Goal: Task Accomplishment & Management: Manage account settings

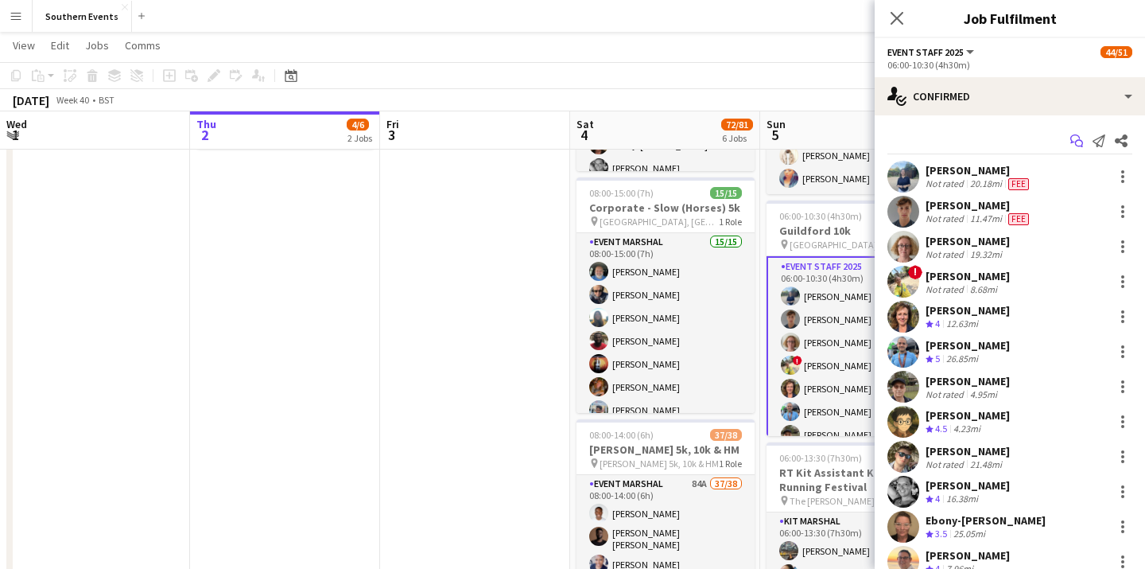
click at [1082, 143] on icon "Start chat" at bounding box center [1077, 140] width 13 height 13
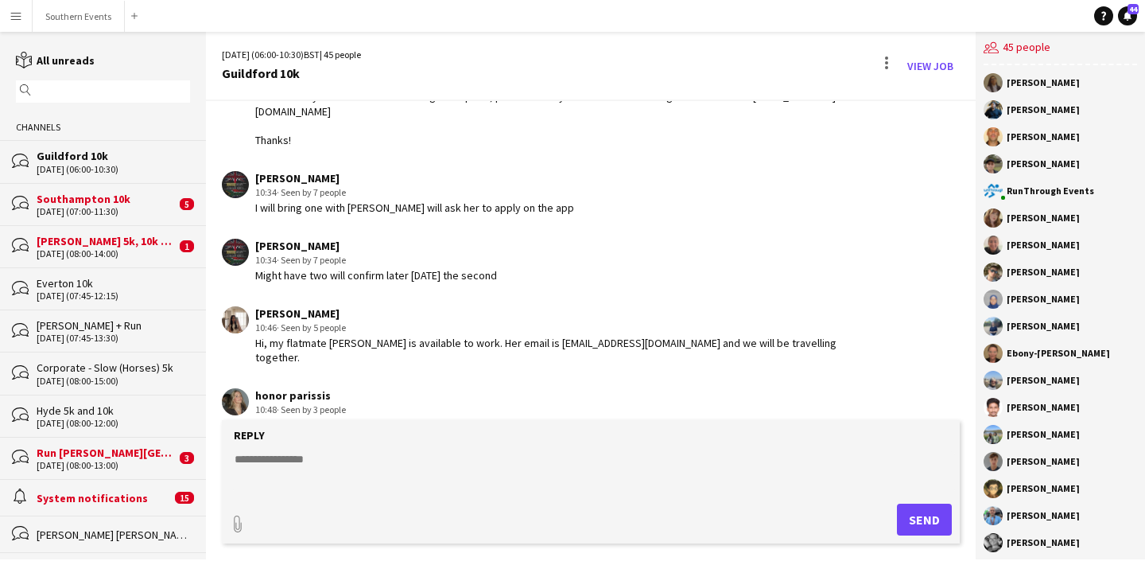
scroll to position [3401, 0]
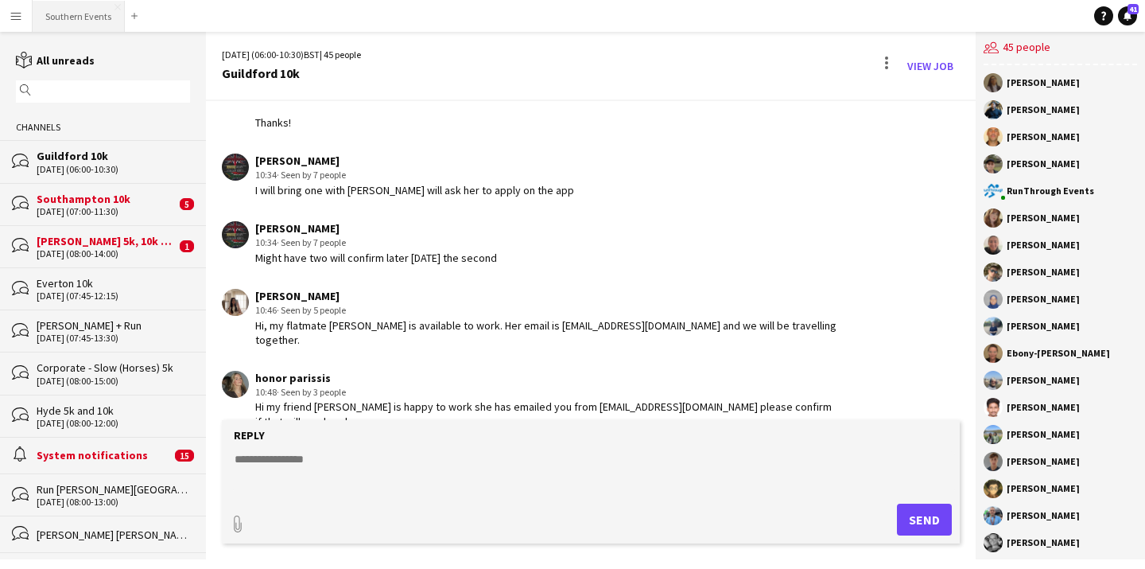
click at [95, 10] on button "Southern Events Close" at bounding box center [79, 16] width 92 height 31
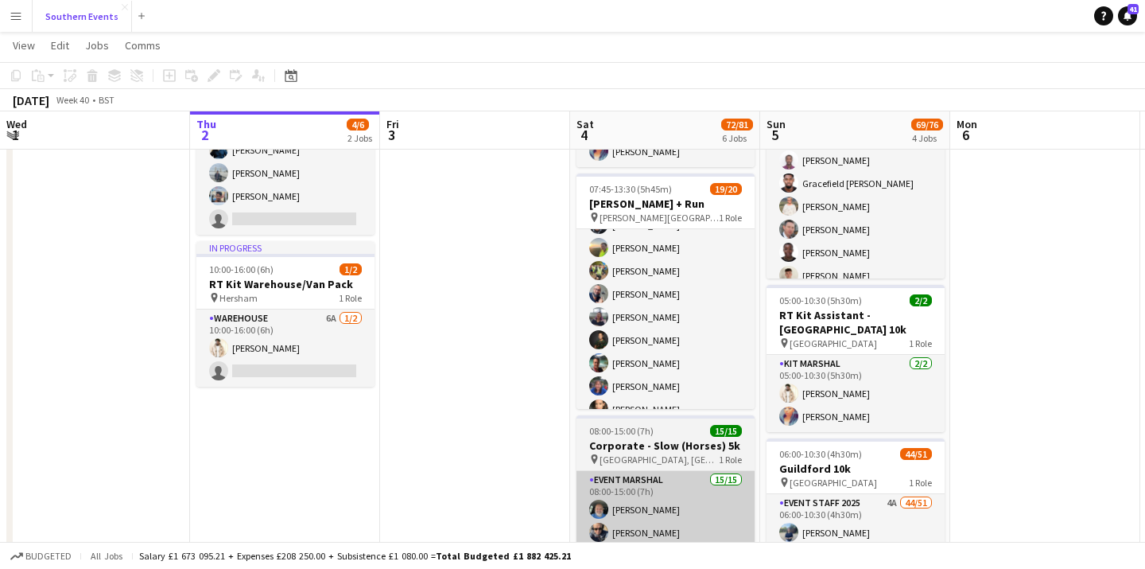
scroll to position [278, 0]
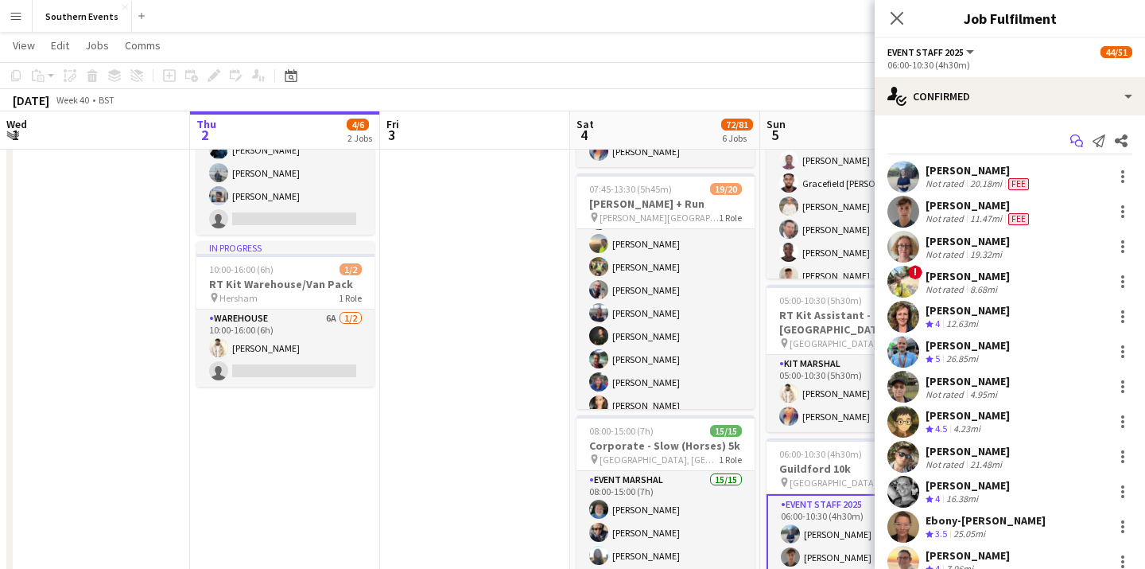
click at [1084, 142] on app-icon "Start chat" at bounding box center [1077, 141] width 22 height 22
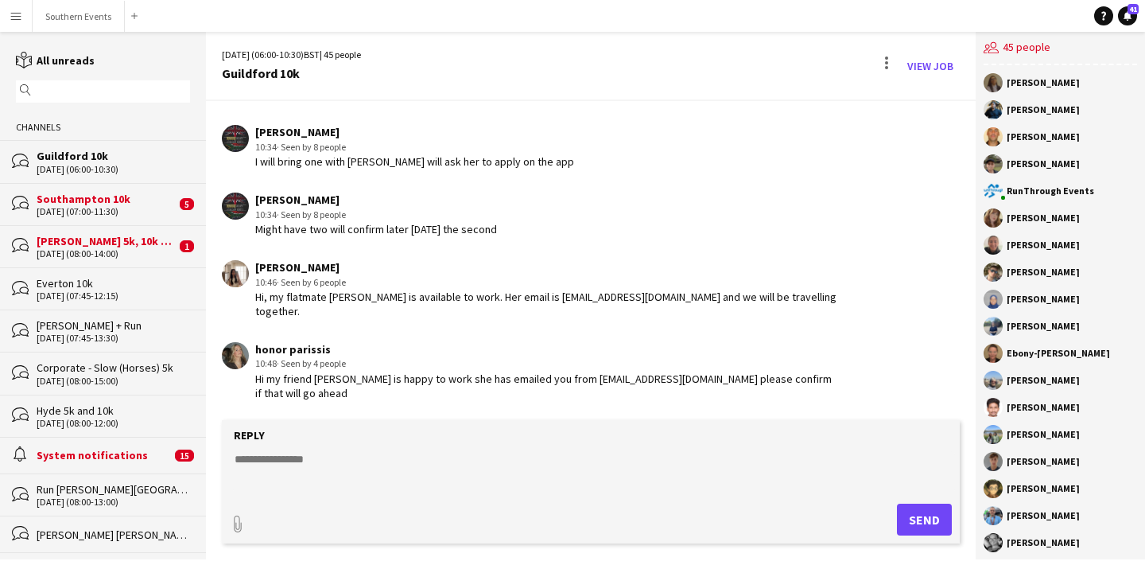
scroll to position [3429, 0]
click at [84, 10] on button "Southern Events Close" at bounding box center [79, 16] width 92 height 31
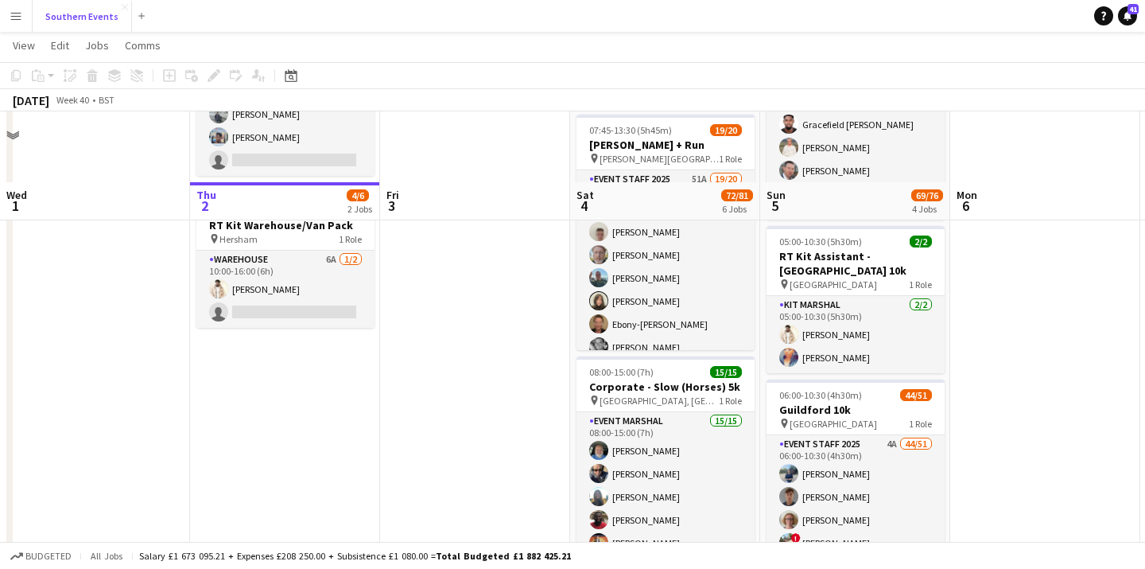
scroll to position [325, 0]
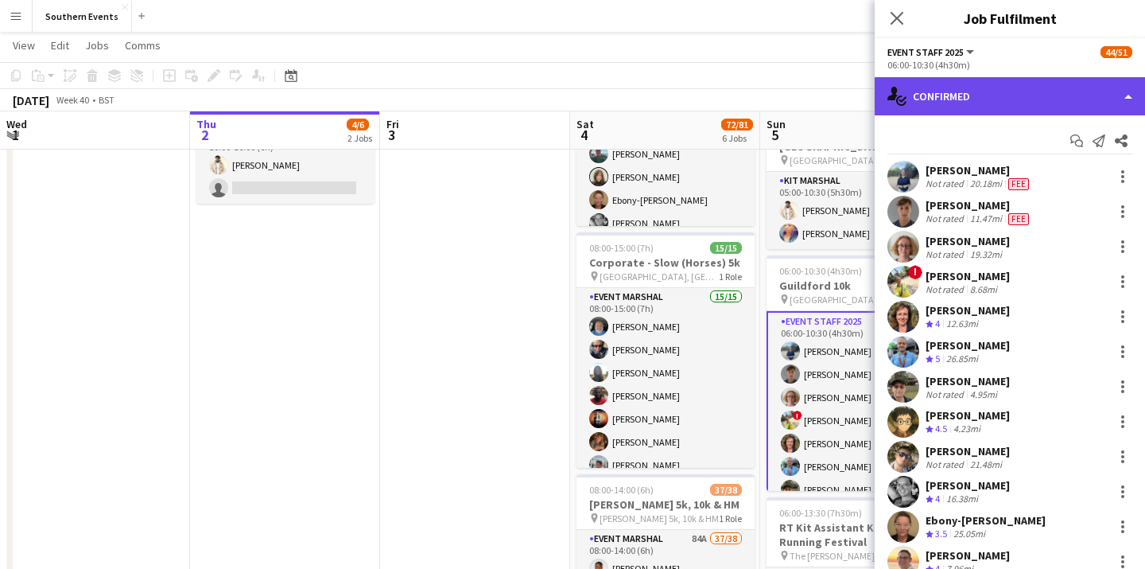
click at [1060, 97] on div "single-neutral-actions-check-2 Confirmed" at bounding box center [1010, 96] width 270 height 38
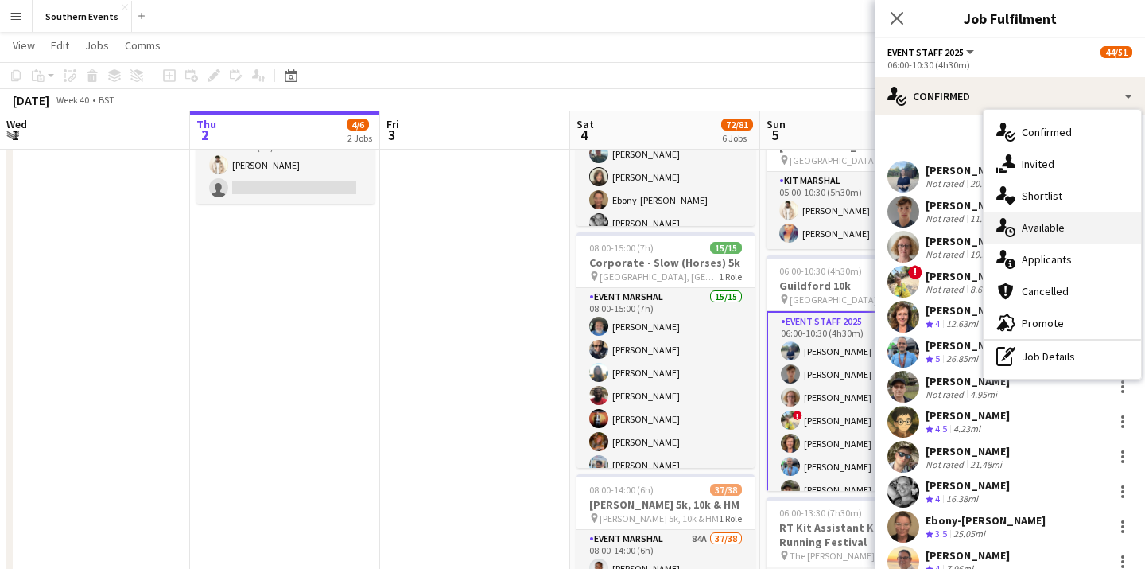
click at [1067, 225] on div "single-neutral-actions-upload Available" at bounding box center [1063, 228] width 158 height 32
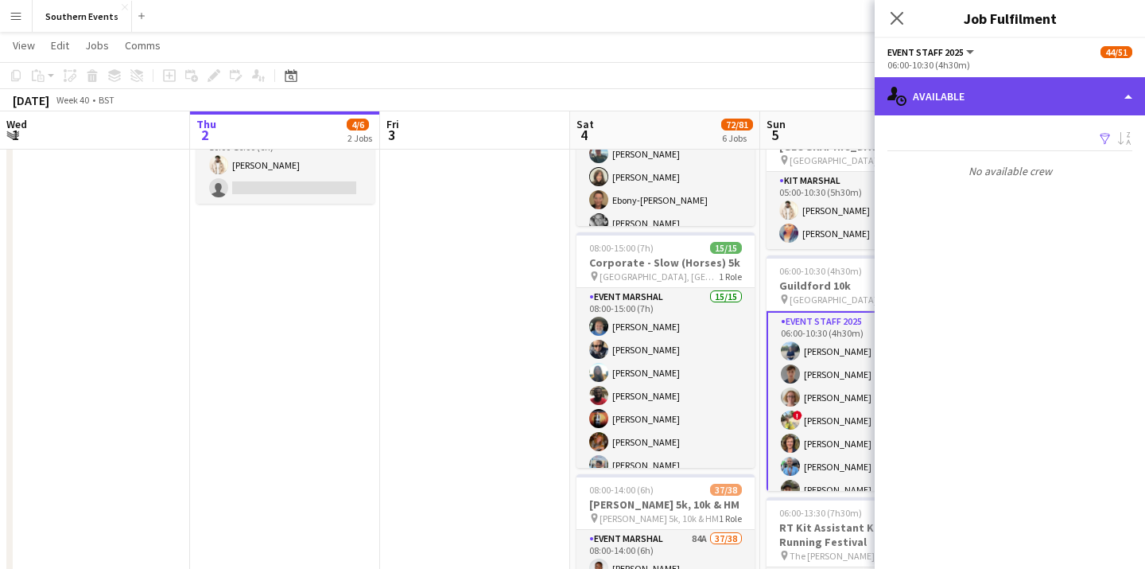
click at [1066, 95] on div "single-neutral-actions-upload Available" at bounding box center [1010, 96] width 270 height 38
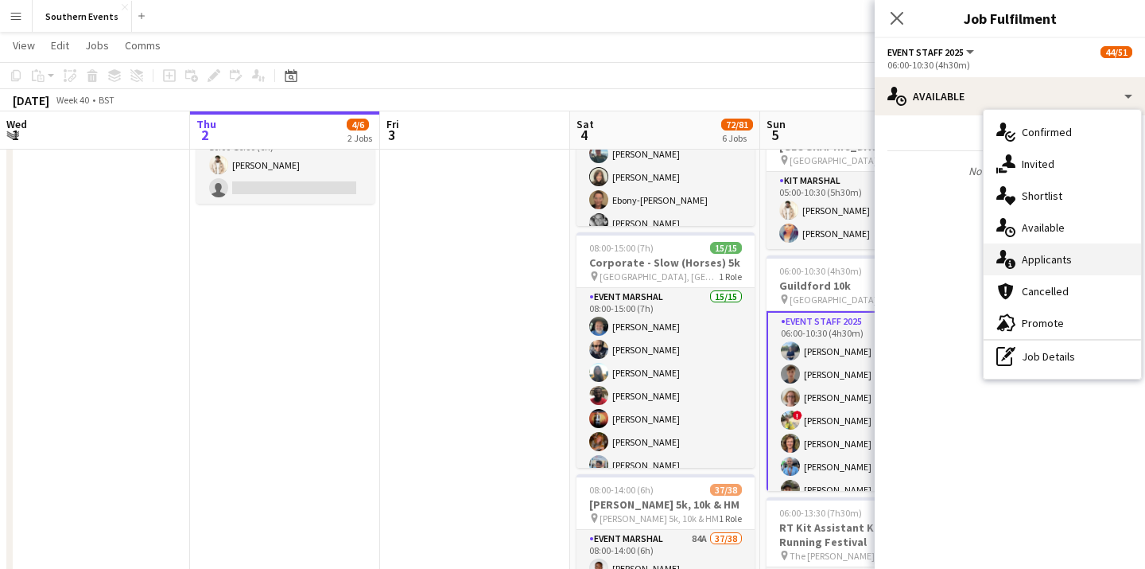
click at [1067, 245] on div "single-neutral-actions-information Applicants" at bounding box center [1063, 259] width 158 height 32
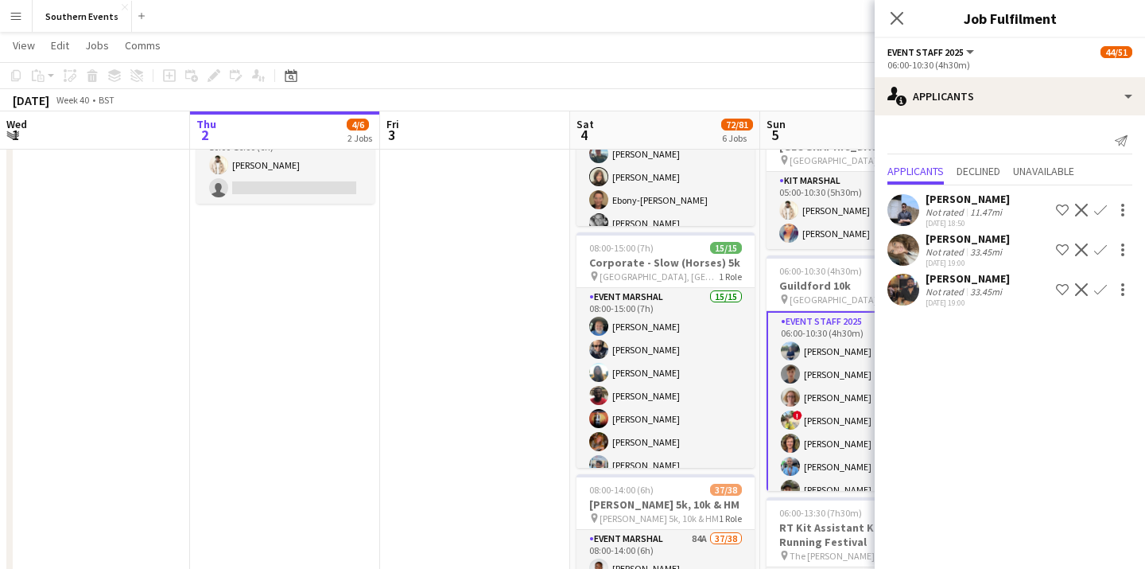
click at [1008, 207] on div "[PERSON_NAME] Not rated 11.47mi [DATE] 18:50 Shortlist crew Decline Confirm" at bounding box center [1010, 210] width 270 height 37
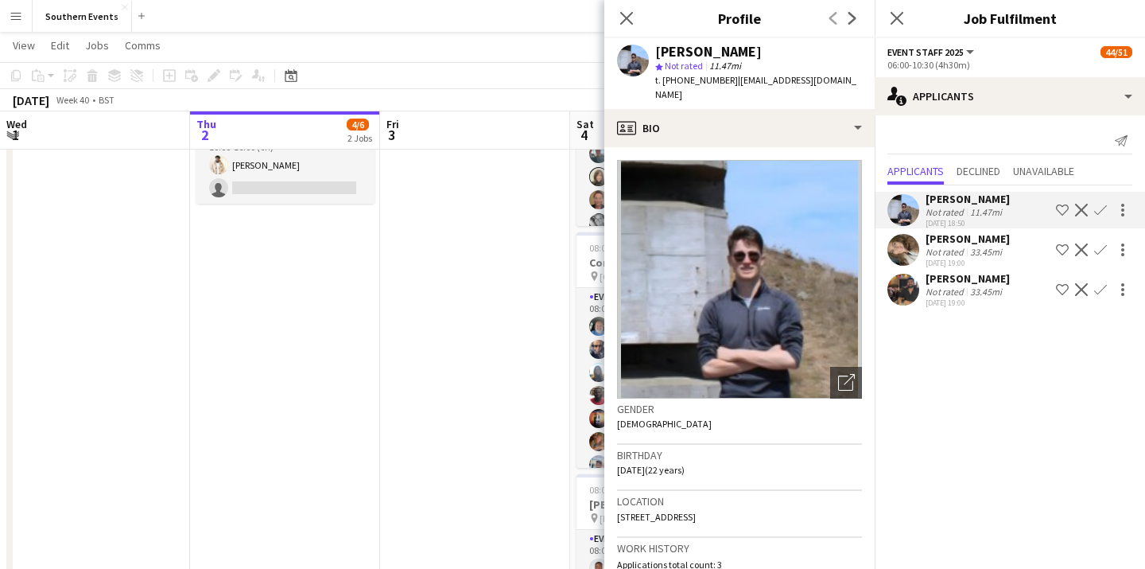
click at [1103, 211] on app-icon "Confirm" at bounding box center [1101, 210] width 13 height 13
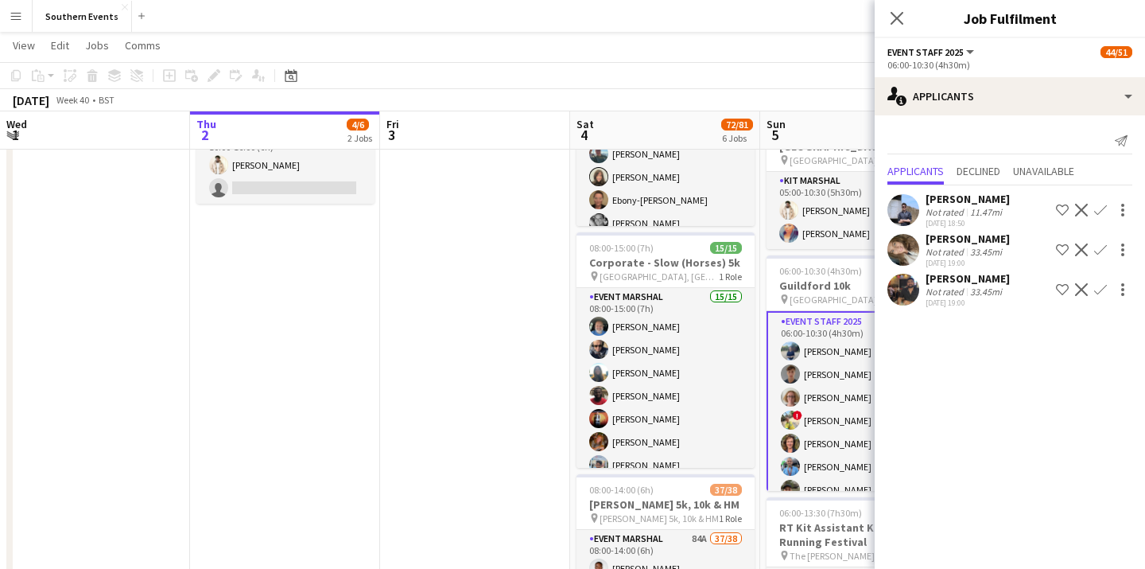
click at [1101, 214] on app-icon "Confirm" at bounding box center [1101, 210] width 13 height 13
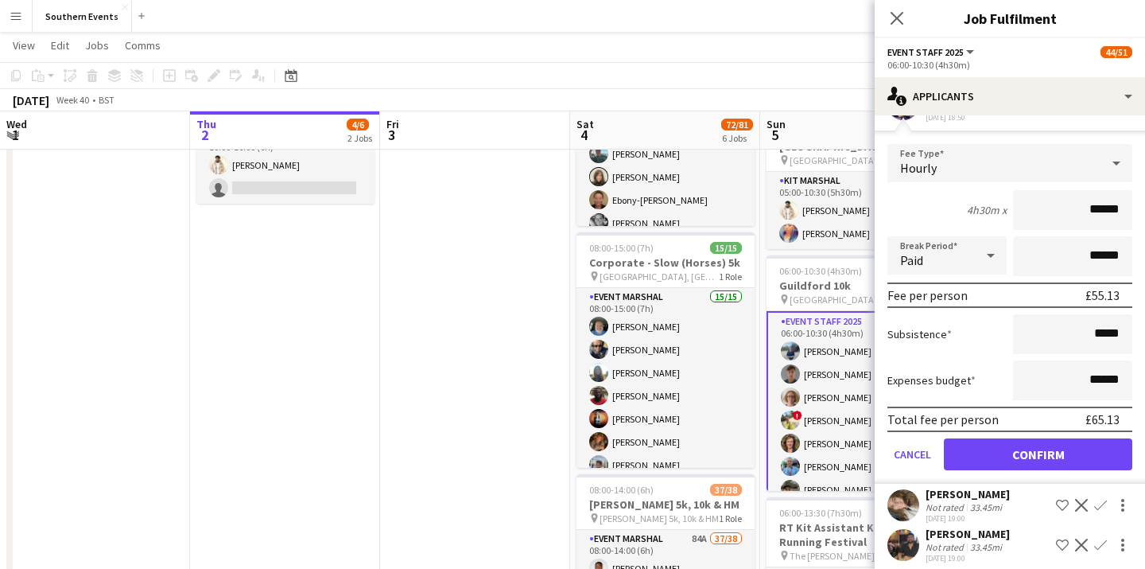
scroll to position [116, 0]
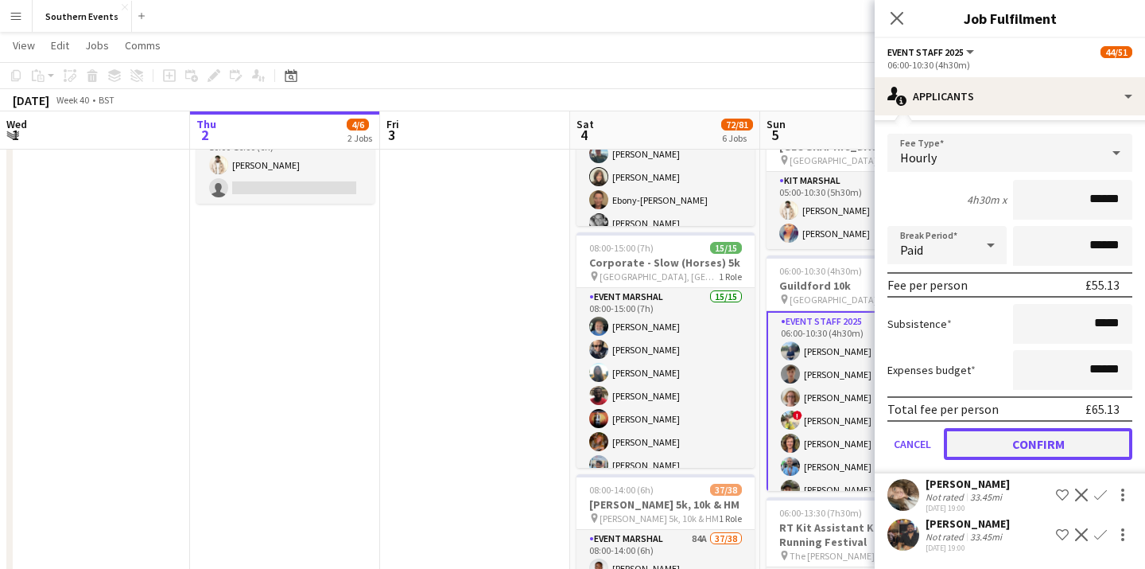
click at [1056, 441] on button "Confirm" at bounding box center [1038, 444] width 189 height 32
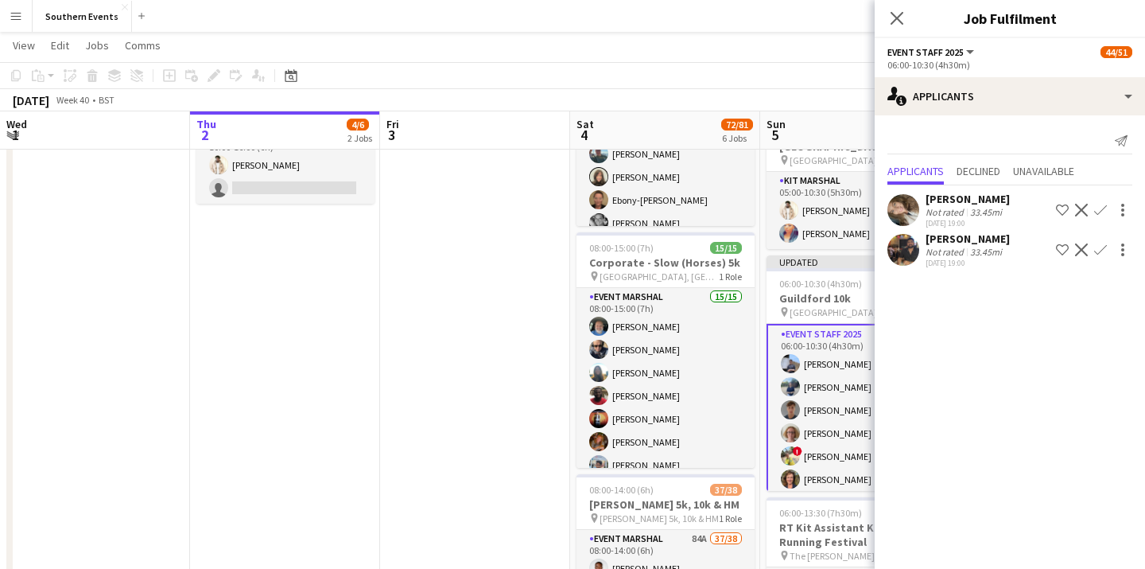
scroll to position [0, 0]
click at [1104, 212] on app-icon "Confirm" at bounding box center [1101, 210] width 13 height 13
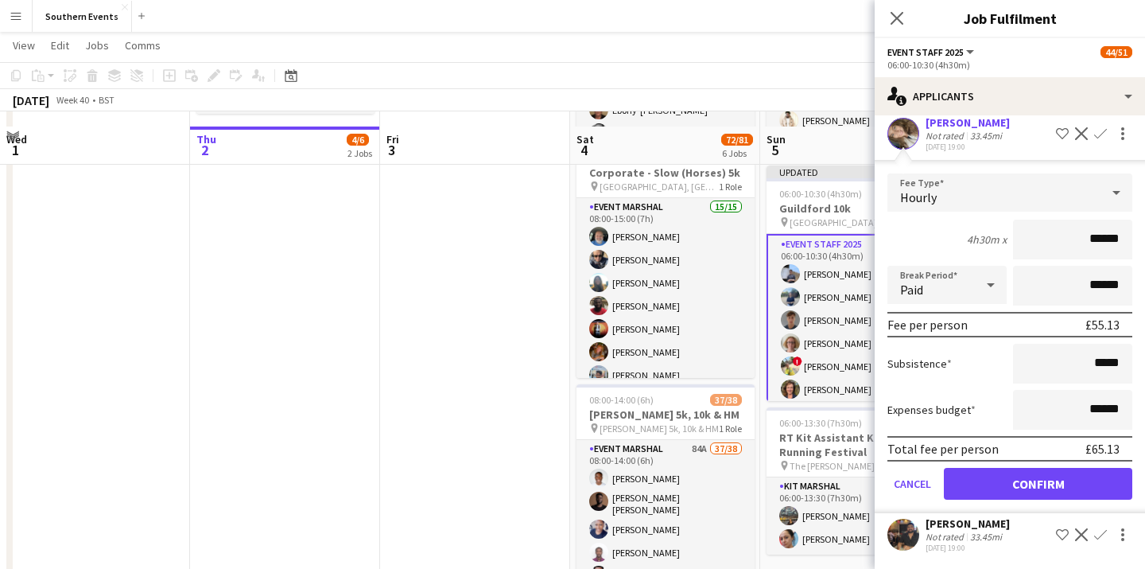
scroll to position [430, 0]
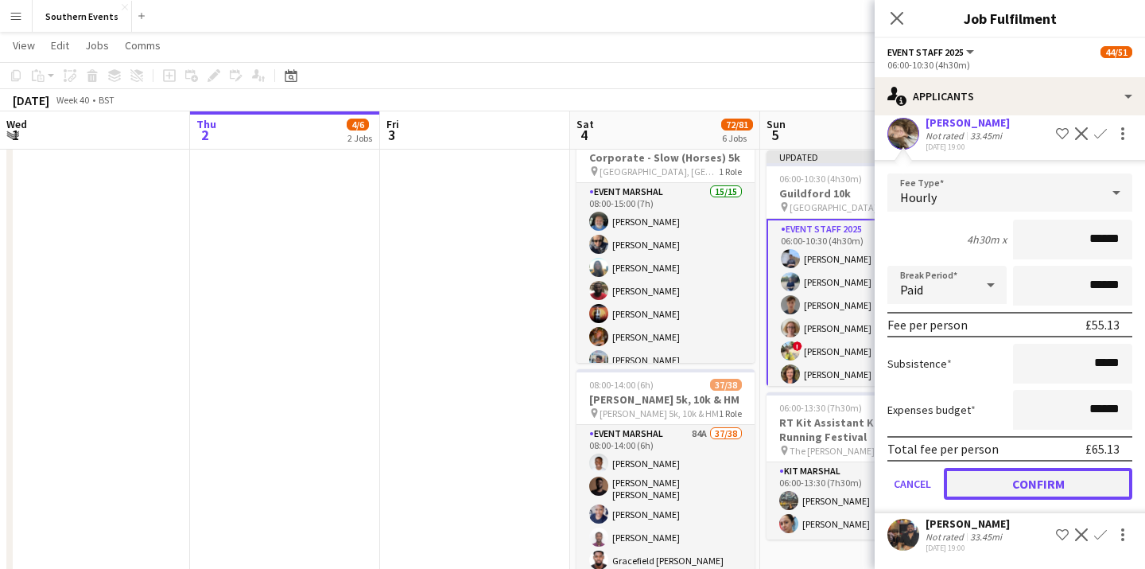
click at [1087, 484] on button "Confirm" at bounding box center [1038, 484] width 189 height 32
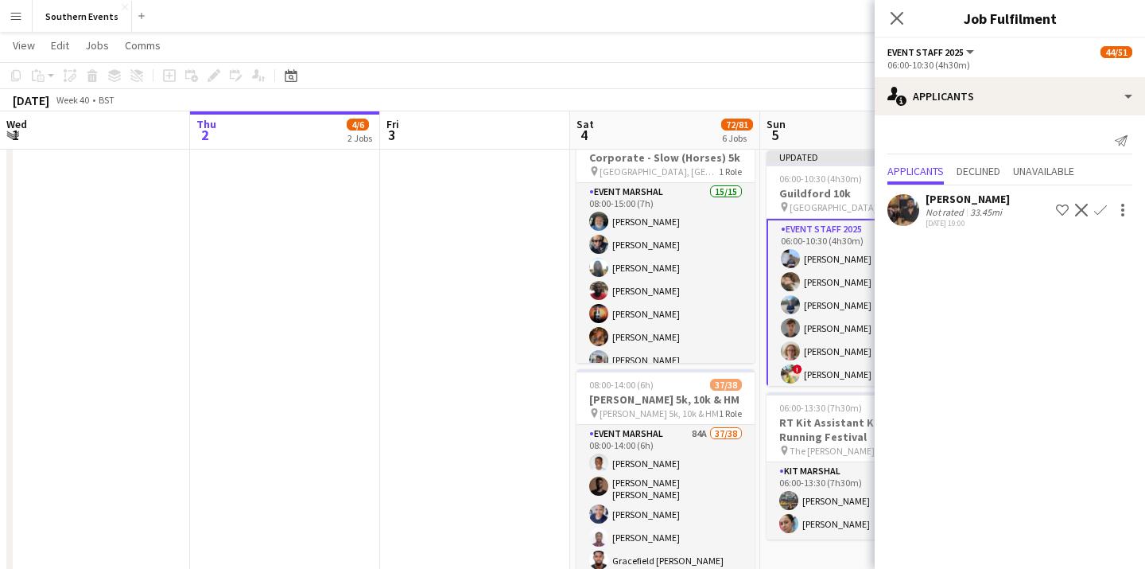
scroll to position [0, 0]
click at [1099, 209] on app-icon "Confirm" at bounding box center [1101, 210] width 13 height 13
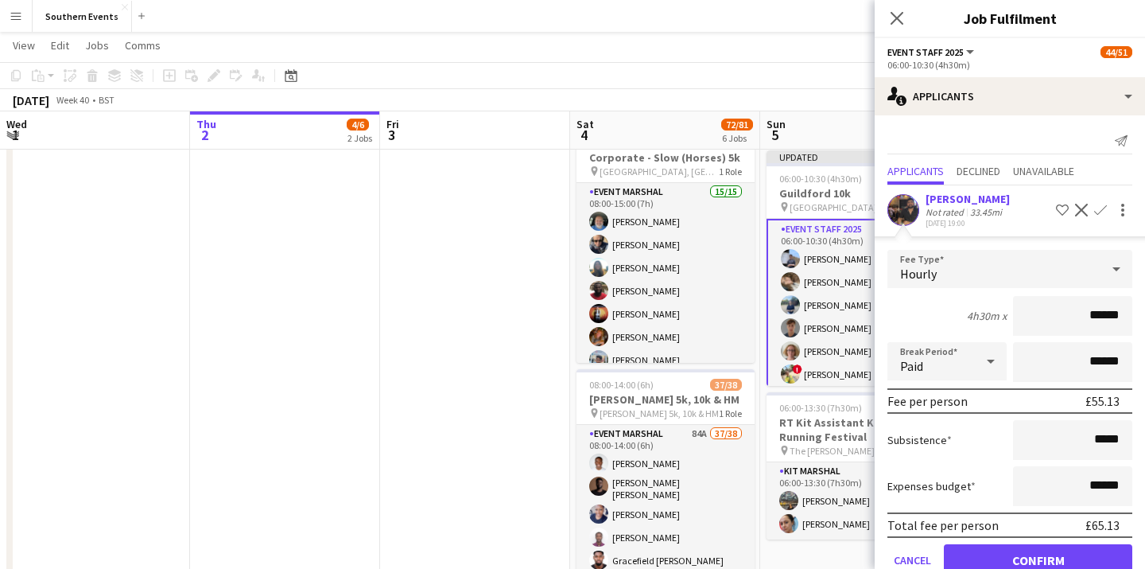
scroll to position [37, 0]
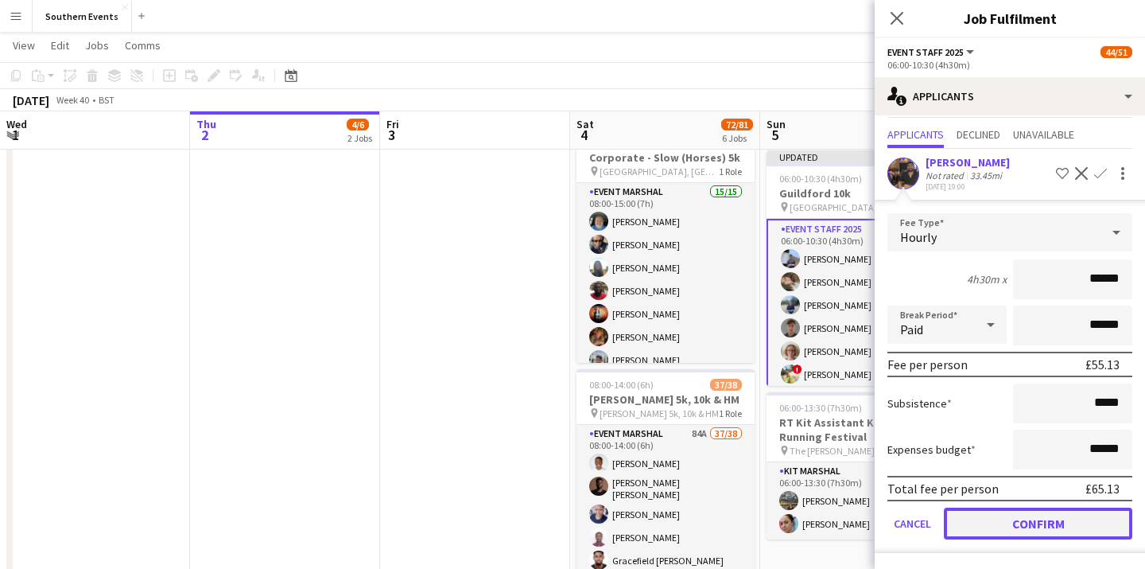
click at [1015, 513] on button "Confirm" at bounding box center [1038, 524] width 189 height 32
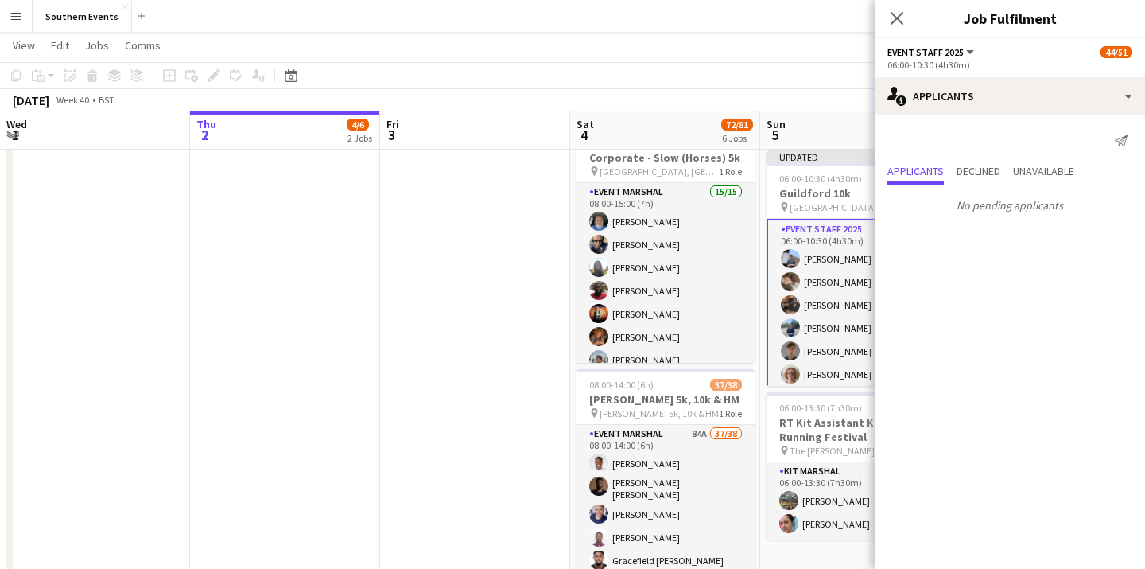
scroll to position [0, 0]
click at [899, 25] on icon "Close pop-in" at bounding box center [896, 17] width 15 height 15
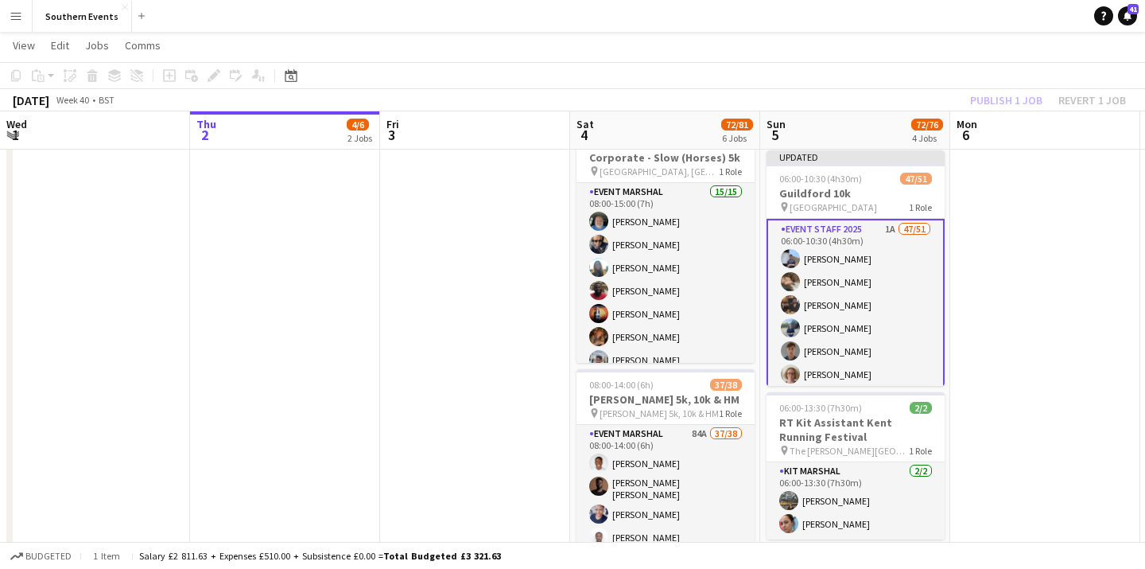
click at [991, 104] on div "Publish 1 job Revert 1 job" at bounding box center [1048, 100] width 194 height 21
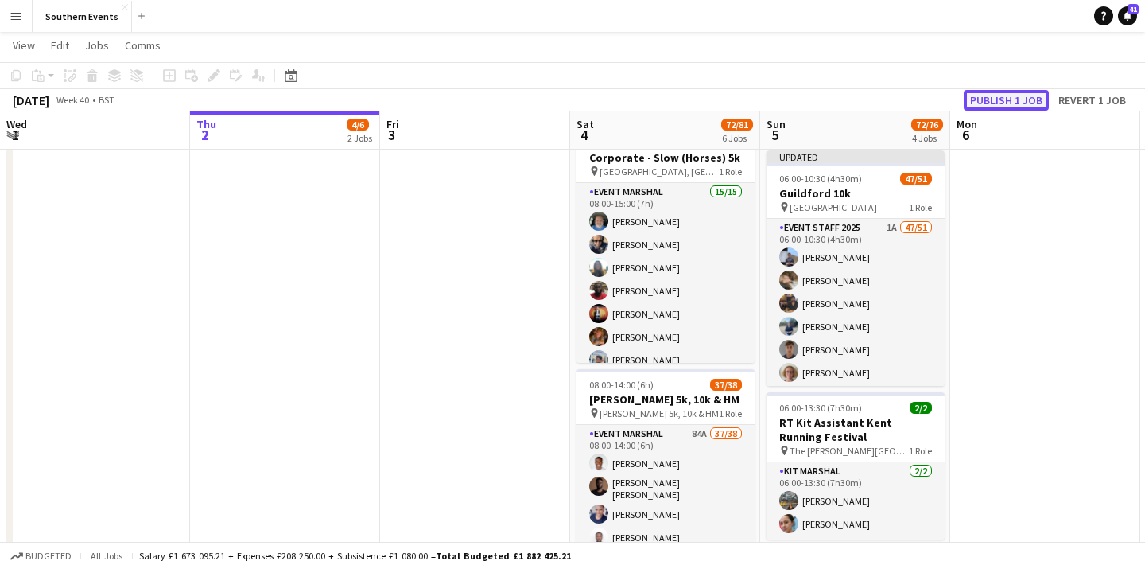
click at [1001, 98] on button "Publish 1 job" at bounding box center [1006, 100] width 85 height 21
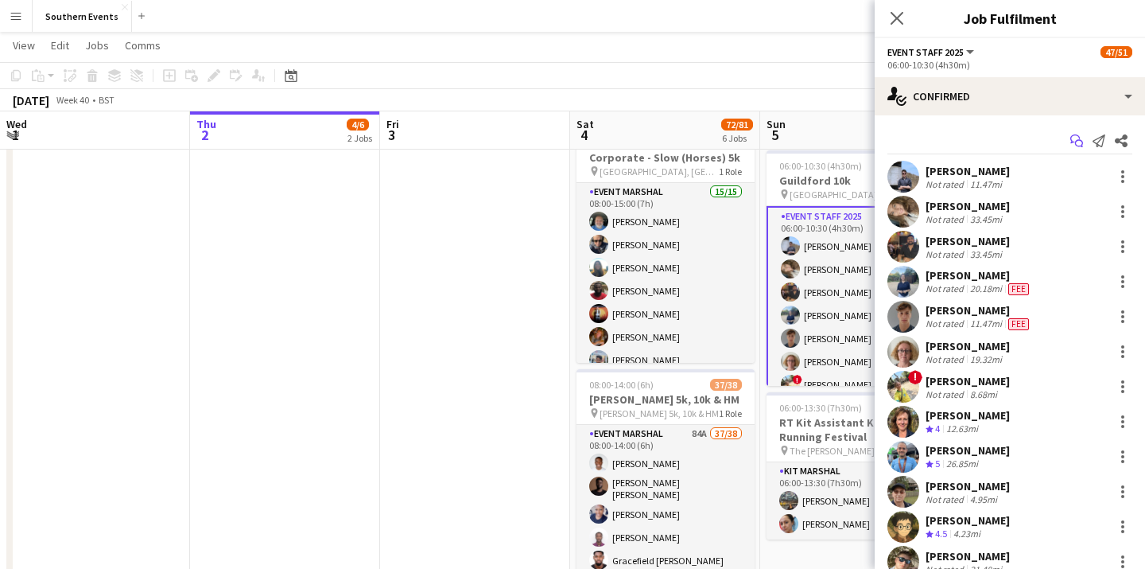
click at [1082, 142] on icon at bounding box center [1079, 144] width 8 height 8
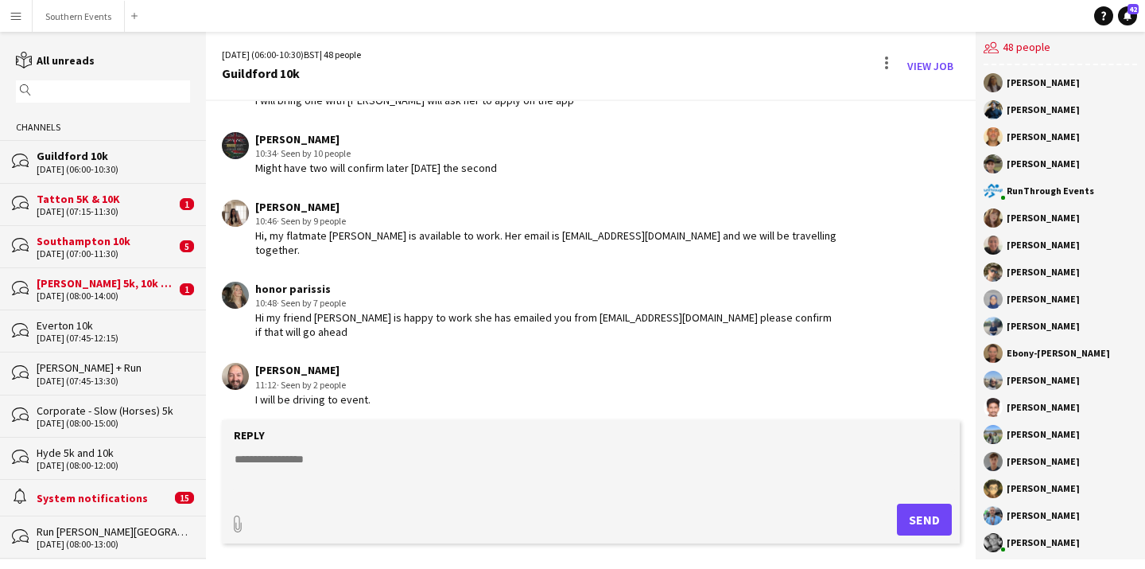
scroll to position [3444, 0]
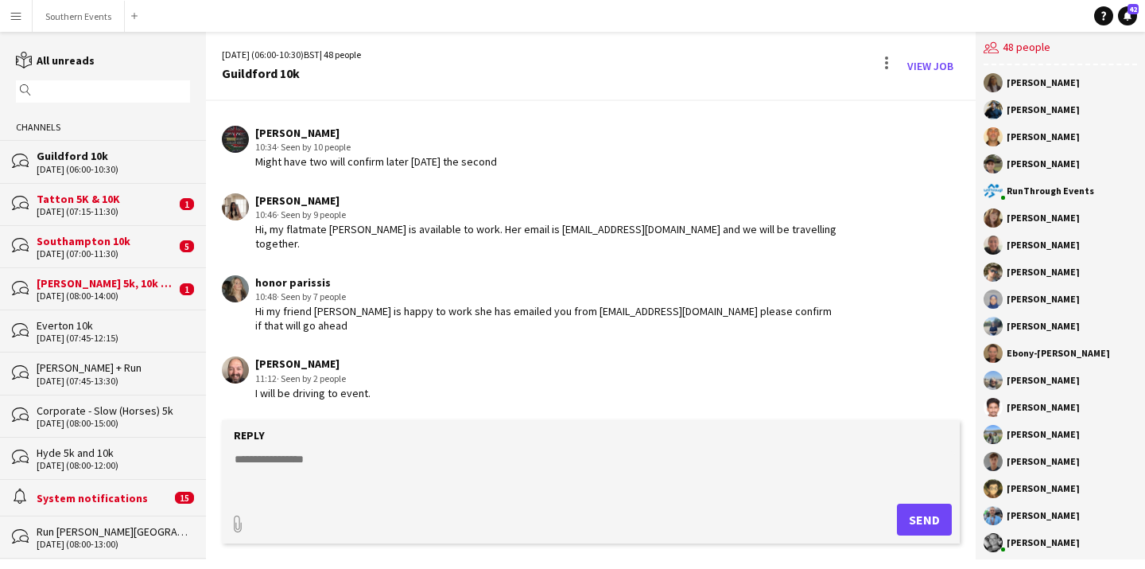
click at [349, 464] on textarea at bounding box center [594, 471] width 722 height 41
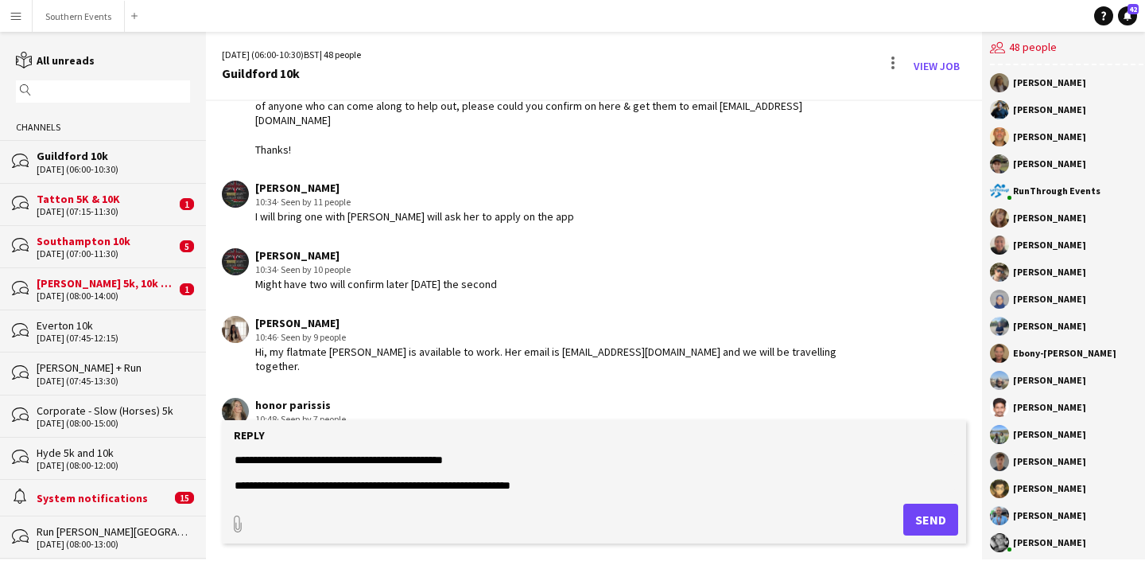
scroll to position [3288, 0]
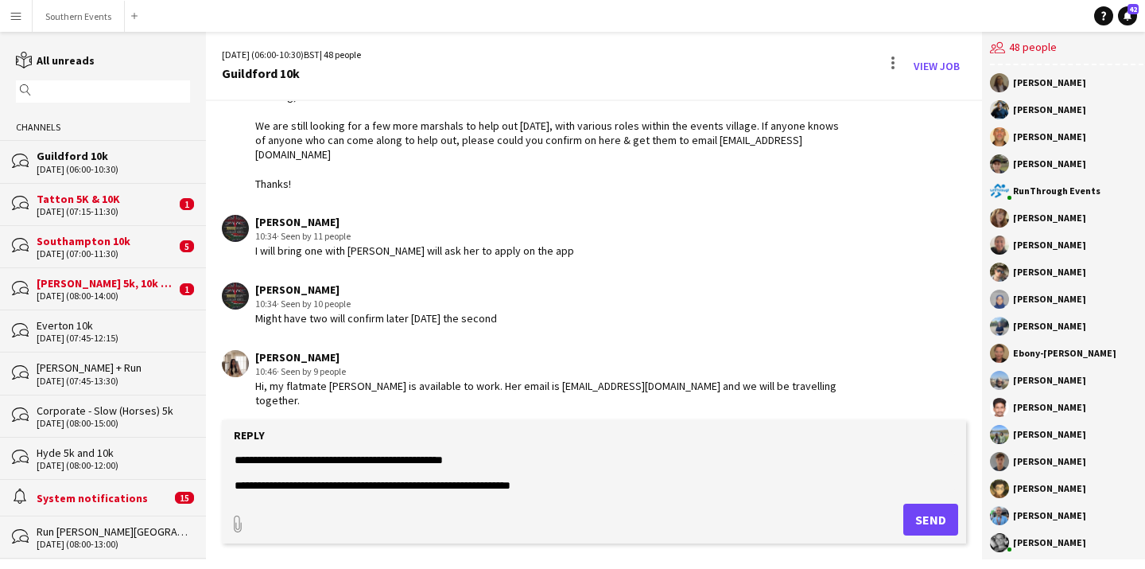
type textarea "**********"
click at [915, 515] on button "Send" at bounding box center [931, 520] width 55 height 32
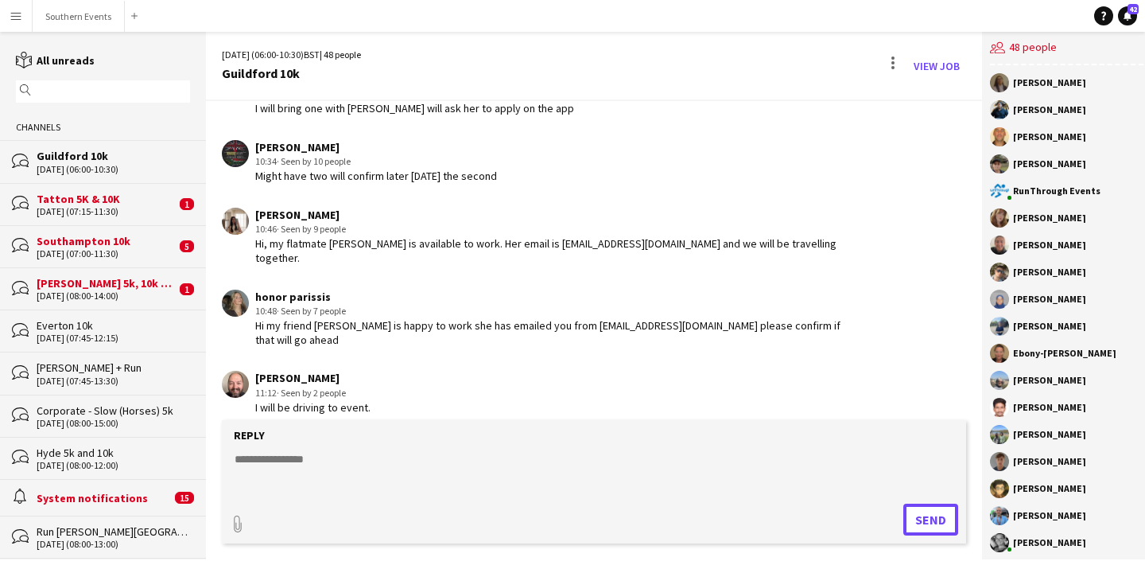
scroll to position [3427, 0]
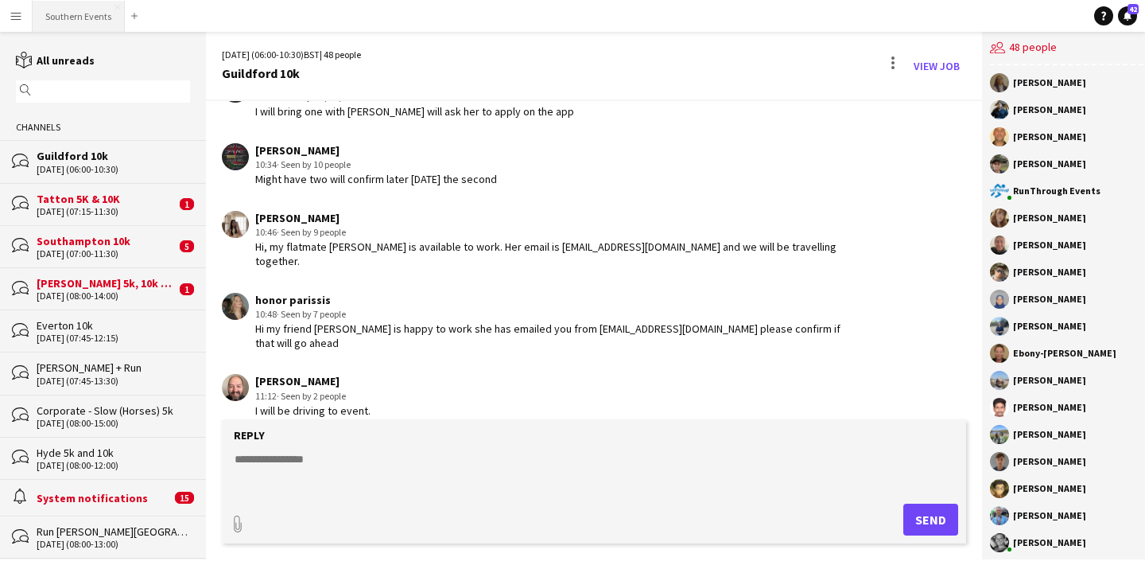
click at [72, 13] on button "Southern Events Close" at bounding box center [79, 16] width 92 height 31
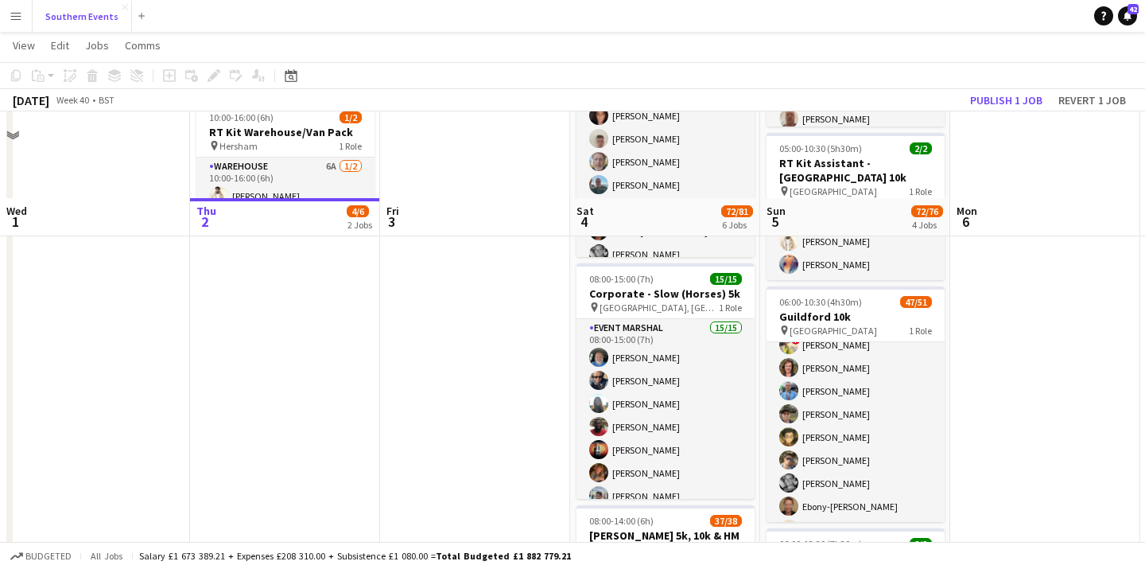
scroll to position [419, 0]
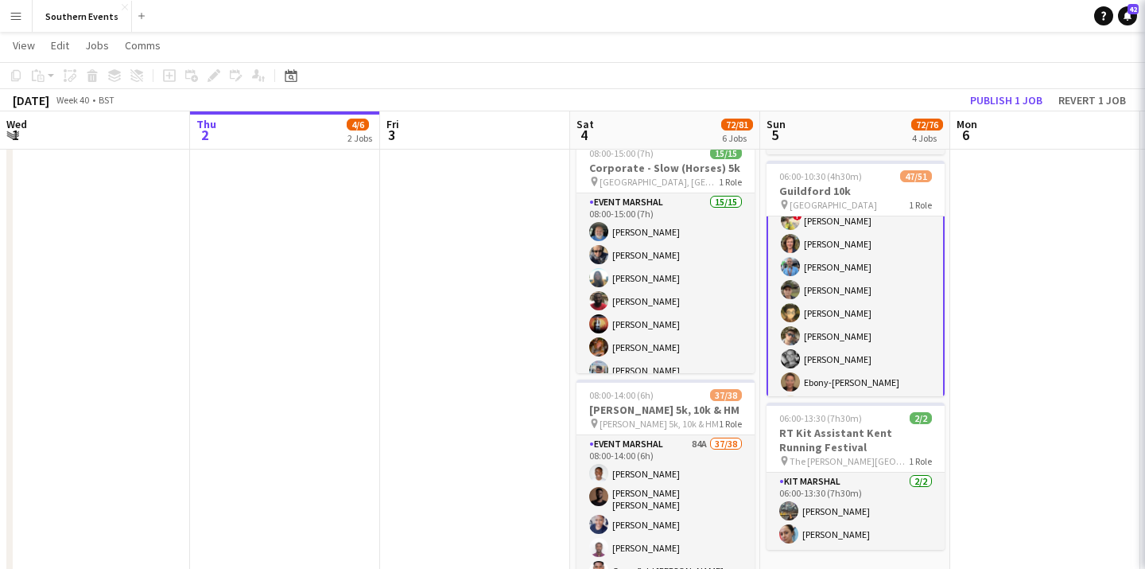
scroll to position [107, 0]
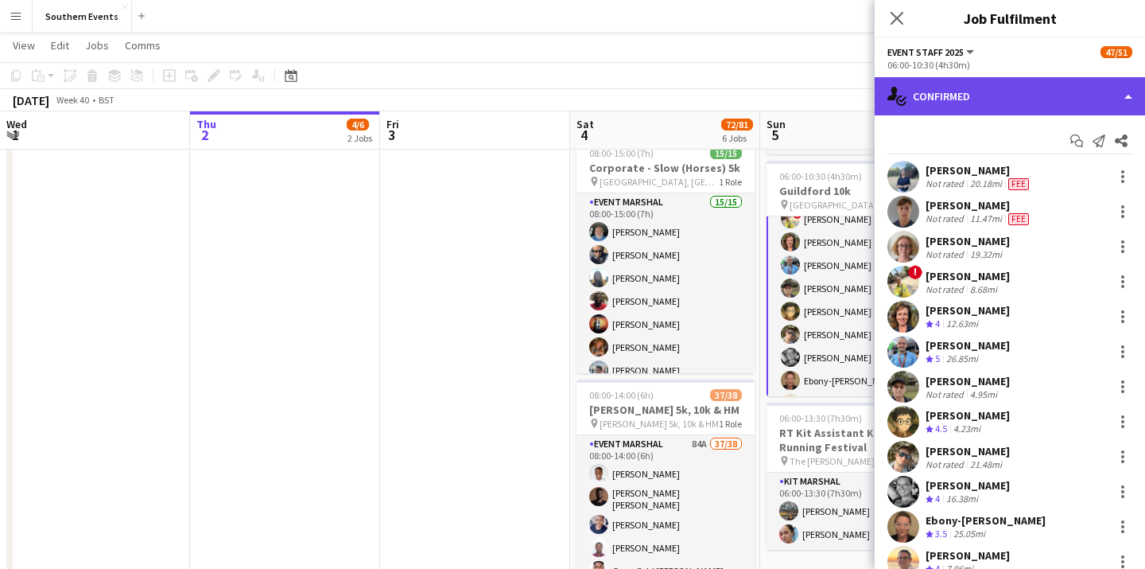
click at [1053, 112] on div "single-neutral-actions-check-2 Confirmed" at bounding box center [1010, 96] width 270 height 38
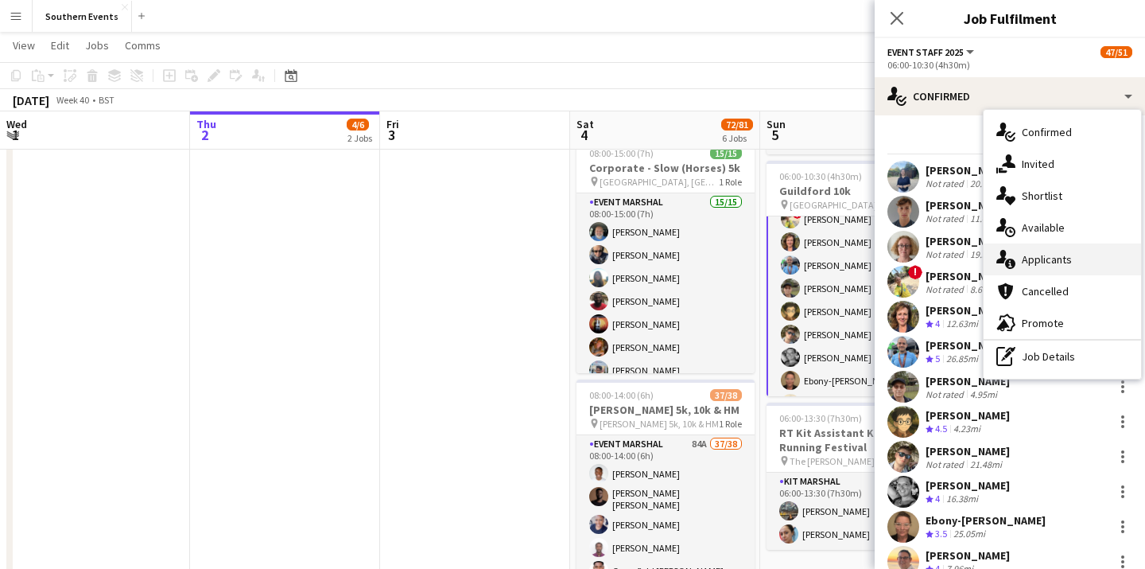
click at [1095, 257] on div "single-neutral-actions-information Applicants" at bounding box center [1063, 259] width 158 height 32
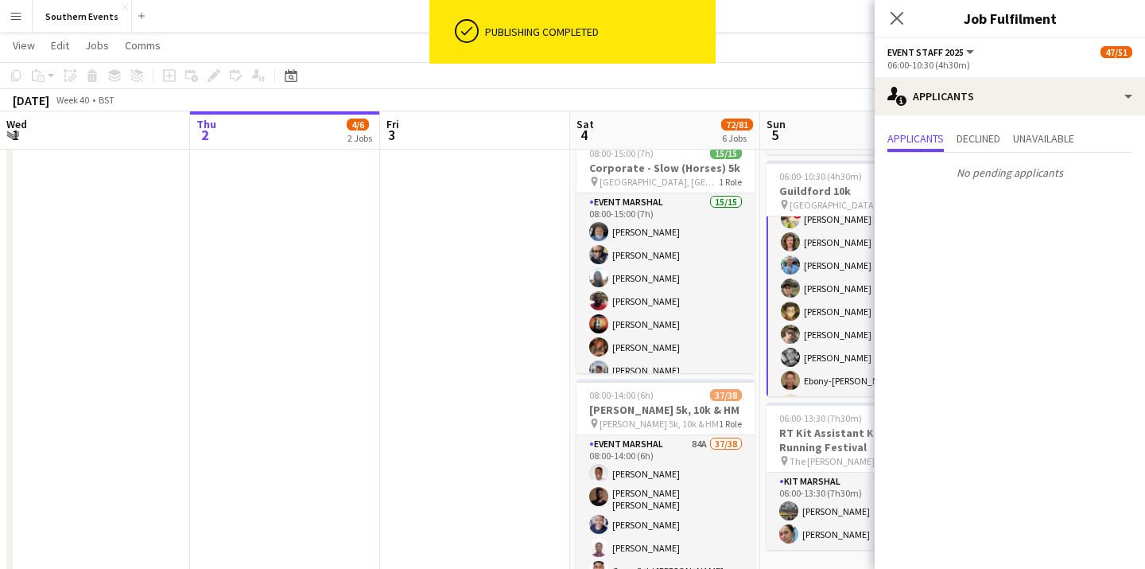
click at [812, 82] on app-toolbar "Copy Paste Paste Command V Paste with crew Command Shift V Paste linked Job [GE…" at bounding box center [572, 75] width 1145 height 27
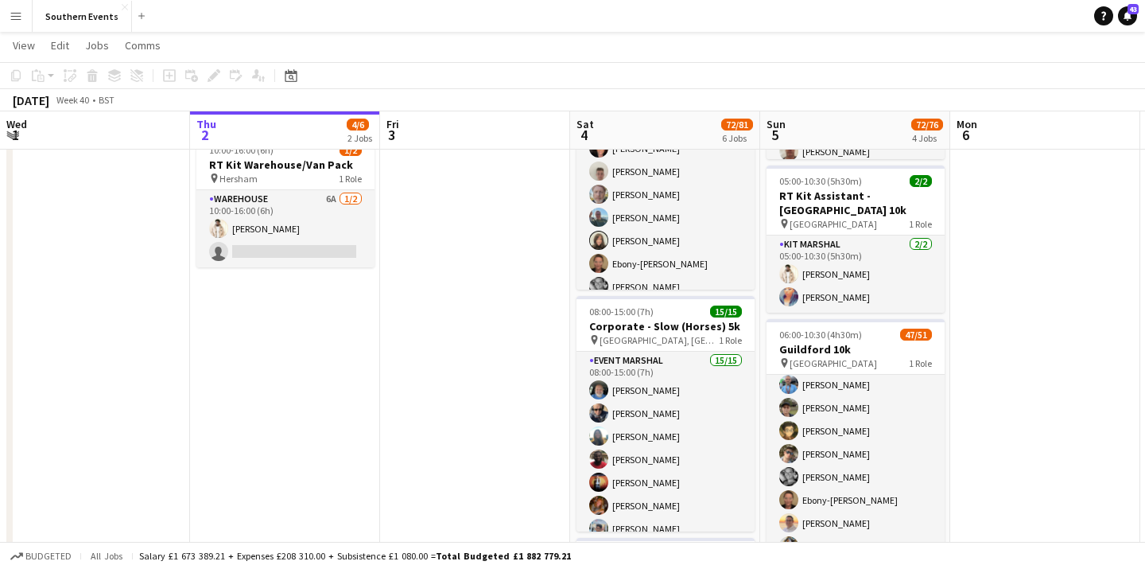
scroll to position [140, 0]
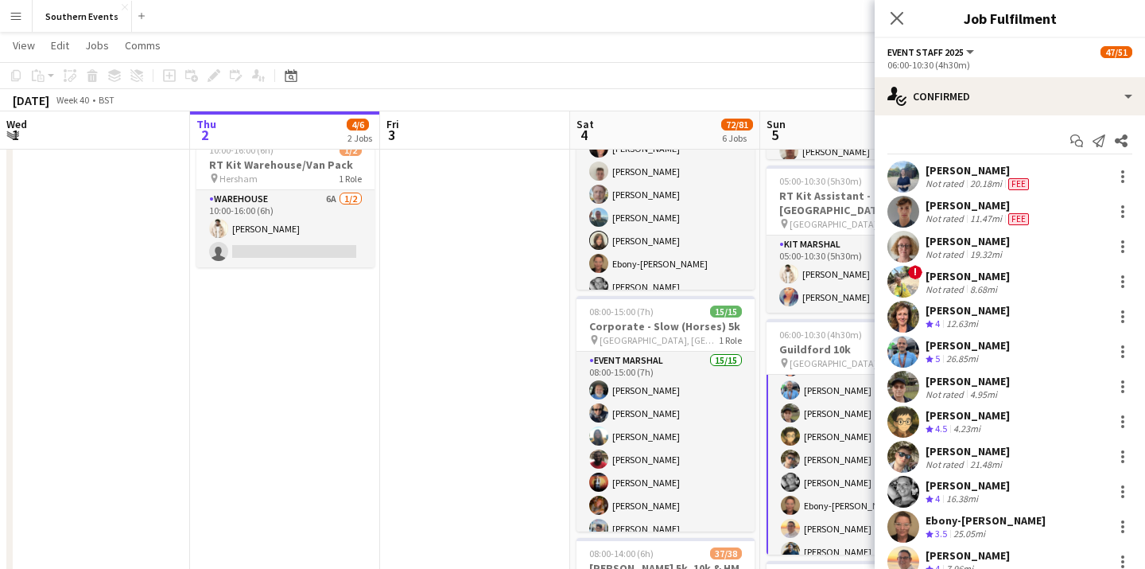
scroll to position [142, 0]
click at [1078, 138] on icon "Start chat" at bounding box center [1077, 140] width 13 height 13
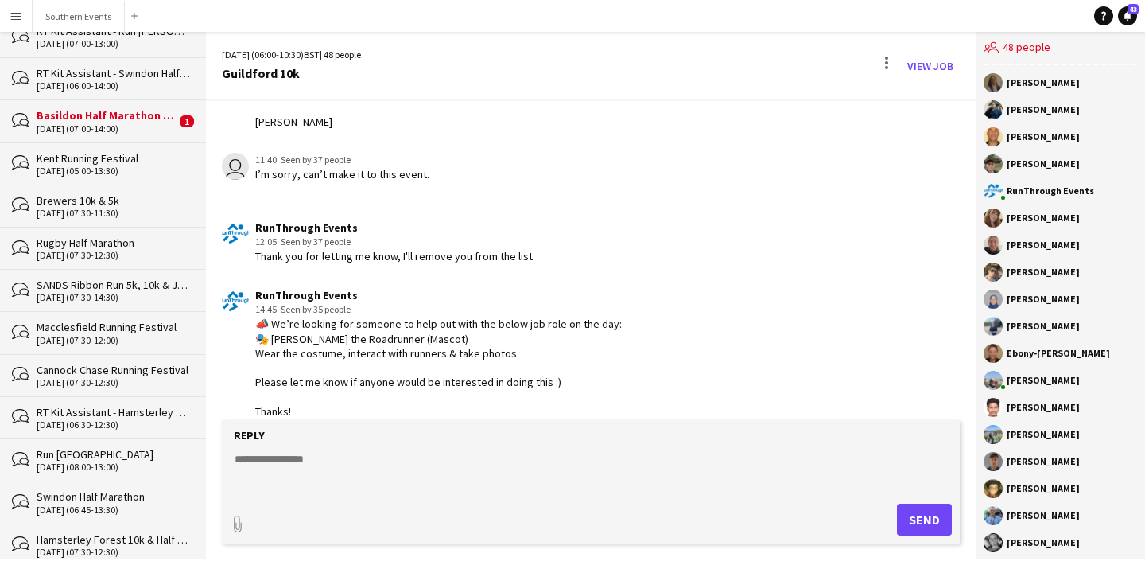
scroll to position [881, 0]
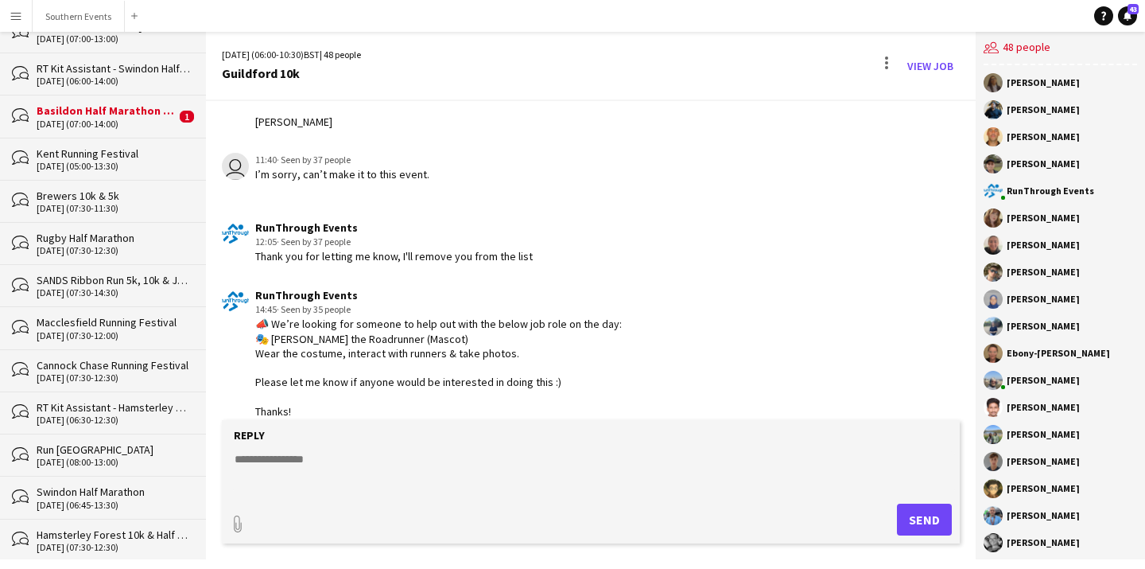
click at [82, 500] on div "[DATE] (06:45-13:30)" at bounding box center [114, 505] width 154 height 11
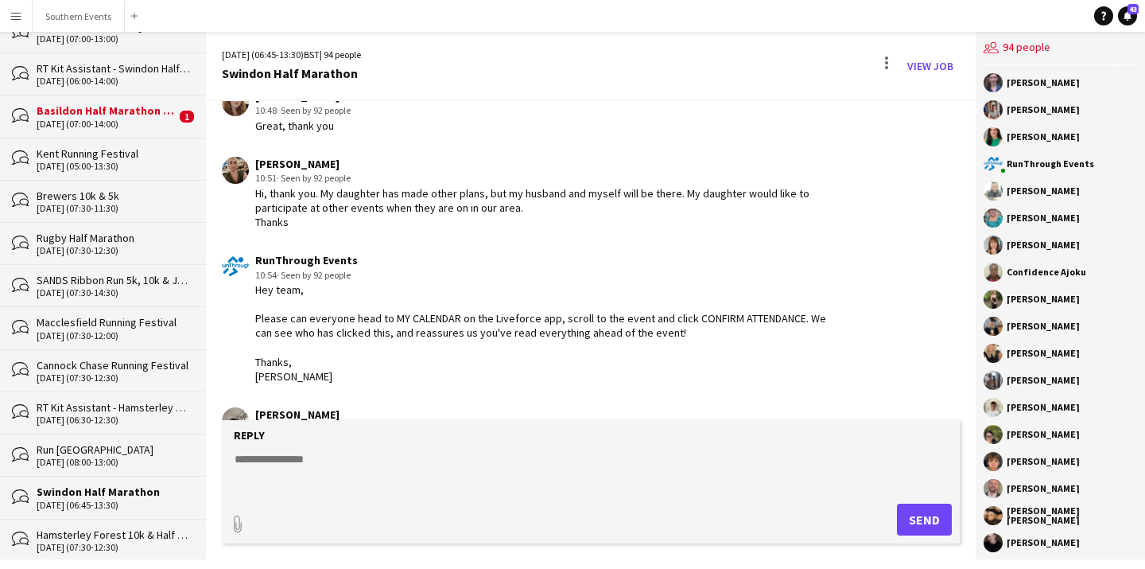
scroll to position [3567, 0]
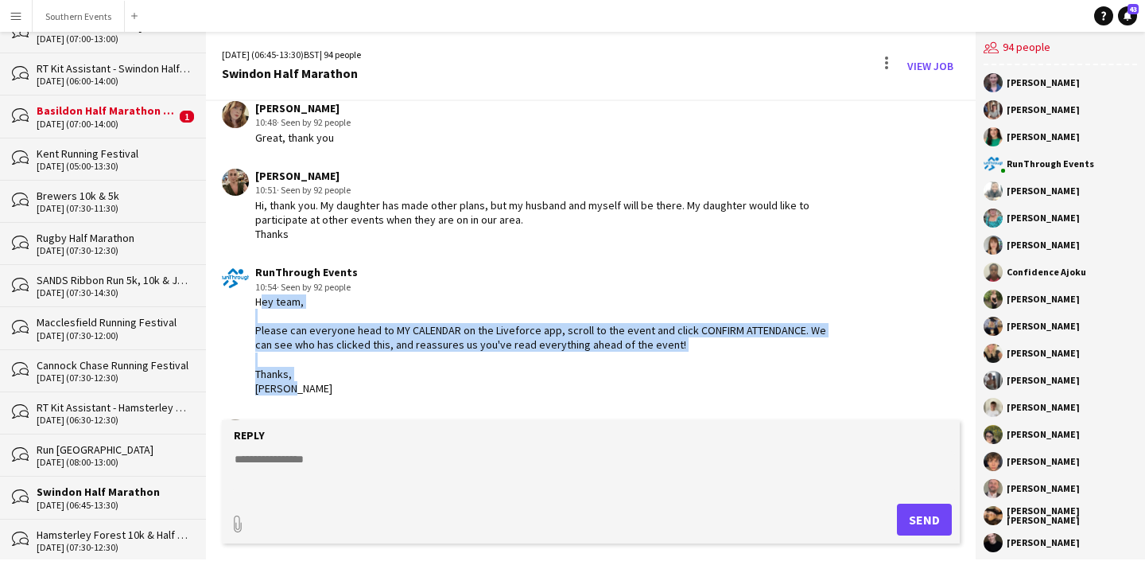
drag, startPoint x: 295, startPoint y: 329, endPoint x: 252, endPoint y: 250, distance: 89.7
click at [252, 265] on div "RunThrough Events 10:54 · Seen by 92 people Hey team, Please can everyone head …" at bounding box center [530, 330] width 616 height 130
copy div "Hey team, Please can everyone head to MY CALENDAR on the Liveforce app, scroll …"
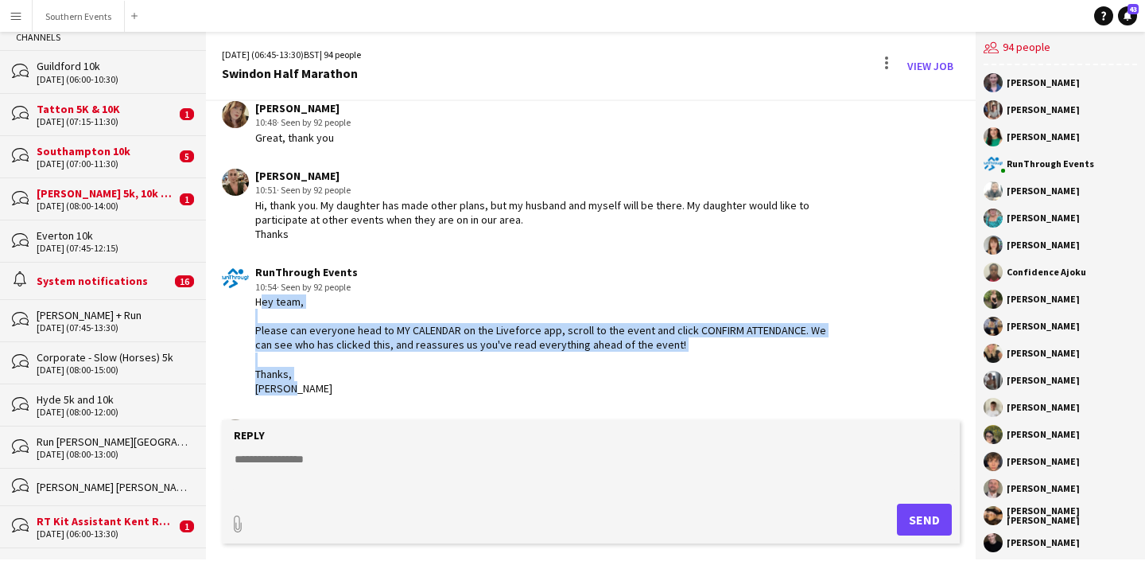
scroll to position [58, 0]
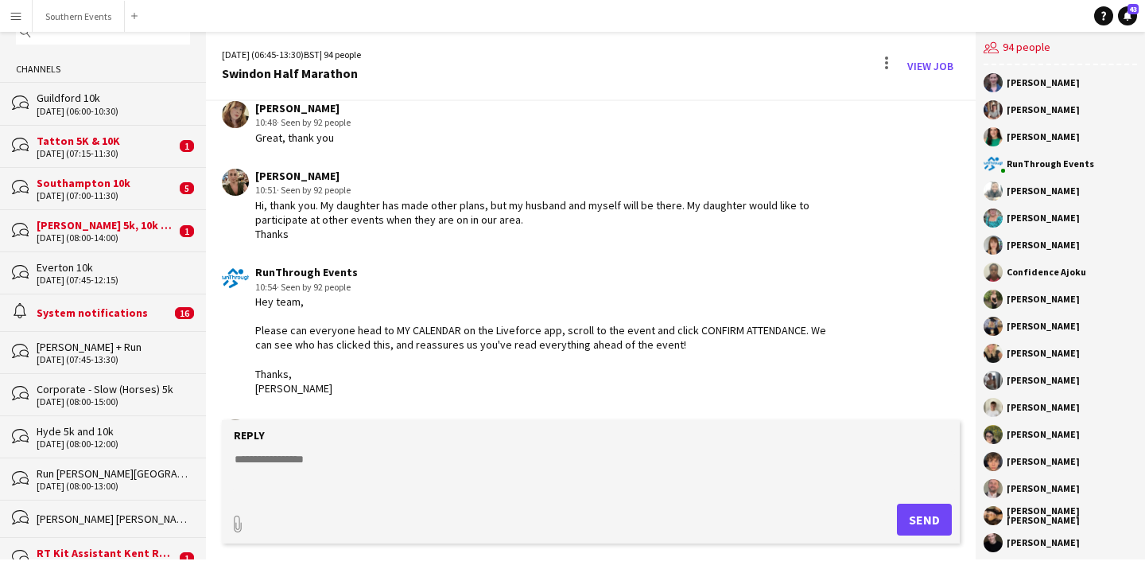
click at [138, 111] on div "[DATE] (06:00-10:30)" at bounding box center [114, 111] width 154 height 11
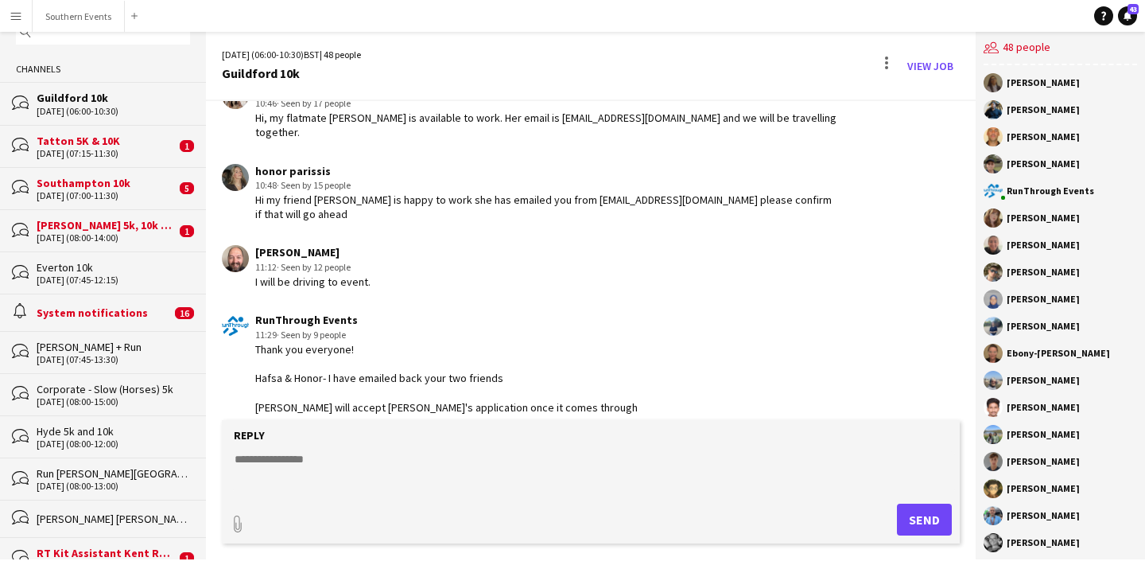
scroll to position [3444, 0]
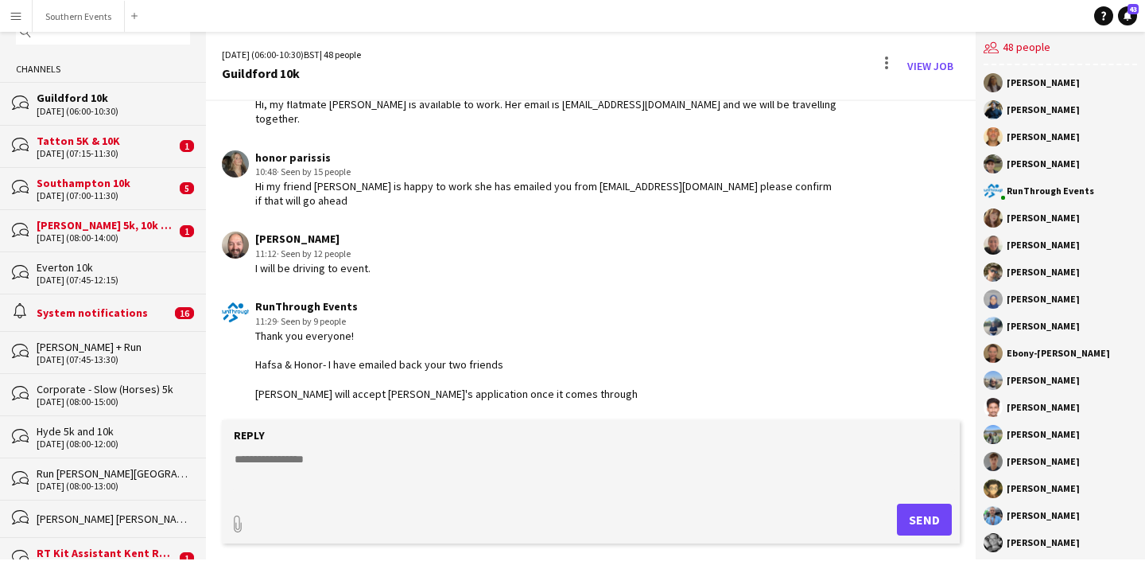
click at [303, 465] on textarea at bounding box center [594, 471] width 722 height 41
paste textarea "**********"
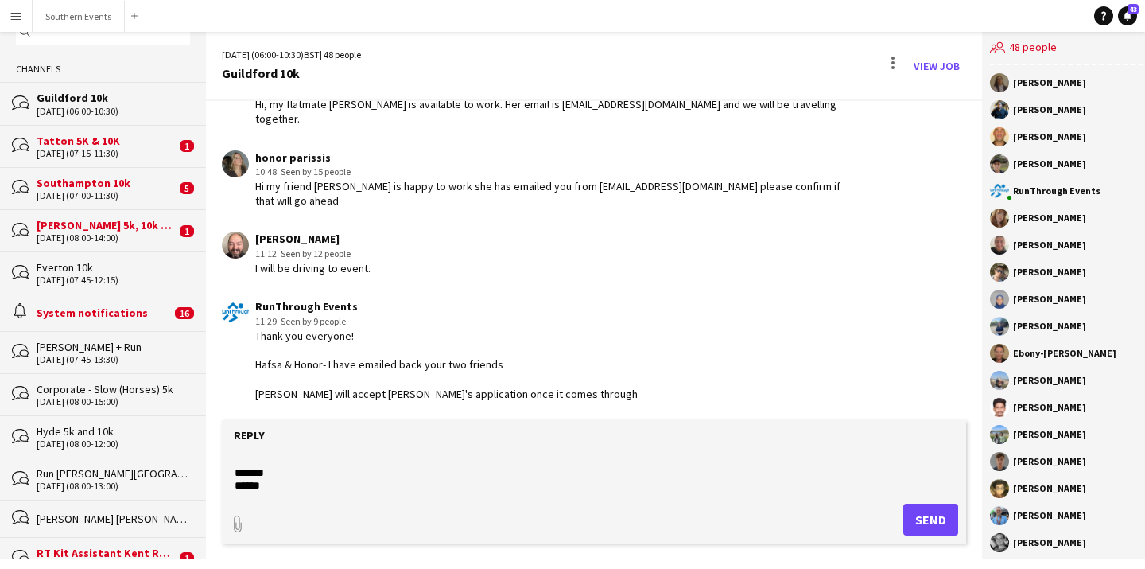
scroll to position [51, 0]
drag, startPoint x: 281, startPoint y: 487, endPoint x: 207, endPoint y: 487, distance: 74.0
click at [208, 487] on app-message-form "**********" at bounding box center [594, 489] width 776 height 139
type textarea "**********"
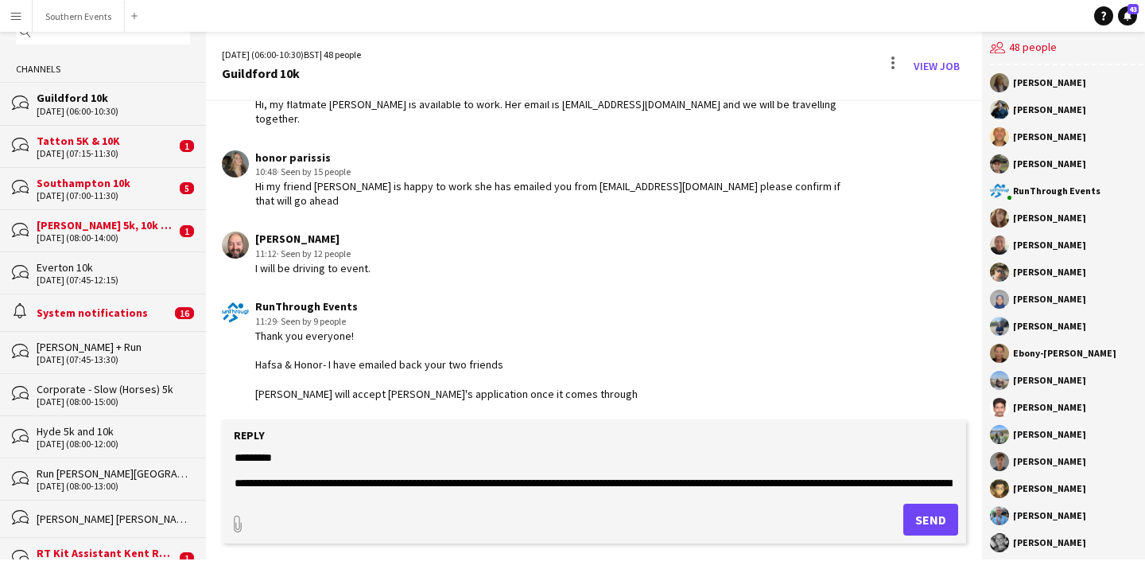
scroll to position [0, 0]
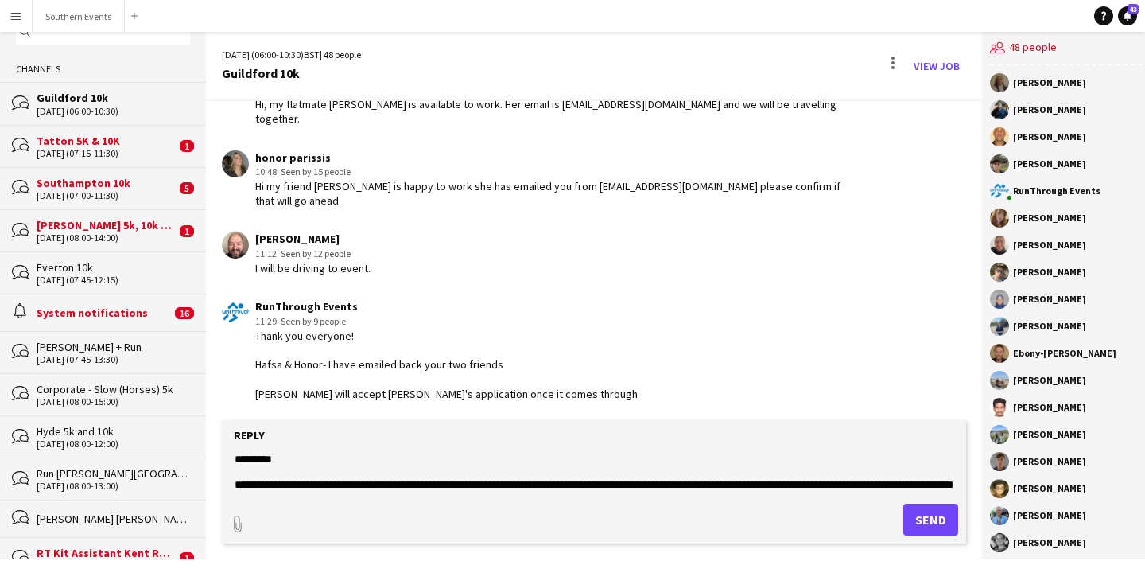
drag, startPoint x: 294, startPoint y: 486, endPoint x: 232, endPoint y: 423, distance: 88.3
click at [232, 422] on form "**********" at bounding box center [594, 481] width 745 height 123
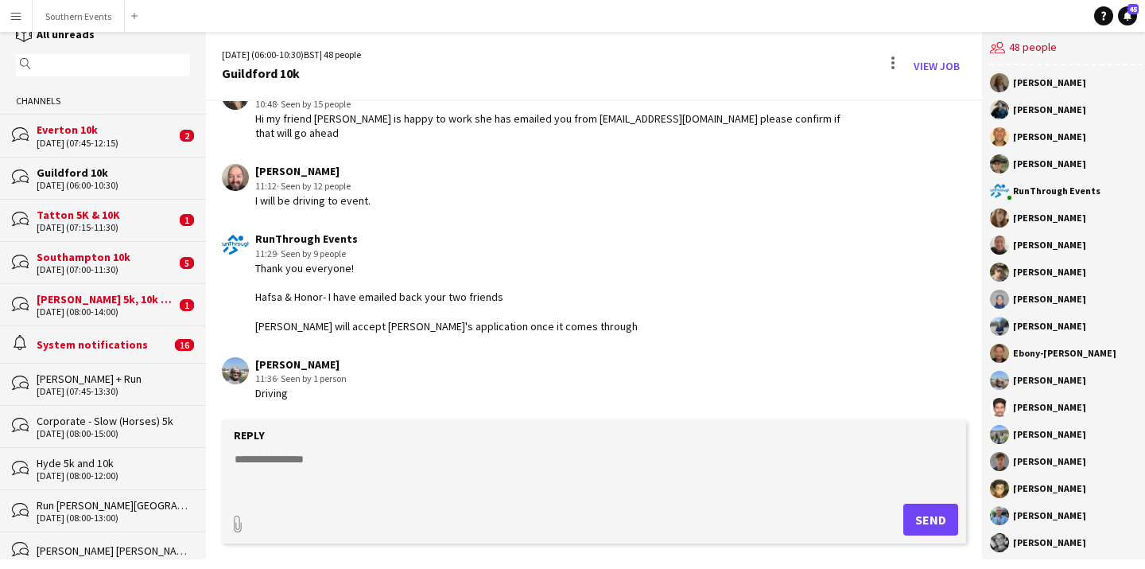
scroll to position [21, 0]
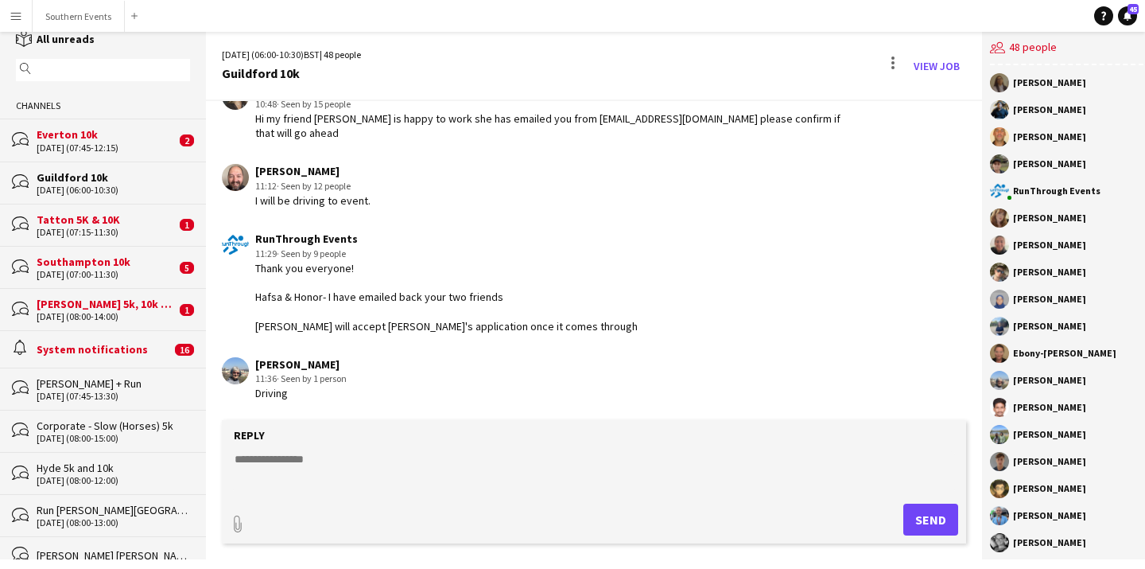
click at [127, 261] on div "Southampton 10k" at bounding box center [106, 262] width 139 height 14
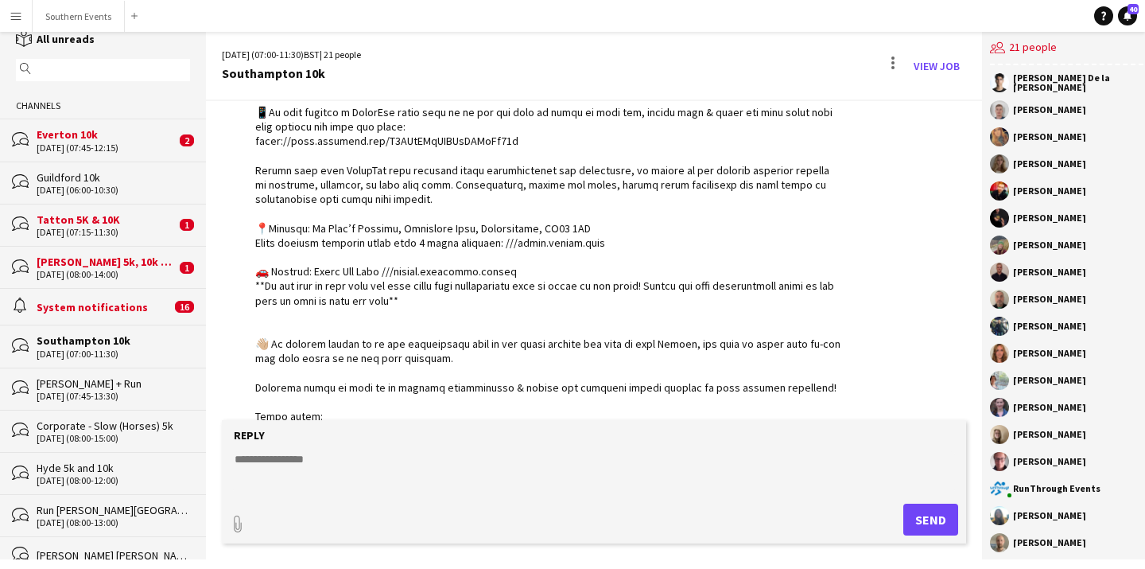
scroll to position [2122, 0]
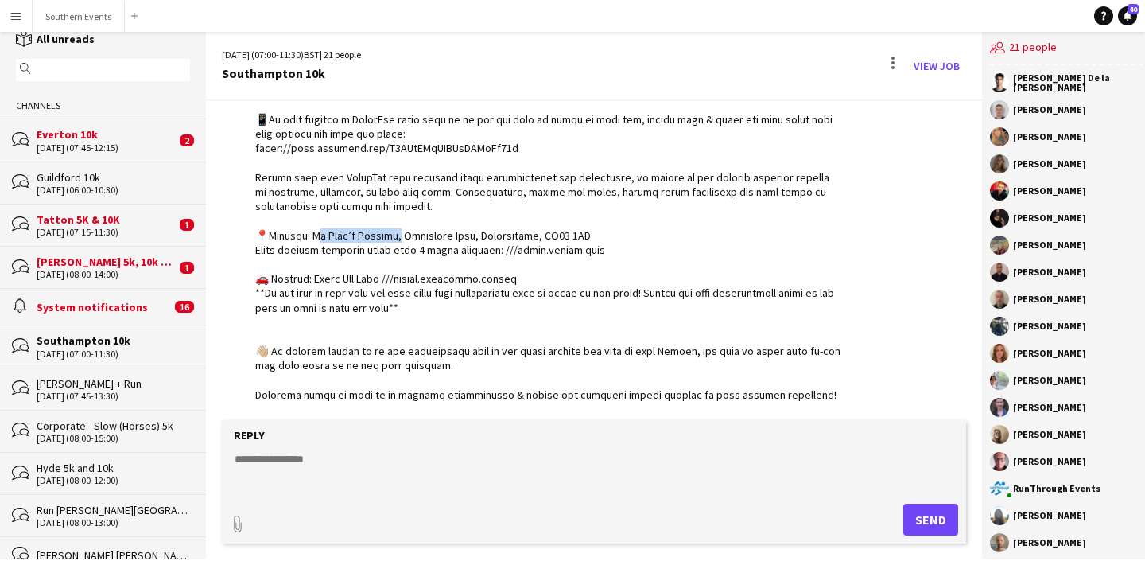
drag, startPoint x: 391, startPoint y: 237, endPoint x: 309, endPoint y: 235, distance: 81.2
click at [309, 235] on div at bounding box center [549, 250] width 588 height 1057
drag, startPoint x: 466, startPoint y: 236, endPoint x: 310, endPoint y: 238, distance: 155.9
click at [310, 238] on div at bounding box center [549, 250] width 588 height 1057
copy div "[GEOGRAPHIC_DATA], [GEOGRAPHIC_DATA],"
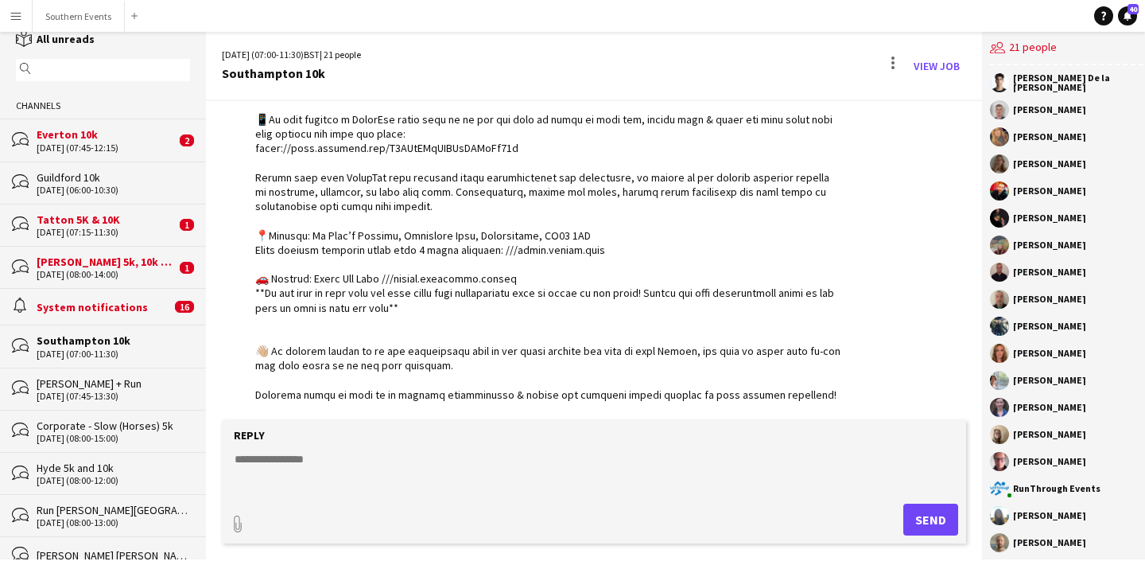
click at [461, 266] on div at bounding box center [549, 250] width 588 height 1057
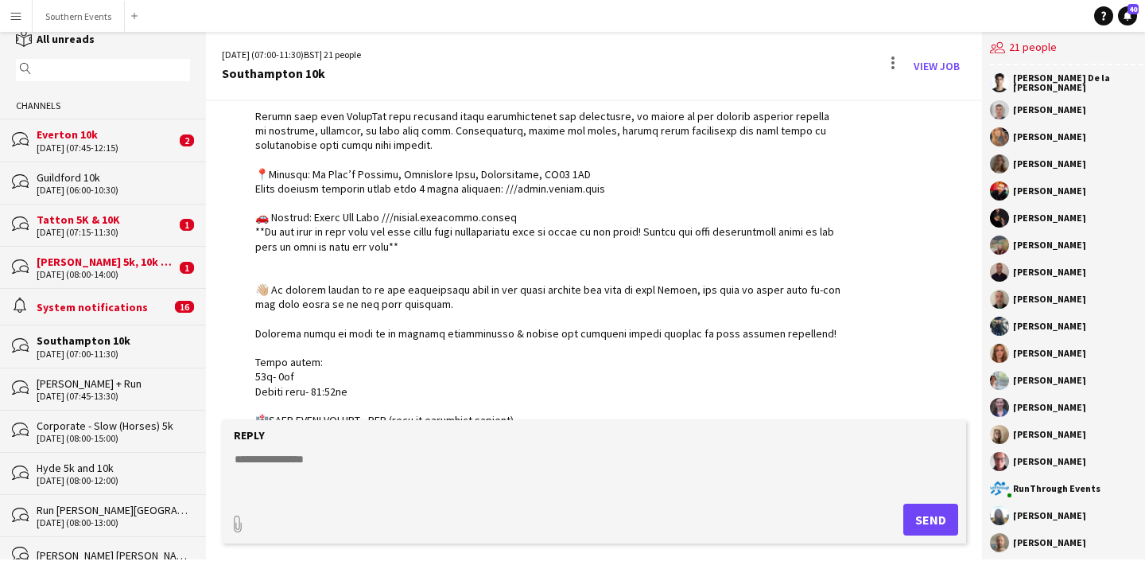
scroll to position [2182, 0]
drag, startPoint x: 589, startPoint y: 173, endPoint x: 309, endPoint y: 176, distance: 280.8
click at [309, 176] on div at bounding box center [549, 190] width 588 height 1057
copy div "[GEOGRAPHIC_DATA], [STREET_ADDRESS]"
click at [417, 270] on div at bounding box center [549, 190] width 588 height 1057
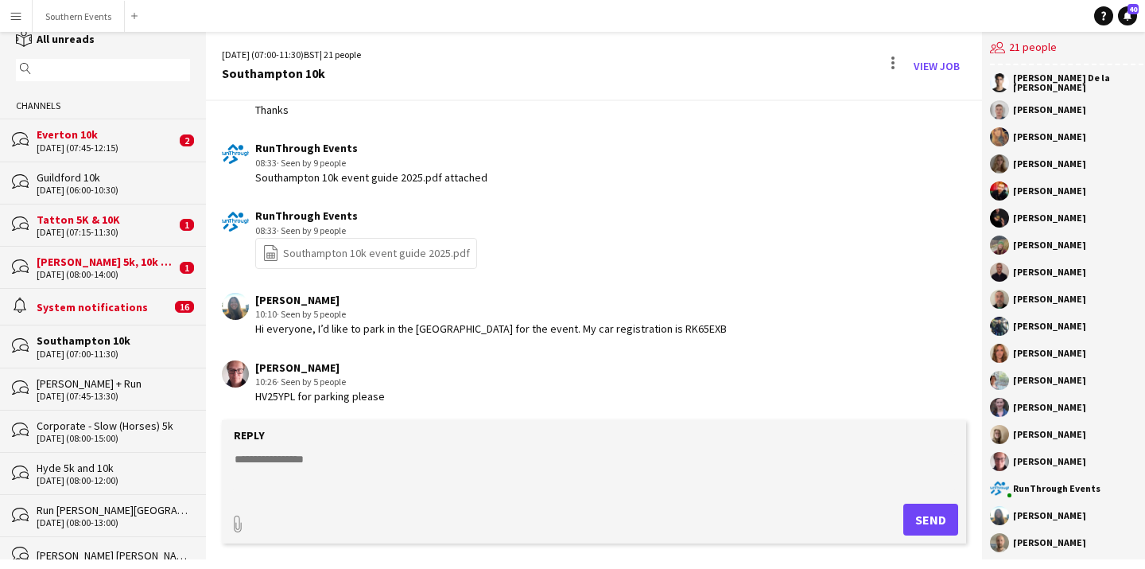
scroll to position [3299, 0]
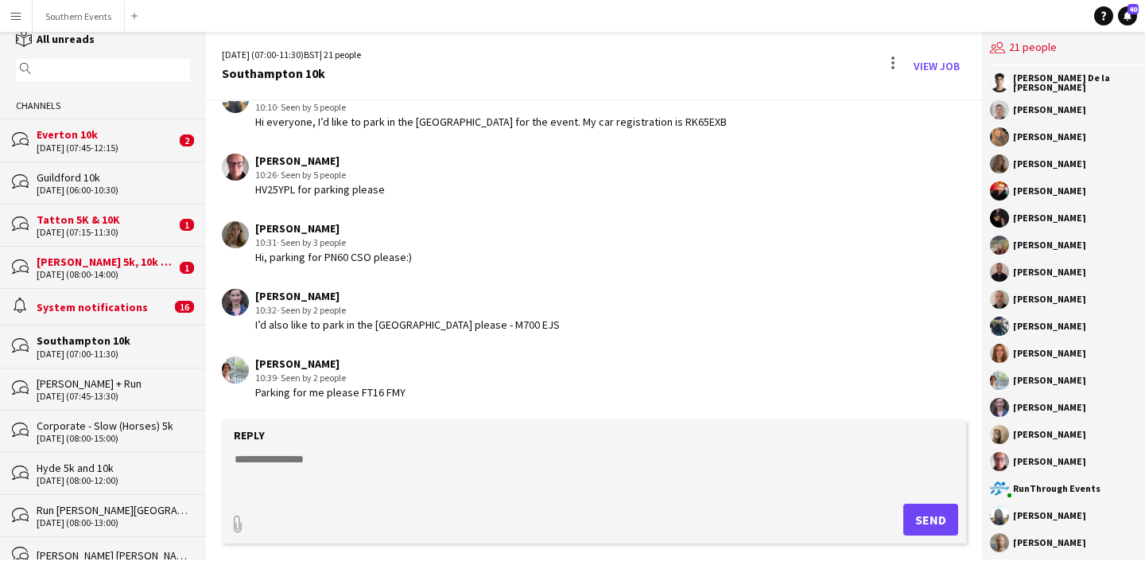
click at [151, 179] on div "Guildford 10k" at bounding box center [114, 177] width 154 height 14
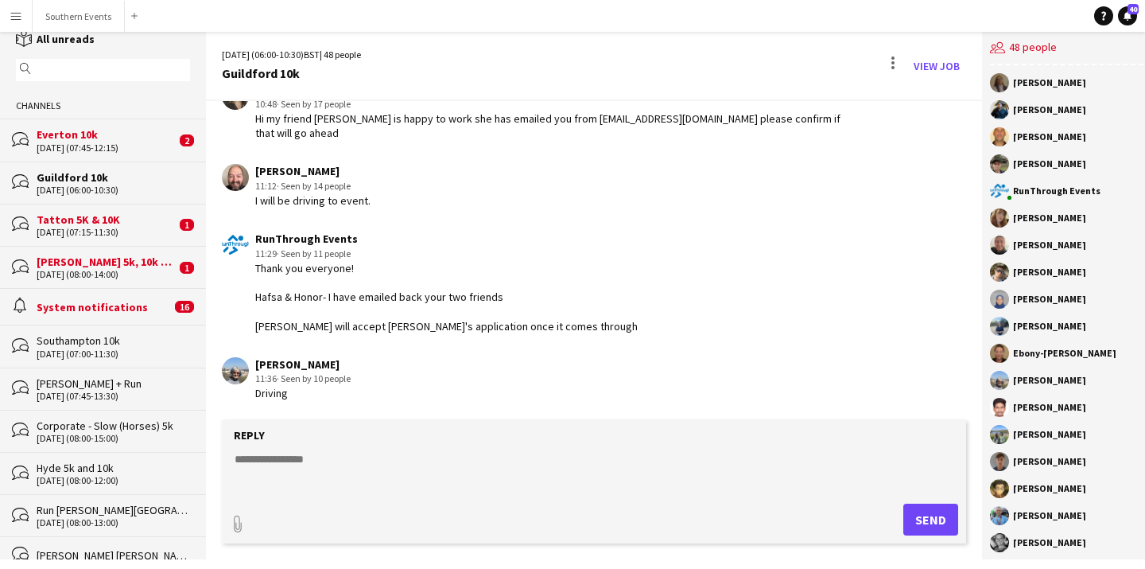
scroll to position [47, 0]
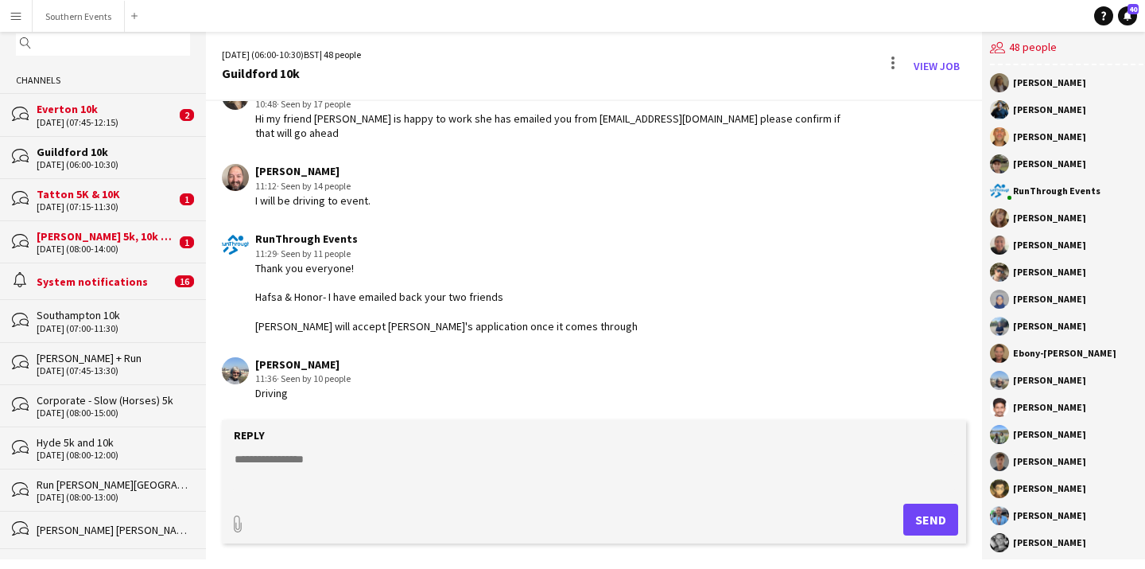
click at [137, 326] on div "[DATE] (07:00-11:30)" at bounding box center [114, 328] width 154 height 11
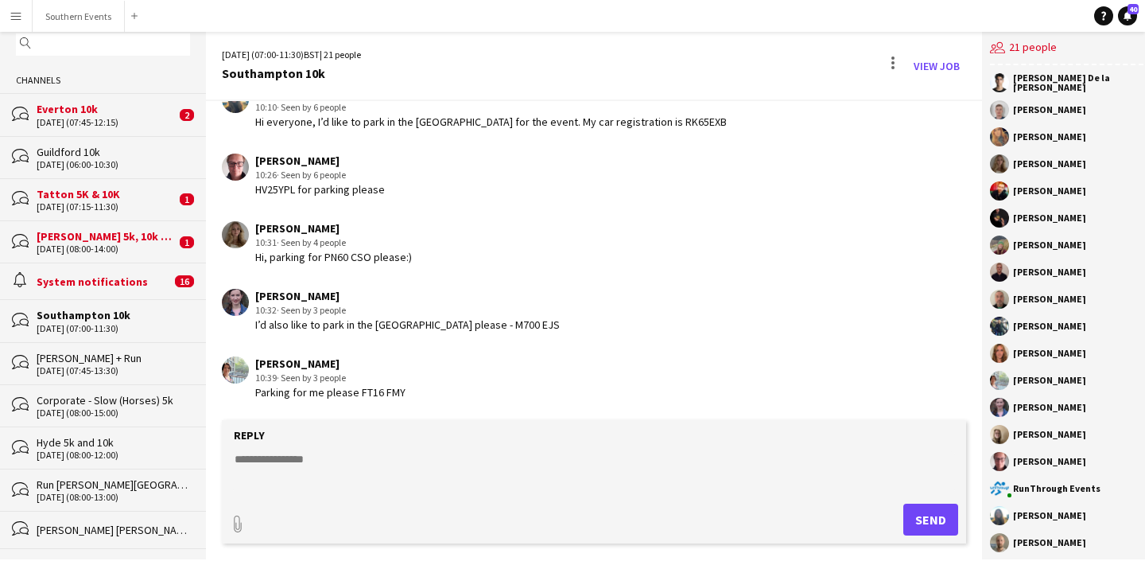
scroll to position [3299, 0]
click at [930, 64] on link "View Job" at bounding box center [937, 65] width 59 height 25
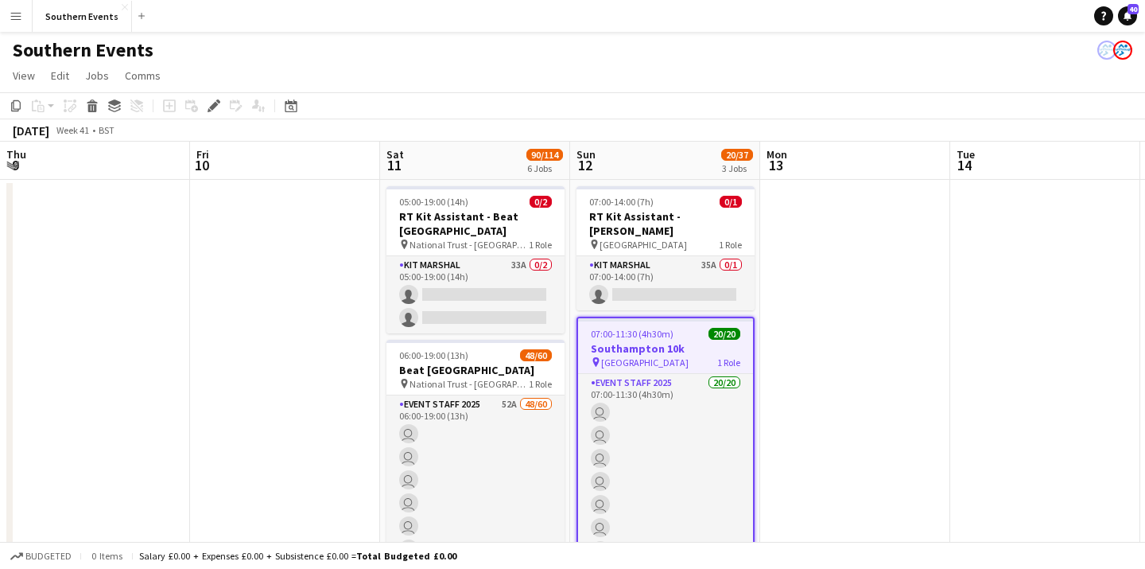
scroll to position [0, 547]
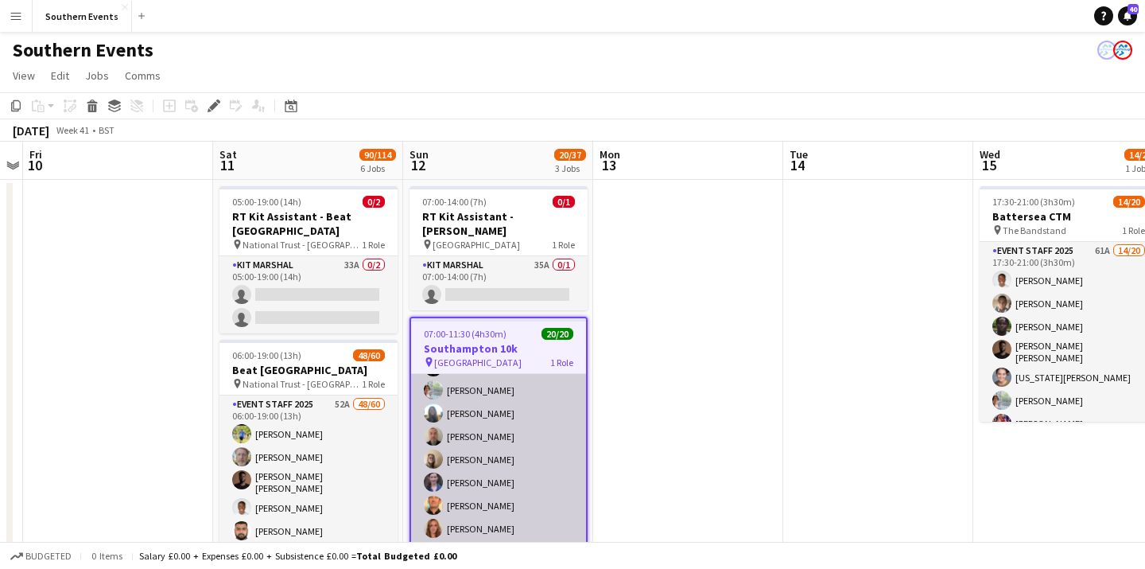
click at [551, 411] on app-card-role "Event Staff 2025 20/20 07:00-11:30 (4h30m) [PERSON_NAME] la [PERSON_NAME] [PERS…" at bounding box center [498, 503] width 175 height 497
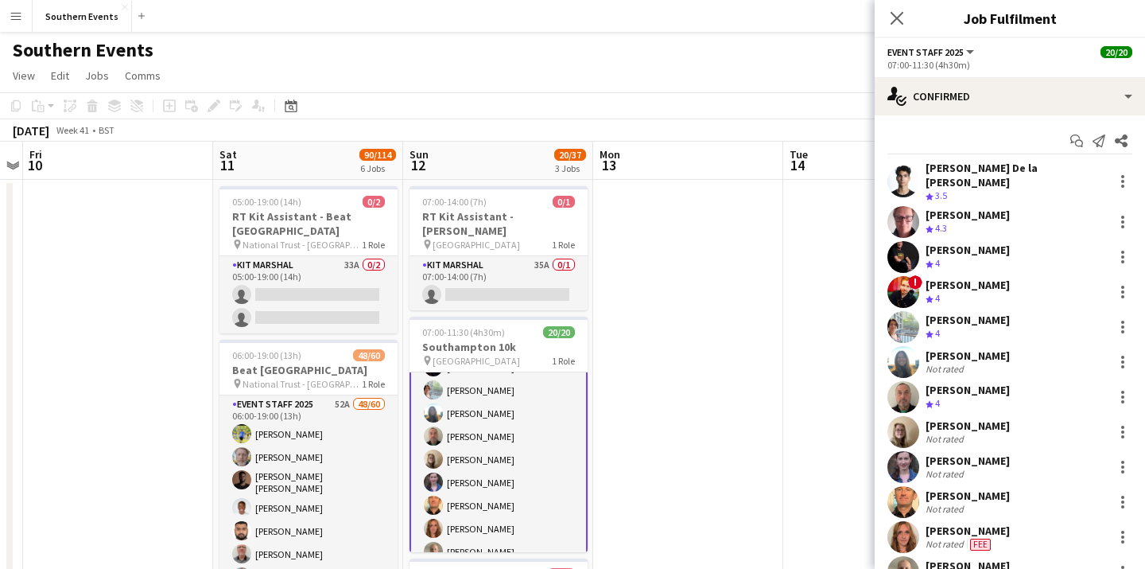
scroll to position [121, 0]
click at [1079, 142] on icon "Start chat" at bounding box center [1077, 140] width 13 height 13
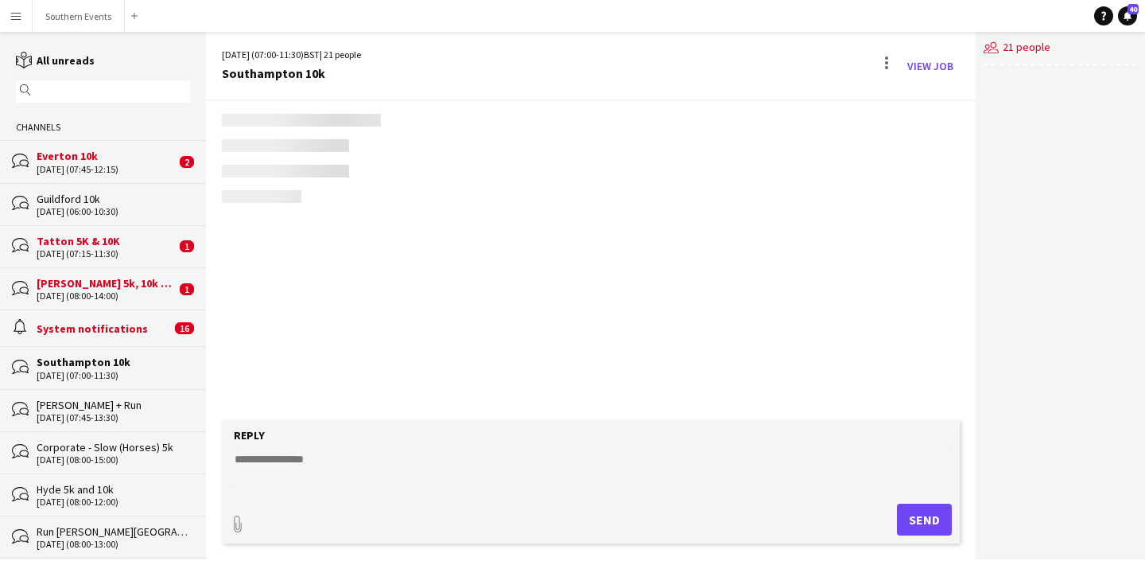
scroll to position [3300, 0]
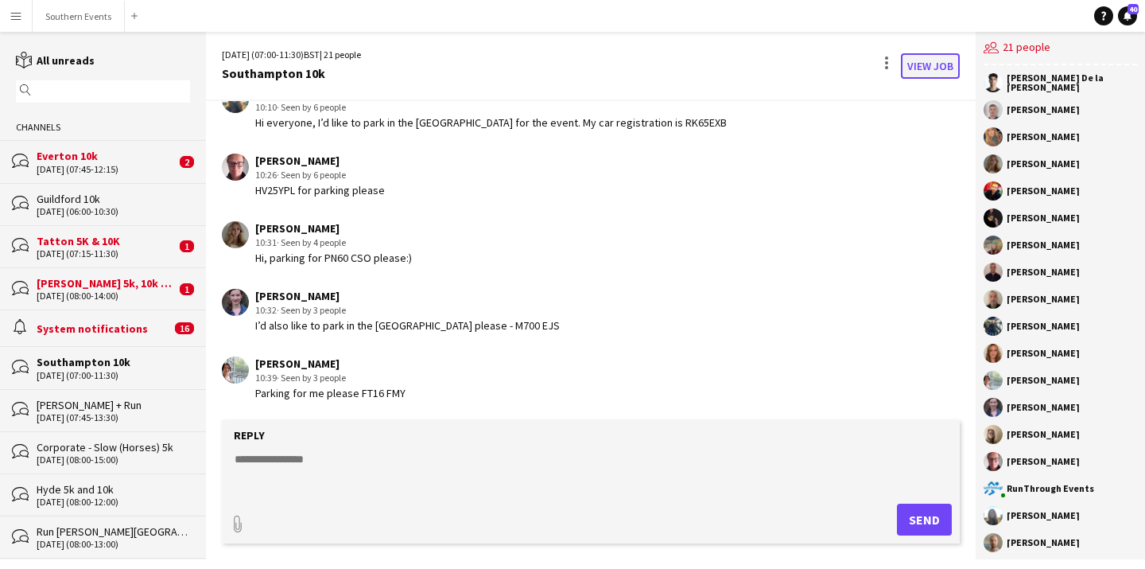
click at [937, 72] on link "View Job" at bounding box center [930, 65] width 59 height 25
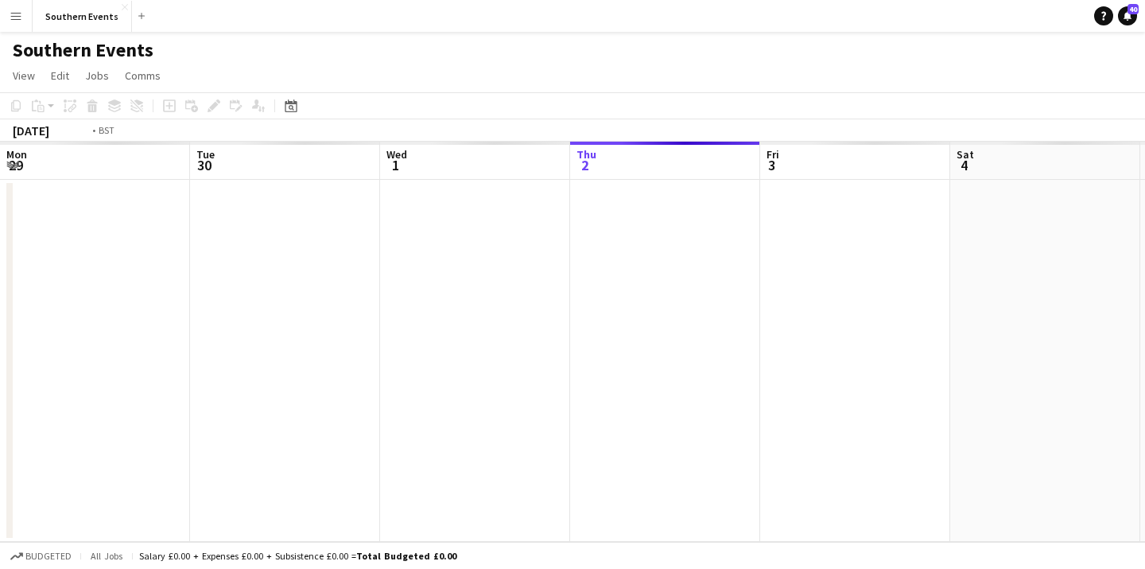
scroll to position [0, 547]
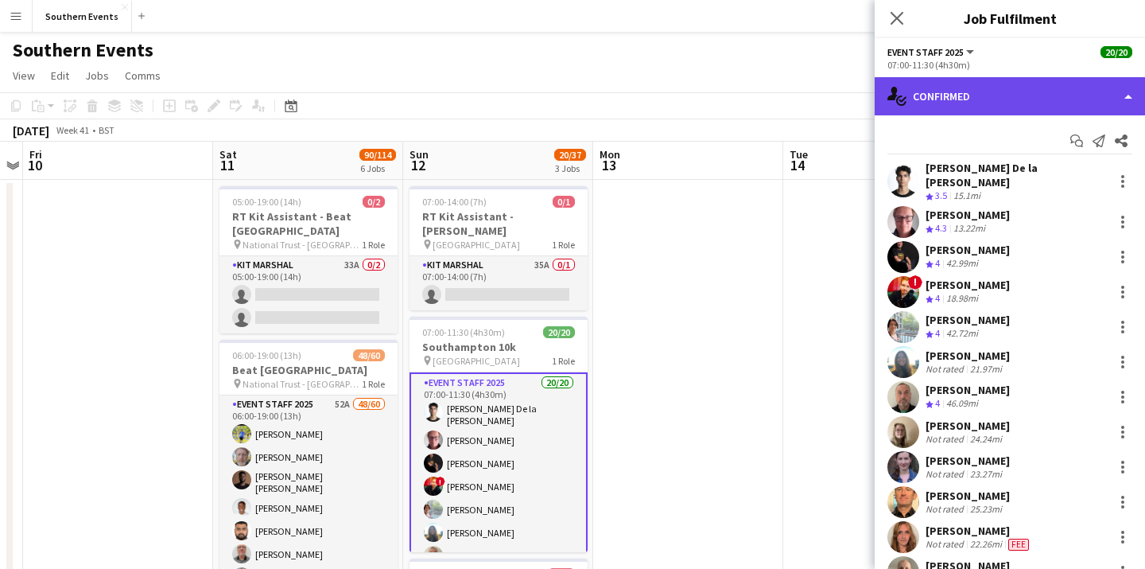
click at [1118, 88] on div "single-neutral-actions-check-2 Confirmed" at bounding box center [1010, 96] width 270 height 38
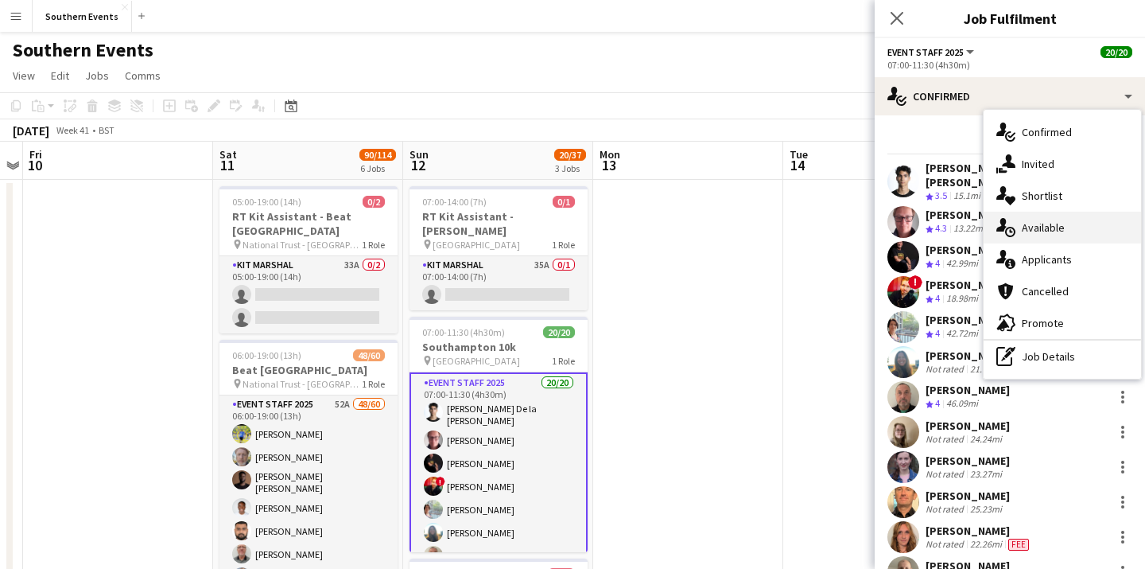
click at [1083, 232] on div "single-neutral-actions-upload Available" at bounding box center [1063, 228] width 158 height 32
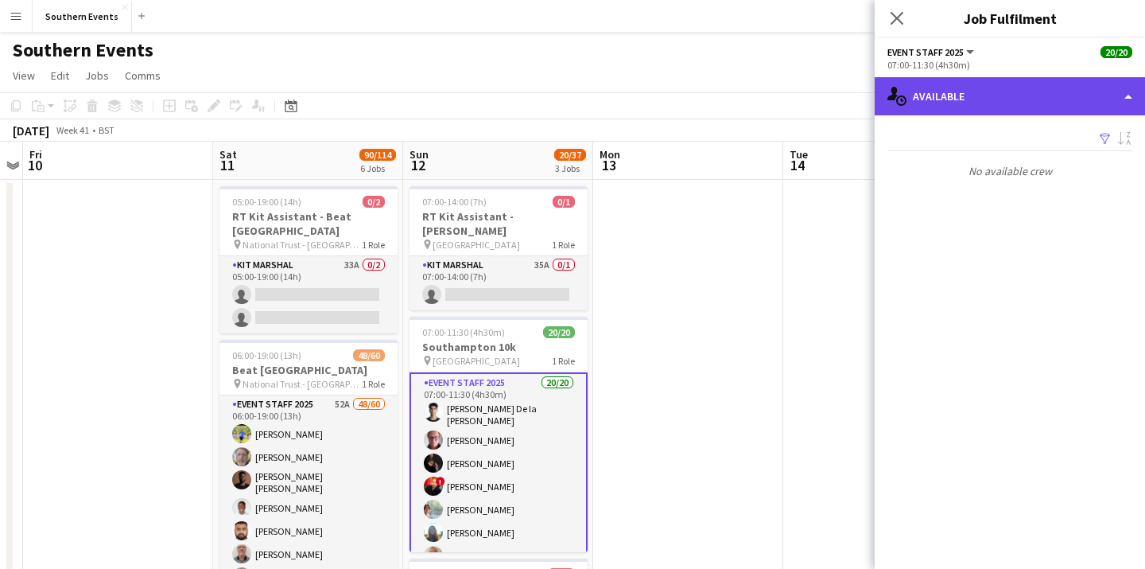
click at [1042, 101] on div "single-neutral-actions-upload Available" at bounding box center [1010, 96] width 270 height 38
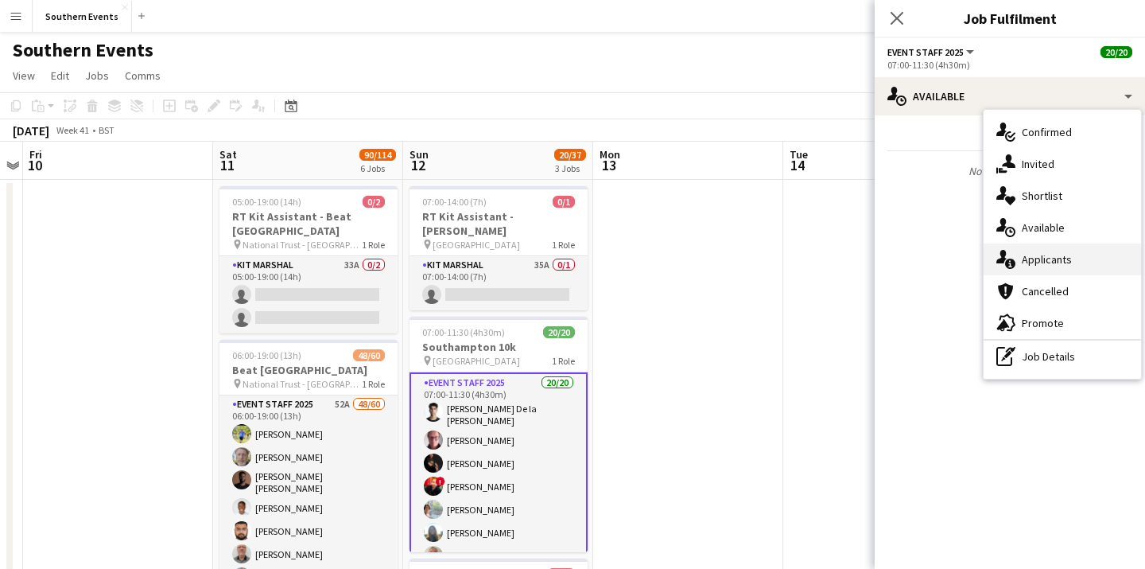
click at [1048, 255] on span "Applicants" at bounding box center [1047, 259] width 50 height 14
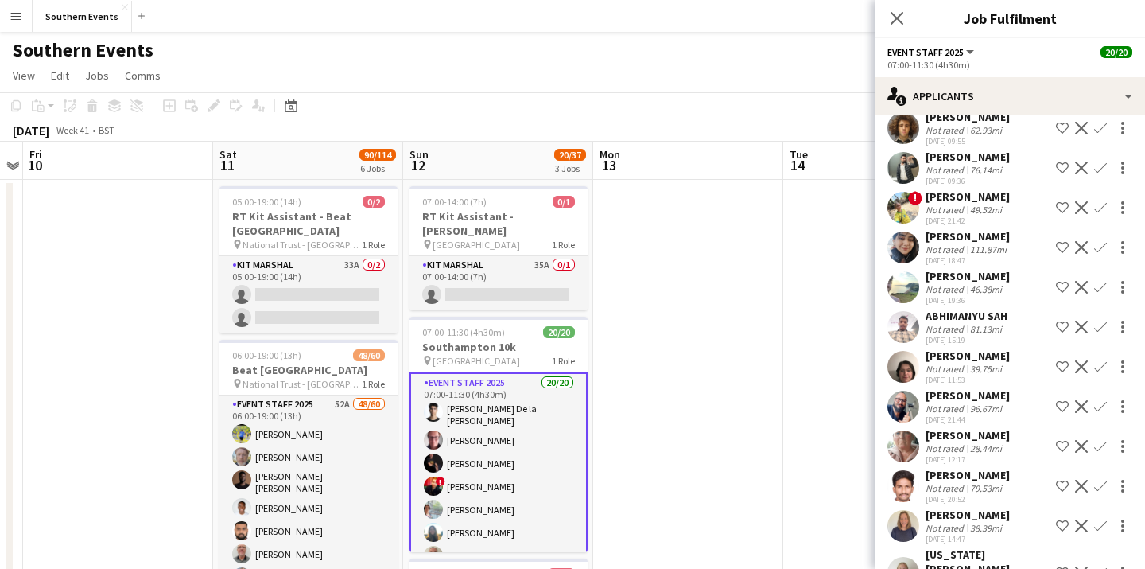
scroll to position [193, 0]
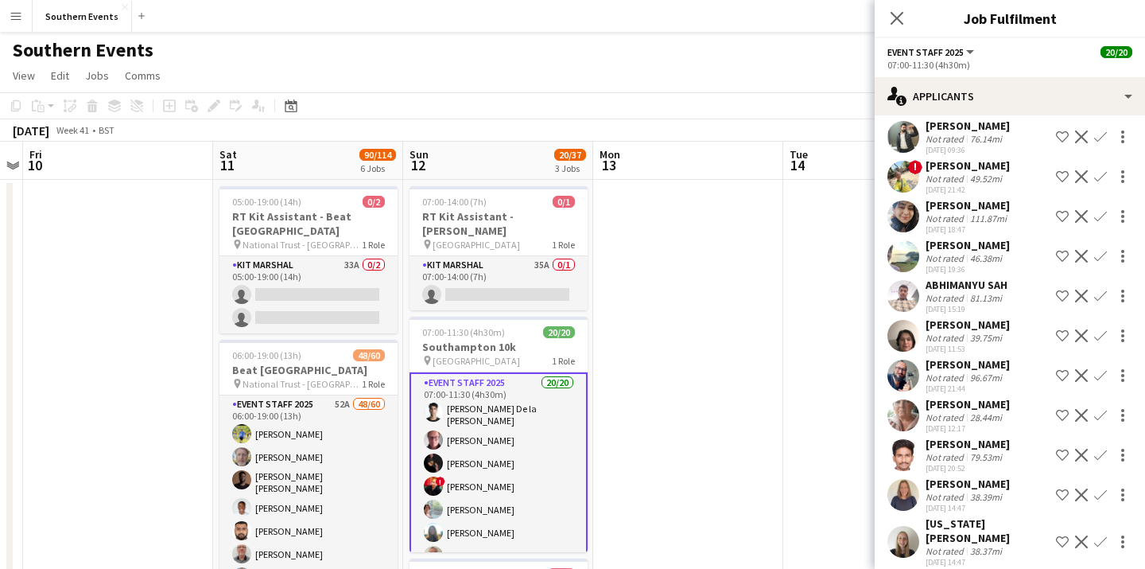
click at [994, 378] on div "96.67mi" at bounding box center [986, 377] width 38 height 12
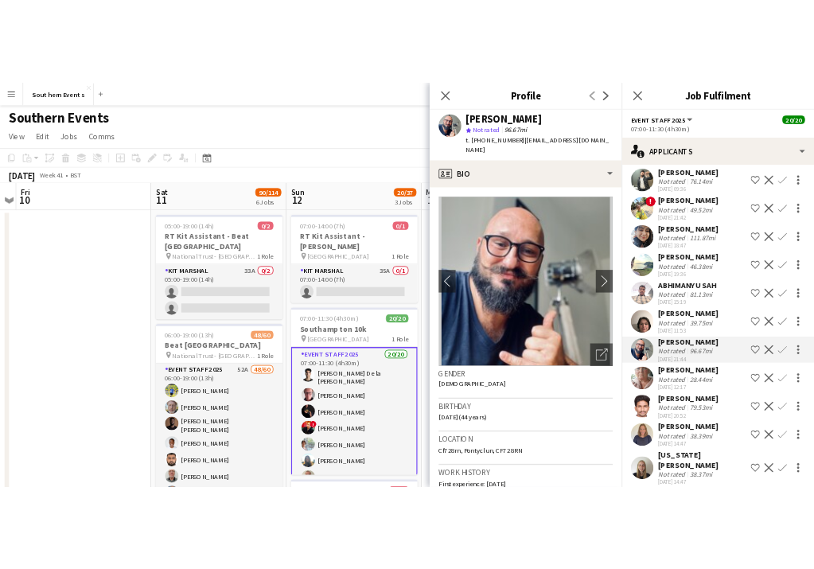
scroll to position [0, 0]
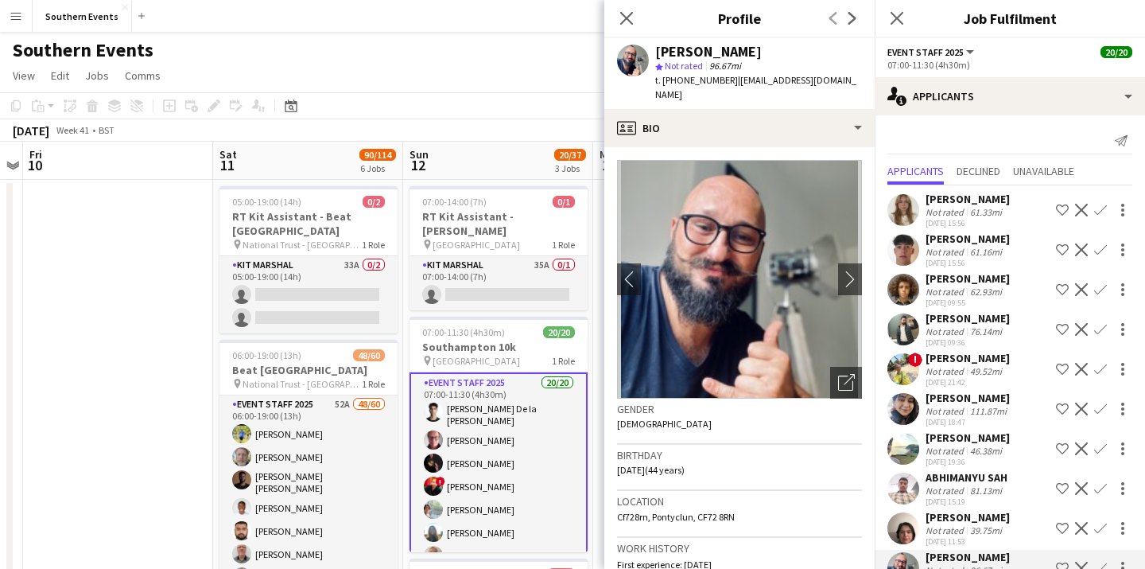
click at [917, 358] on span "!" at bounding box center [915, 359] width 14 height 14
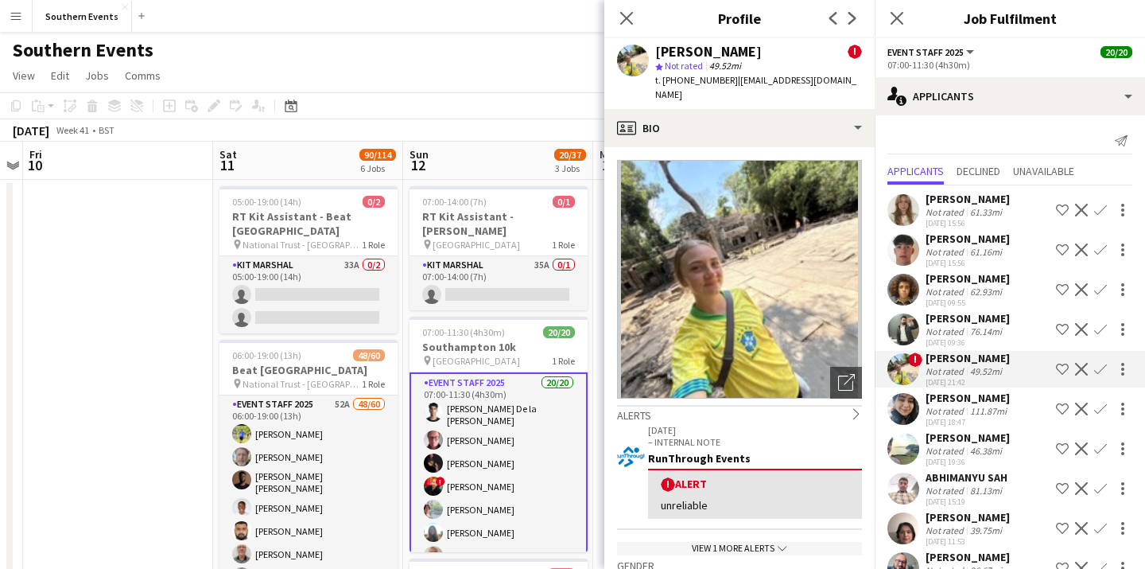
click at [1108, 211] on button "Confirm" at bounding box center [1100, 209] width 19 height 19
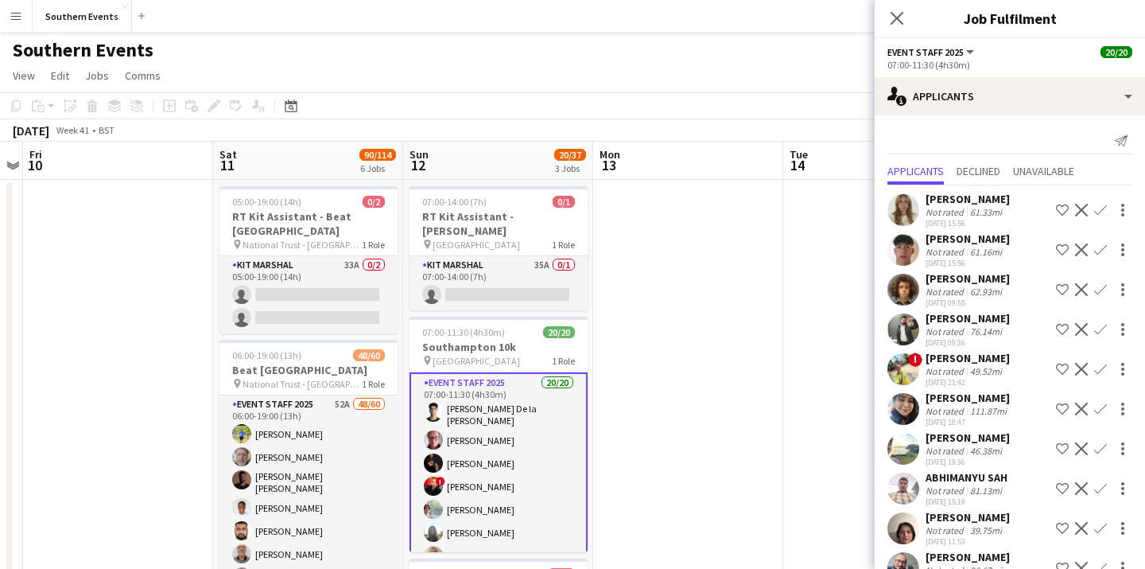
click at [1101, 211] on app-icon "Confirm" at bounding box center [1101, 210] width 13 height 13
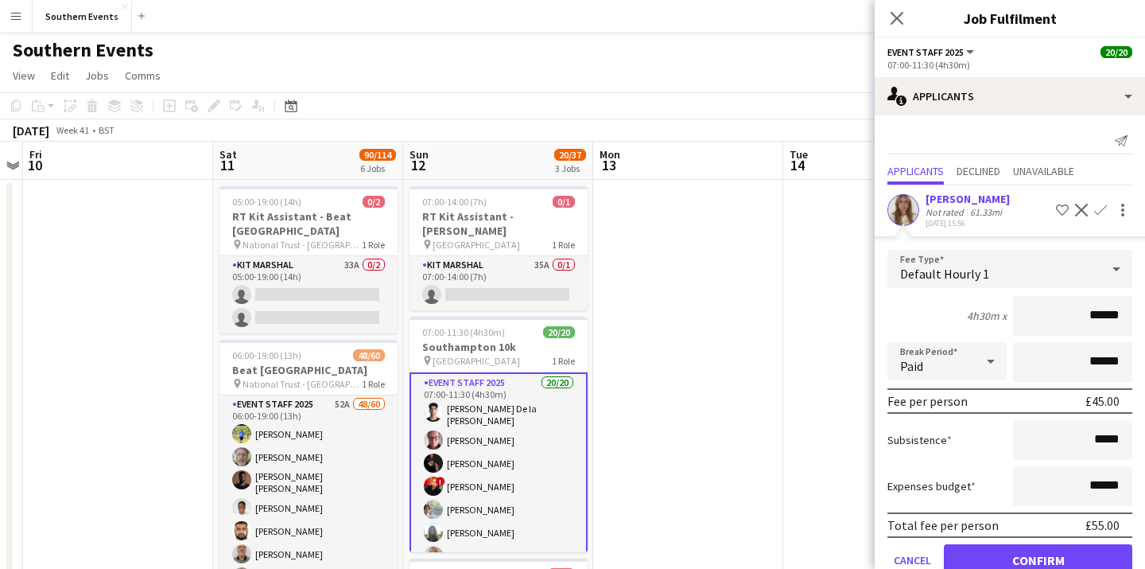
click at [1101, 211] on app-icon "Confirm" at bounding box center [1101, 210] width 13 height 13
click at [984, 150] on div "Send notification" at bounding box center [1010, 141] width 245 height 26
click at [929, 174] on span "Applicants" at bounding box center [916, 170] width 56 height 11
click at [902, 17] on icon "Close pop-in" at bounding box center [896, 17] width 15 height 15
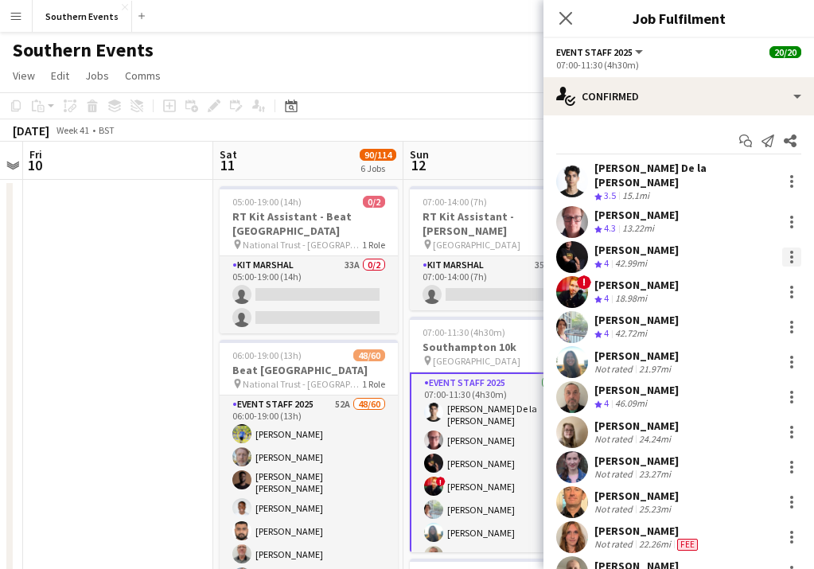
click at [791, 255] on div at bounding box center [791, 256] width 3 height 3
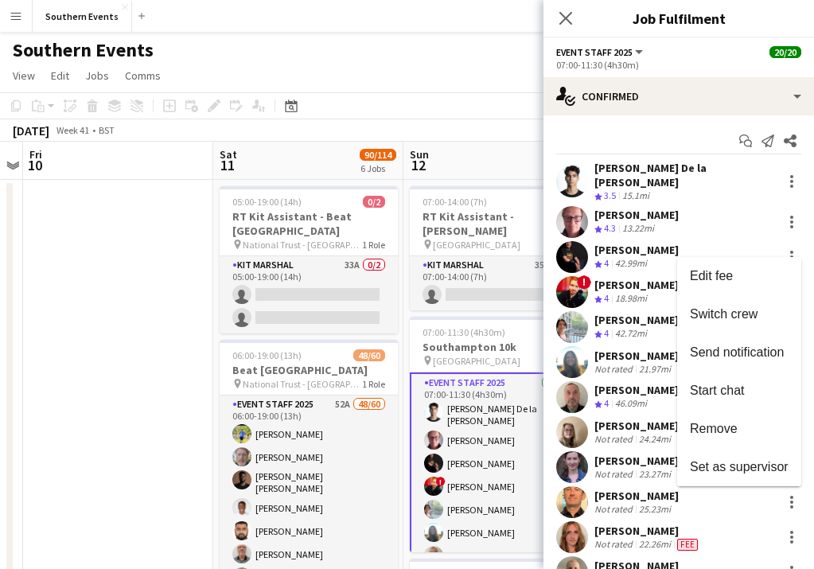
click at [748, 97] on div at bounding box center [407, 284] width 814 height 569
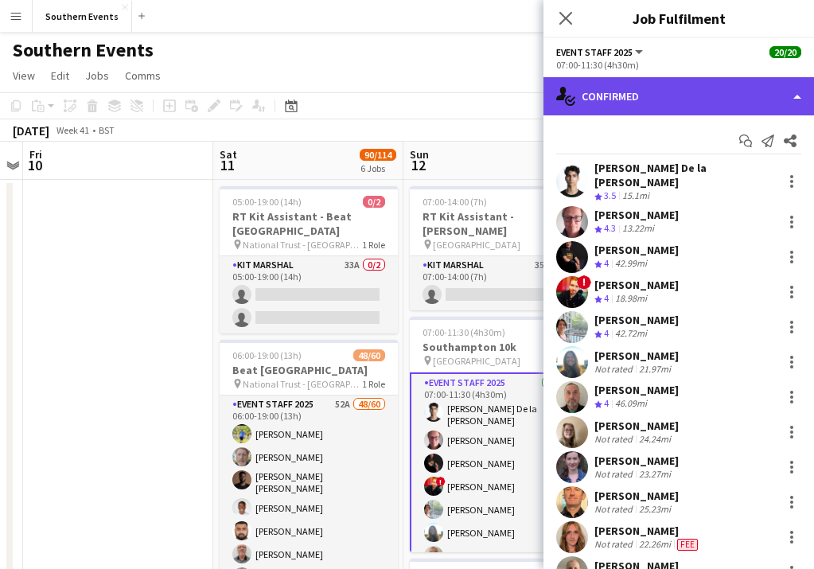
click at [764, 97] on div "single-neutral-actions-check-2 Confirmed" at bounding box center [678, 96] width 270 height 38
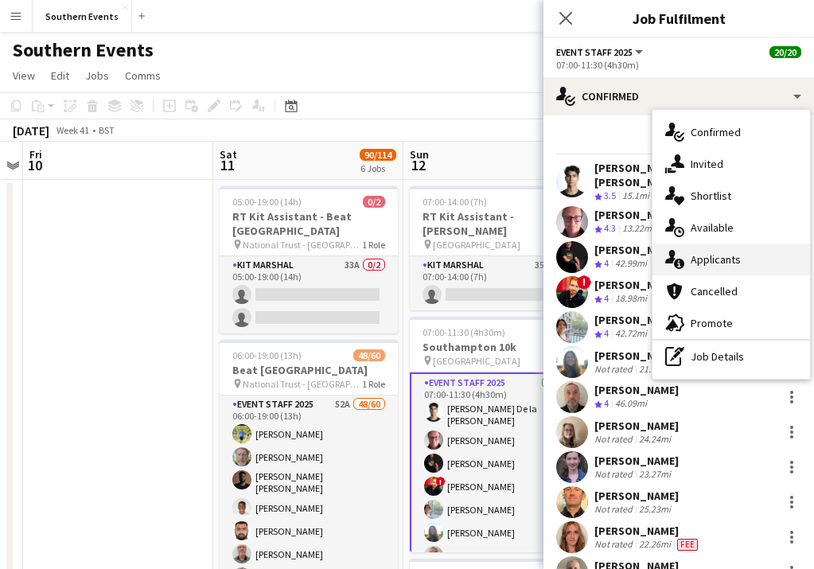
click at [732, 264] on span "Applicants" at bounding box center [715, 259] width 50 height 14
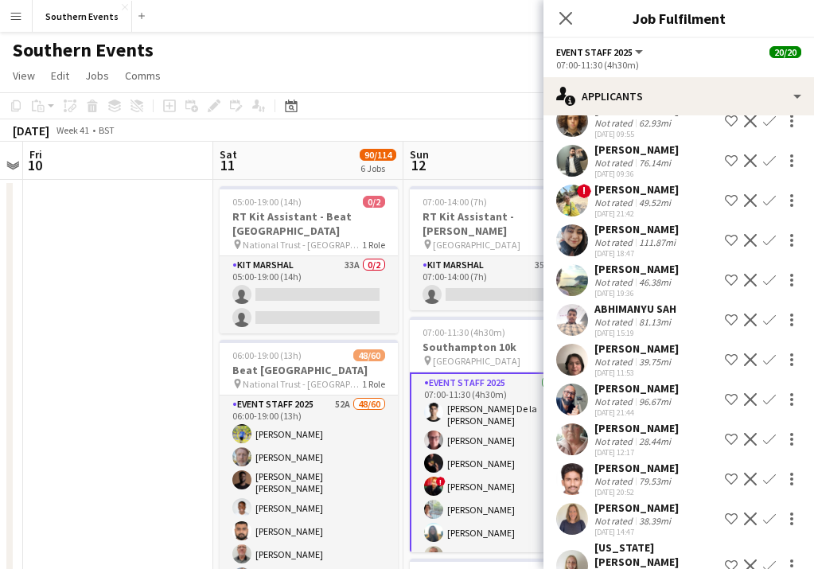
scroll to position [193, 0]
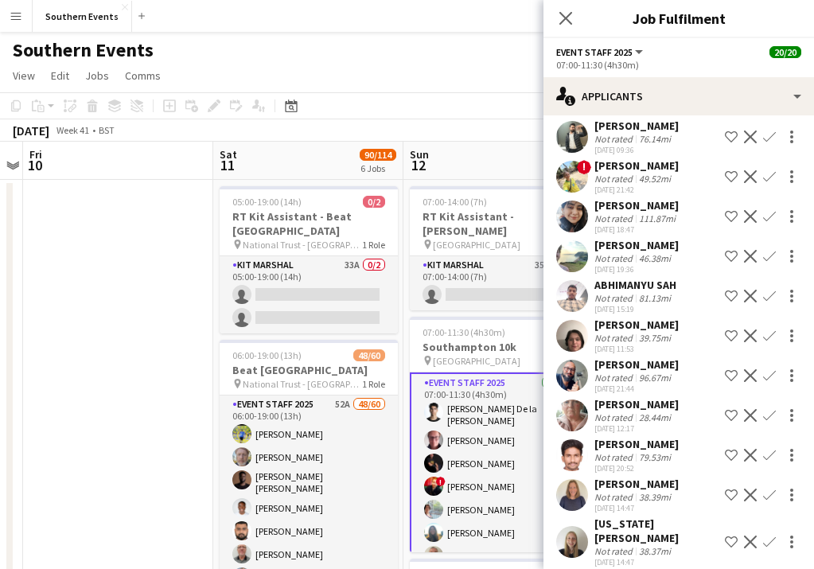
click at [666, 133] on div "76.14mi" at bounding box center [655, 139] width 38 height 12
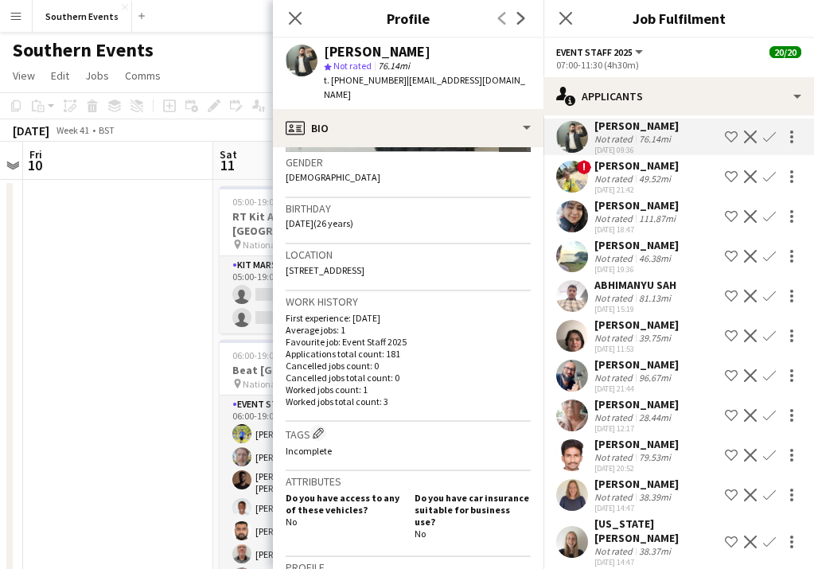
scroll to position [247, 0]
click at [292, 21] on icon at bounding box center [294, 17] width 15 height 15
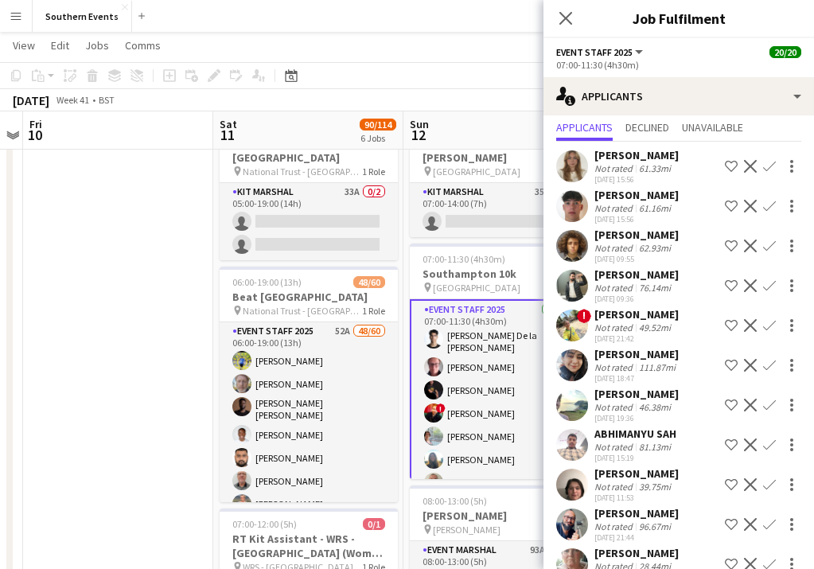
scroll to position [42, 0]
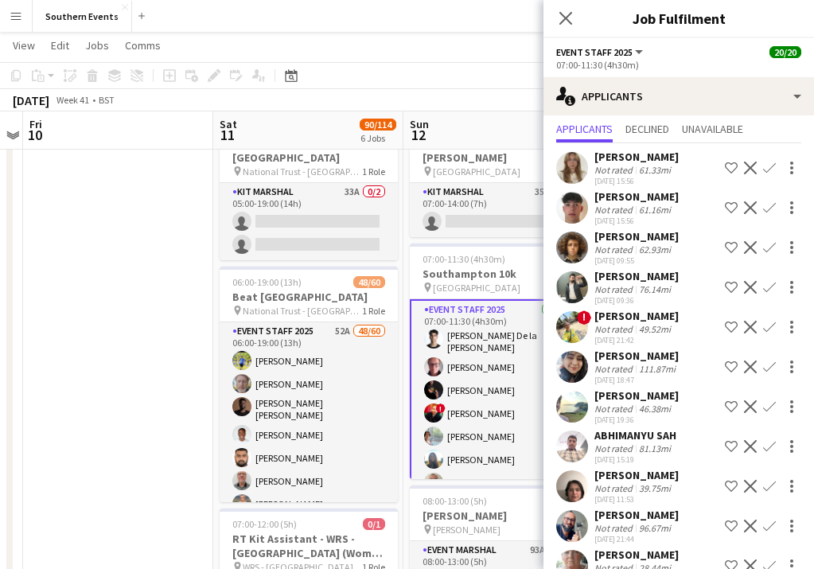
click at [775, 166] on app-icon "Confirm" at bounding box center [769, 167] width 13 height 13
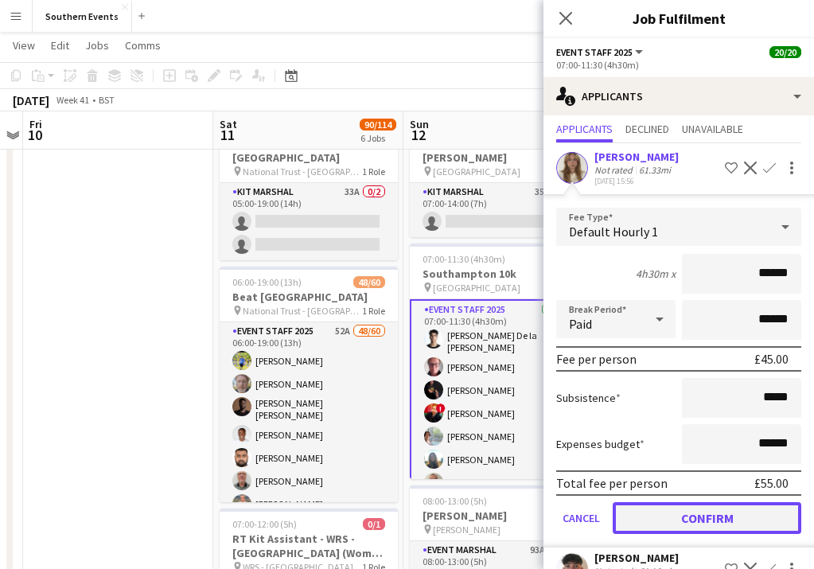
click at [716, 518] on button "Confirm" at bounding box center [707, 518] width 189 height 32
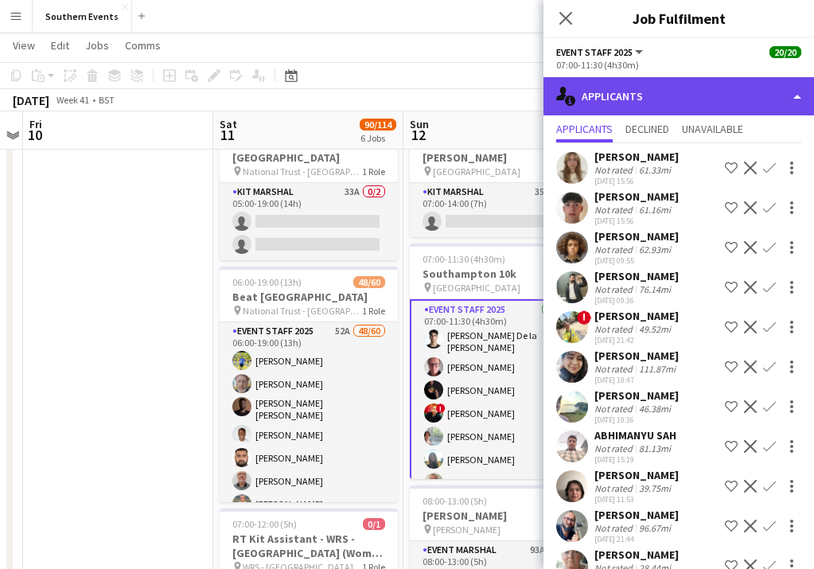
click at [758, 88] on div "single-neutral-actions-information Applicants" at bounding box center [678, 96] width 270 height 38
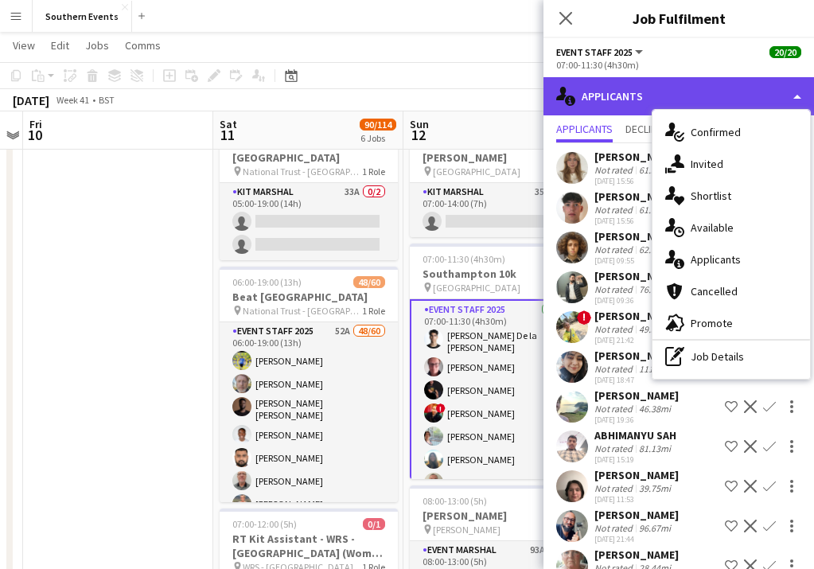
click at [758, 88] on div "single-neutral-actions-information Applicants" at bounding box center [678, 96] width 270 height 38
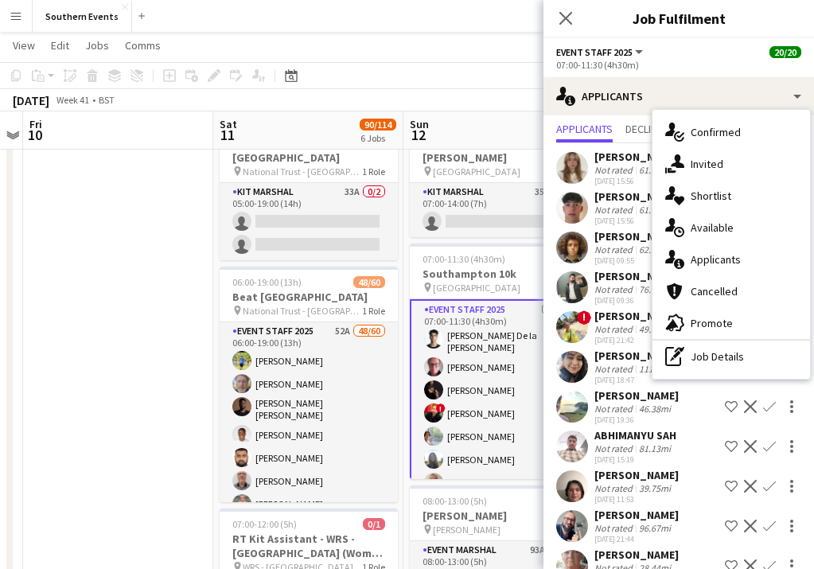
click at [790, 51] on span "20/20" at bounding box center [785, 52] width 32 height 12
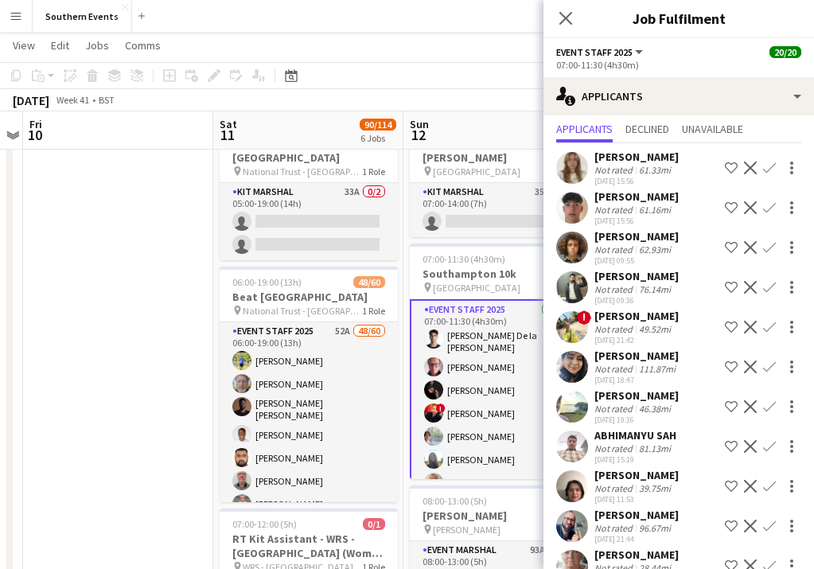
click at [790, 51] on span "20/20" at bounding box center [785, 52] width 32 height 12
click at [571, 17] on icon "Close pop-in" at bounding box center [565, 18] width 13 height 13
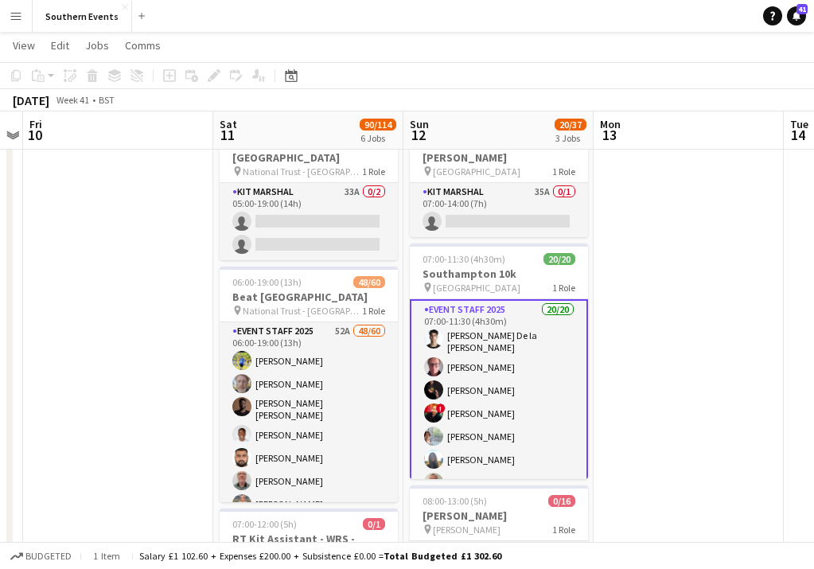
click at [568, 389] on app-card-role "Event Staff 2025 20/20 07:00-11:30 (4h30m) [PERSON_NAME] la [PERSON_NAME] [PERS…" at bounding box center [499, 549] width 178 height 500
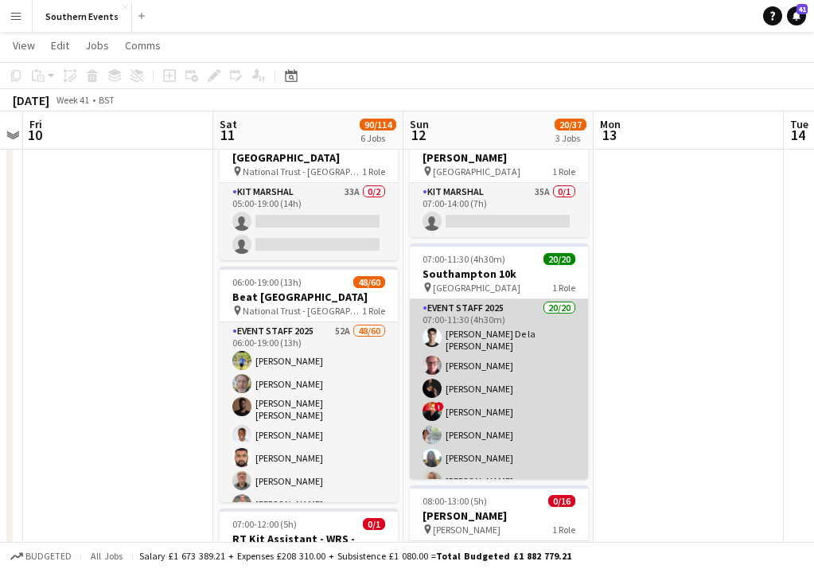
click at [568, 389] on app-card-role "Event Staff 2025 20/20 07:00-11:30 (4h30m) [PERSON_NAME] la [PERSON_NAME] [PERS…" at bounding box center [499, 547] width 178 height 497
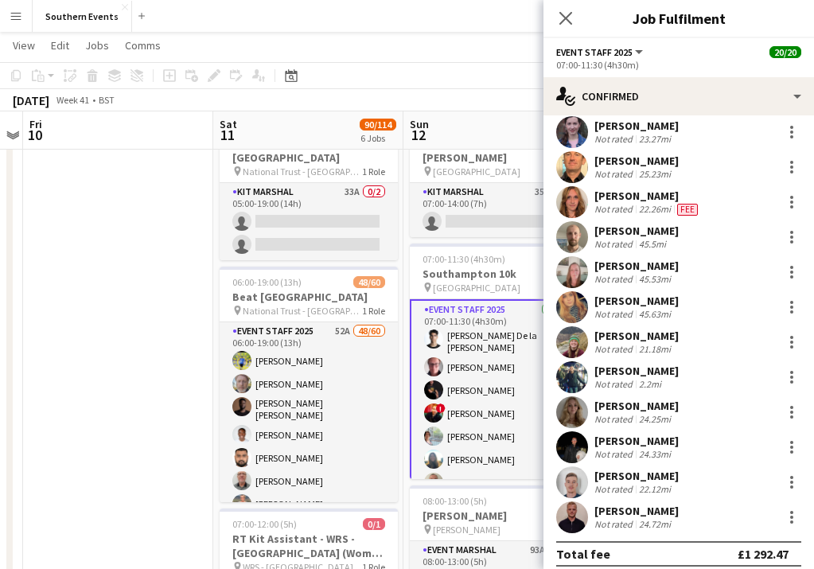
scroll to position [0, 0]
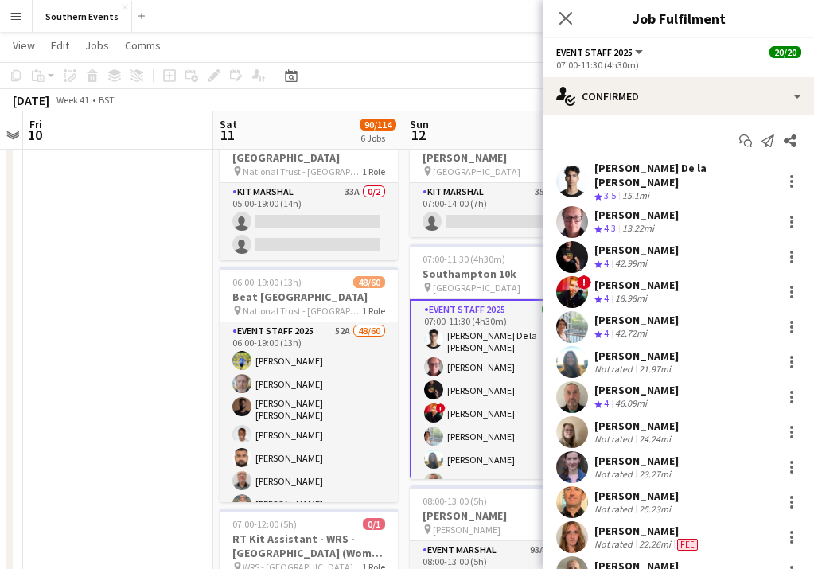
click at [527, 123] on app-board-header-date "Sun 12 20/37 3 Jobs" at bounding box center [498, 130] width 190 height 38
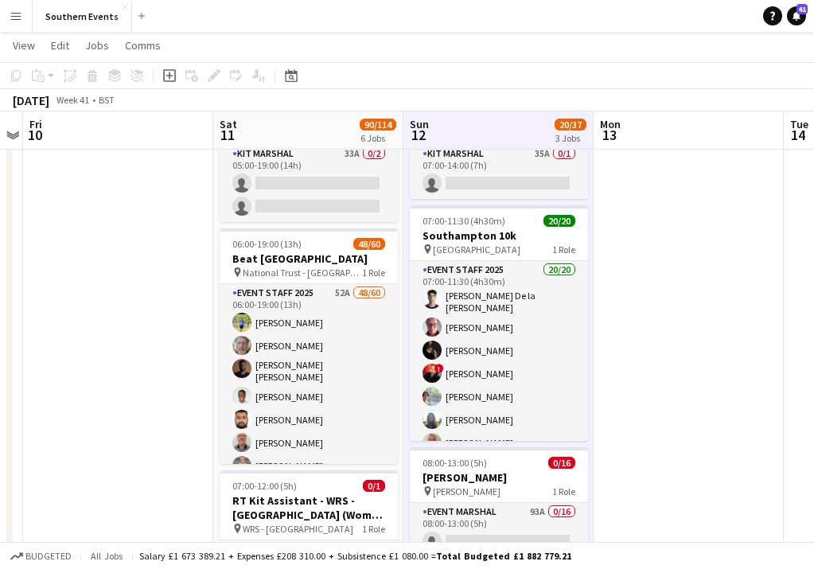
scroll to position [111, 0]
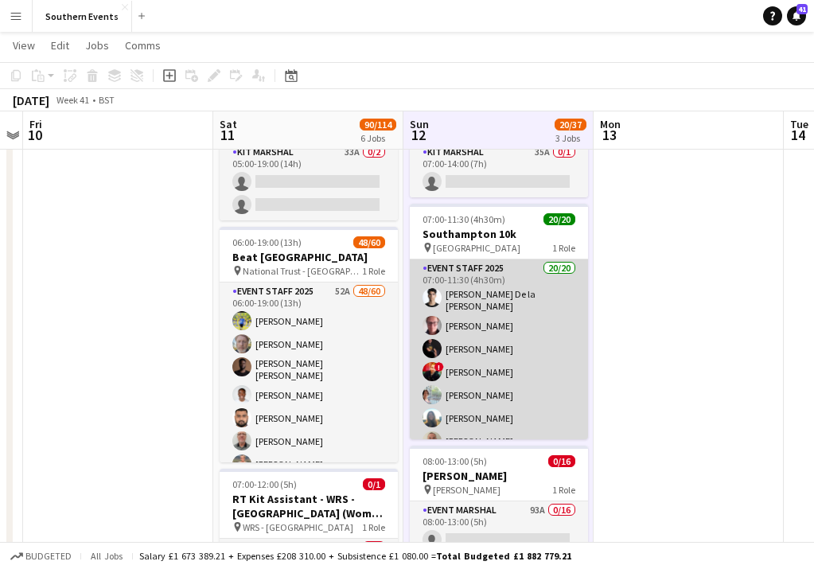
click at [539, 330] on app-card-role "Event Staff 2025 20/20 07:00-11:30 (4h30m) [PERSON_NAME] la [PERSON_NAME] [PERS…" at bounding box center [499, 507] width 178 height 497
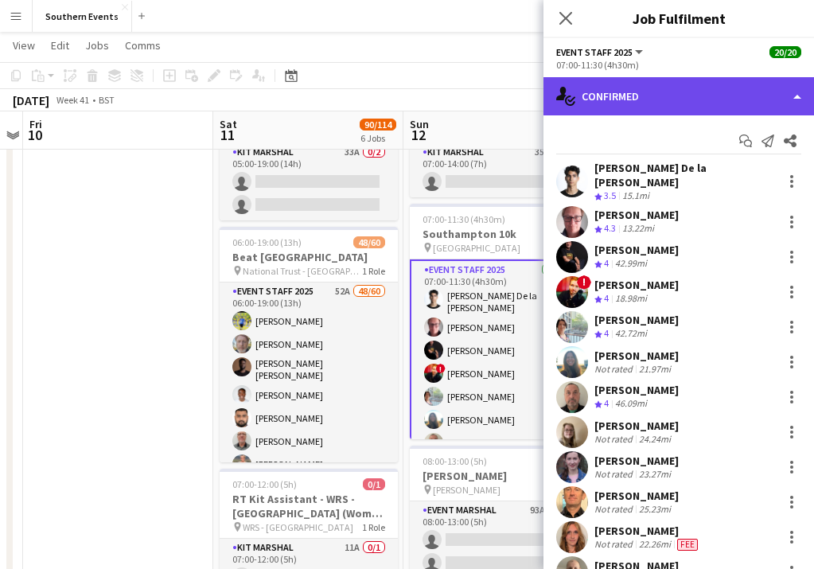
click at [783, 102] on div "single-neutral-actions-check-2 Confirmed" at bounding box center [678, 96] width 270 height 38
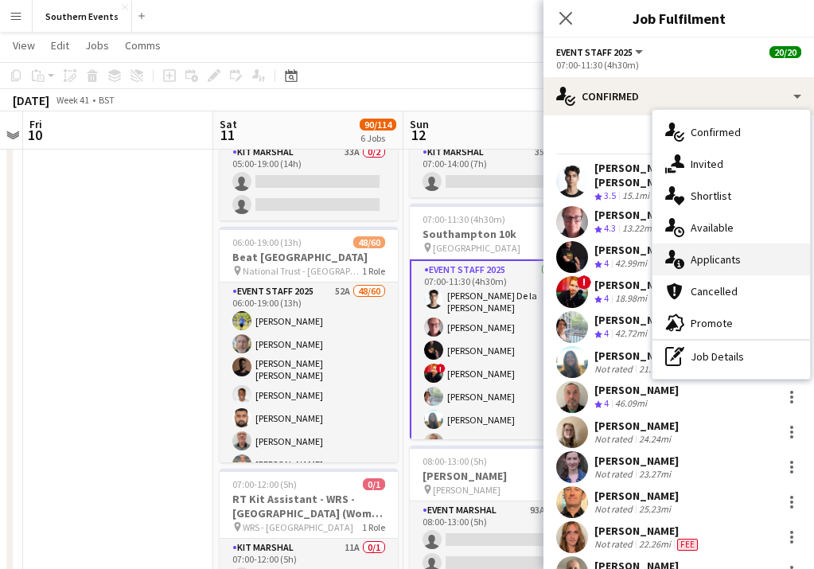
click at [743, 264] on div "single-neutral-actions-information Applicants" at bounding box center [731, 259] width 158 height 32
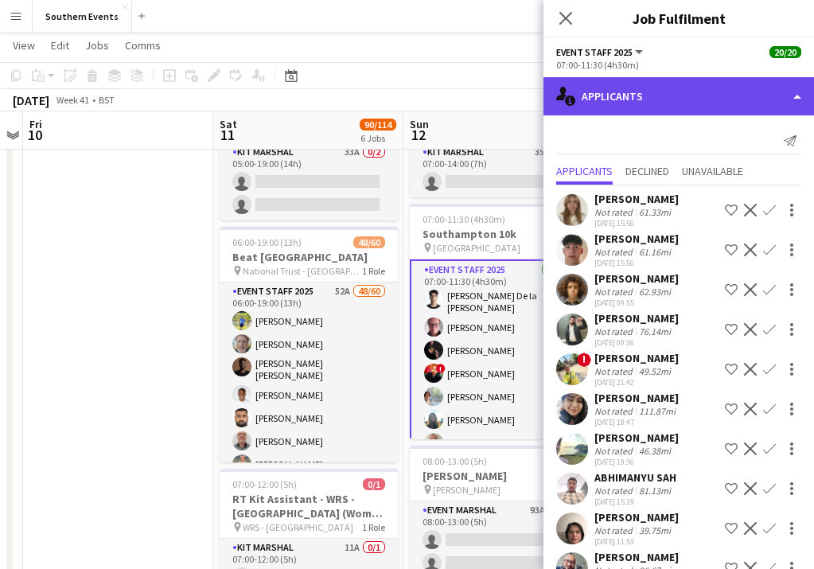
click at [766, 84] on div "single-neutral-actions-information Applicants" at bounding box center [678, 96] width 270 height 38
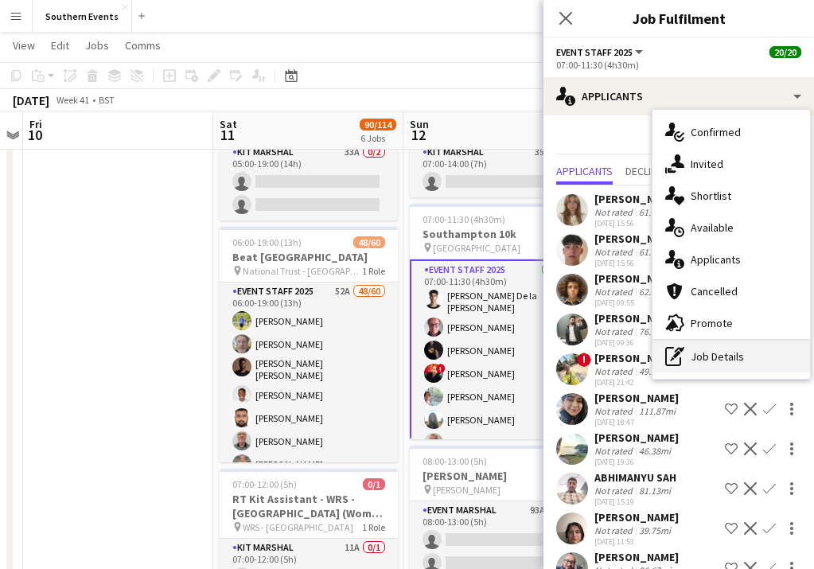
click at [745, 351] on div "pen-write Job Details" at bounding box center [731, 356] width 158 height 32
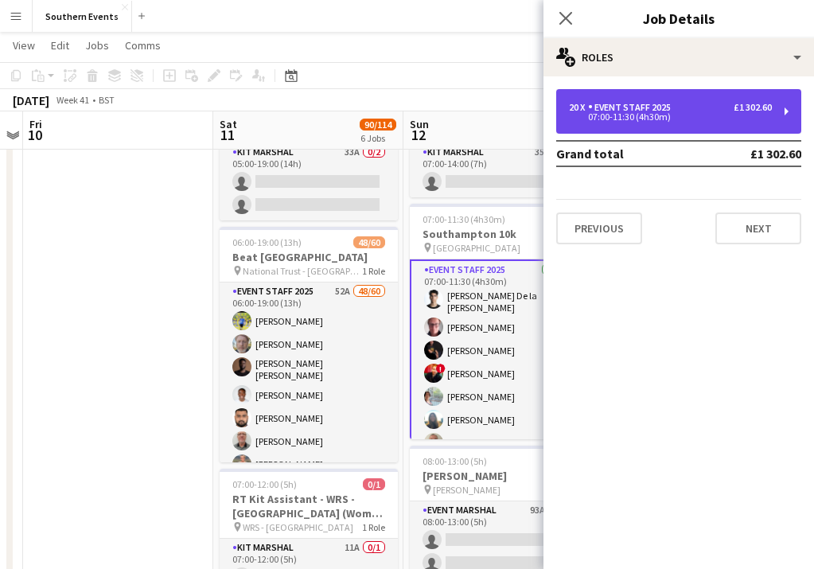
click at [668, 115] on div "07:00-11:30 (4h30m)" at bounding box center [670, 117] width 203 height 8
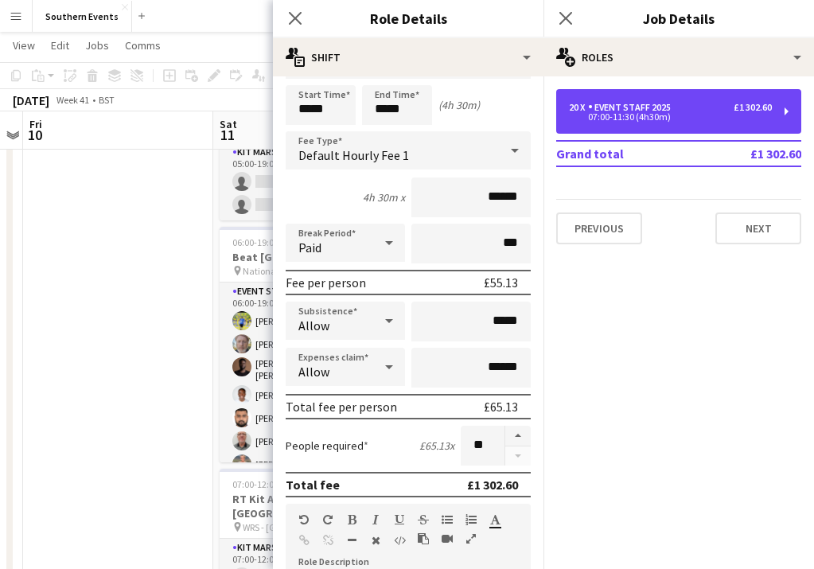
scroll to position [57, 0]
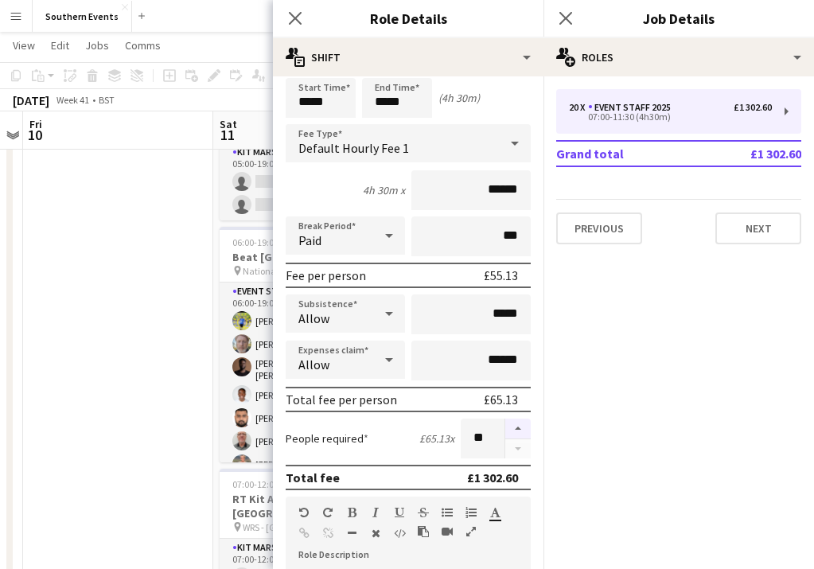
click at [523, 426] on button "button" at bounding box center [517, 428] width 25 height 21
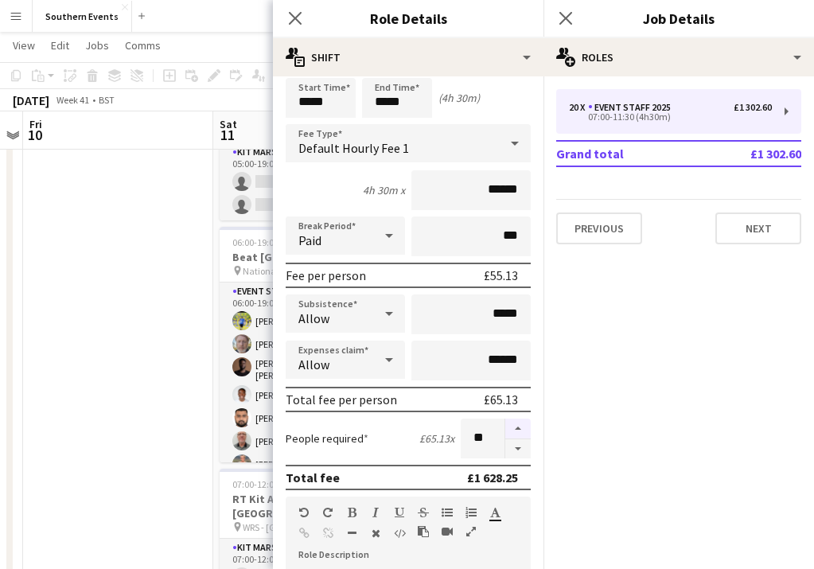
click at [523, 426] on button "button" at bounding box center [517, 428] width 25 height 21
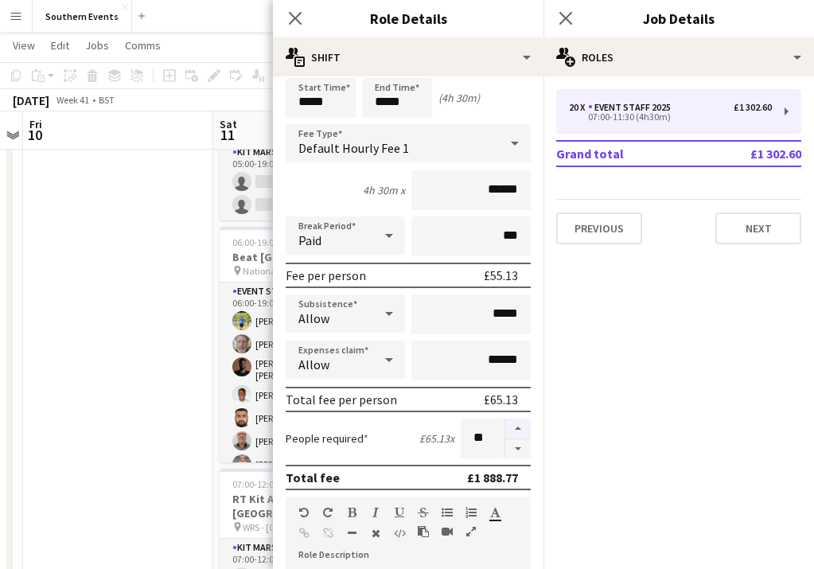
type input "**"
click at [740, 235] on button "Next" at bounding box center [758, 228] width 86 height 32
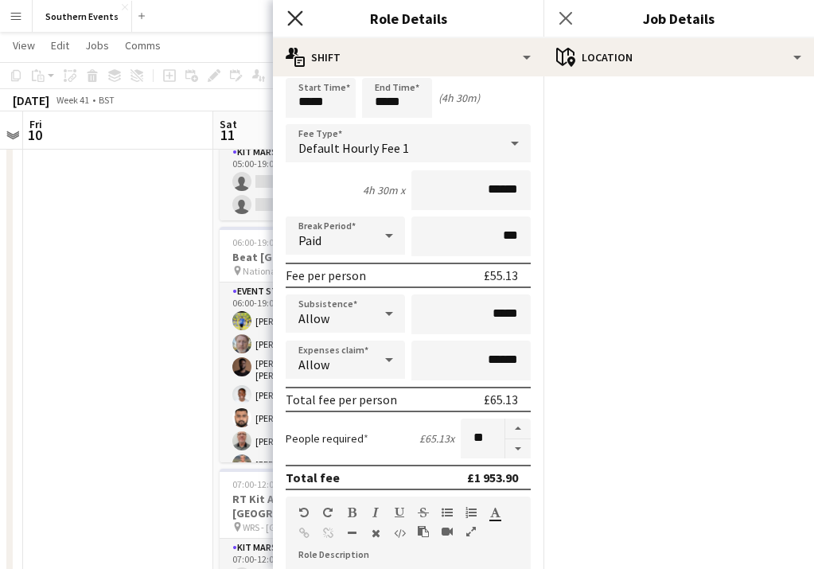
click at [298, 15] on icon at bounding box center [294, 17] width 15 height 15
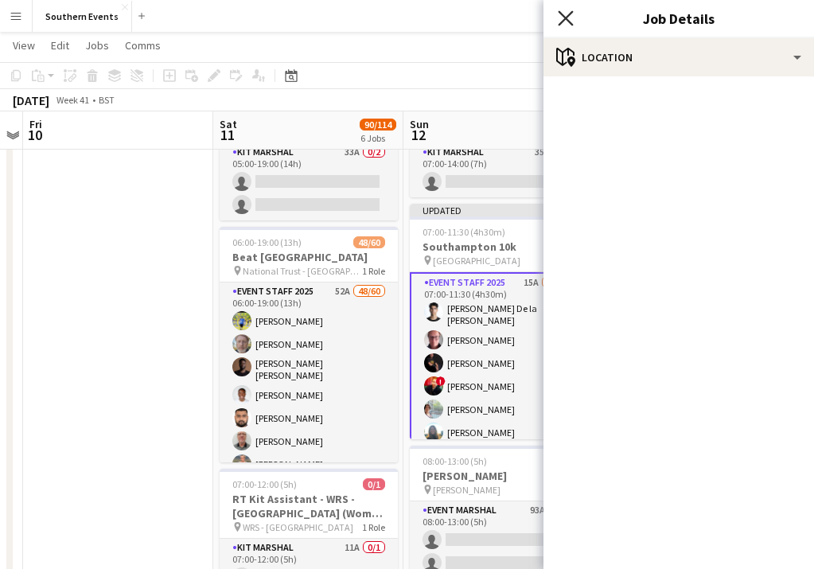
click at [569, 21] on icon at bounding box center [565, 17] width 15 height 15
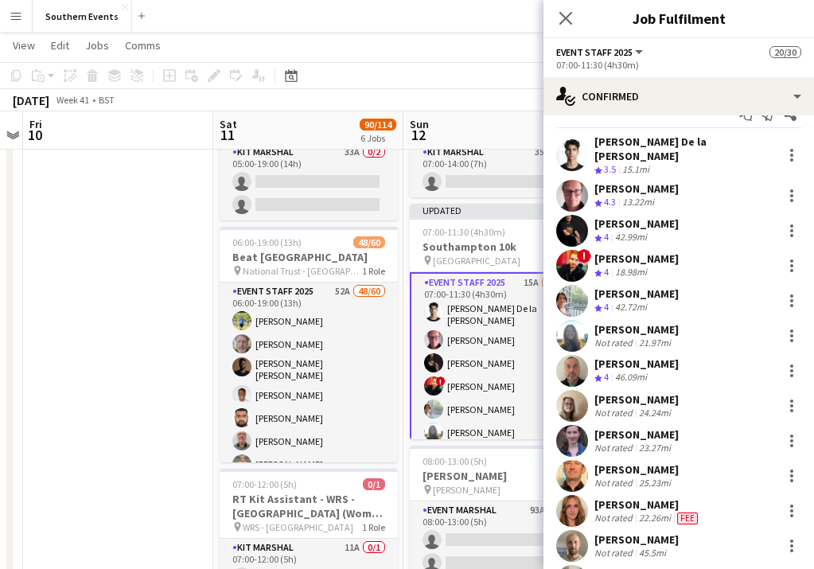
scroll to position [0, 0]
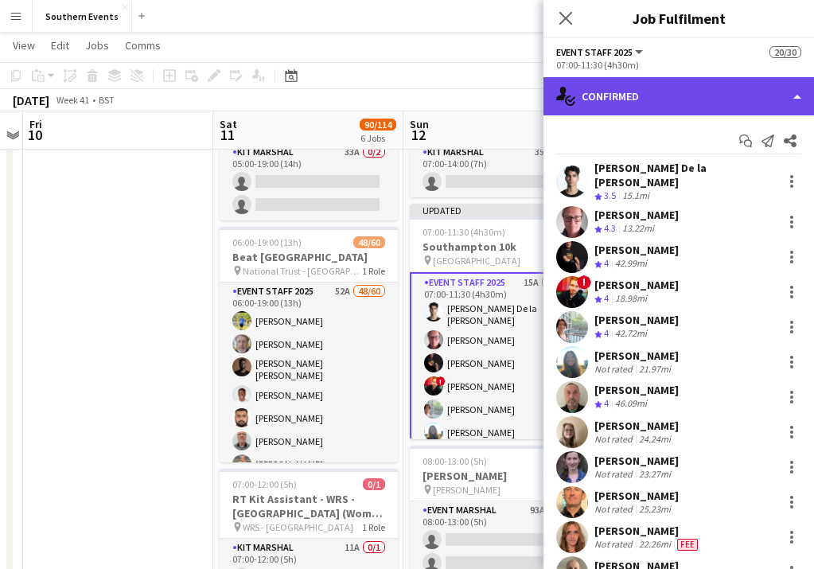
click at [747, 92] on div "single-neutral-actions-check-2 Confirmed" at bounding box center [678, 96] width 270 height 38
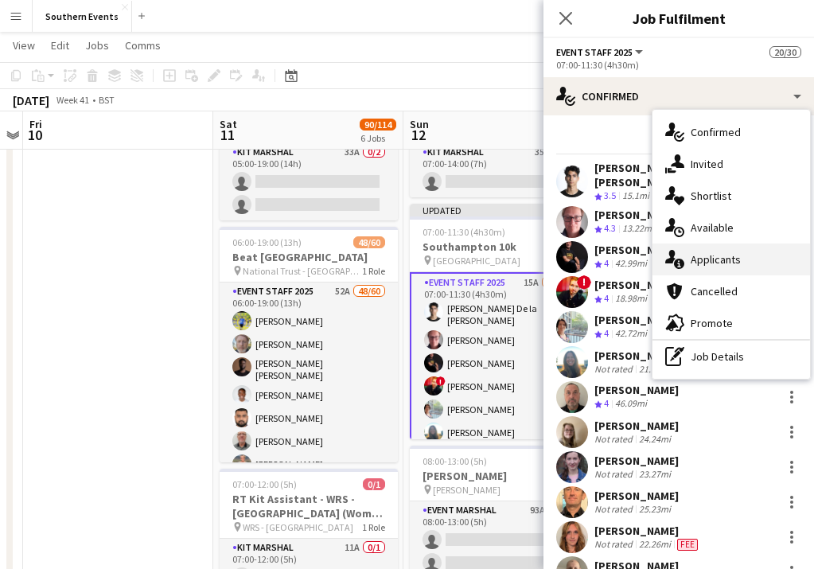
click at [750, 255] on div "single-neutral-actions-information Applicants" at bounding box center [731, 259] width 158 height 32
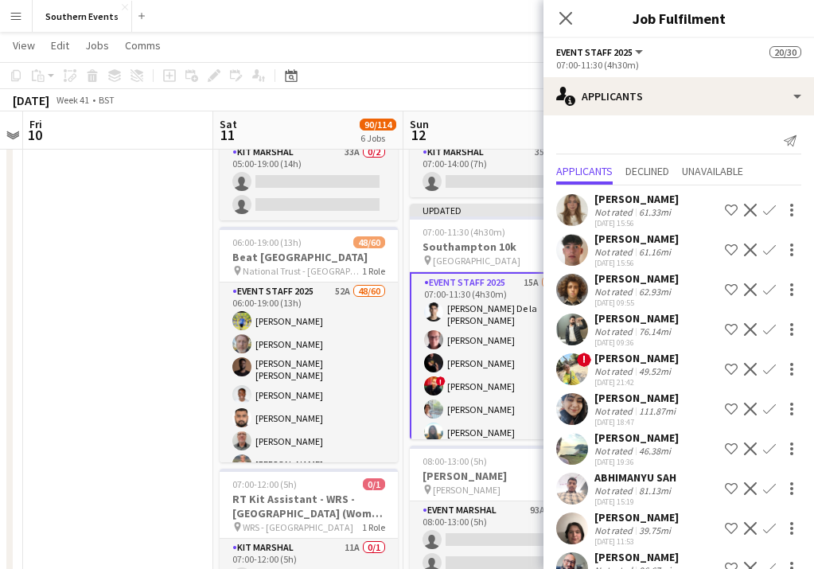
click at [769, 215] on app-icon "Confirm" at bounding box center [769, 210] width 13 height 13
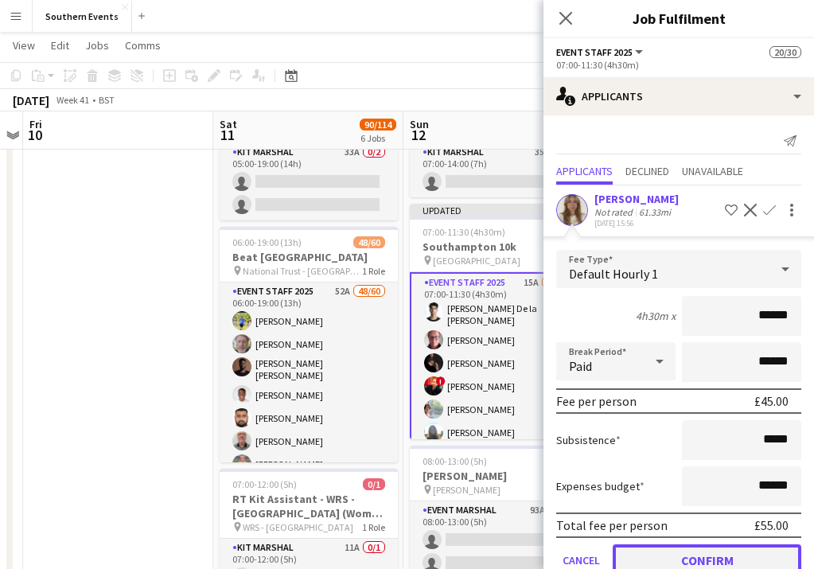
click at [729, 550] on button "Confirm" at bounding box center [707, 560] width 189 height 32
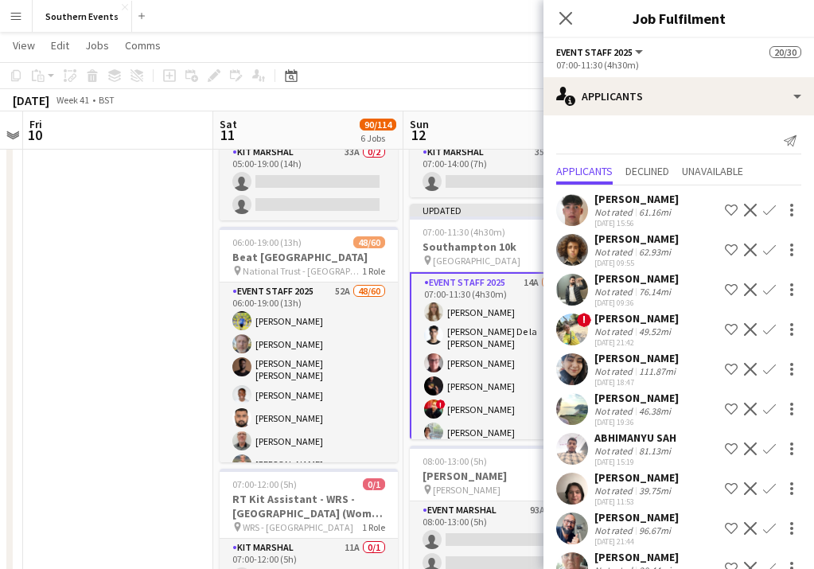
click at [772, 211] on app-icon "Confirm" at bounding box center [769, 210] width 13 height 13
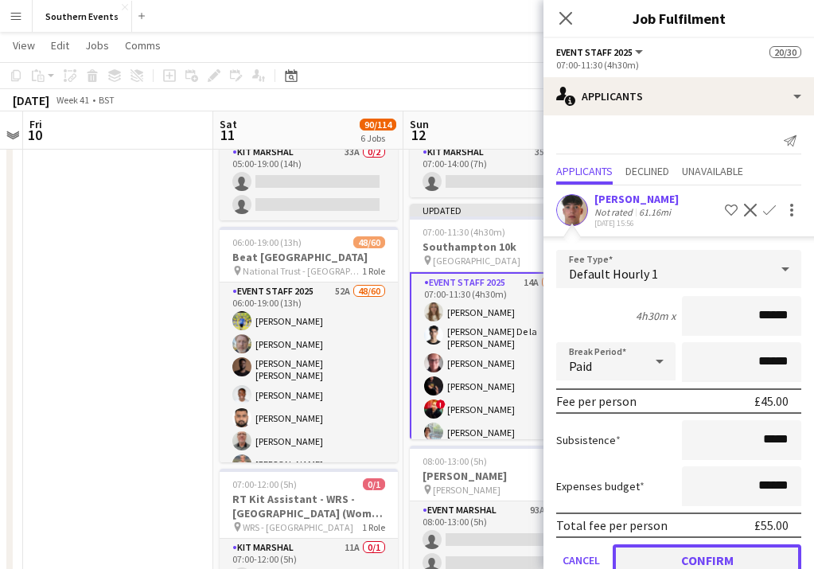
click at [690, 550] on button "Confirm" at bounding box center [707, 560] width 189 height 32
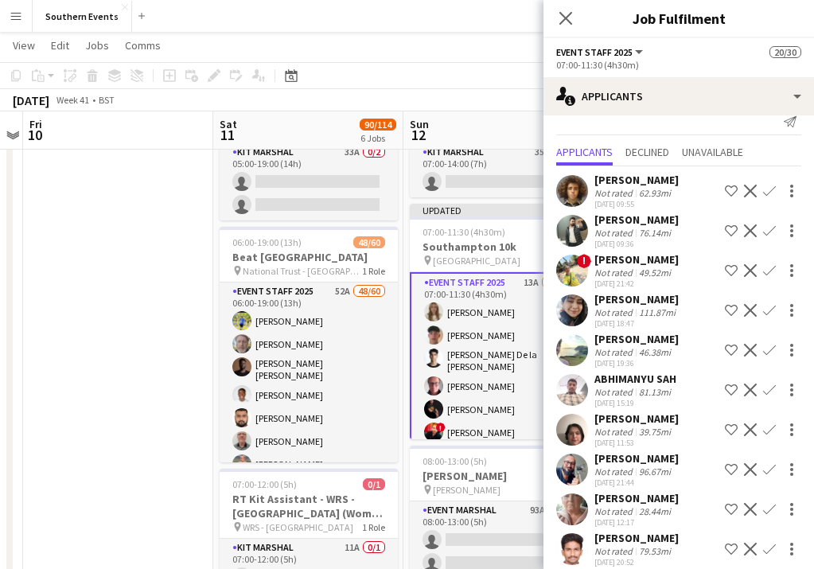
scroll to position [22, 0]
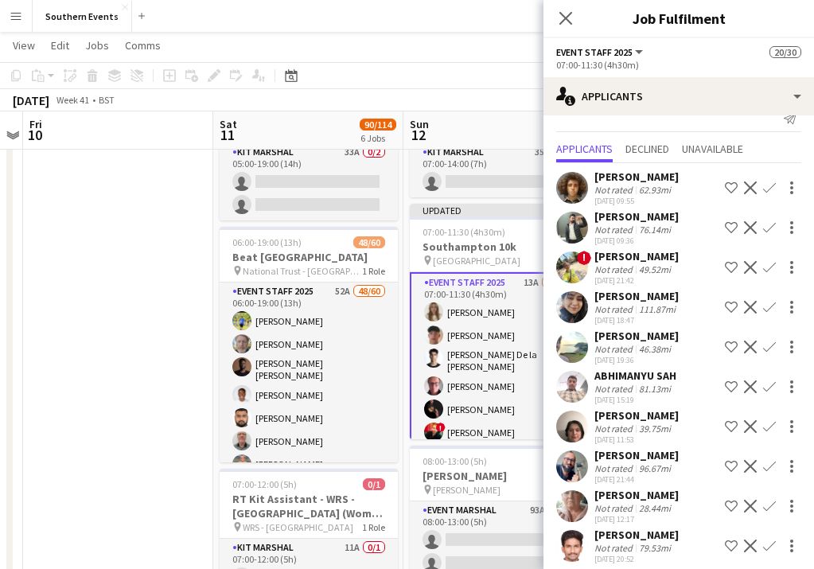
click at [671, 347] on div "46.38mi" at bounding box center [655, 349] width 38 height 12
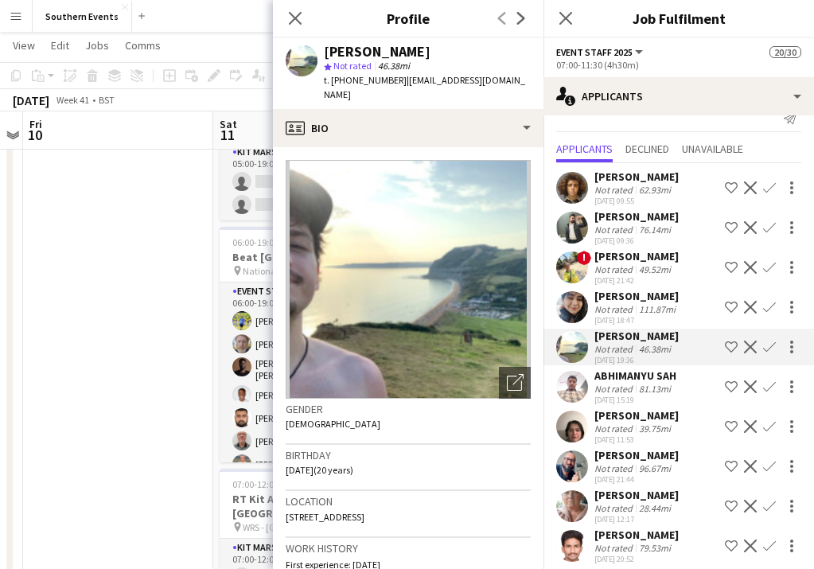
click at [768, 346] on app-icon "Confirm" at bounding box center [769, 346] width 13 height 13
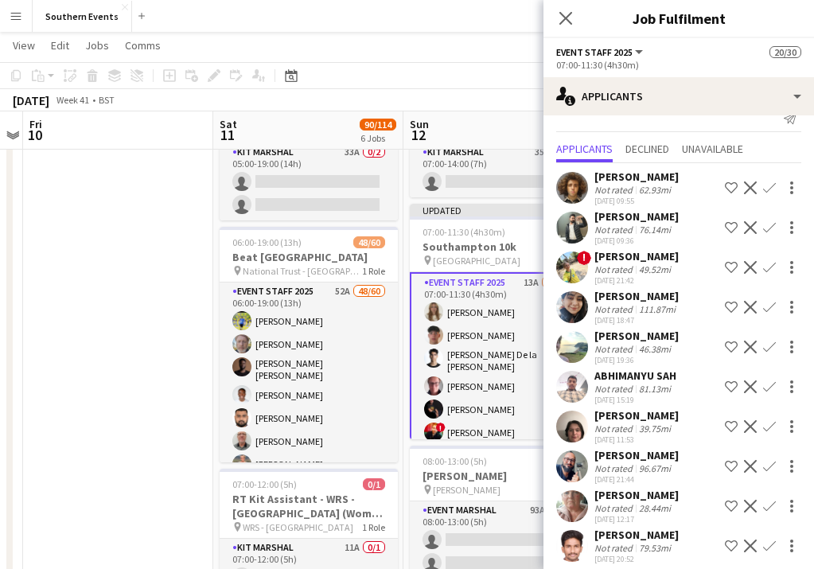
click at [772, 348] on app-icon "Confirm" at bounding box center [769, 346] width 13 height 13
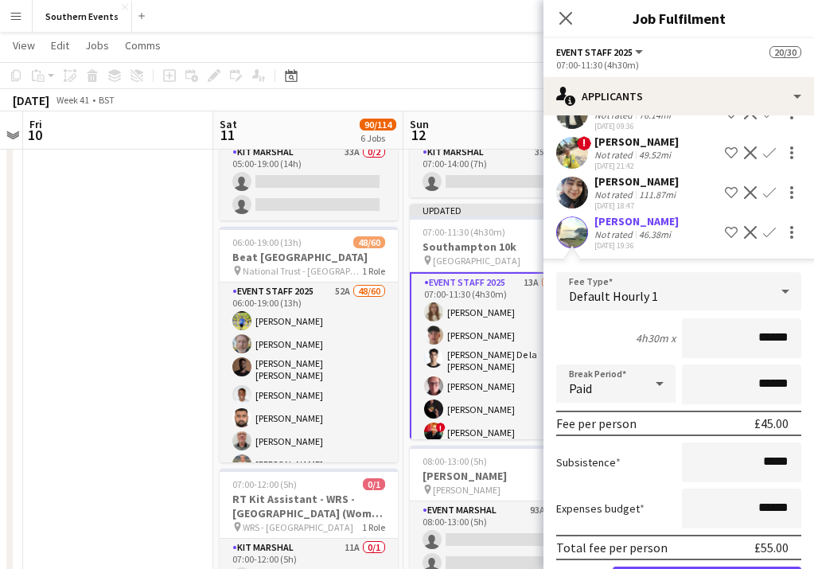
scroll to position [173, 0]
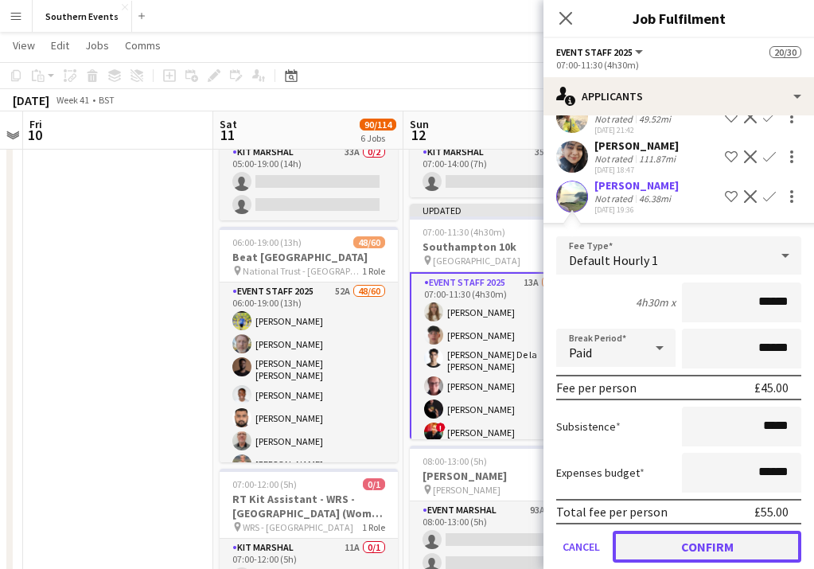
click at [728, 543] on button "Confirm" at bounding box center [707, 547] width 189 height 32
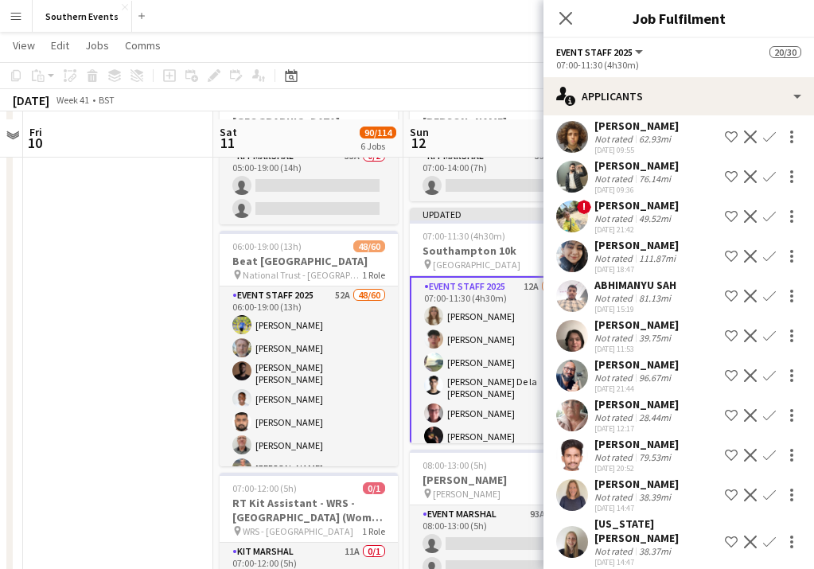
scroll to position [106, 0]
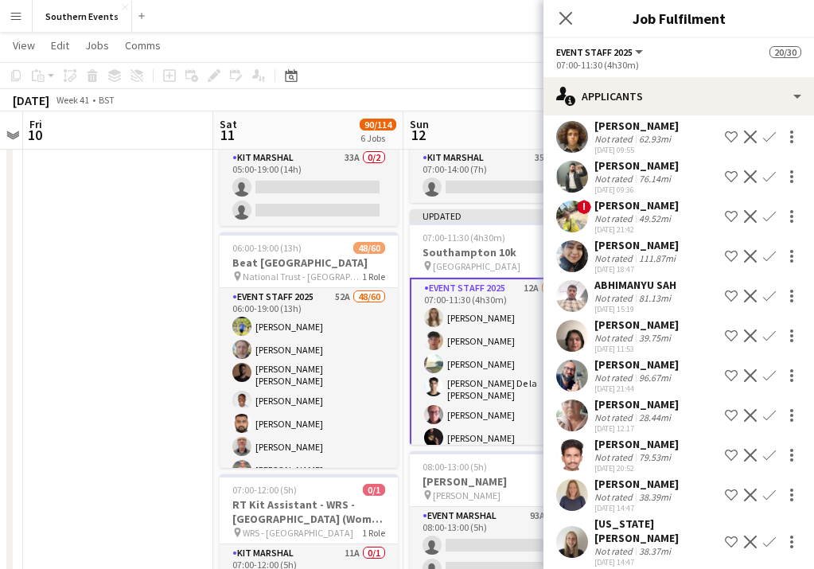
click at [667, 339] on div "39.75mi" at bounding box center [655, 338] width 38 height 12
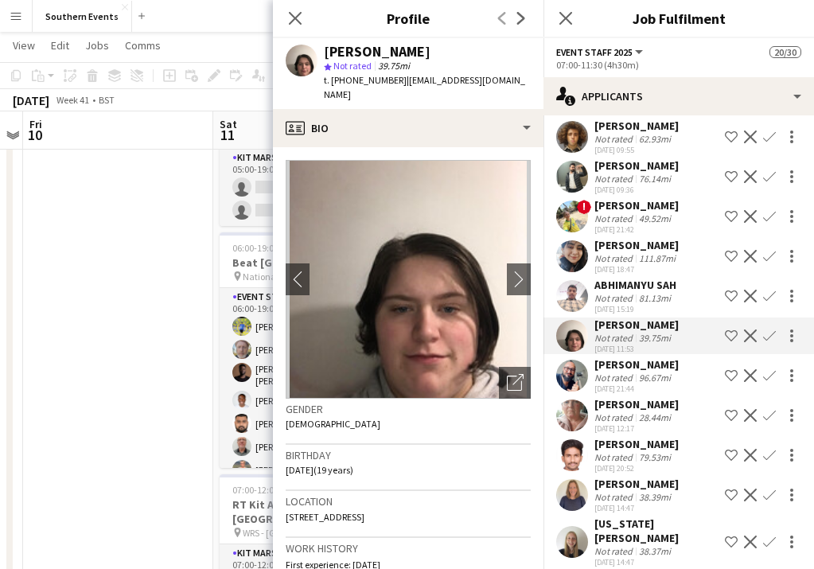
click at [762, 336] on button "Confirm" at bounding box center [769, 335] width 19 height 19
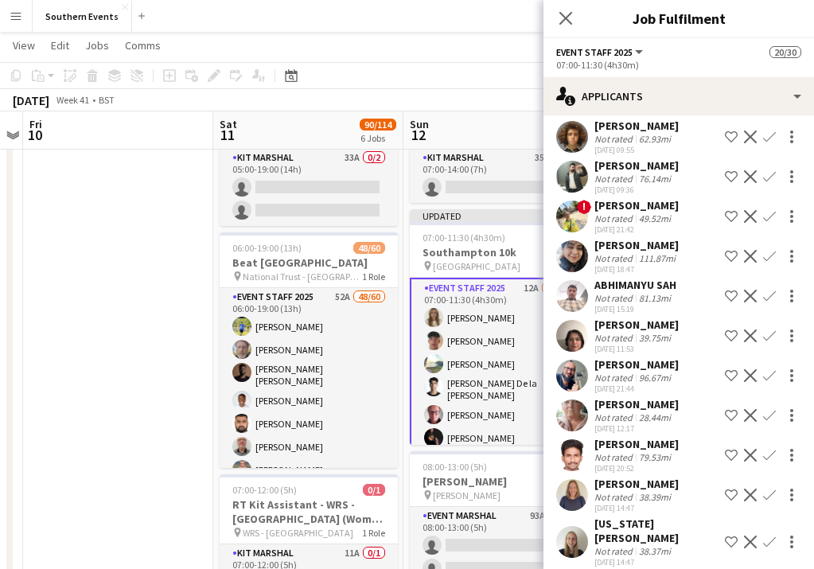
click at [768, 336] on app-icon "Confirm" at bounding box center [769, 335] width 13 height 13
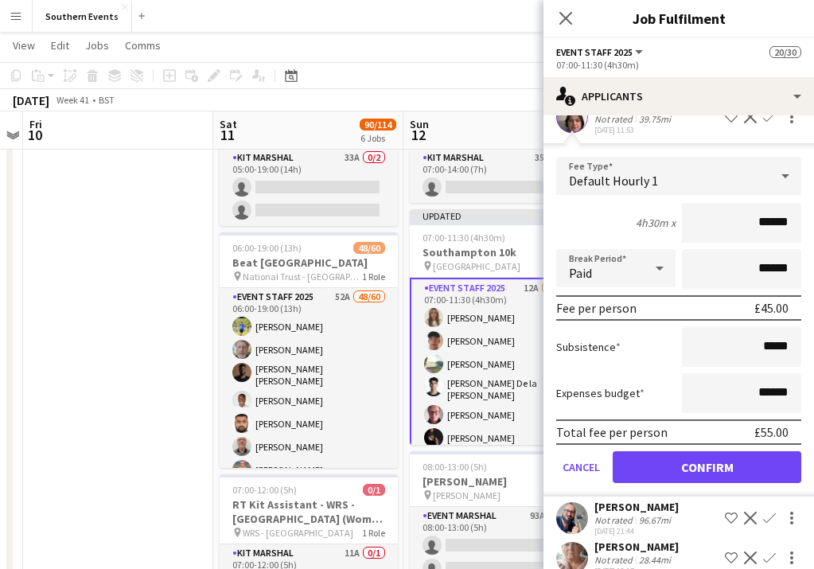
scroll to position [434, 0]
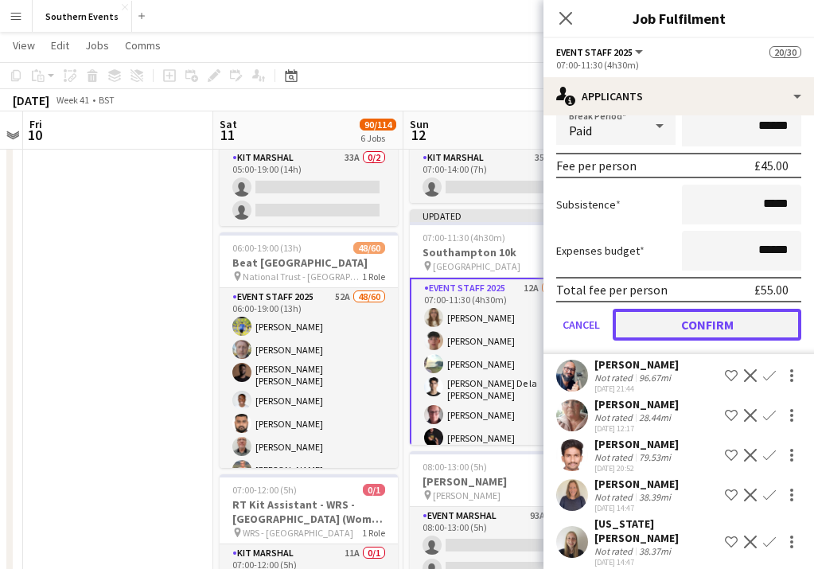
click at [745, 317] on button "Confirm" at bounding box center [707, 325] width 189 height 32
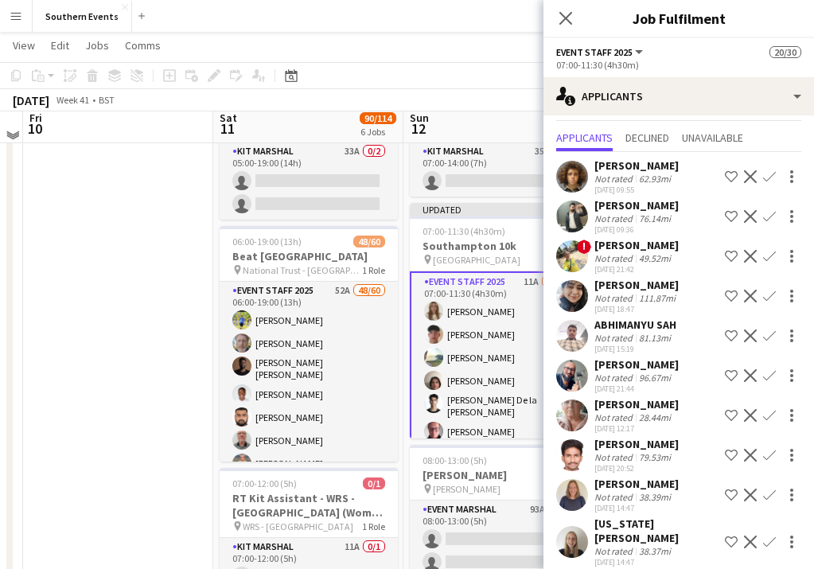
scroll to position [91, 0]
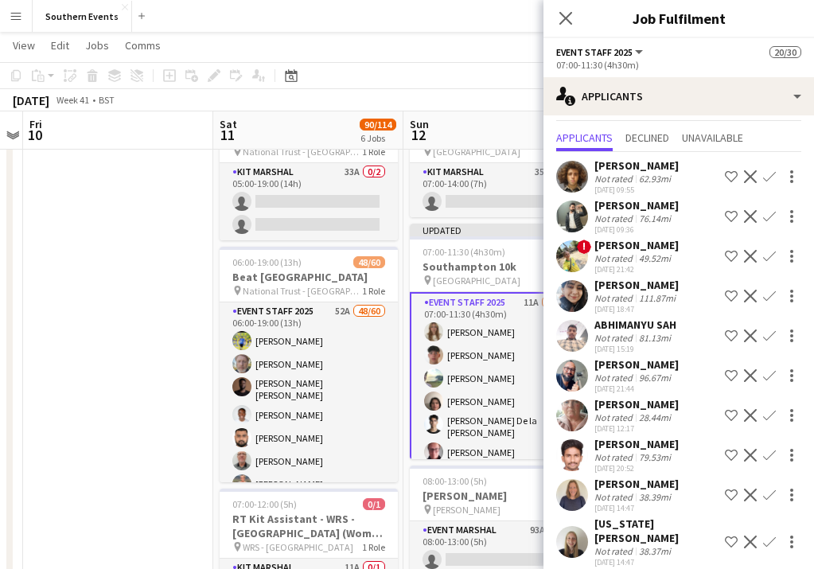
click at [768, 375] on app-icon "Confirm" at bounding box center [769, 375] width 13 height 13
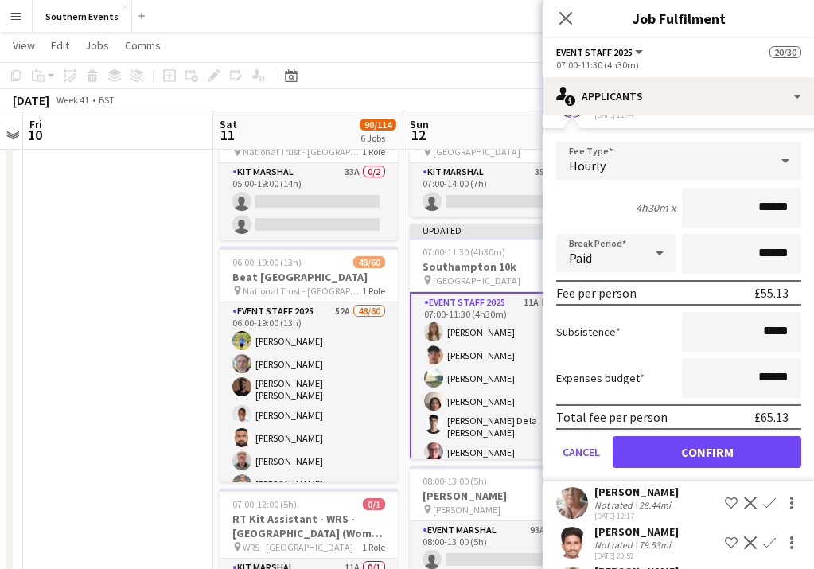
scroll to position [316, 0]
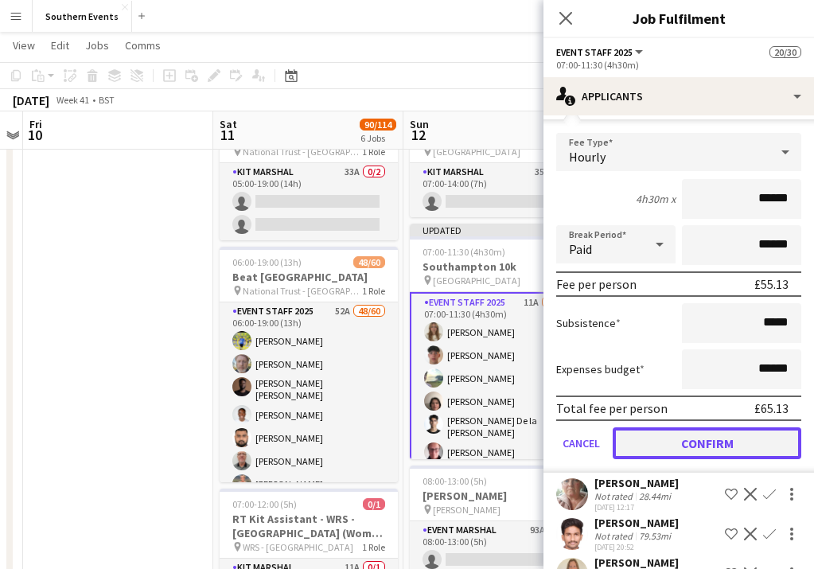
click at [729, 448] on button "Confirm" at bounding box center [707, 443] width 189 height 32
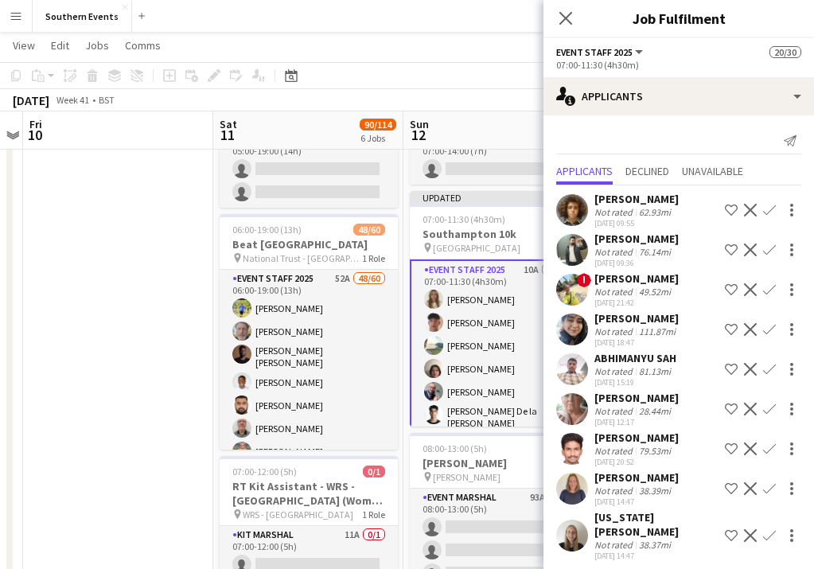
scroll to position [126, 0]
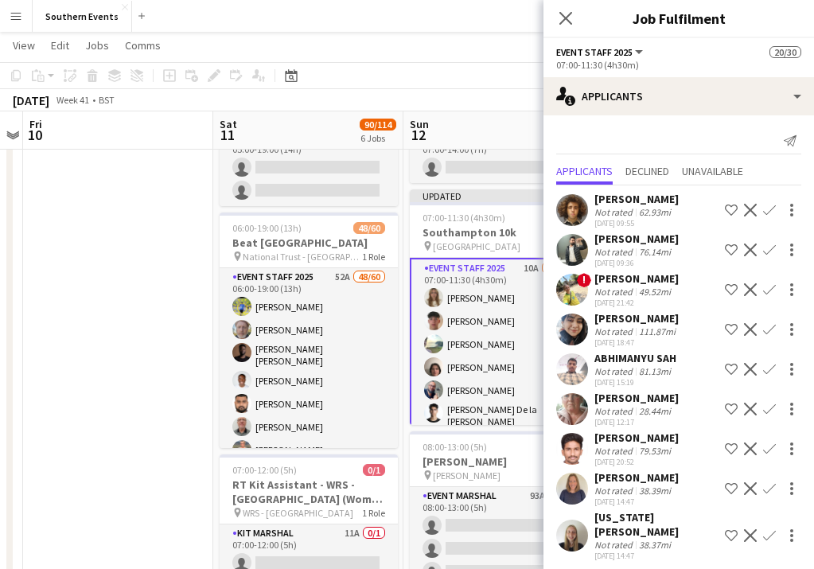
click at [679, 489] on div "[PERSON_NAME] Not rated 38.39mi [DATE] 14:47 Shortlist crew Decline Confirm" at bounding box center [678, 488] width 270 height 37
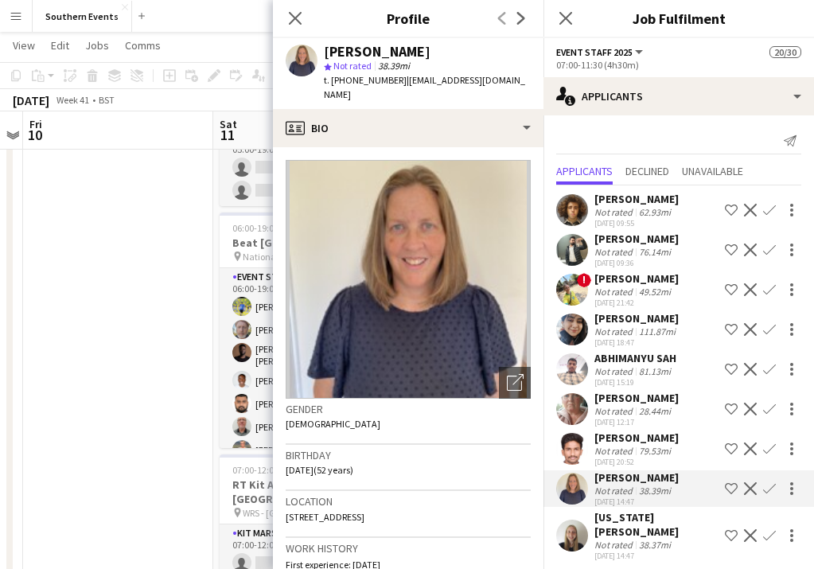
click at [768, 491] on app-icon "Confirm" at bounding box center [769, 488] width 13 height 13
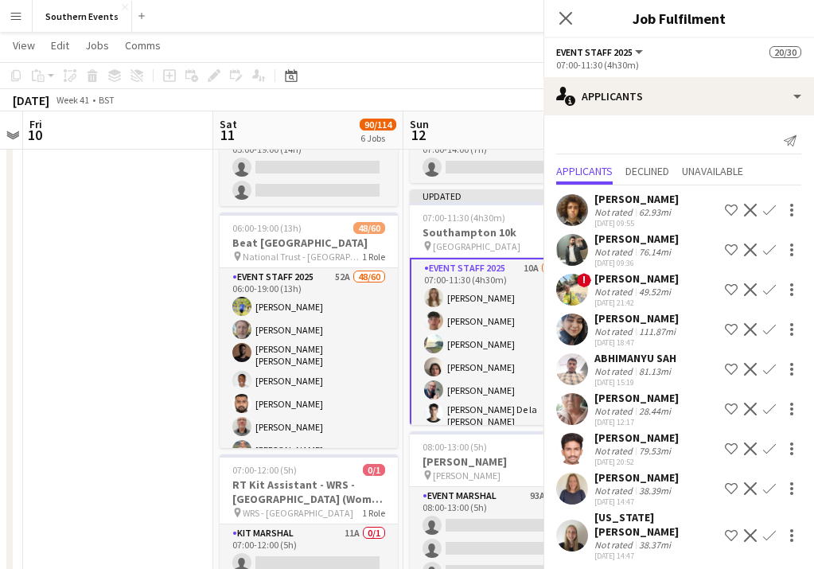
scroll to position [0, 0]
click at [768, 491] on app-icon "Confirm" at bounding box center [769, 488] width 13 height 13
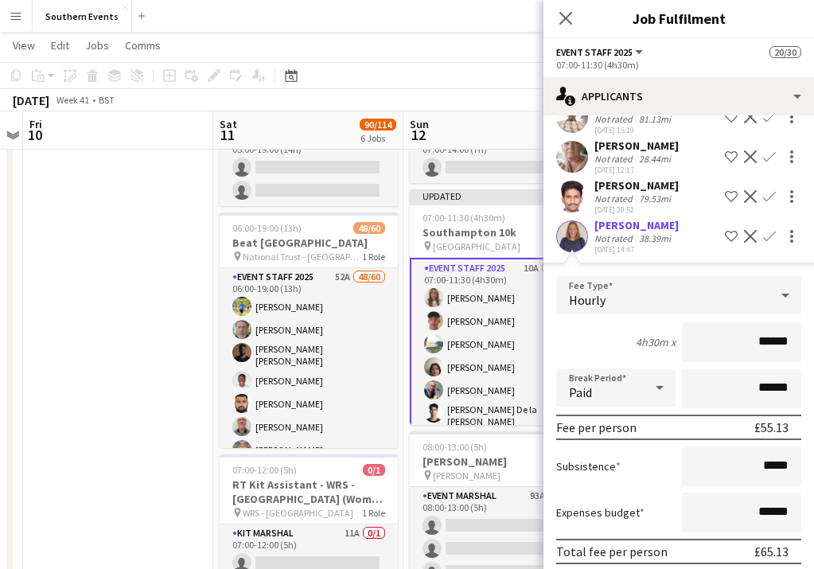
scroll to position [355, 0]
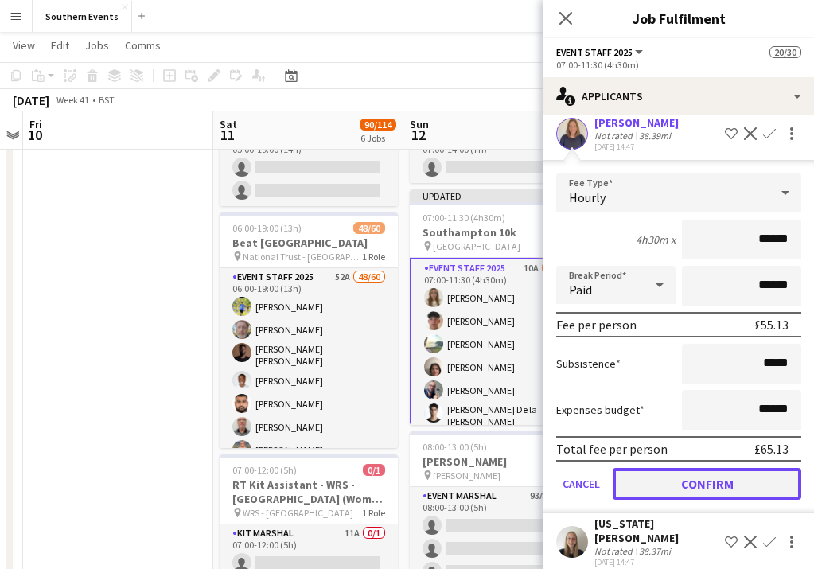
click at [733, 483] on button "Confirm" at bounding box center [707, 484] width 189 height 32
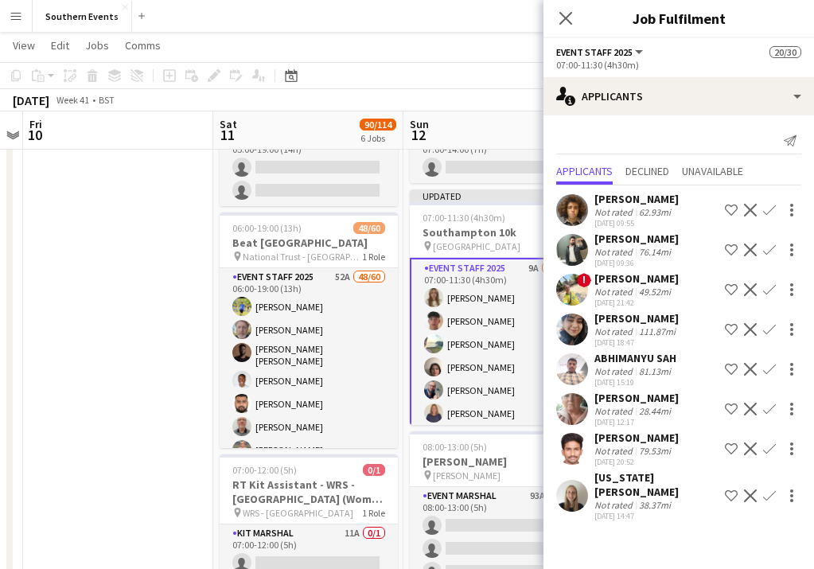
scroll to position [0, 0]
click at [686, 490] on div "[US_STATE][PERSON_NAME] Not rated 38.37mi [DATE] 14:47 Shortlist crew Decline C…" at bounding box center [678, 495] width 270 height 51
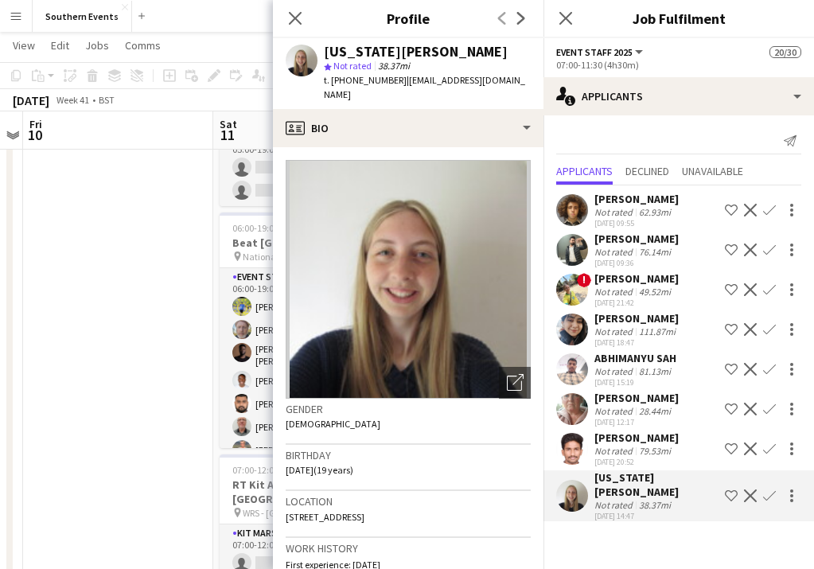
click at [773, 489] on app-icon "Confirm" at bounding box center [769, 495] width 13 height 13
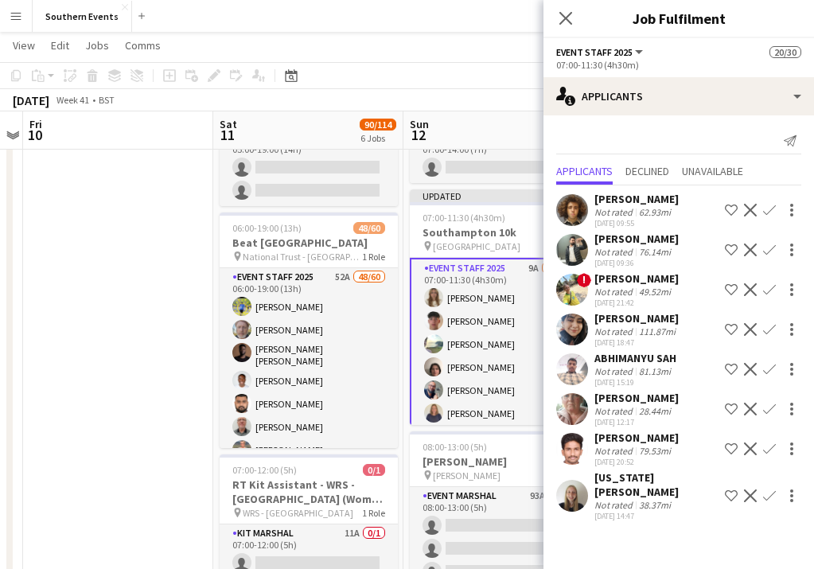
click at [773, 489] on app-icon "Confirm" at bounding box center [769, 495] width 13 height 13
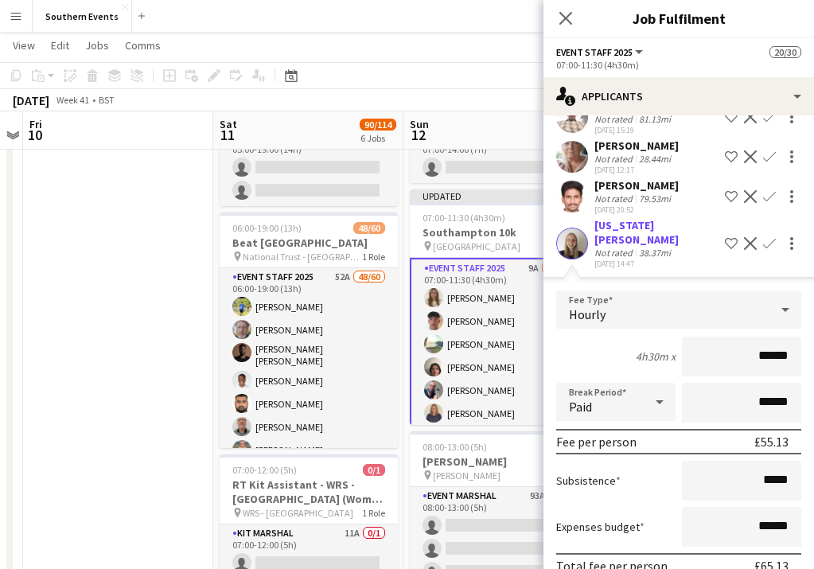
scroll to position [315, 0]
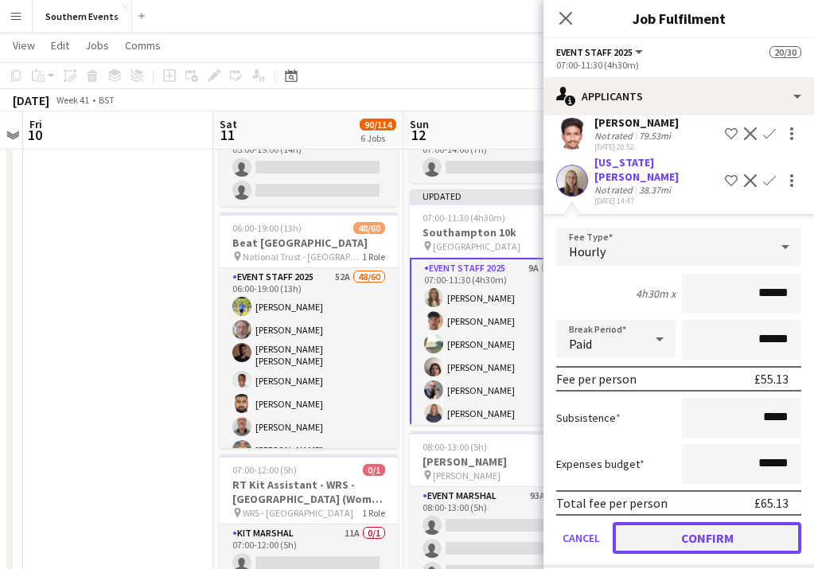
click at [745, 531] on button "Confirm" at bounding box center [707, 538] width 189 height 32
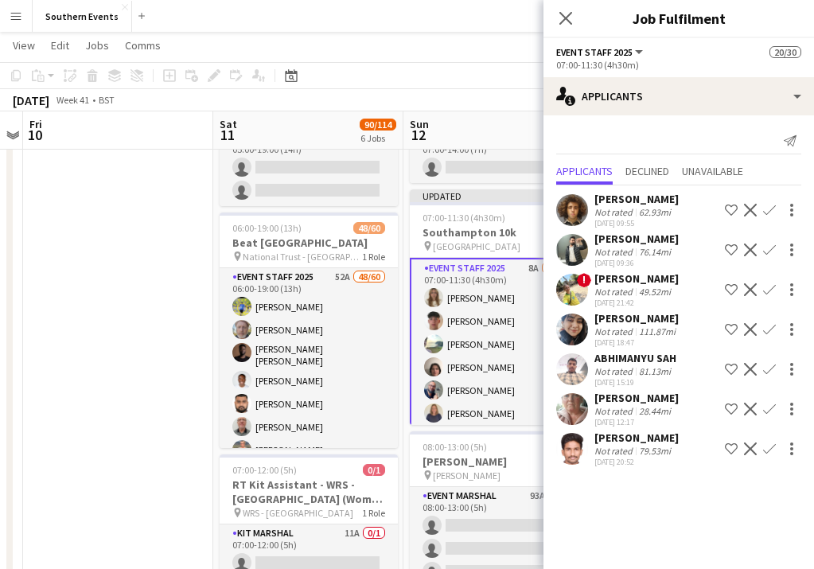
scroll to position [0, 0]
click at [766, 410] on app-icon "Confirm" at bounding box center [769, 409] width 13 height 13
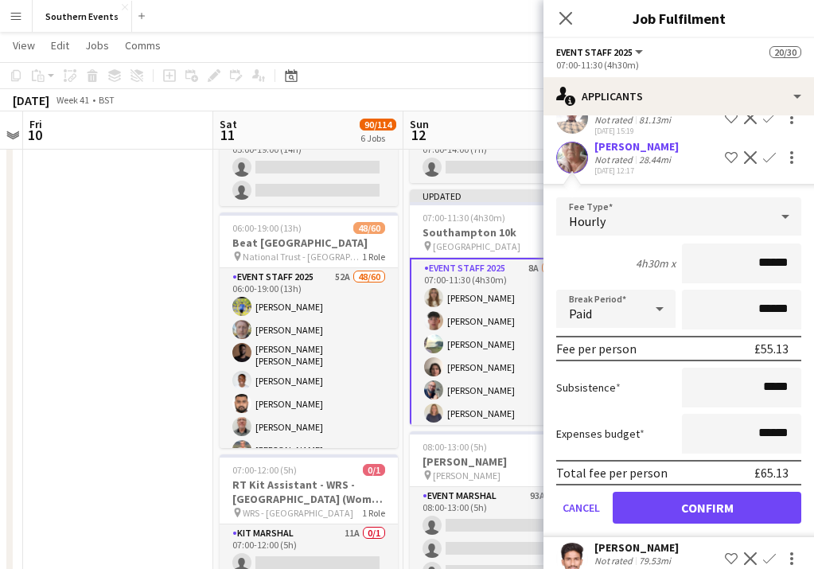
scroll to position [275, 0]
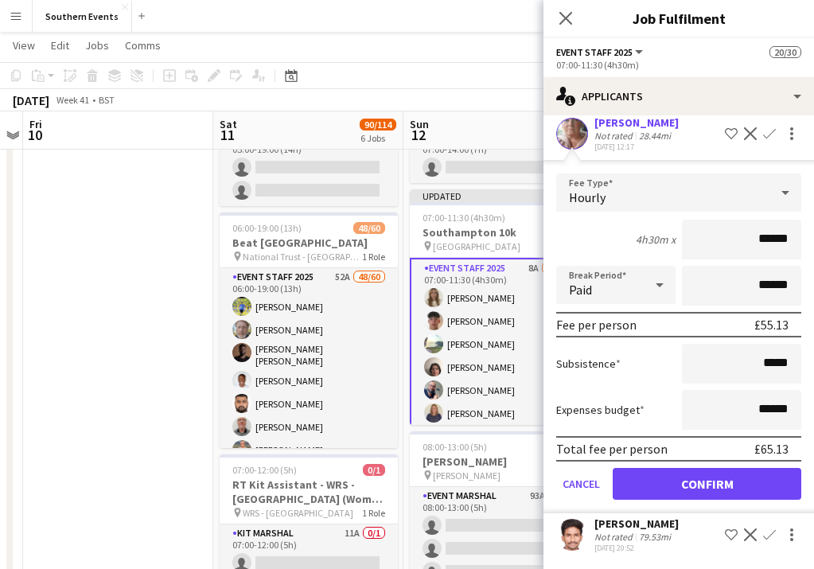
click at [735, 464] on form "Fee Type Hourly 4h30m x ****** Break Period Paid ****** Fee per person £55.13 S…" at bounding box center [678, 343] width 270 height 340
click at [733, 482] on button "Confirm" at bounding box center [707, 484] width 189 height 32
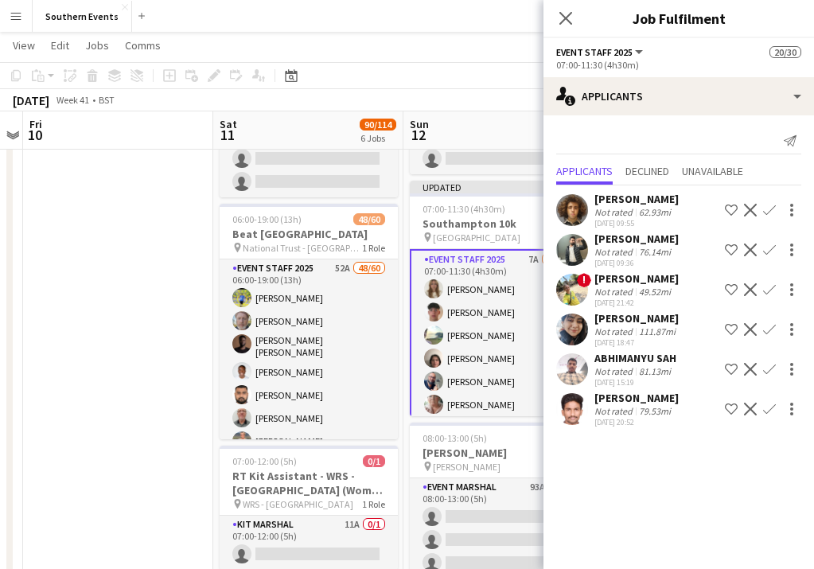
scroll to position [137, 0]
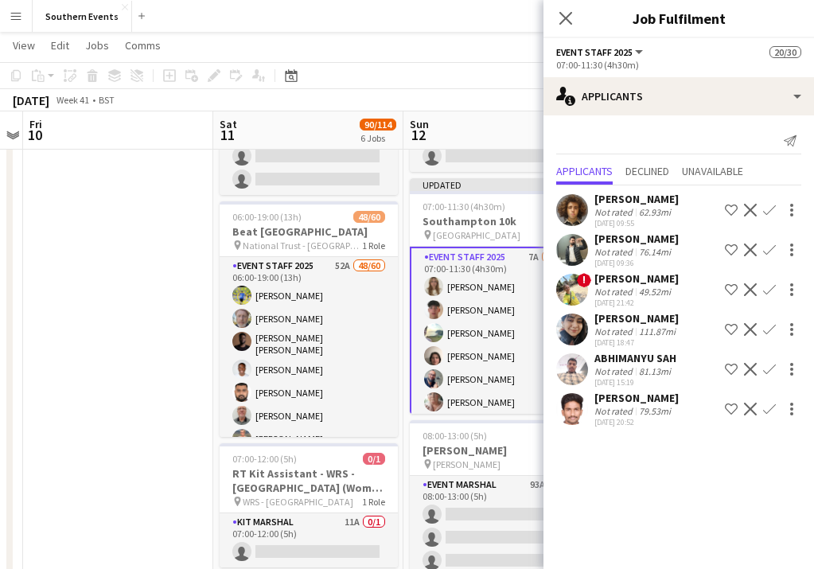
click at [764, 409] on app-icon "Confirm" at bounding box center [769, 409] width 13 height 13
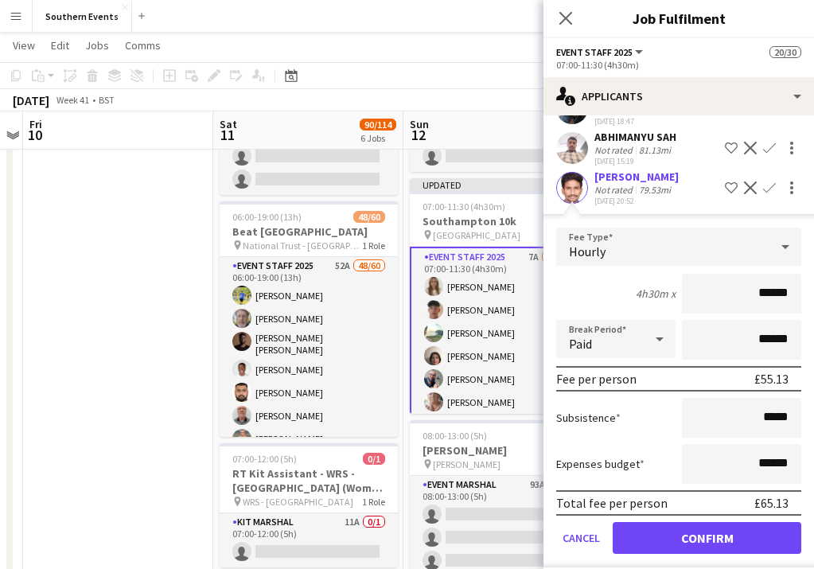
scroll to position [235, 0]
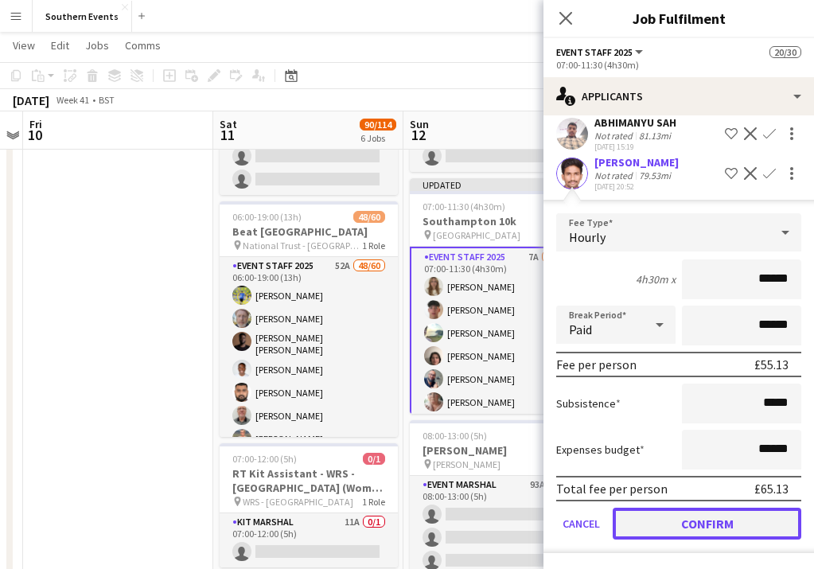
click at [718, 519] on button "Confirm" at bounding box center [707, 524] width 189 height 32
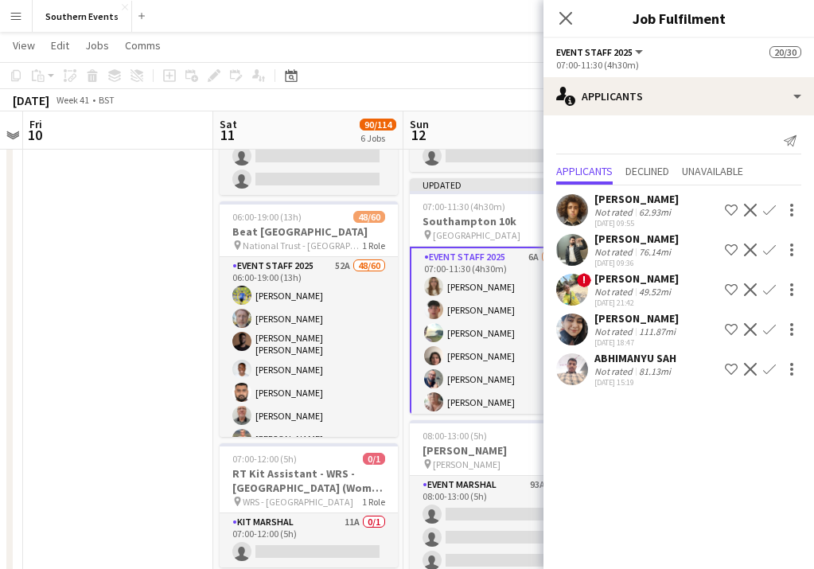
scroll to position [0, 0]
click at [641, 286] on div "49.52mi" at bounding box center [655, 292] width 38 height 12
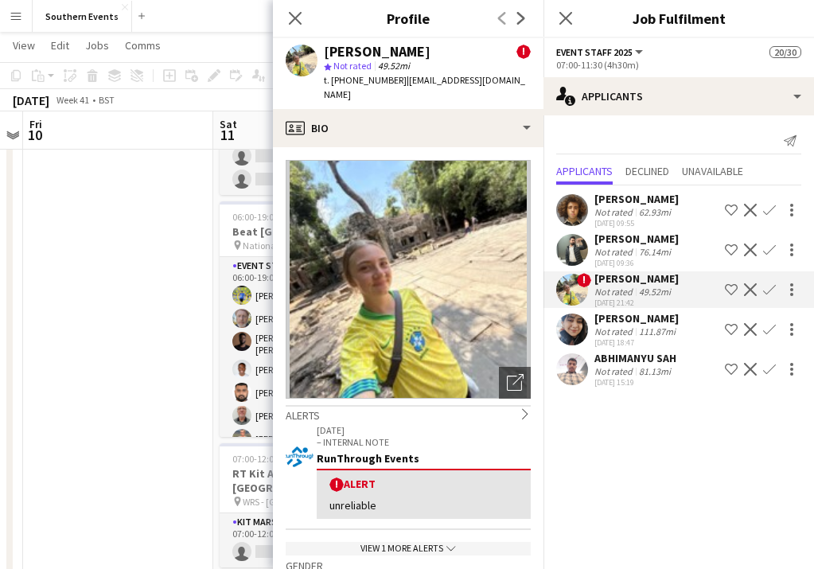
click at [773, 289] on app-icon "Confirm" at bounding box center [769, 289] width 13 height 13
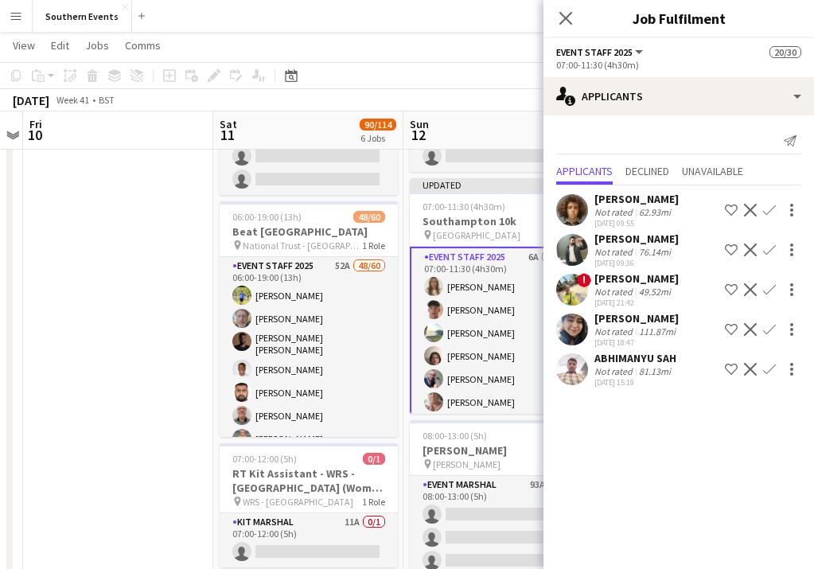
click at [773, 289] on app-icon "Confirm" at bounding box center [769, 289] width 13 height 13
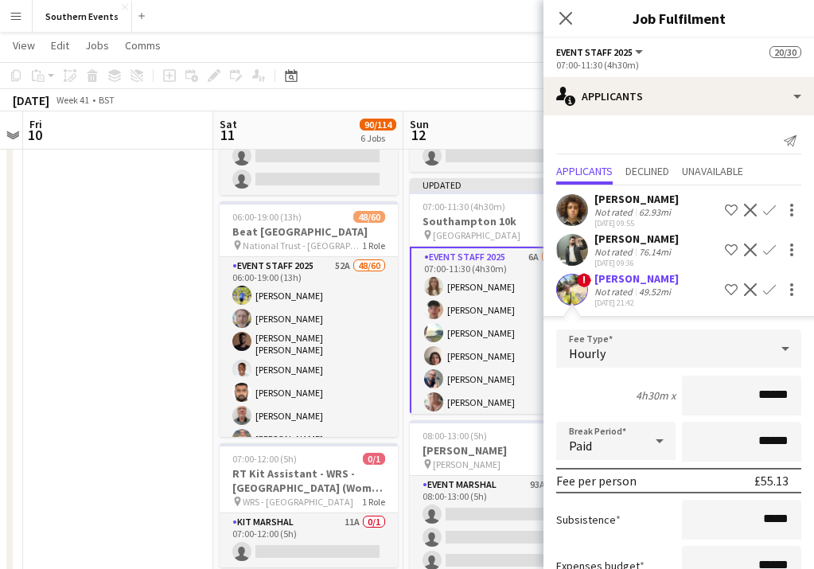
scroll to position [196, 0]
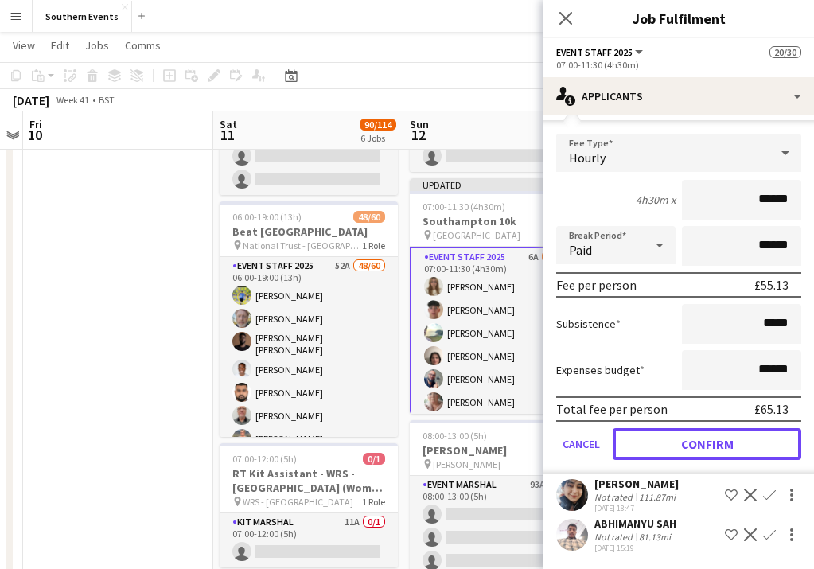
click at [723, 449] on button "Confirm" at bounding box center [707, 444] width 189 height 32
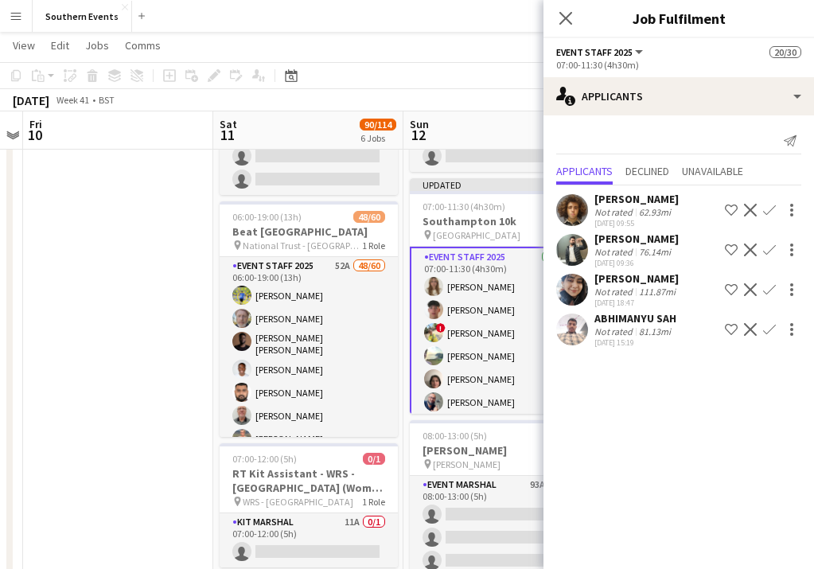
scroll to position [0, 0]
click at [675, 288] on div "111.87mi" at bounding box center [657, 292] width 43 height 12
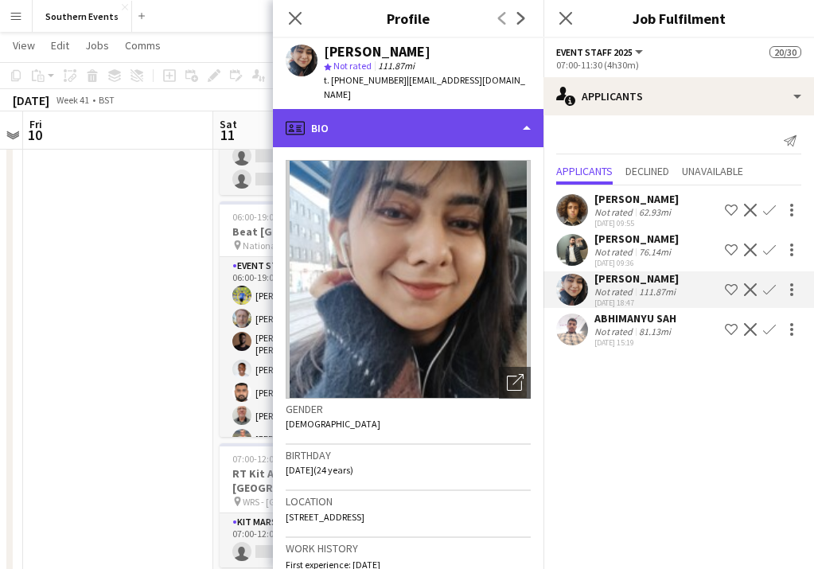
click at [493, 109] on div "profile Bio" at bounding box center [408, 128] width 270 height 38
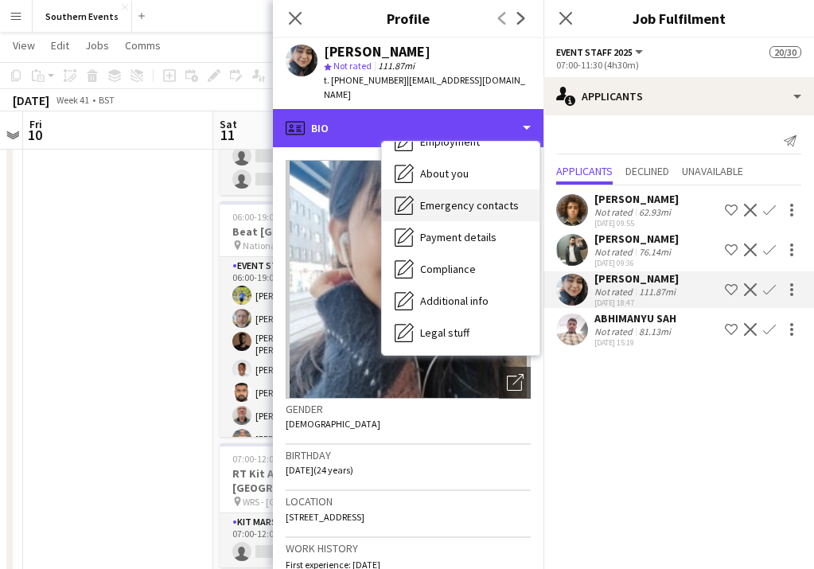
scroll to position [88, 0]
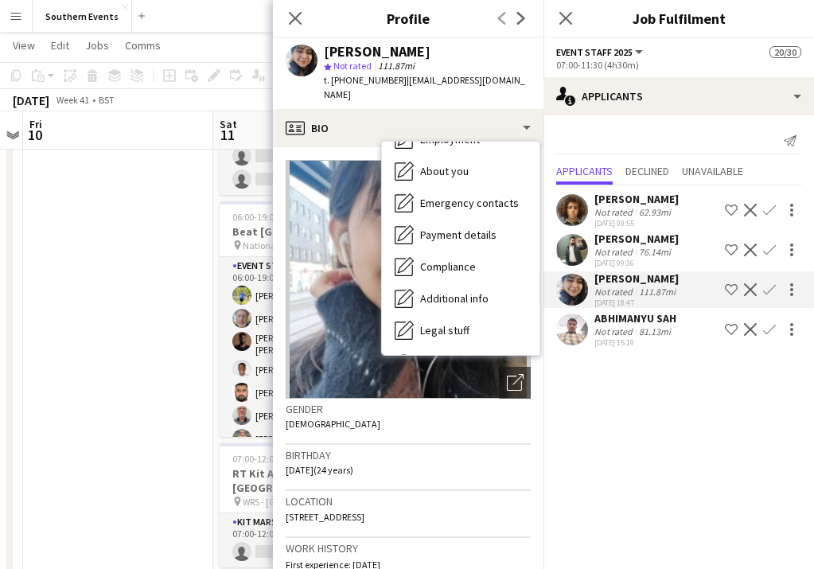
click at [507, 457] on div "Birthday [DEMOGRAPHIC_DATA] (24 years)" at bounding box center [408, 468] width 245 height 46
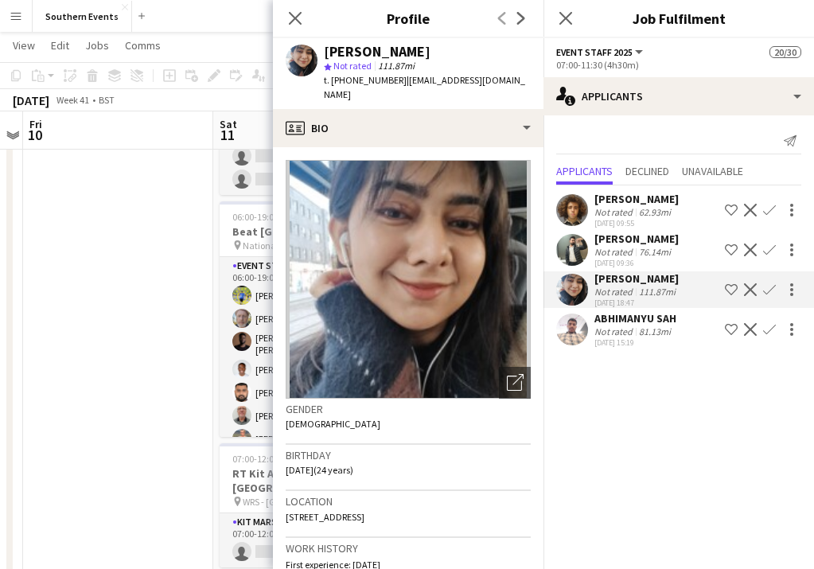
click at [456, 82] on span "| [EMAIL_ADDRESS][DOMAIN_NAME]" at bounding box center [424, 87] width 201 height 26
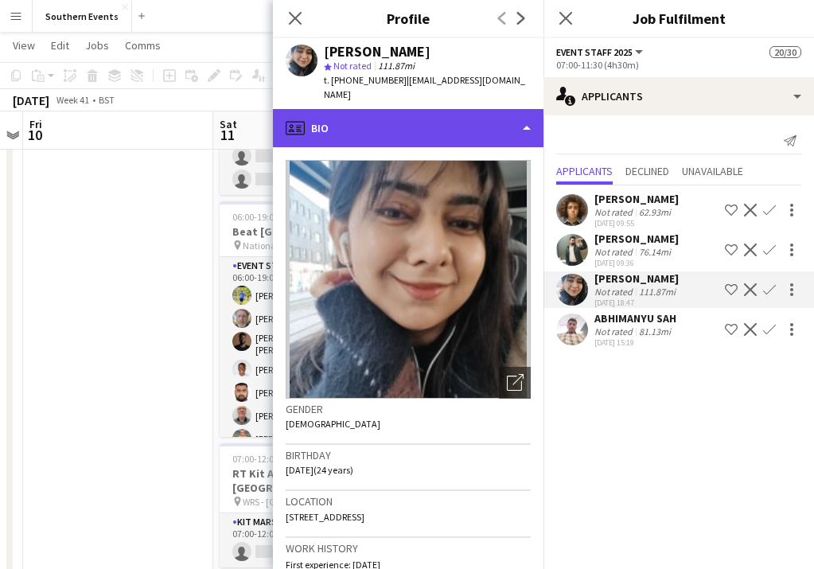
click at [523, 120] on div "profile Bio" at bounding box center [408, 128] width 270 height 38
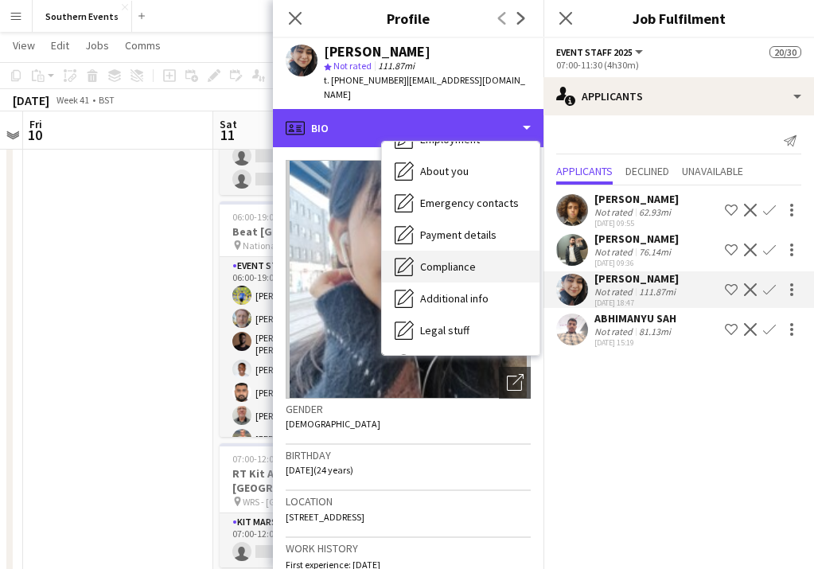
scroll to position [0, 0]
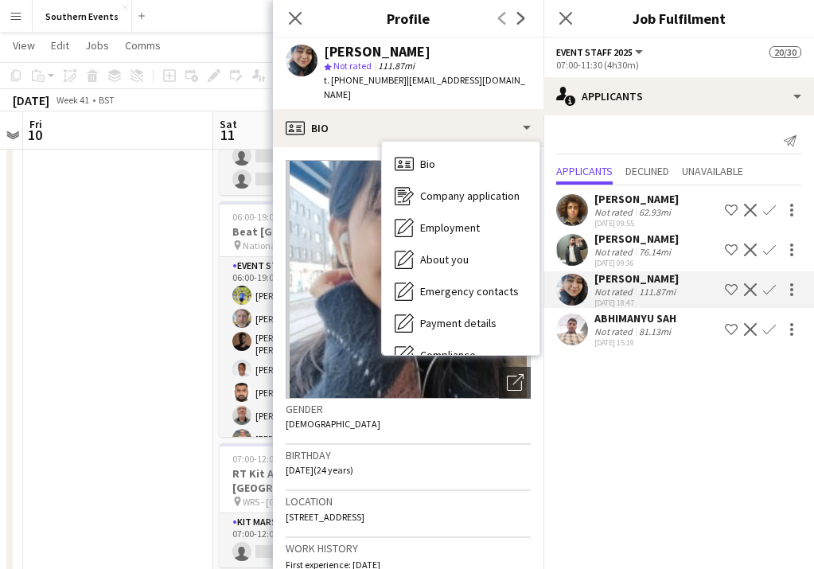
click at [596, 408] on mat-expansion-panel "users2 Applicants Send notification Applicants Declined Unavailable [PERSON_NAM…" at bounding box center [678, 341] width 270 height 453
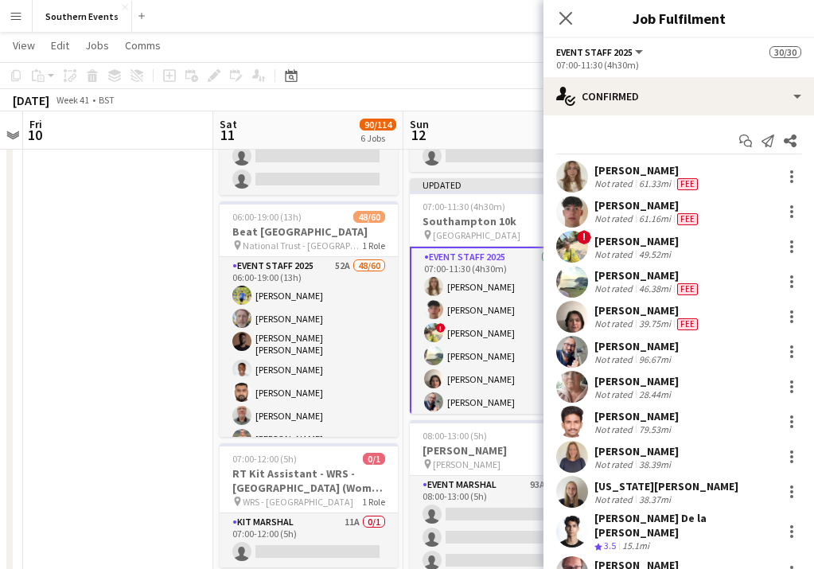
click at [525, 138] on app-board-header-date "Sun 12 30/47 3 Jobs" at bounding box center [498, 130] width 190 height 38
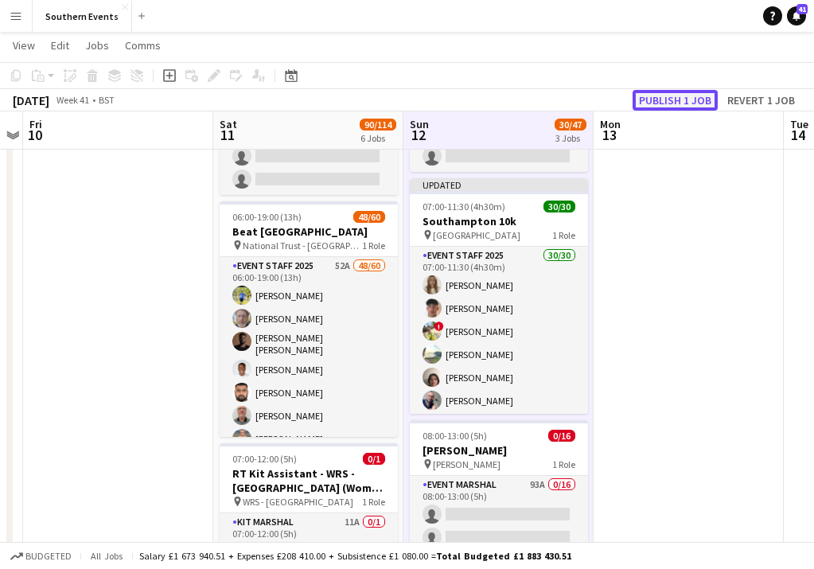
click at [693, 95] on button "Publish 1 job" at bounding box center [674, 100] width 85 height 21
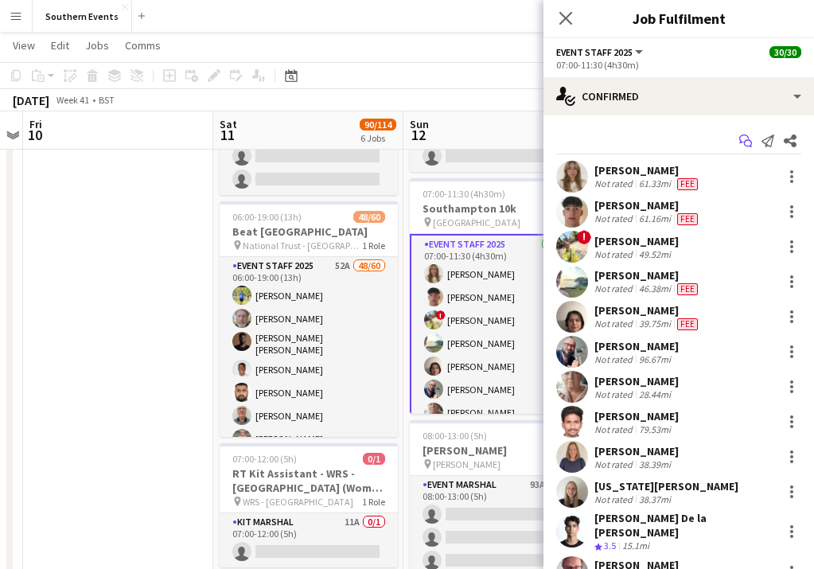
click at [746, 140] on icon at bounding box center [748, 144] width 8 height 8
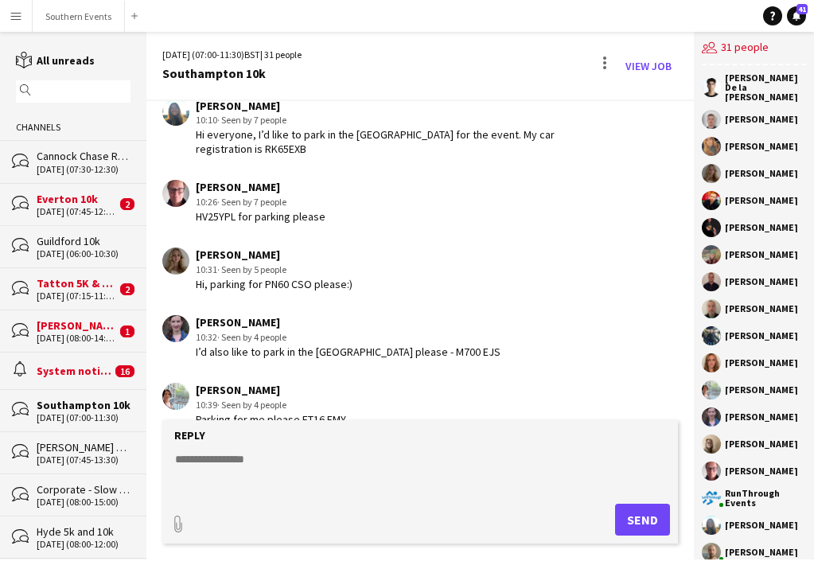
scroll to position [3530, 0]
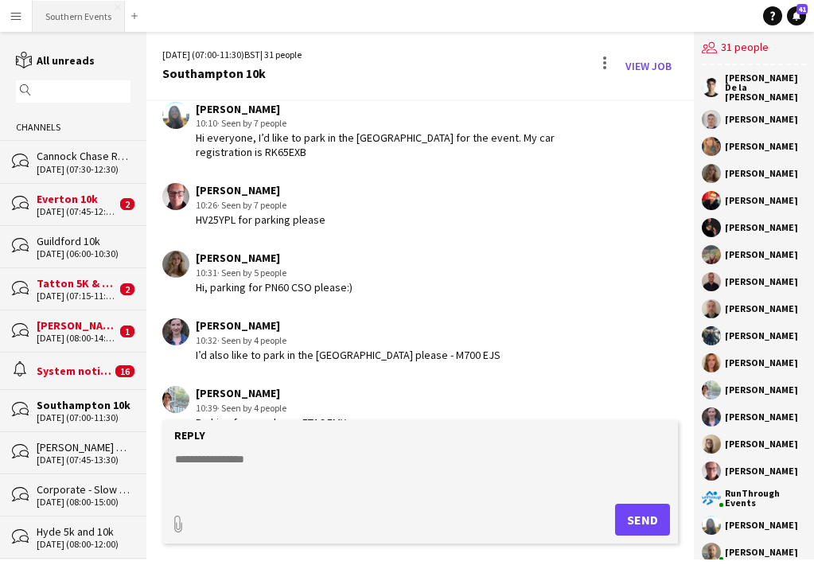
click at [58, 12] on button "Southern Events Close" at bounding box center [79, 16] width 92 height 31
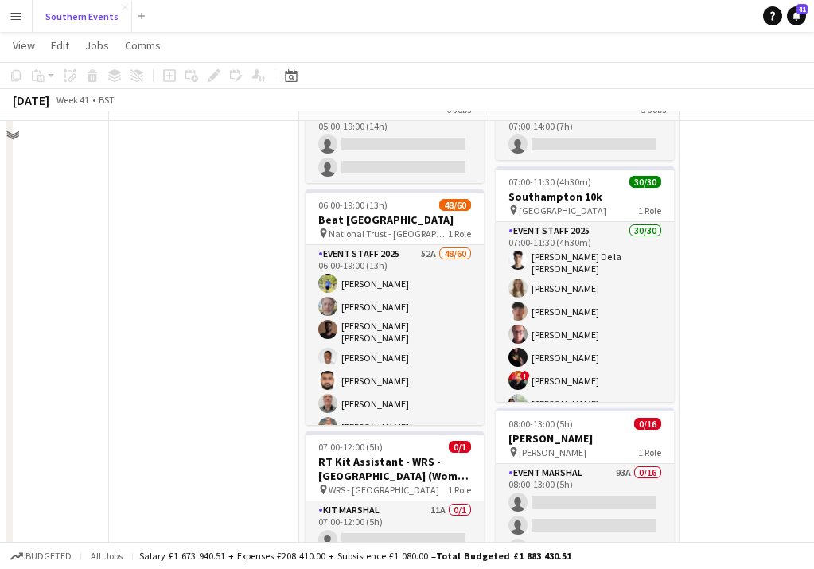
scroll to position [79, 0]
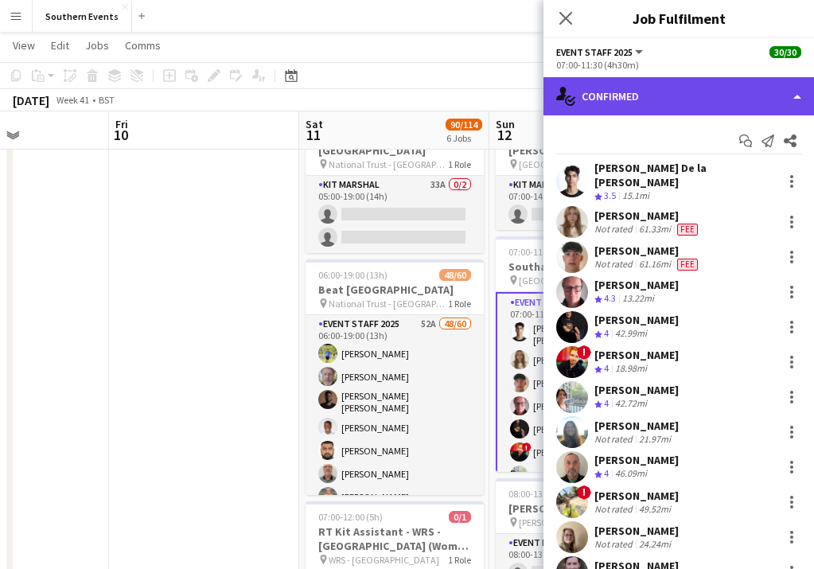
click at [773, 91] on div "single-neutral-actions-check-2 Confirmed" at bounding box center [678, 96] width 270 height 38
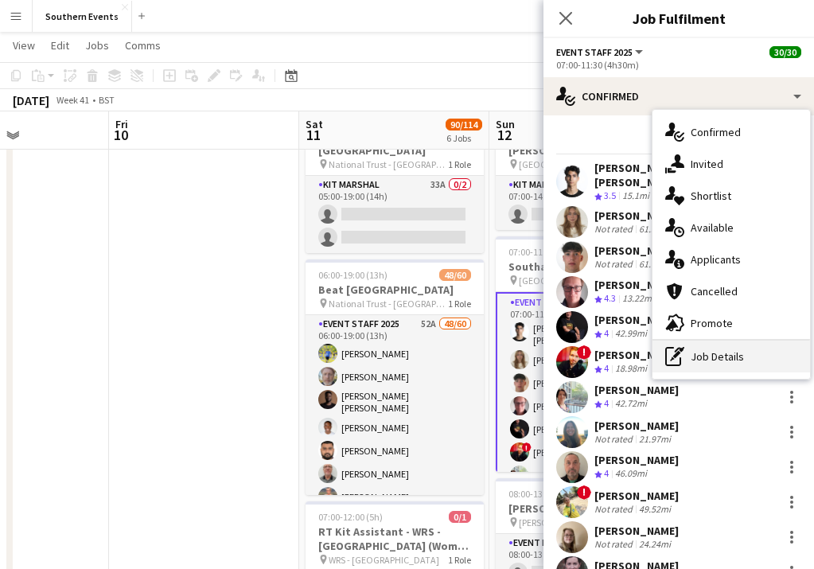
click at [712, 364] on div "pen-write Job Details" at bounding box center [731, 356] width 158 height 32
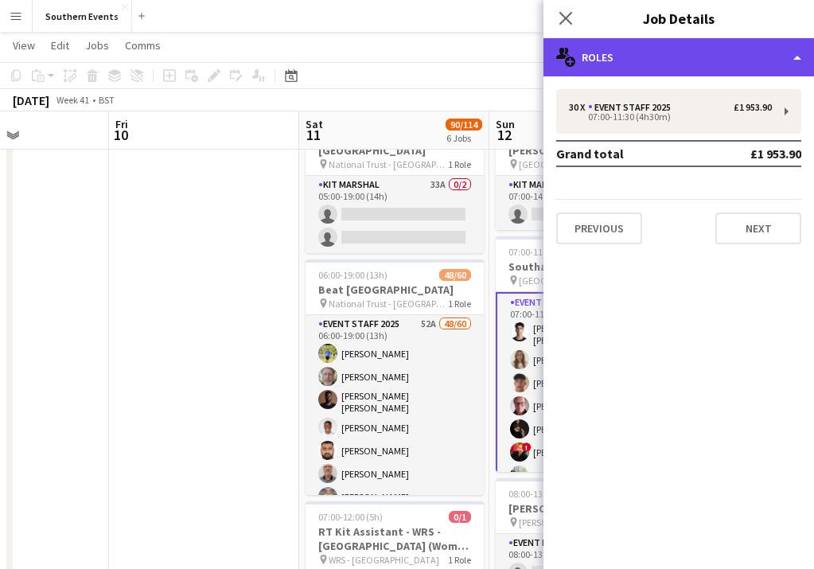
click at [736, 46] on div "multiple-users-add Roles" at bounding box center [678, 57] width 270 height 38
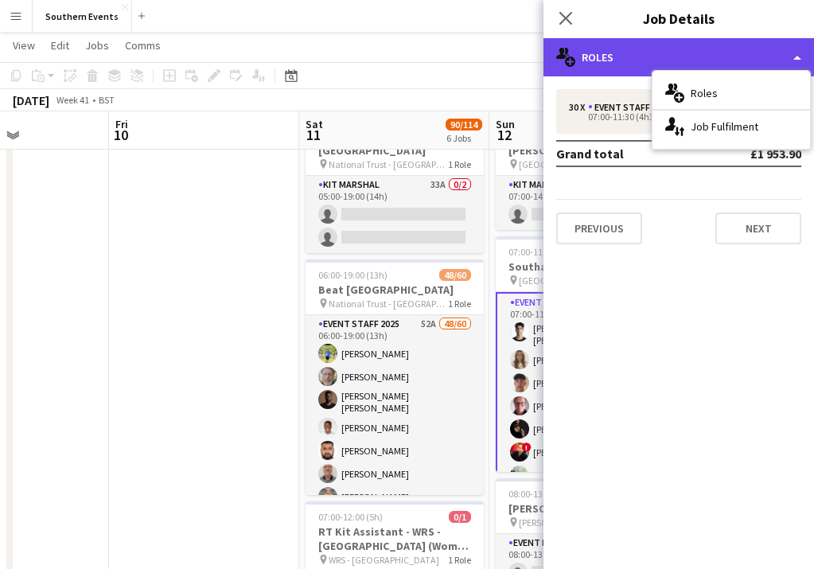
click at [736, 46] on div "multiple-users-add Roles" at bounding box center [678, 57] width 270 height 38
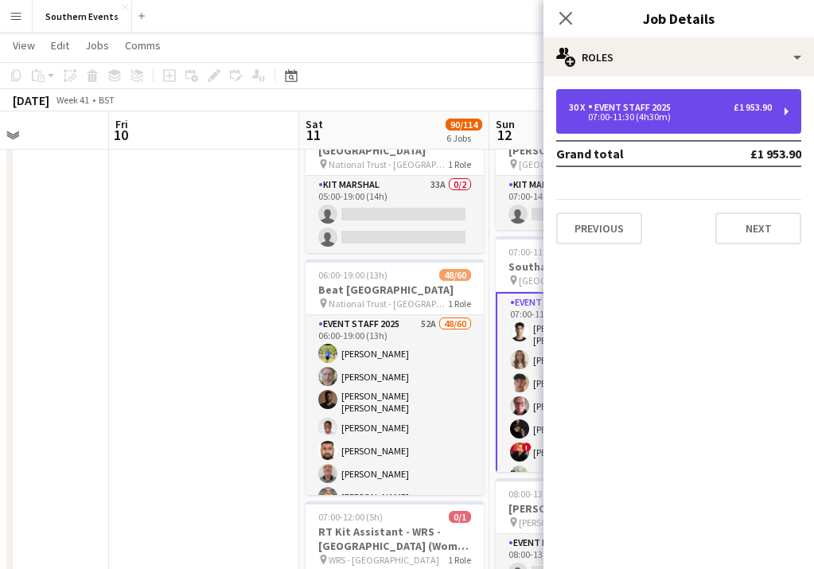
click at [722, 111] on div "30 x Event Staff 2025 £1 953.90" at bounding box center [670, 107] width 203 height 11
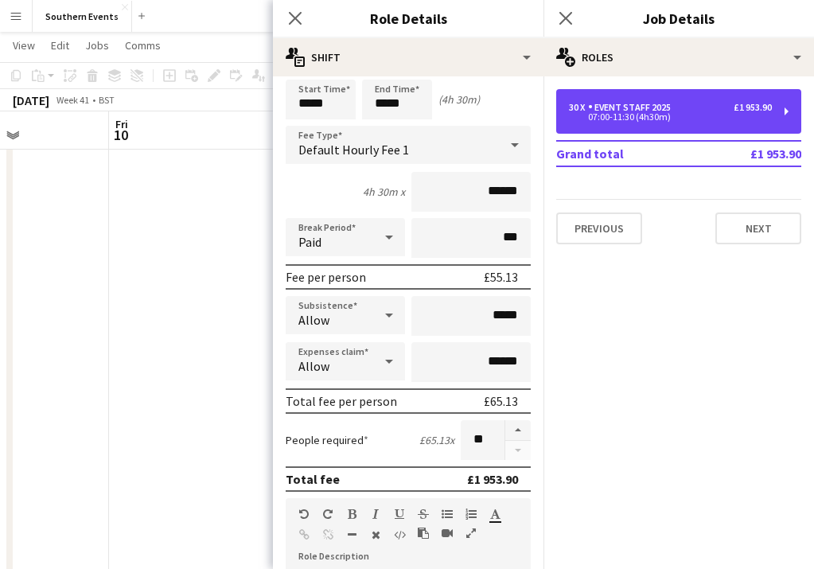
scroll to position [67, 0]
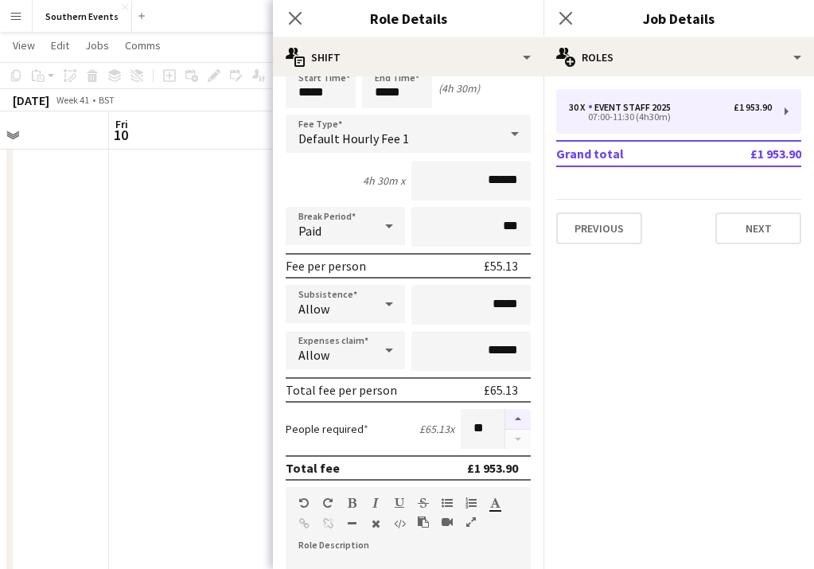
click at [513, 414] on button "button" at bounding box center [517, 419] width 25 height 21
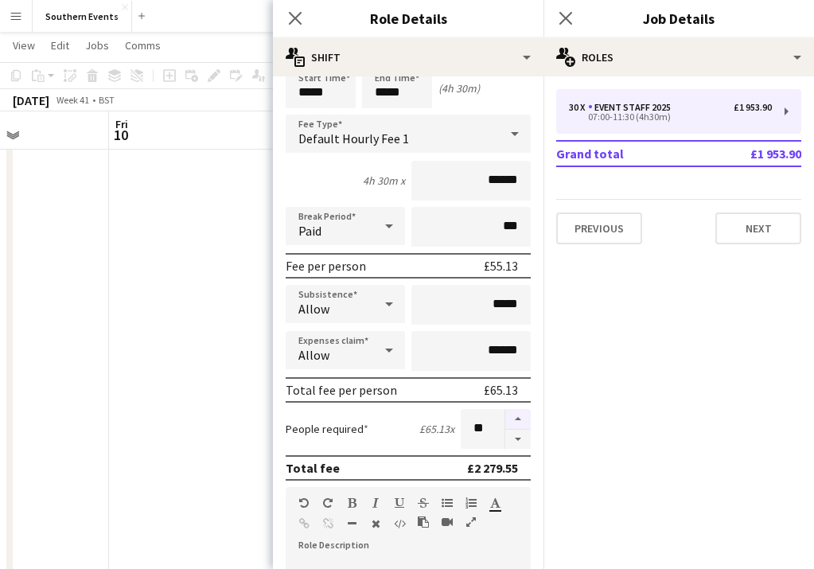
click at [513, 414] on button "button" at bounding box center [517, 419] width 25 height 21
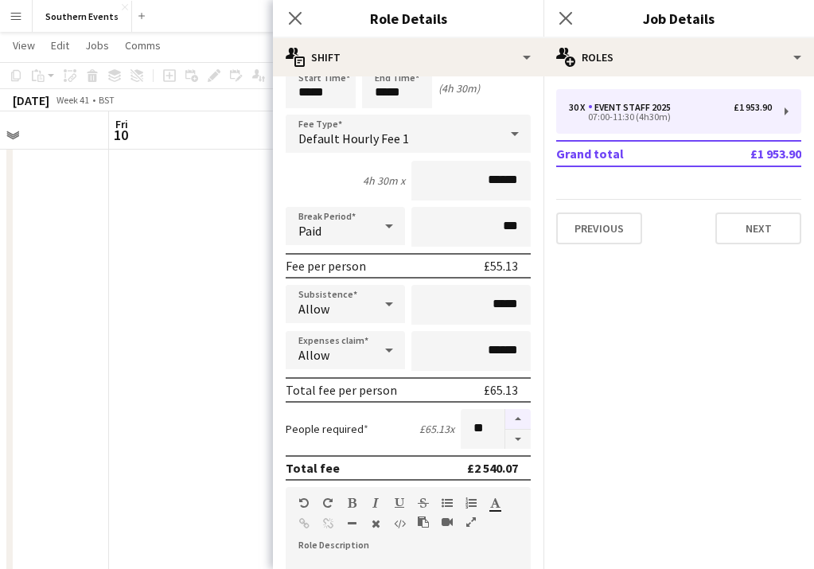
type input "**"
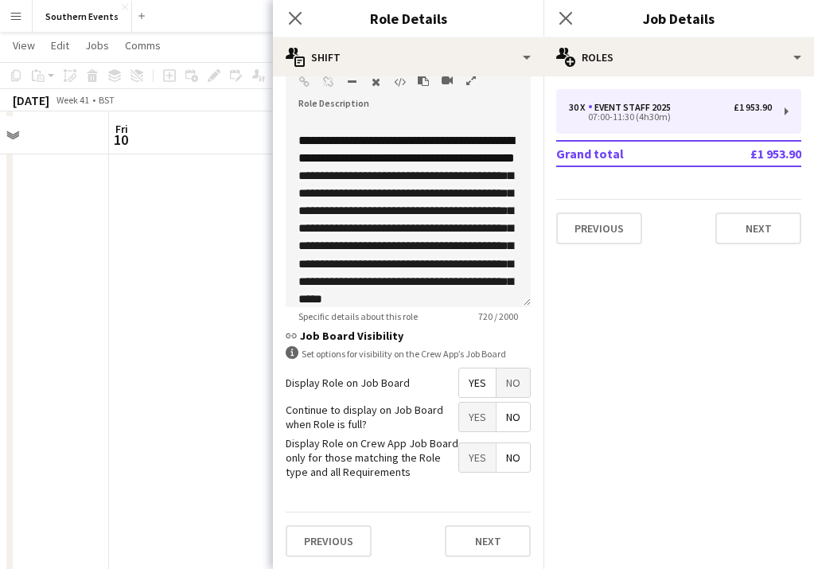
scroll to position [154, 0]
click at [472, 538] on button "Next" at bounding box center [488, 541] width 86 height 32
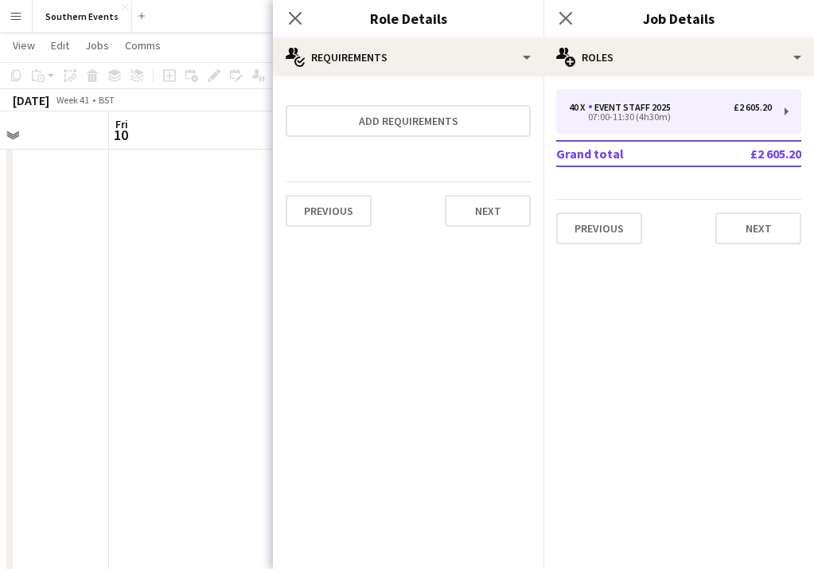
scroll to position [0, 0]
click at [298, 18] on icon "Close pop-in" at bounding box center [294, 17] width 15 height 15
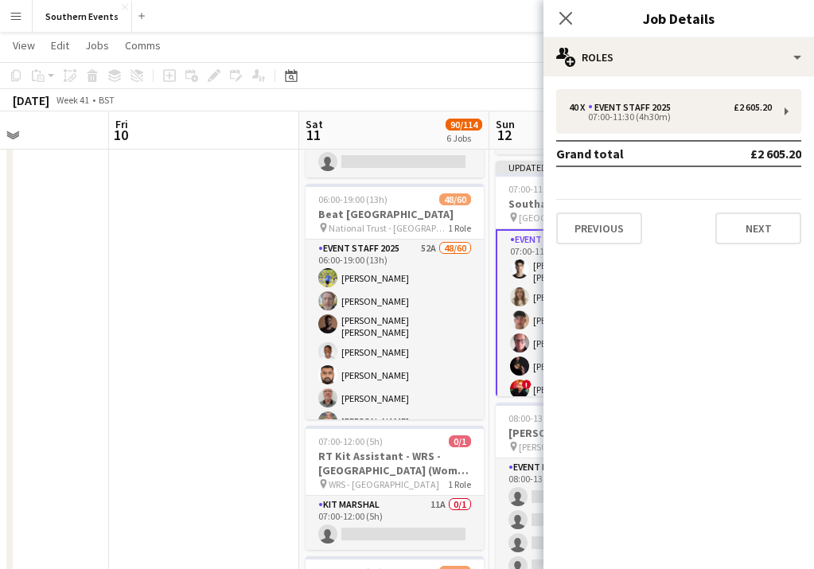
click at [566, 30] on div "Close pop-in" at bounding box center [565, 18] width 45 height 37
click at [569, 21] on icon at bounding box center [565, 17] width 15 height 15
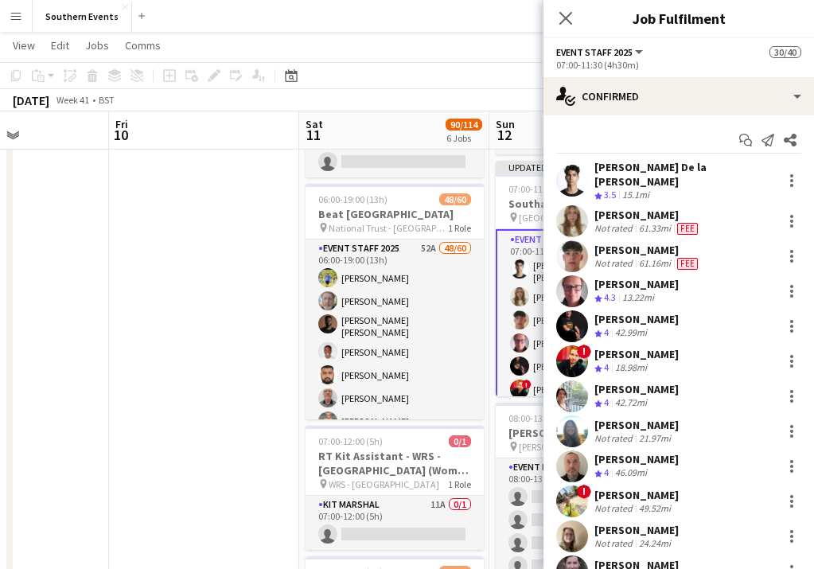
scroll to position [33, 0]
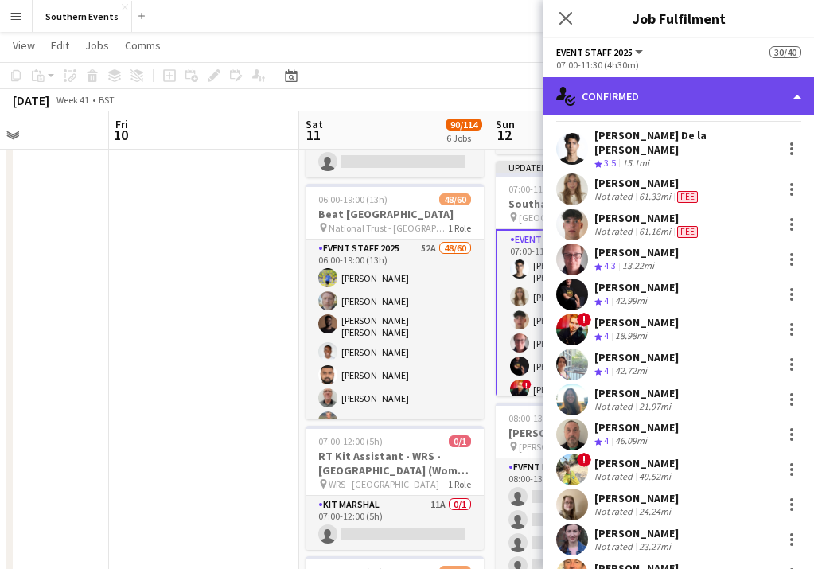
click at [753, 92] on div "single-neutral-actions-check-2 Confirmed" at bounding box center [678, 96] width 270 height 38
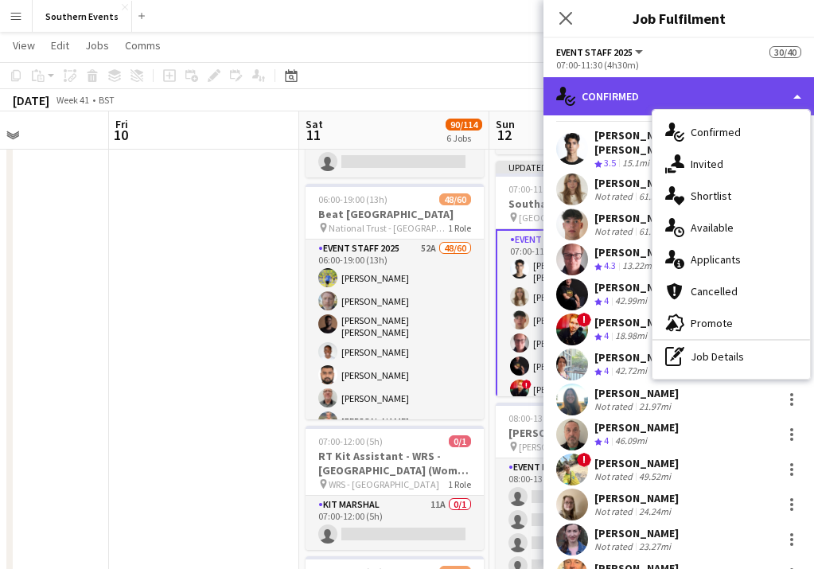
click at [753, 92] on div "single-neutral-actions-check-2 Confirmed" at bounding box center [678, 96] width 270 height 38
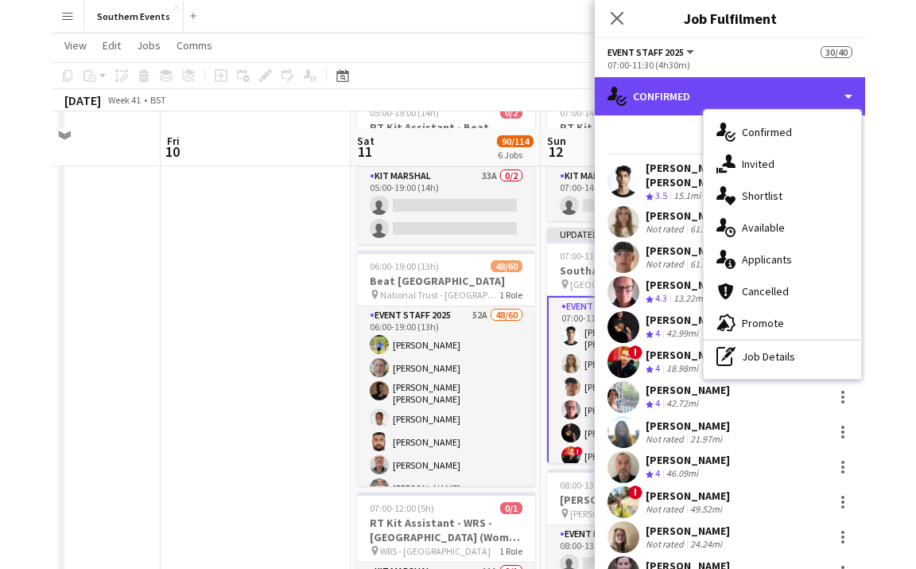
scroll to position [65, 0]
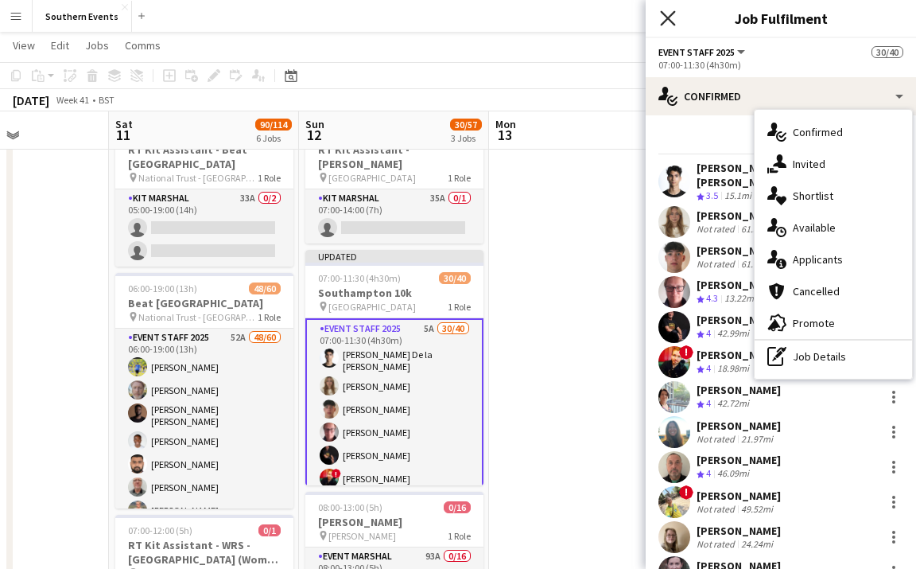
click at [671, 20] on icon at bounding box center [667, 17] width 15 height 15
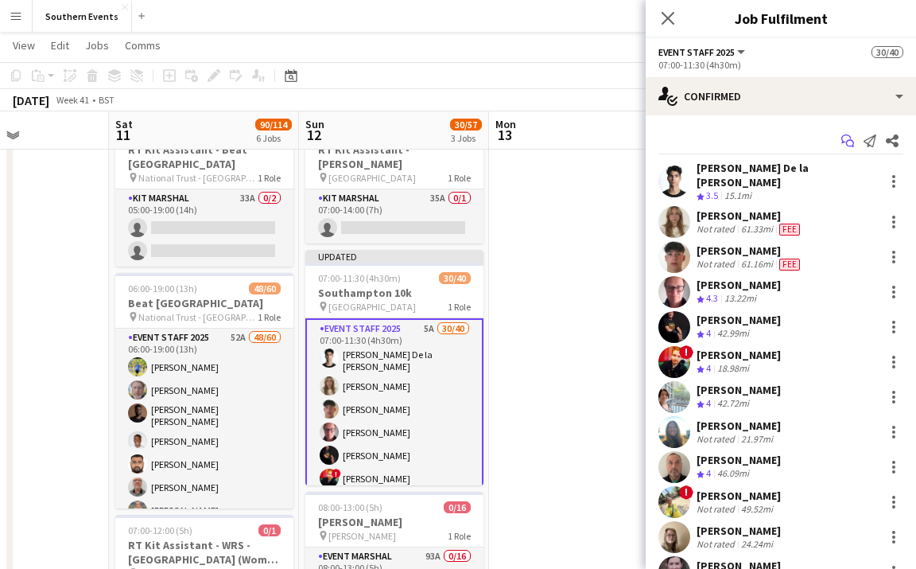
click at [853, 137] on icon "Start chat" at bounding box center [848, 140] width 13 height 13
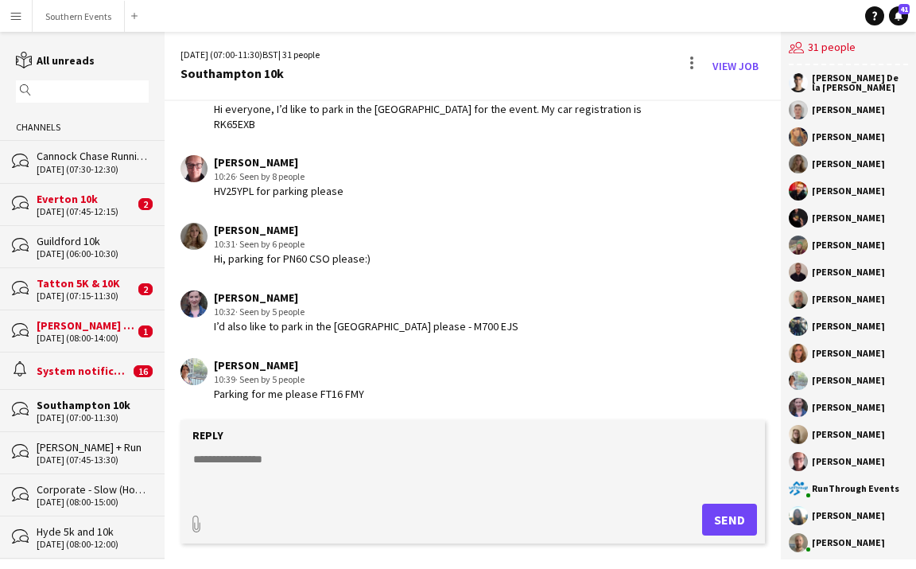
scroll to position [3444, 0]
click at [313, 465] on textarea at bounding box center [476, 471] width 569 height 41
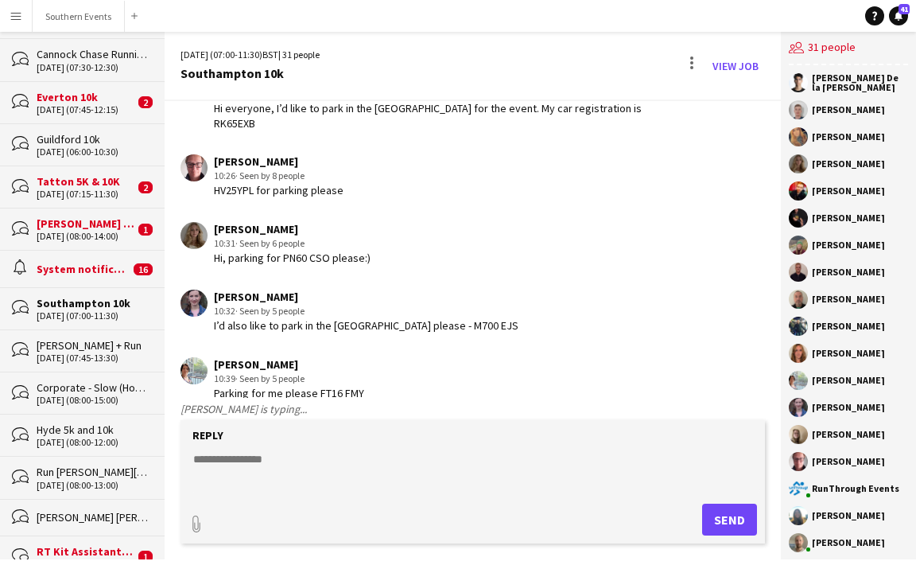
scroll to position [0, 0]
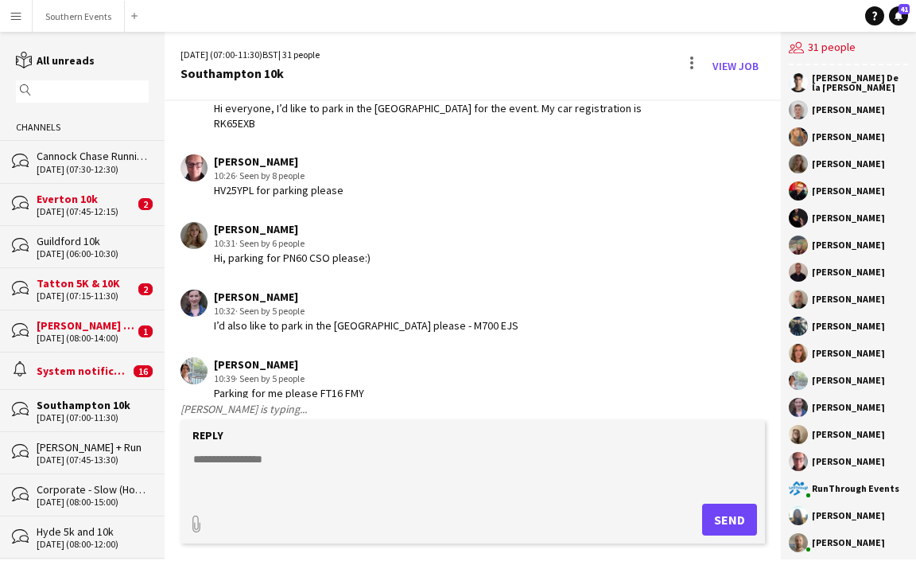
click at [96, 248] on div "[DATE] (06:00-10:30)" at bounding box center [93, 253] width 112 height 11
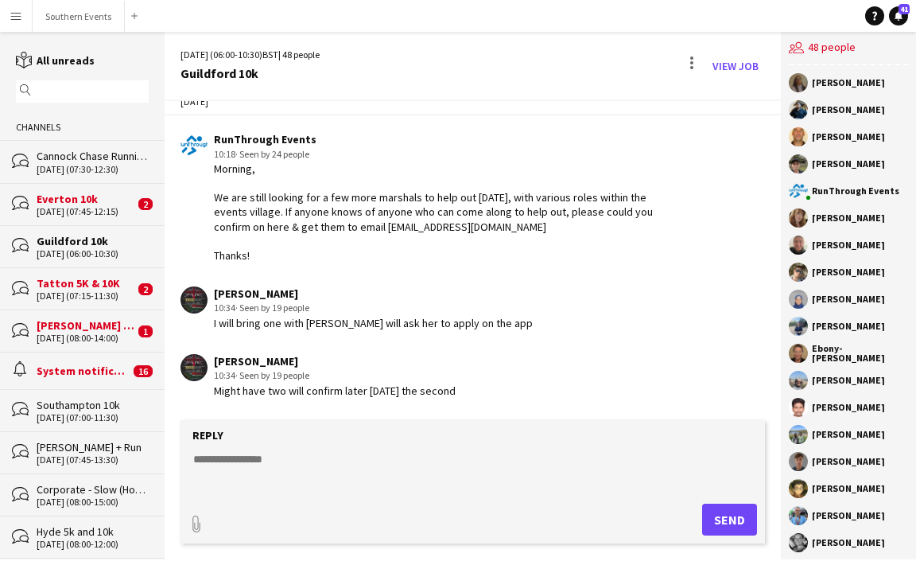
scroll to position [3048, 0]
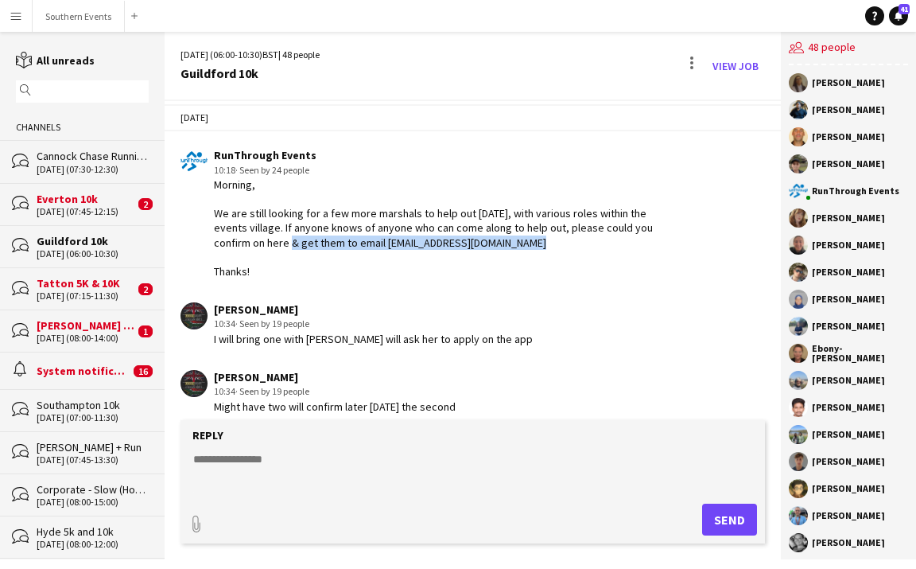
drag, startPoint x: 480, startPoint y: 250, endPoint x: 273, endPoint y: 238, distance: 207.2
click at [273, 238] on div "Morning, We are still looking for a few more marshals to help out [DATE], with …" at bounding box center [444, 227] width 460 height 101
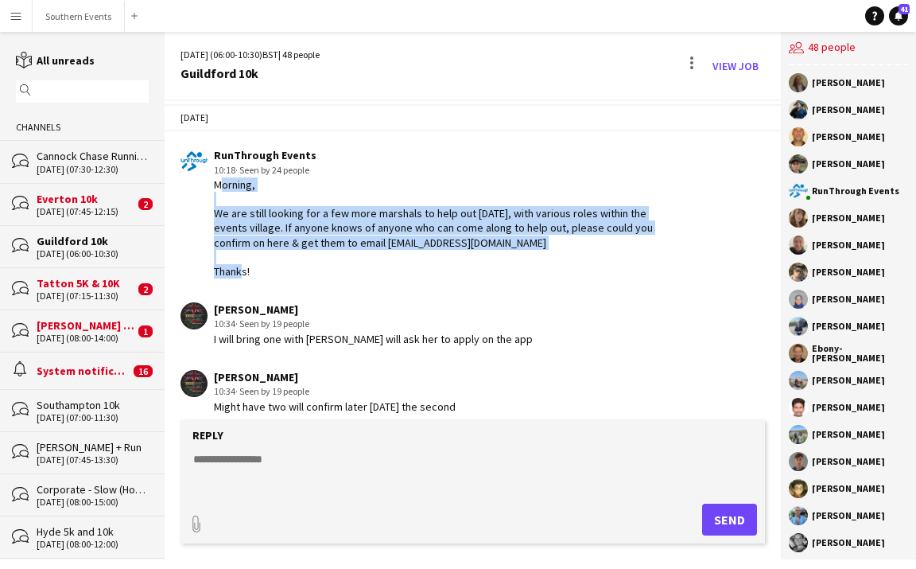
drag, startPoint x: 266, startPoint y: 269, endPoint x: 206, endPoint y: 189, distance: 100.1
click at [206, 189] on div "RunThrough Events 10:18 · Seen by 24 people Morning, We are still looking for a…" at bounding box center [427, 213] width 493 height 130
copy div "Morning, We are still looking for a few more marshals to help out [DATE], with …"
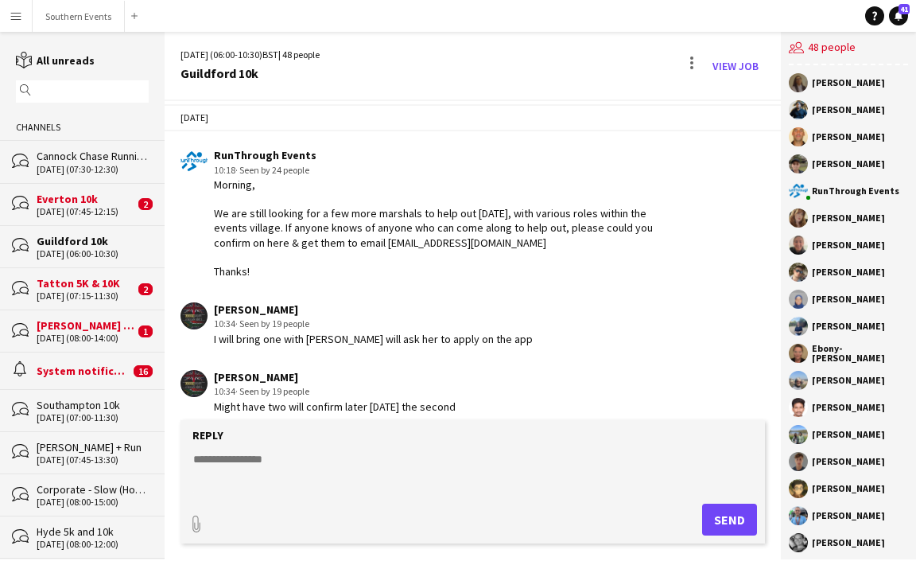
click at [81, 403] on div "Southampton 10k" at bounding box center [93, 405] width 112 height 14
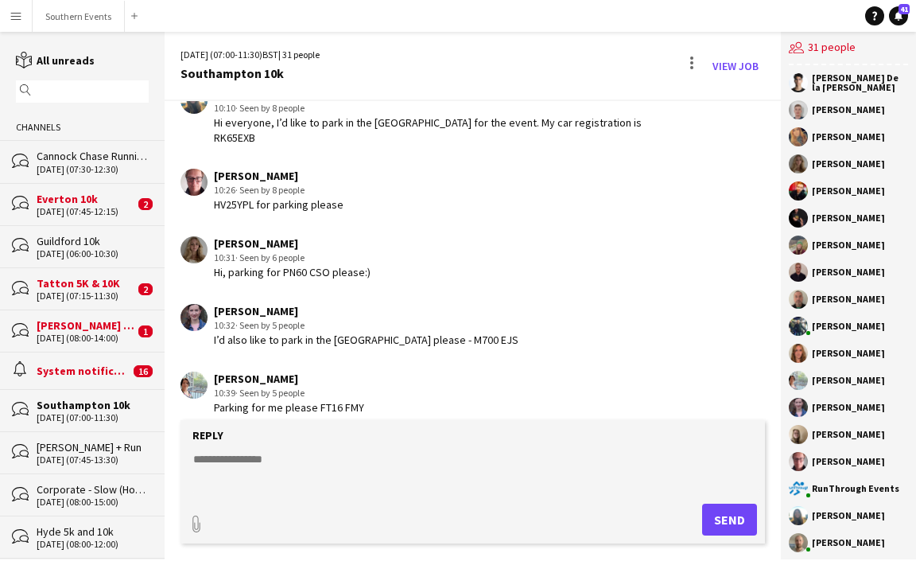
scroll to position [3444, 0]
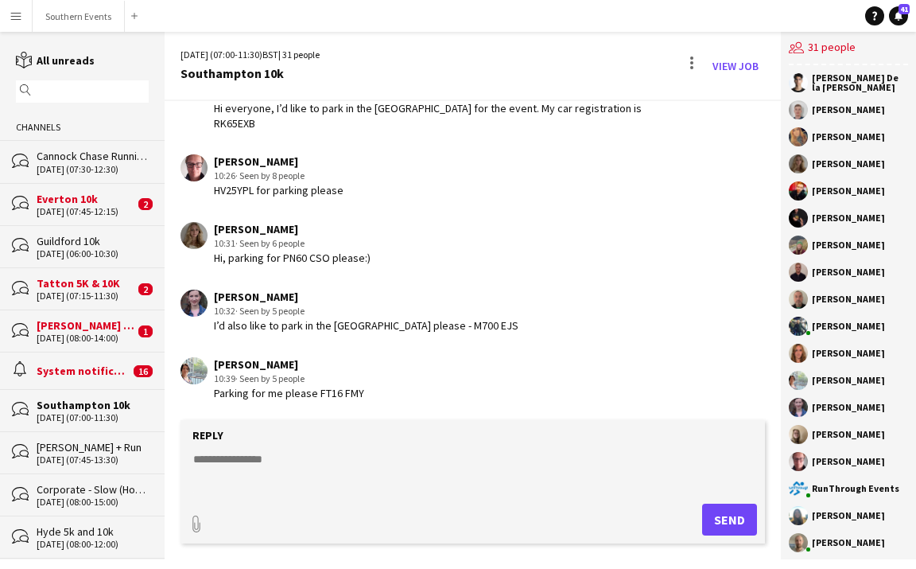
click at [280, 465] on textarea at bounding box center [476, 471] width 569 height 41
paste textarea "**********"
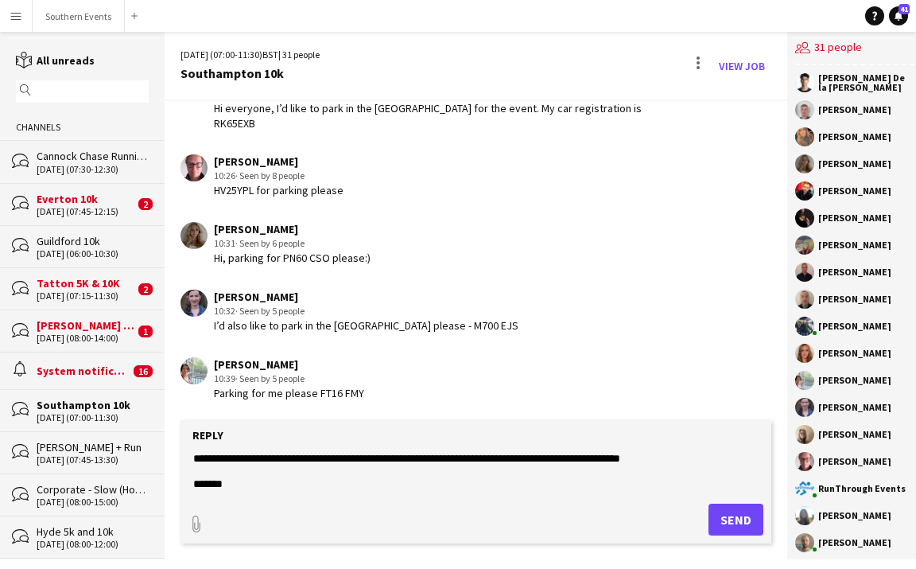
scroll to position [0, 0]
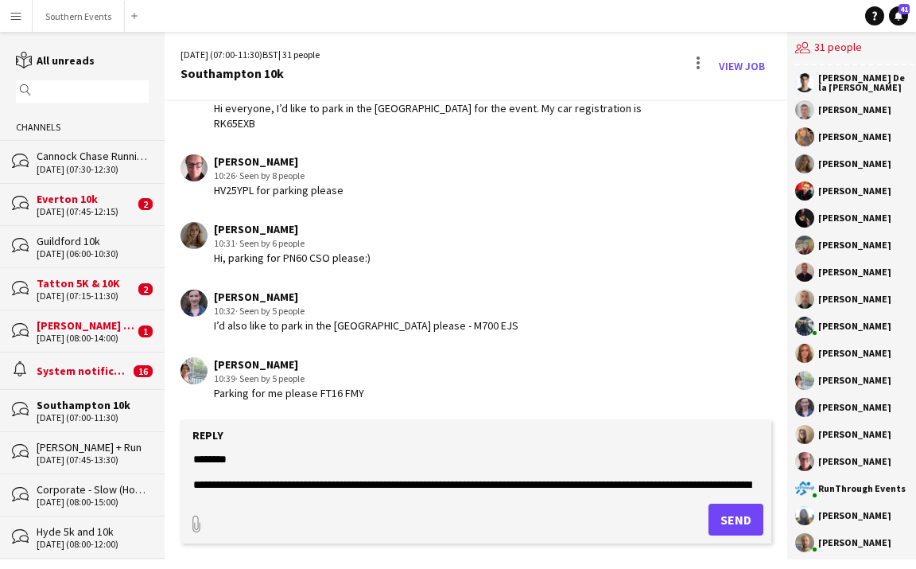
drag, startPoint x: 246, startPoint y: 459, endPoint x: 167, endPoint y: 459, distance: 78.8
click at [167, 459] on app-message-form "**********" at bounding box center [476, 489] width 623 height 139
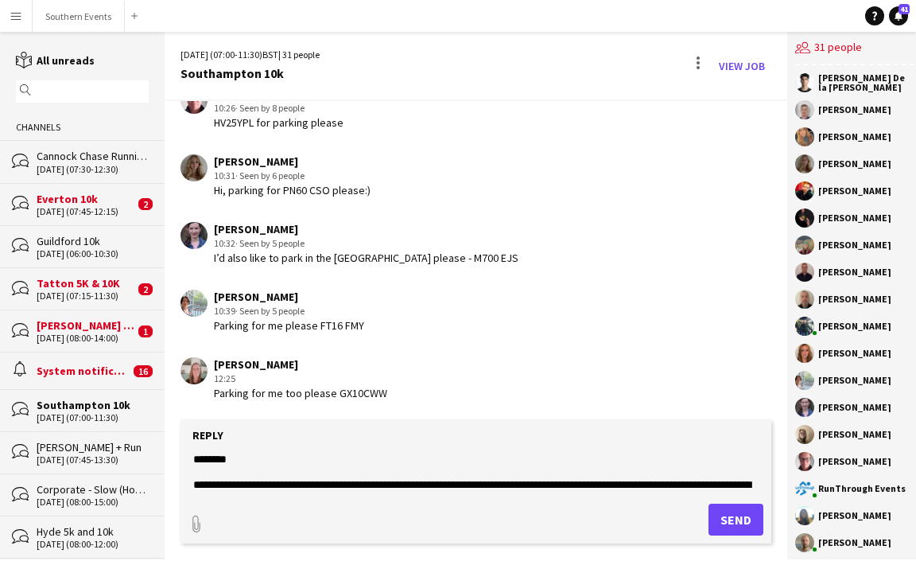
drag, startPoint x: 502, startPoint y: 486, endPoint x: 456, endPoint y: 482, distance: 46.3
click at [456, 482] on textarea "**********" at bounding box center [476, 471] width 569 height 41
click at [714, 485] on textarea "**********" at bounding box center [476, 471] width 569 height 41
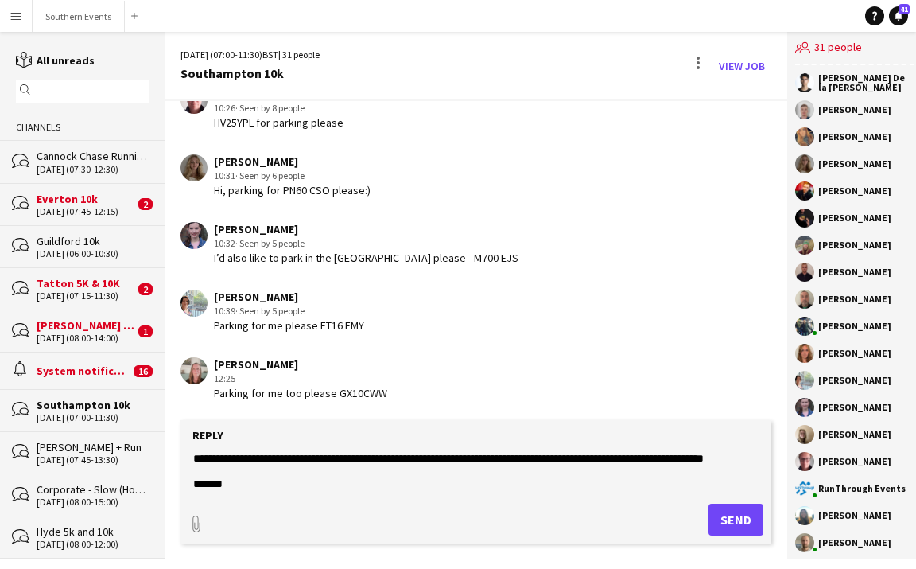
scroll to position [51, 0]
click at [597, 479] on textarea "**********" at bounding box center [476, 471] width 569 height 41
type textarea "**********"
click at [738, 523] on button "Send" at bounding box center [736, 520] width 55 height 32
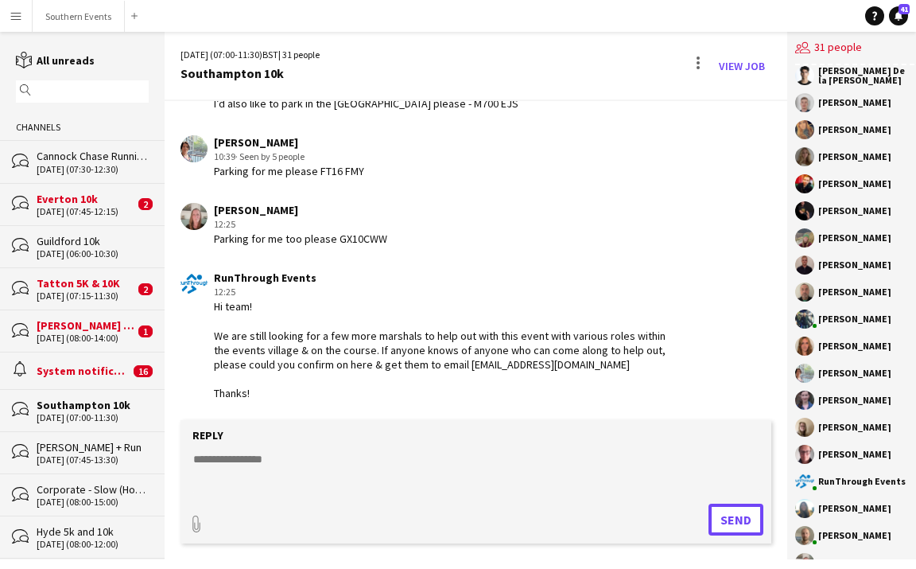
scroll to position [0, 0]
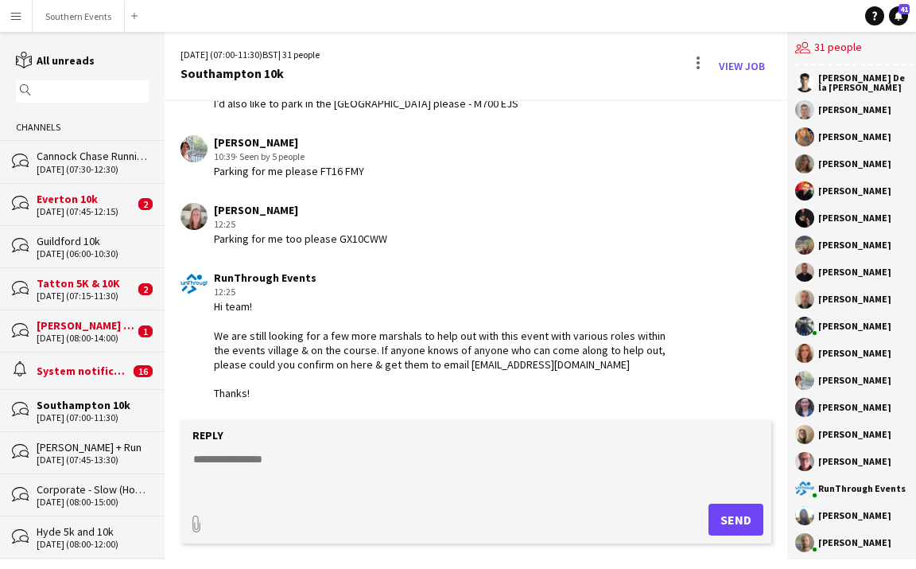
click at [81, 256] on div "[DATE] (06:00-10:30)" at bounding box center [93, 253] width 112 height 11
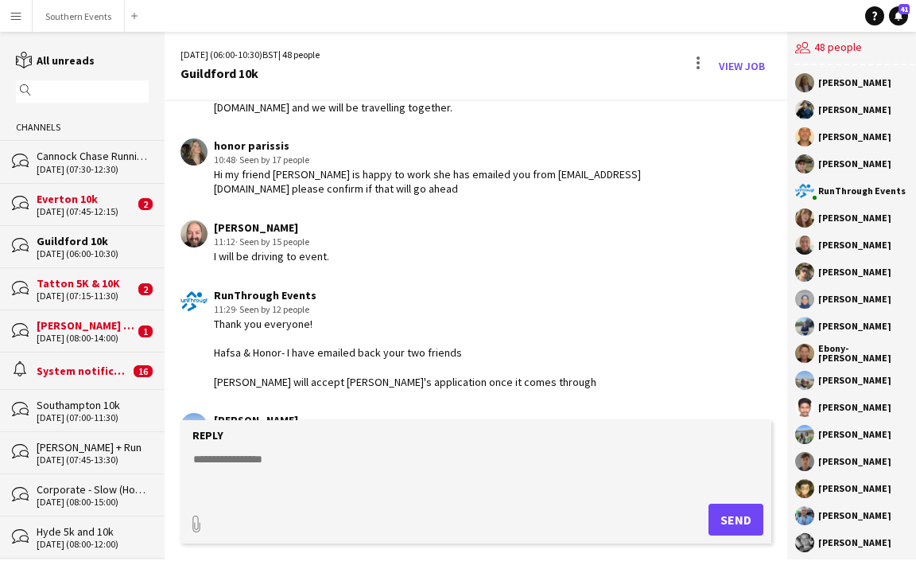
scroll to position [3486, 0]
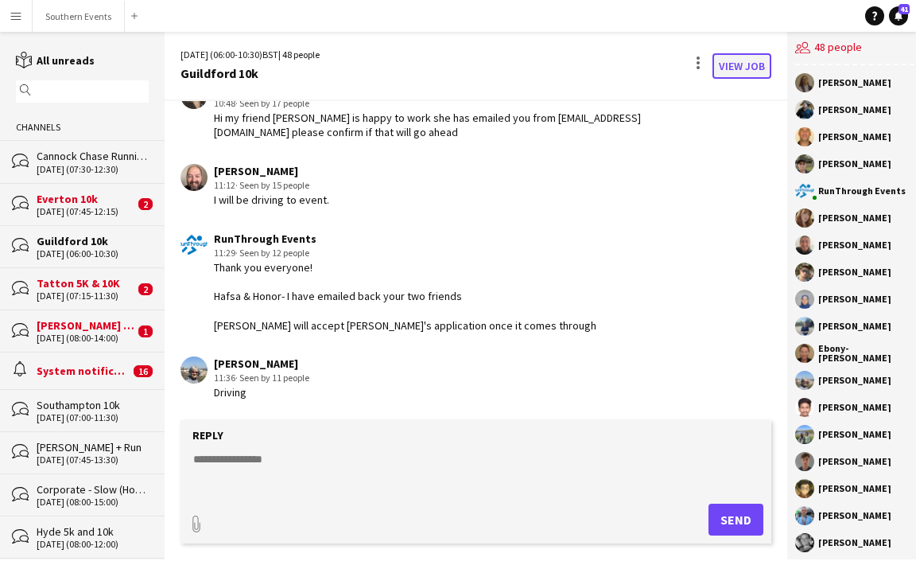
click at [736, 60] on link "View Job" at bounding box center [742, 65] width 59 height 25
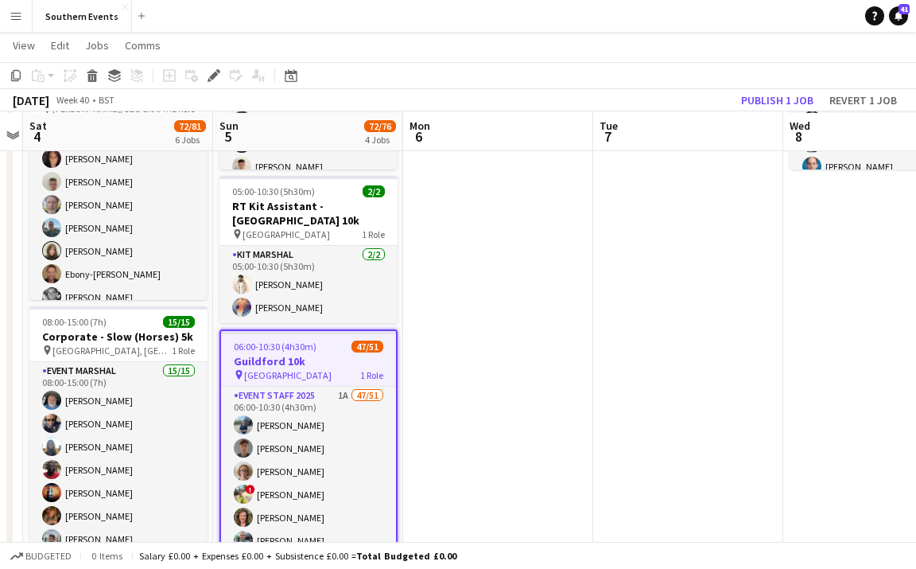
scroll to position [252, 0]
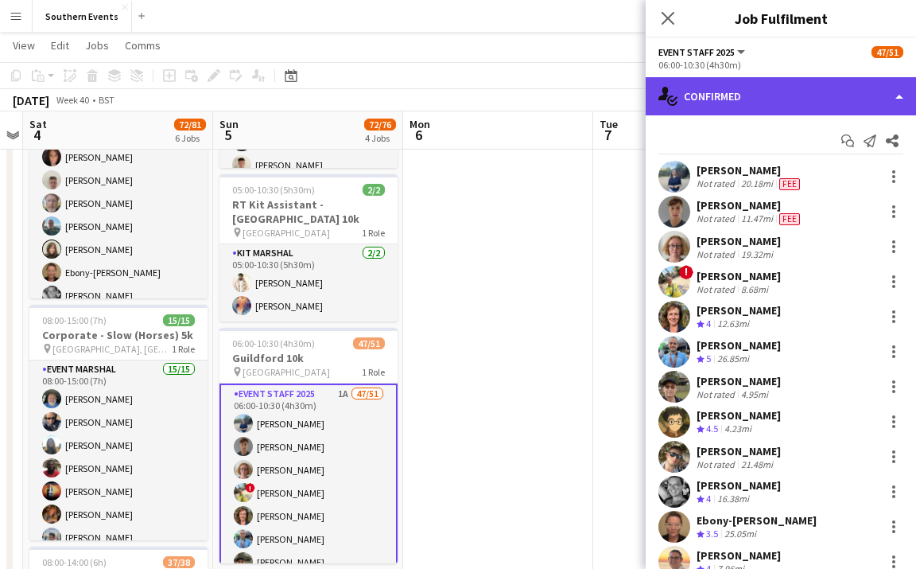
click at [861, 100] on div "single-neutral-actions-check-2 Confirmed" at bounding box center [781, 96] width 270 height 38
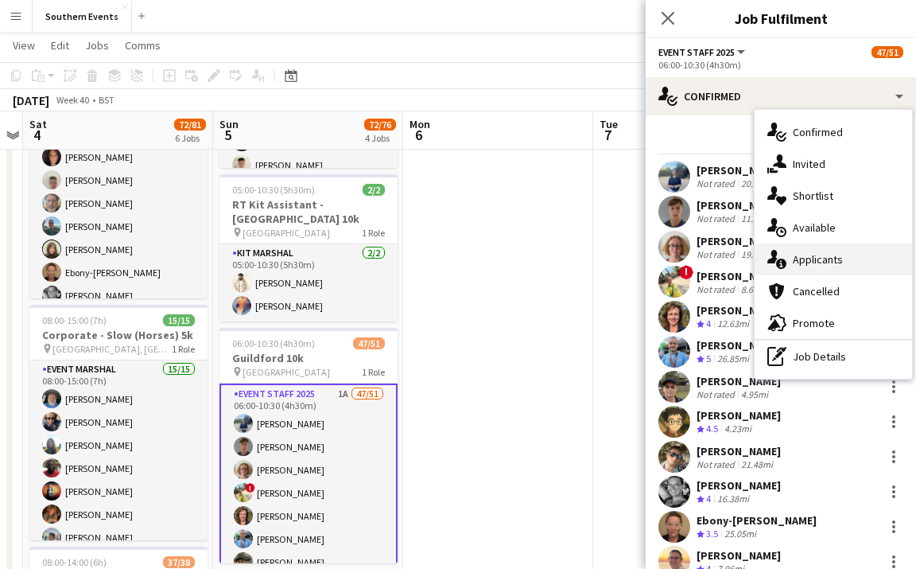
click at [834, 265] on span "Applicants" at bounding box center [818, 259] width 50 height 14
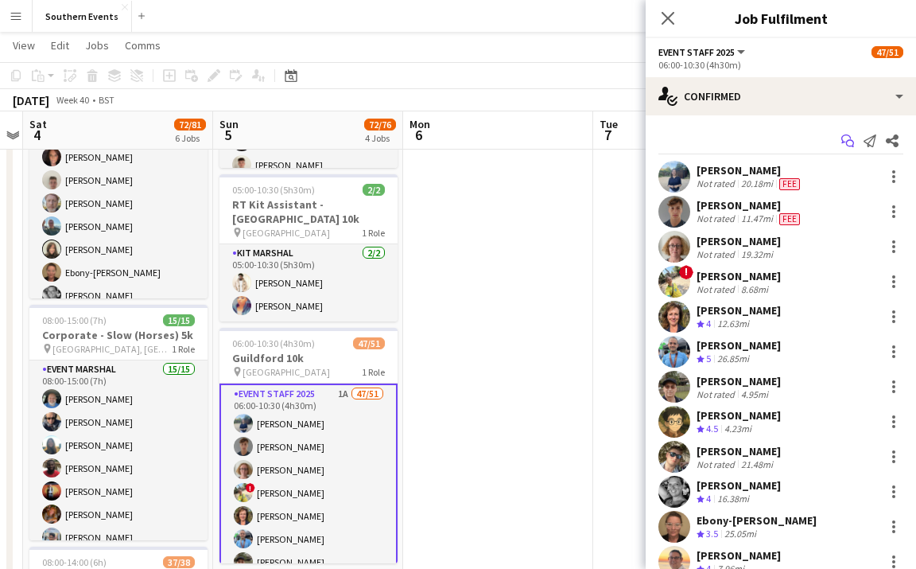
click at [850, 139] on icon "Start chat" at bounding box center [848, 140] width 13 height 13
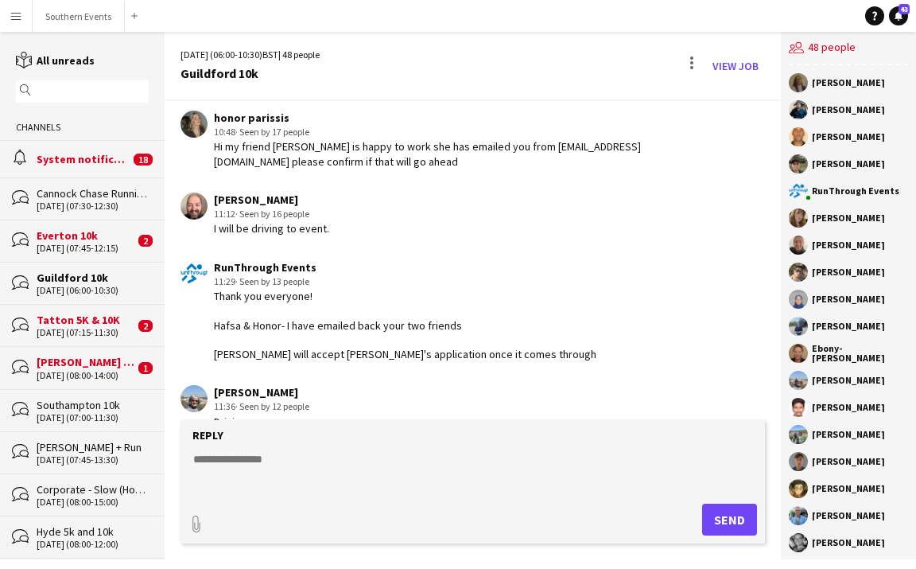
scroll to position [3457, 0]
click at [283, 465] on textarea at bounding box center [476, 471] width 569 height 41
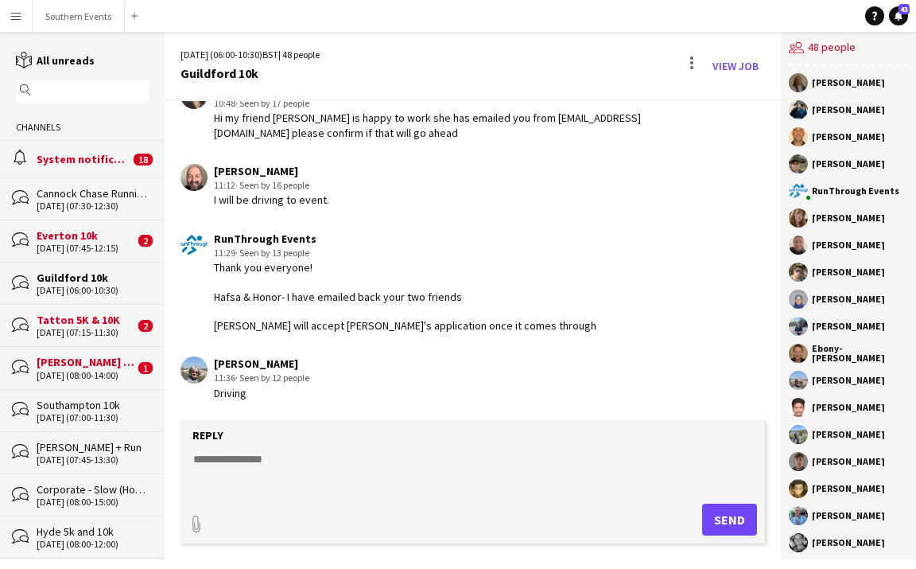
click at [268, 465] on textarea at bounding box center [476, 471] width 569 height 41
paste textarea "**********"
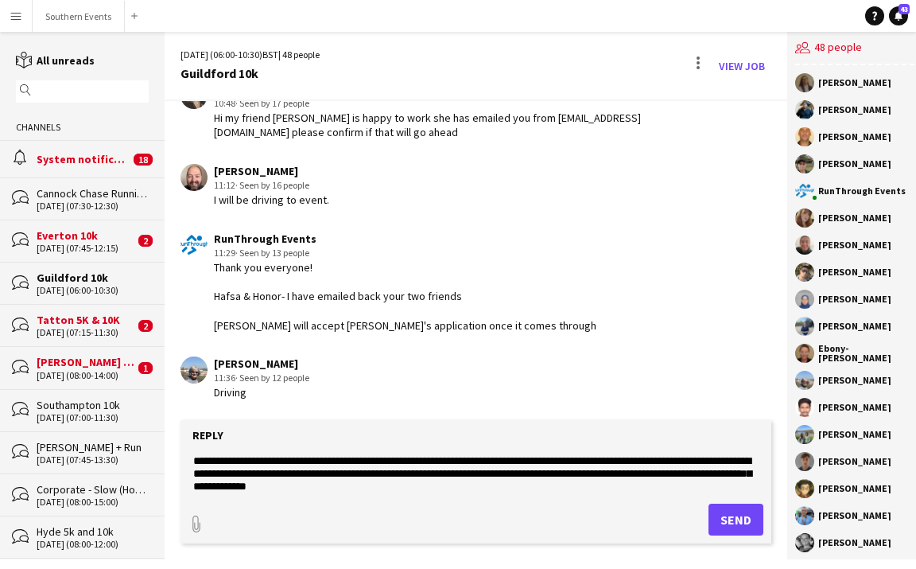
scroll to position [29, 0]
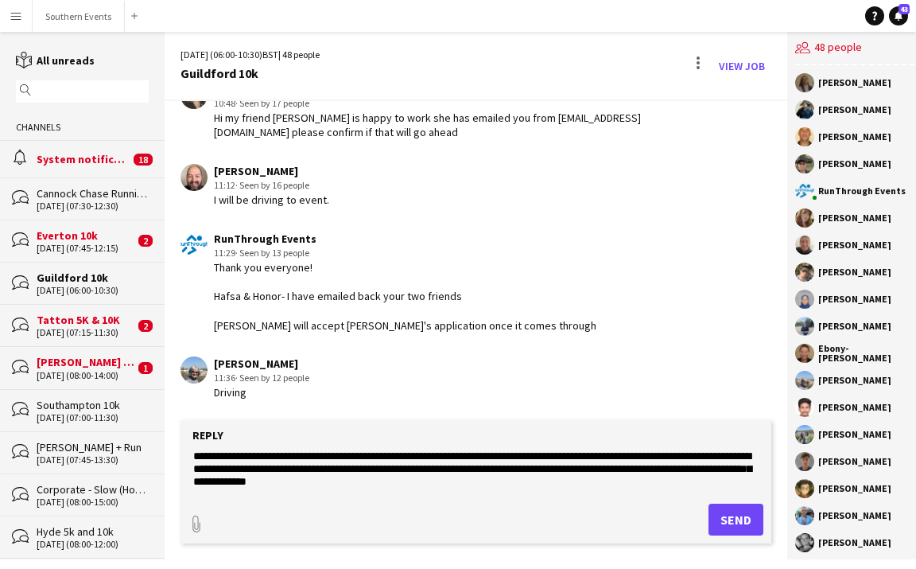
type textarea "**********"
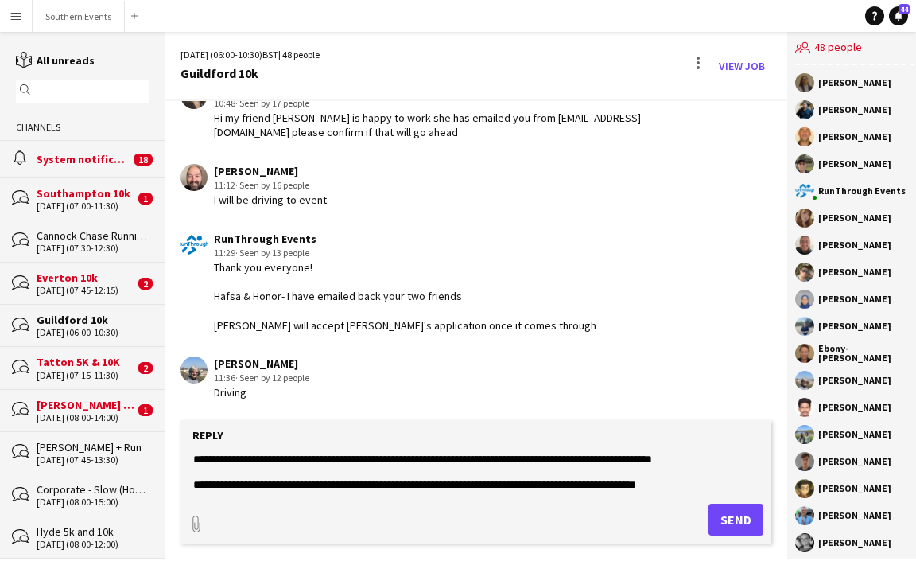
scroll to position [141, 0]
click at [335, 484] on textarea "**********" at bounding box center [476, 471] width 569 height 41
type input "**********"
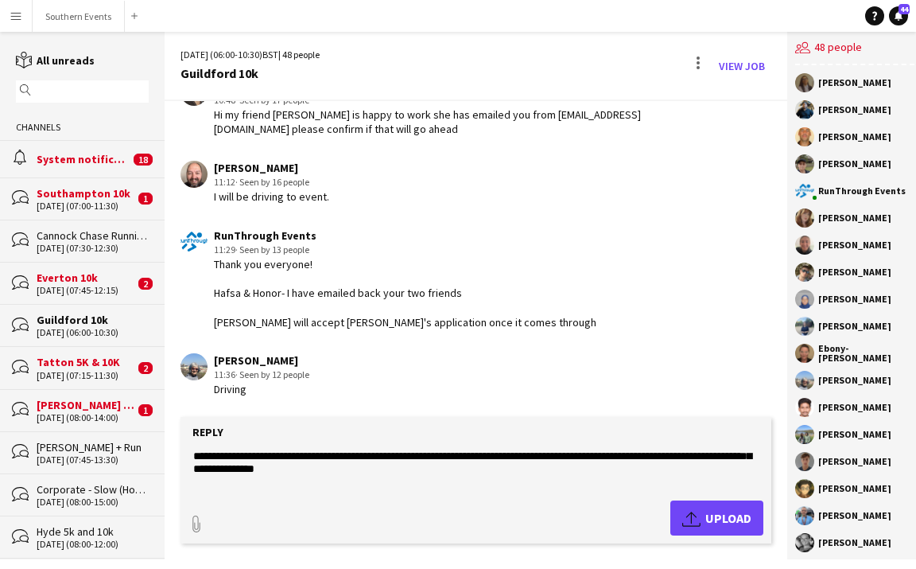
scroll to position [0, 0]
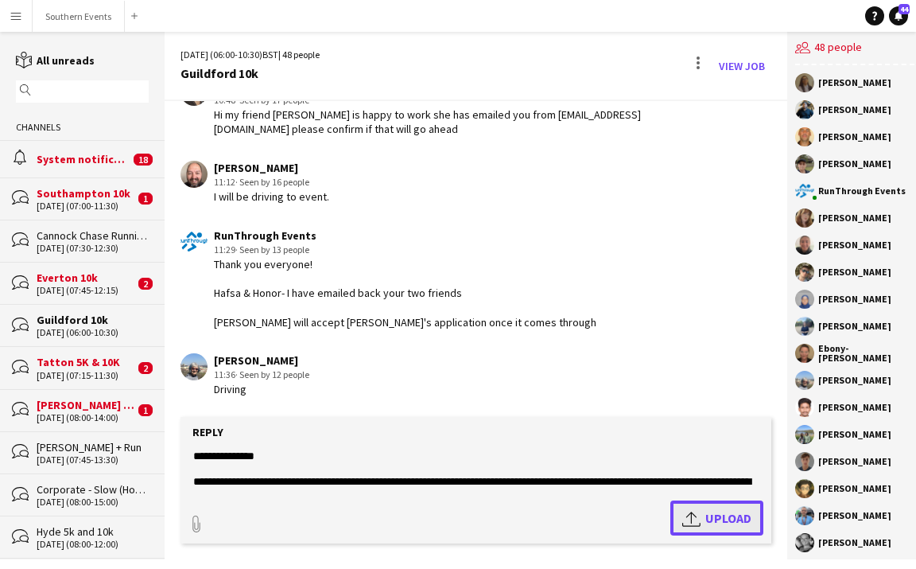
click at [705, 514] on span "Upload Upload" at bounding box center [717, 517] width 69 height 19
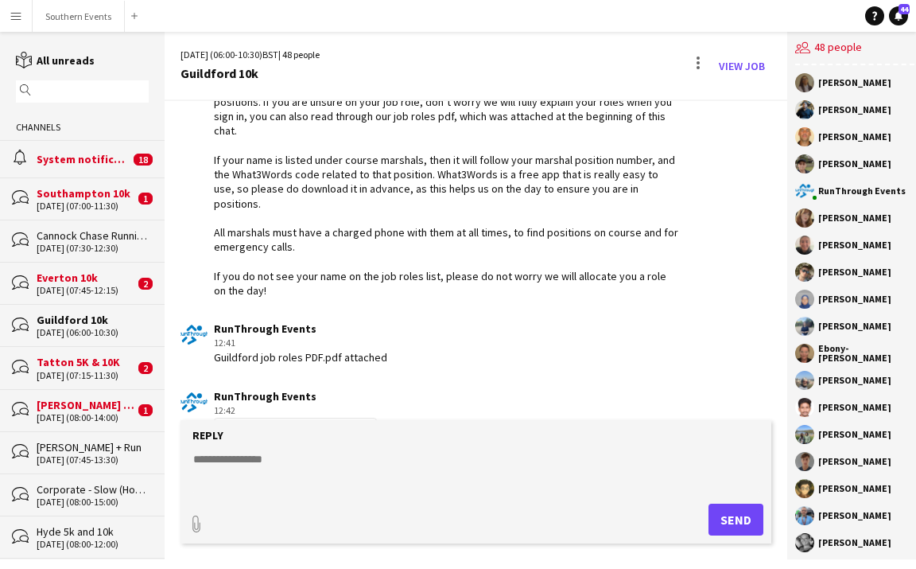
scroll to position [3879, 0]
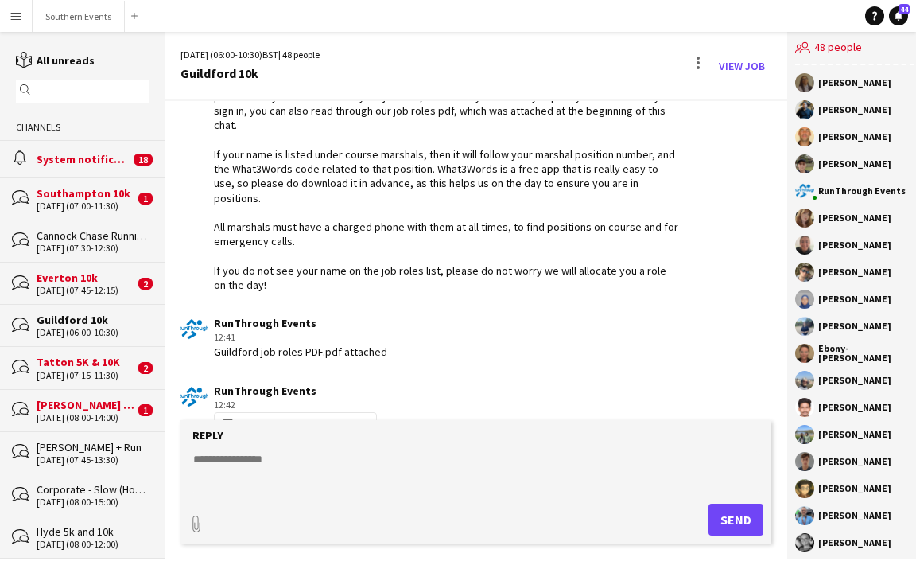
drag, startPoint x: 335, startPoint y: 356, endPoint x: 389, endPoint y: 356, distance: 54.1
click at [389, 356] on div "RunThrough Events 12:41 Guildford job roles PDF.pdf attached" at bounding box center [430, 338] width 498 height 44
click at [459, 355] on div "RunThrough Events 12:41 Guildford job roles PDF.pdf attached" at bounding box center [430, 338] width 498 height 44
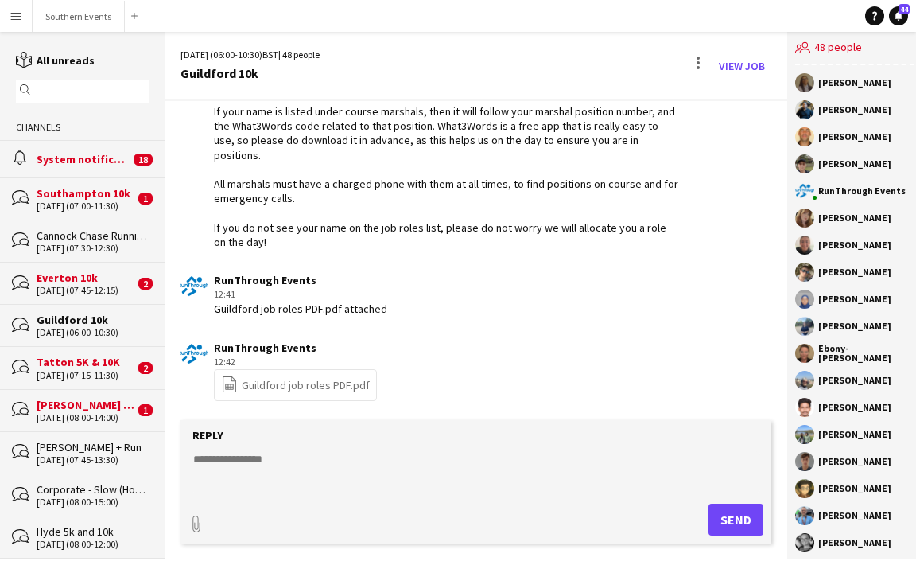
click at [330, 386] on link "file-spreadsheet Guildford job roles PDF.pdf" at bounding box center [295, 384] width 149 height 18
click at [519, 285] on div "RunThrough Events 12:41 Guildford job roles PDF.pdf attached" at bounding box center [430, 295] width 498 height 44
click at [311, 469] on textarea at bounding box center [476, 471] width 569 height 41
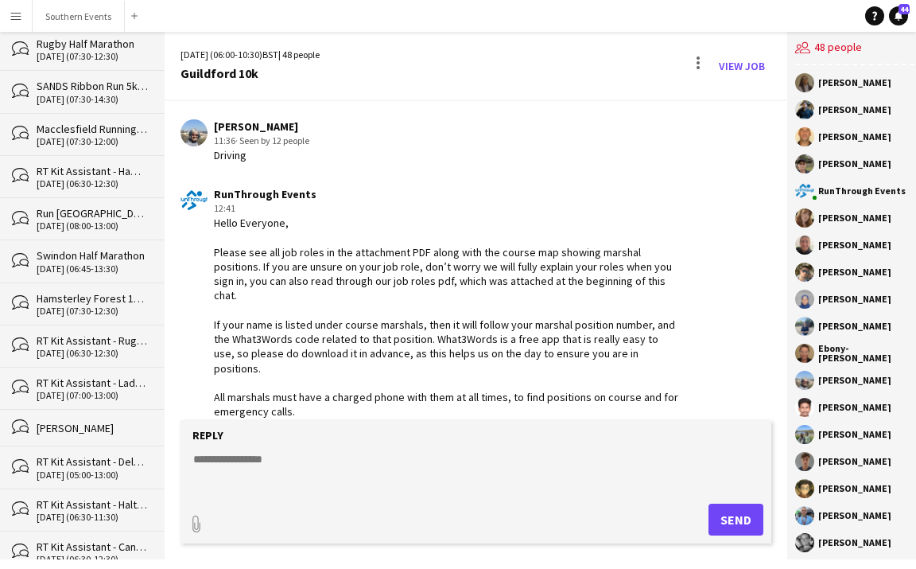
scroll to position [1118, 0]
click at [98, 248] on div "Swindon Half Marathon" at bounding box center [93, 254] width 112 height 14
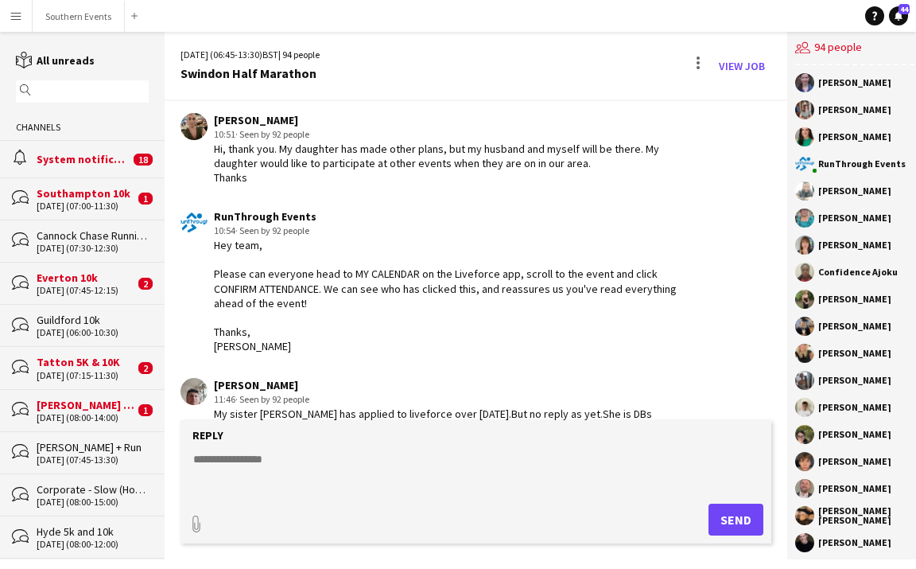
click at [95, 330] on div "[DATE] (06:00-10:30)" at bounding box center [93, 332] width 112 height 11
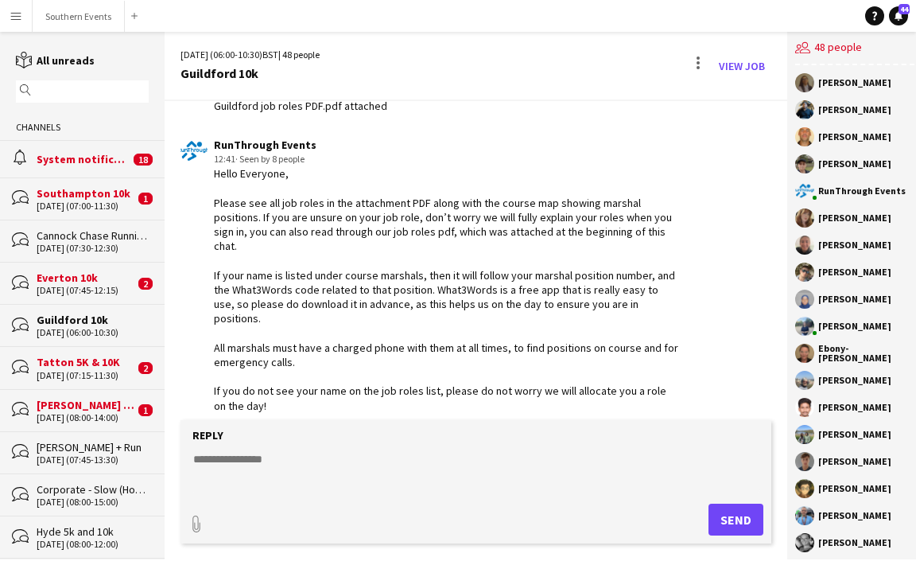
scroll to position [3689, 0]
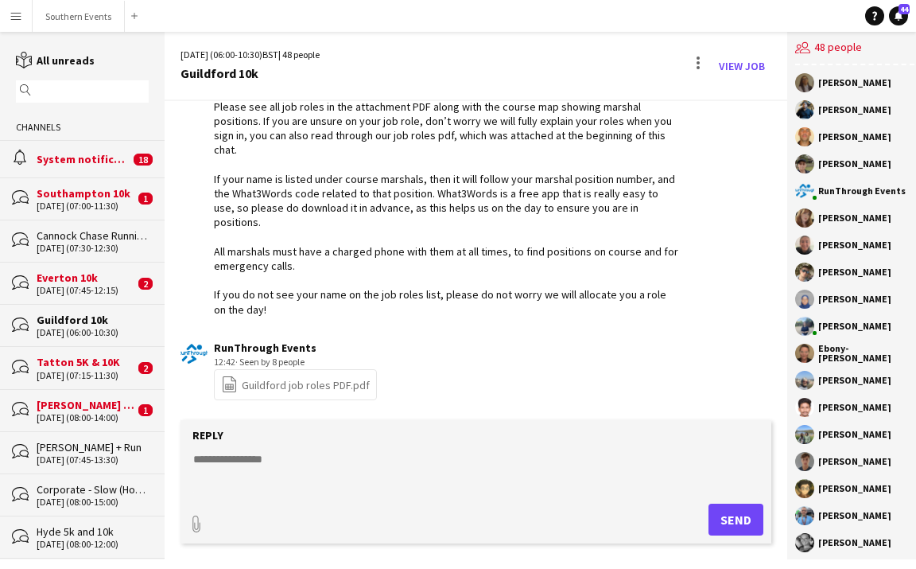
click at [275, 463] on textarea at bounding box center [476, 471] width 569 height 41
paste textarea "**********"
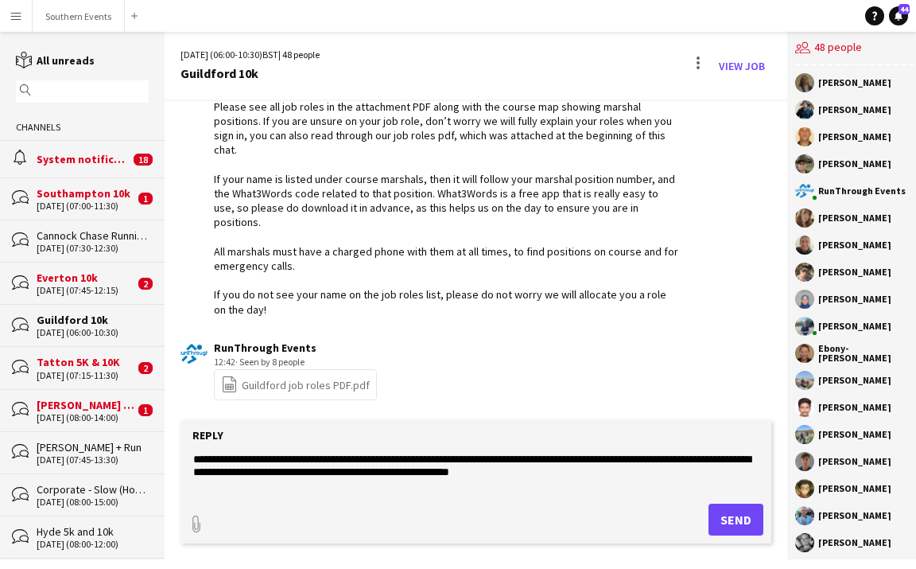
click at [196, 461] on textarea "**********" at bounding box center [476, 471] width 569 height 41
click at [222, 461] on textarea "**********" at bounding box center [476, 471] width 569 height 41
click at [703, 476] on textarea "**********" at bounding box center [476, 471] width 569 height 41
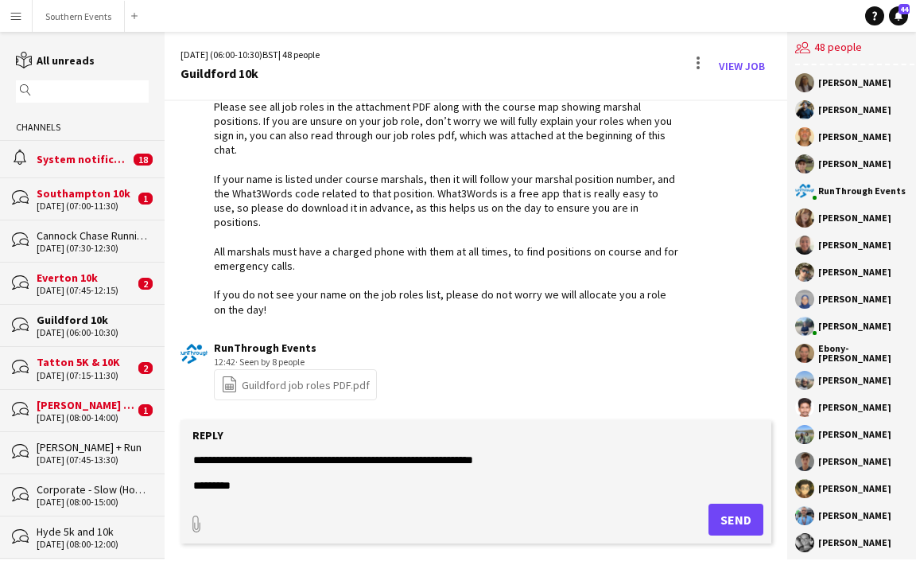
scroll to position [0, 0]
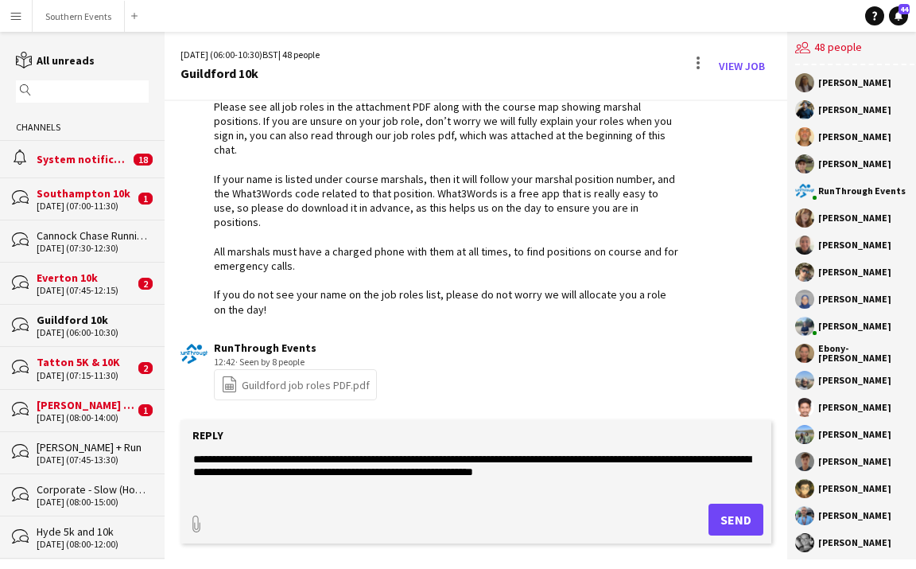
type textarea "**********"
click at [718, 519] on button "Send" at bounding box center [736, 520] width 55 height 32
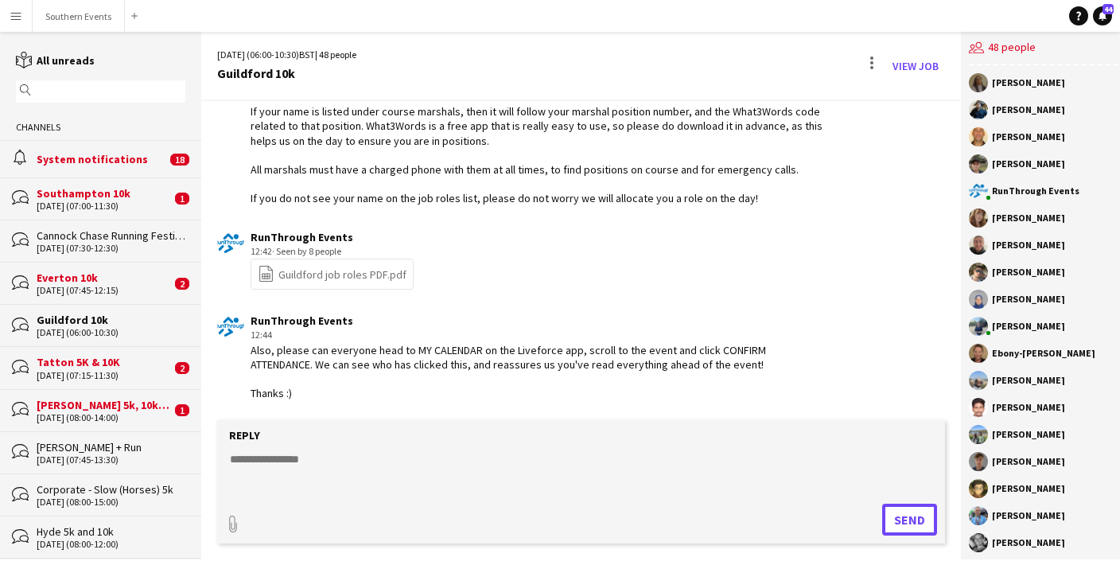
scroll to position [3655, 0]
click at [117, 196] on div "Southampton 10k" at bounding box center [104, 193] width 134 height 14
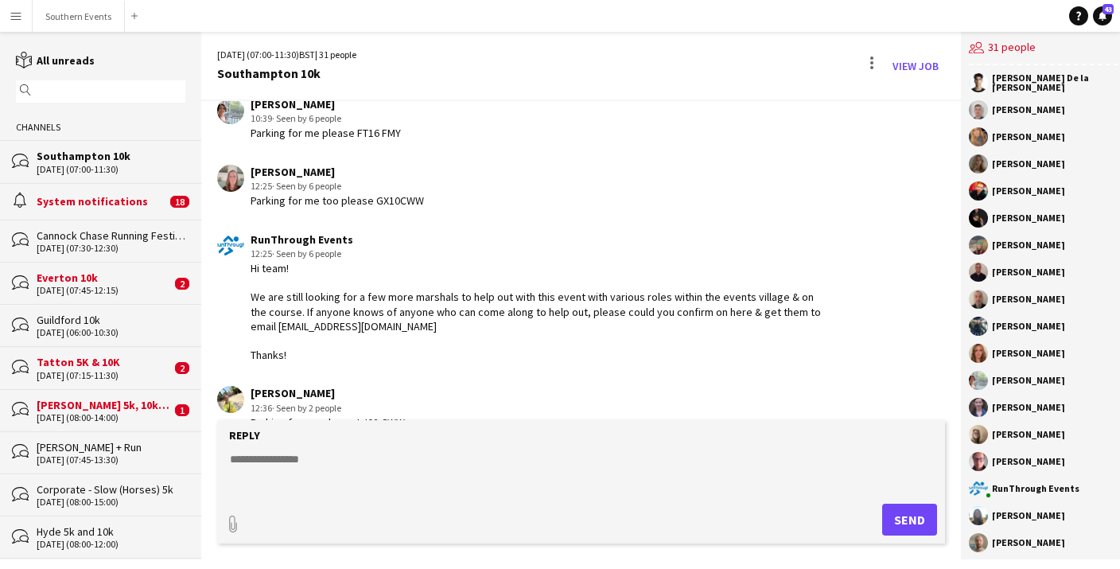
scroll to position [17, 0]
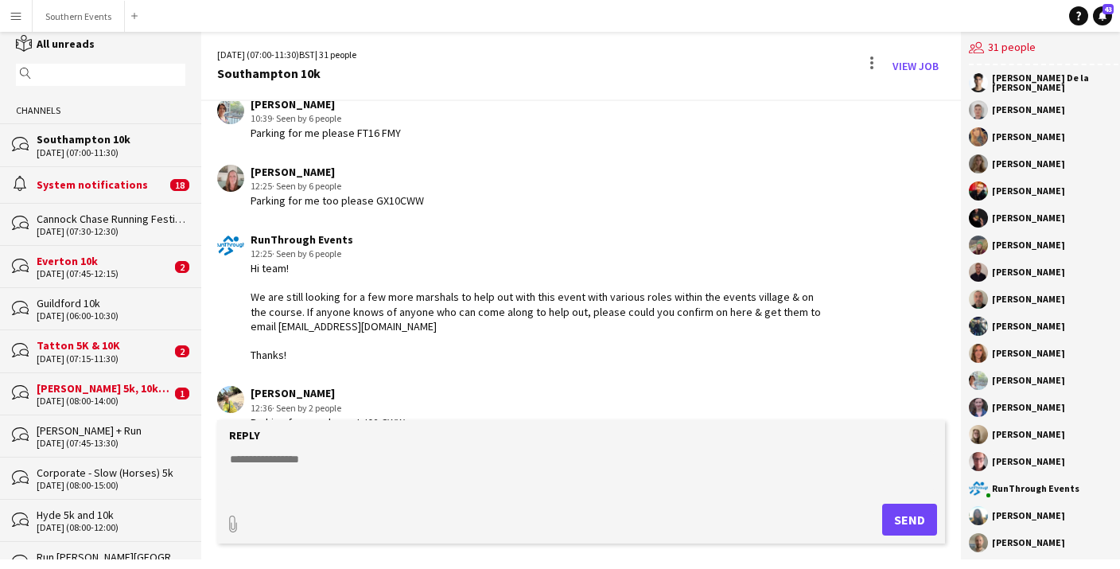
click at [122, 310] on div "[DATE] (06:00-10:30)" at bounding box center [111, 315] width 149 height 11
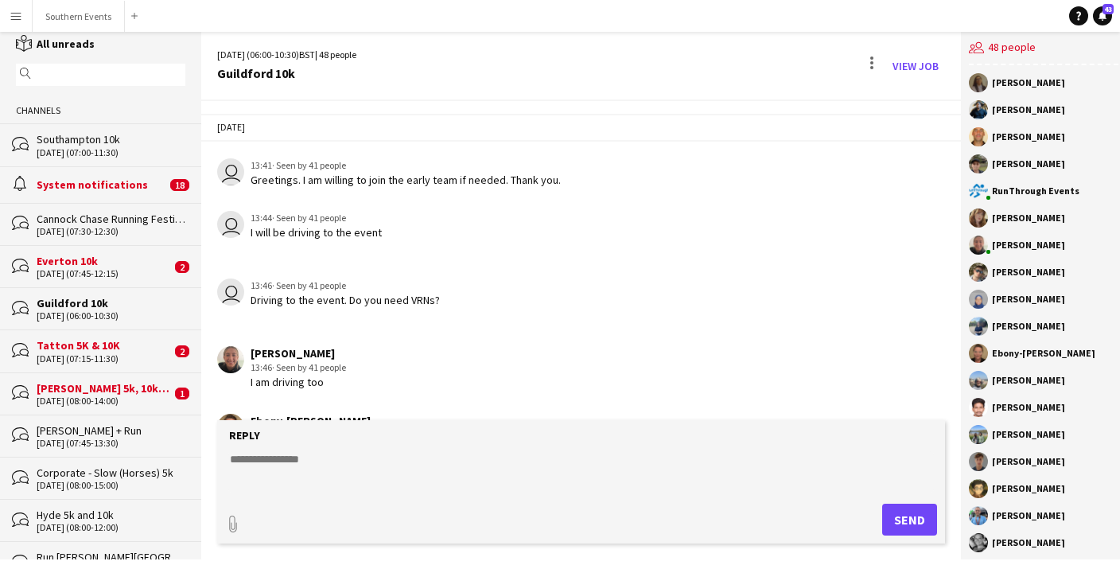
scroll to position [2429, 0]
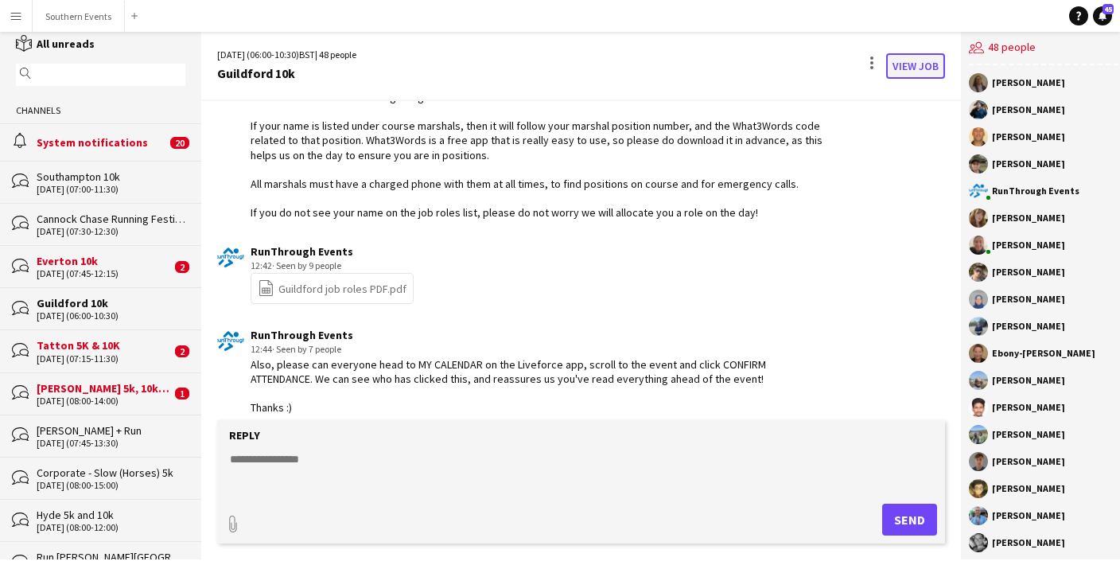
click at [911, 70] on link "View Job" at bounding box center [915, 65] width 59 height 25
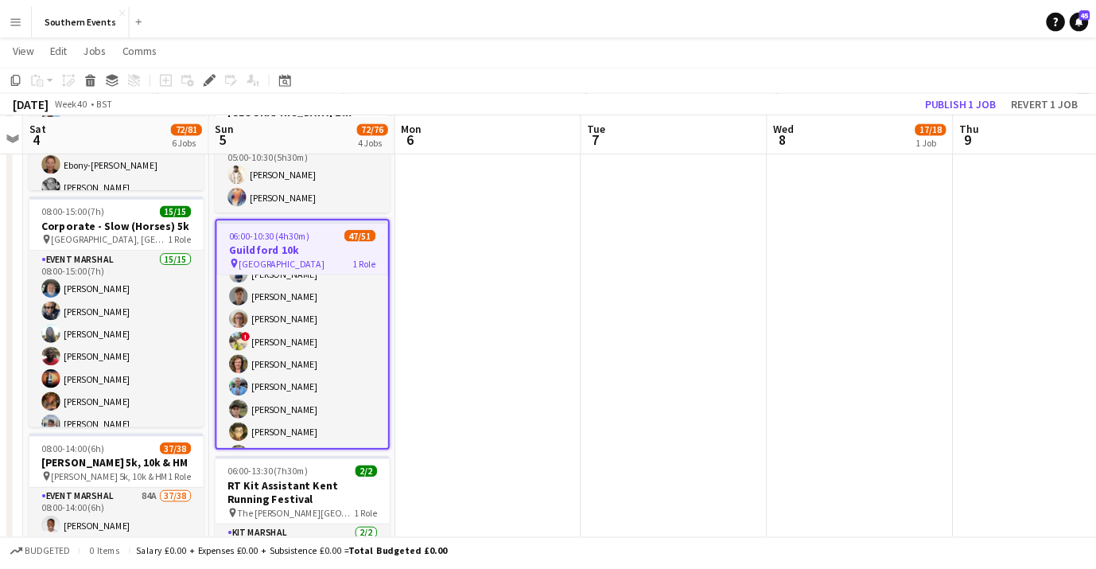
scroll to position [364, 0]
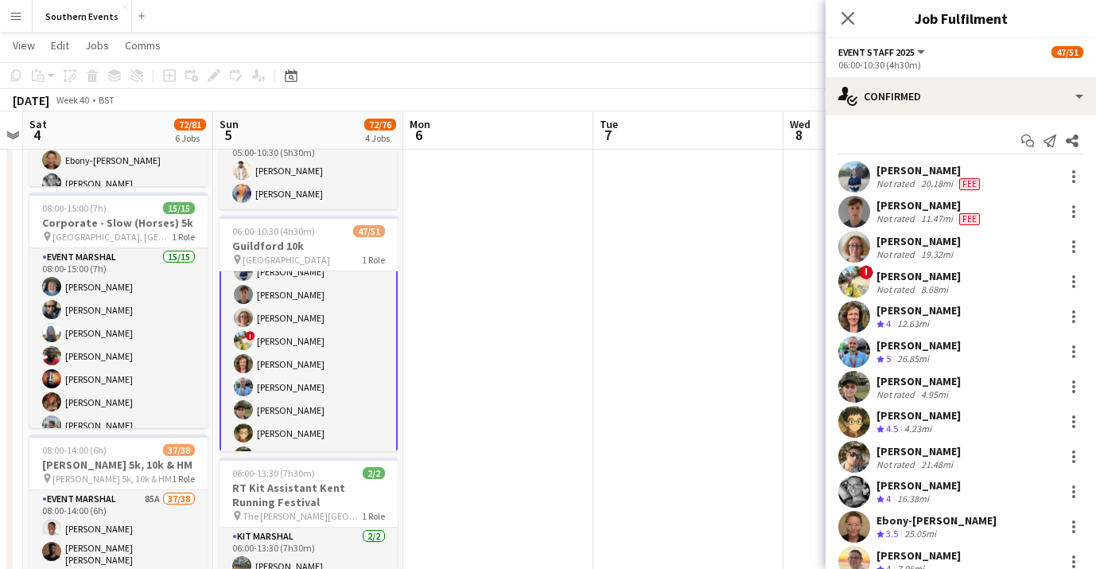
scroll to position [41, 0]
click at [1030, 142] on icon "Start chat" at bounding box center [1027, 140] width 13 height 13
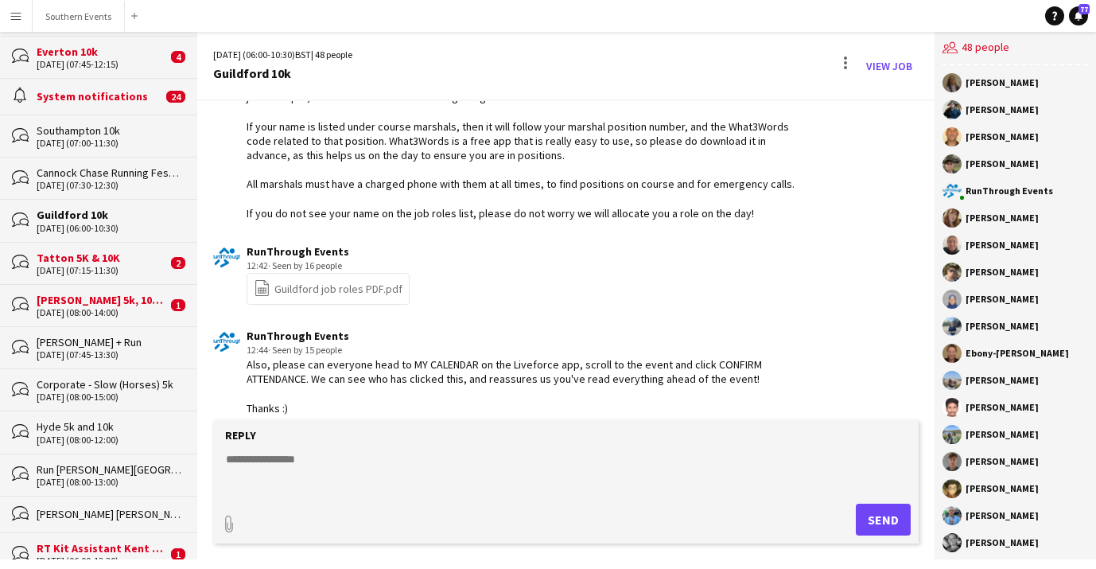
scroll to position [152, 0]
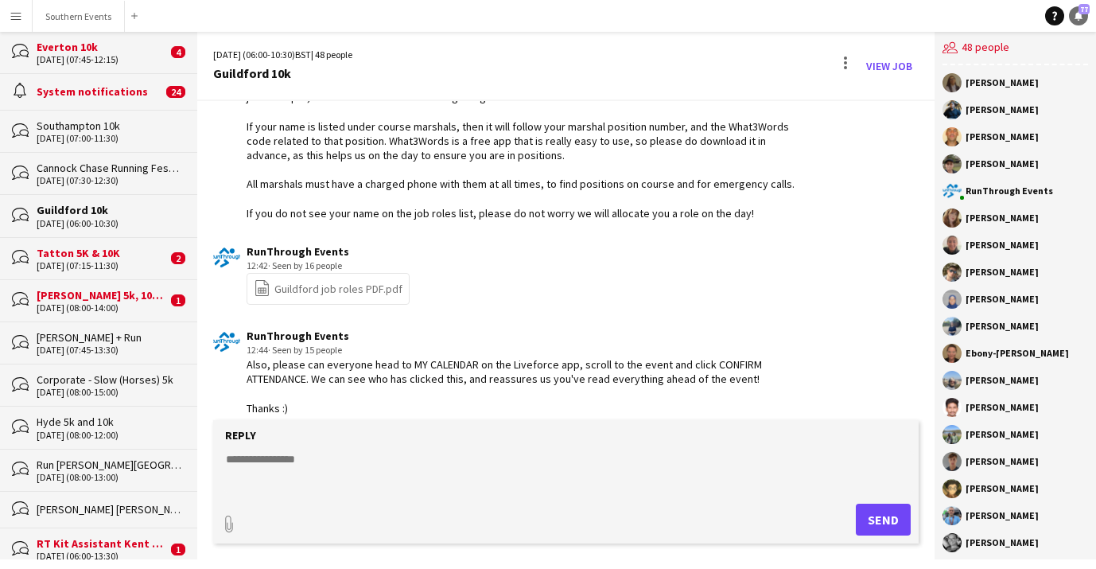
click at [1079, 17] on icon at bounding box center [1079, 15] width 8 height 8
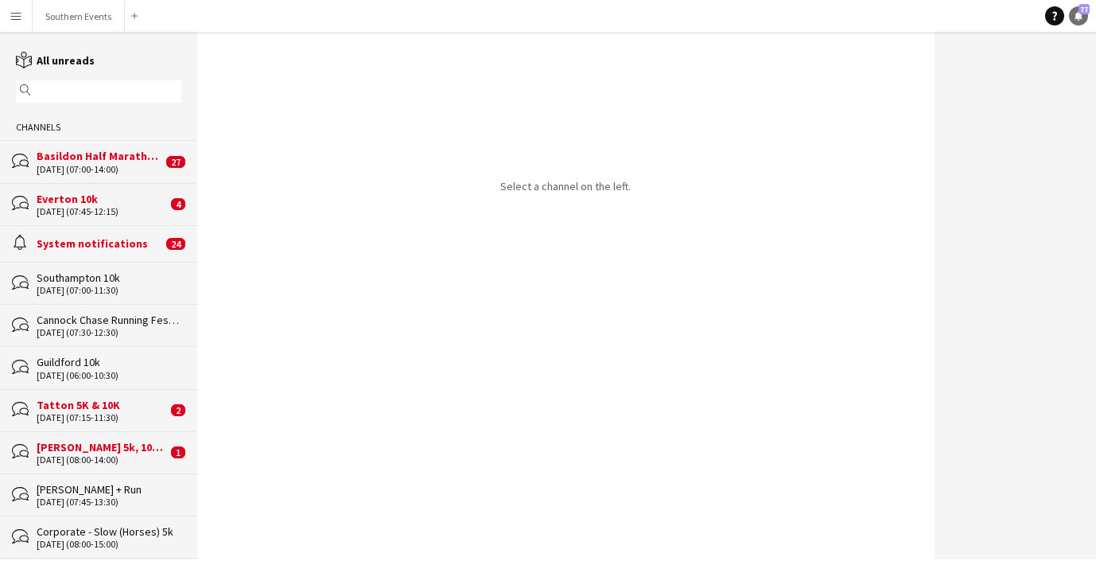
click at [1085, 18] on link "Notifications 77" at bounding box center [1078, 15] width 19 height 19
click at [80, 12] on button "Southern Events Close" at bounding box center [79, 16] width 92 height 31
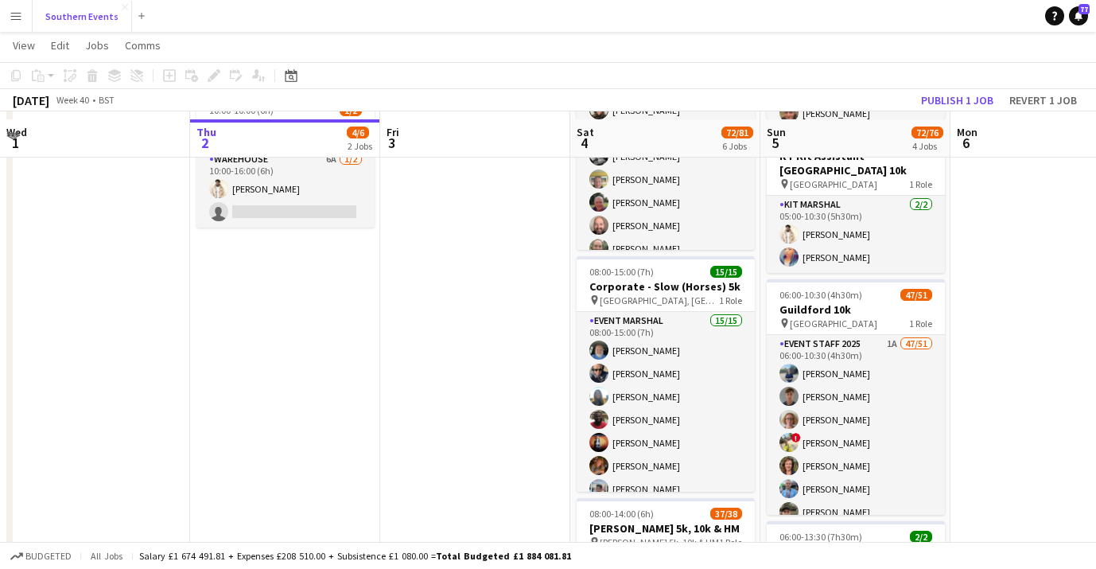
scroll to position [317, 0]
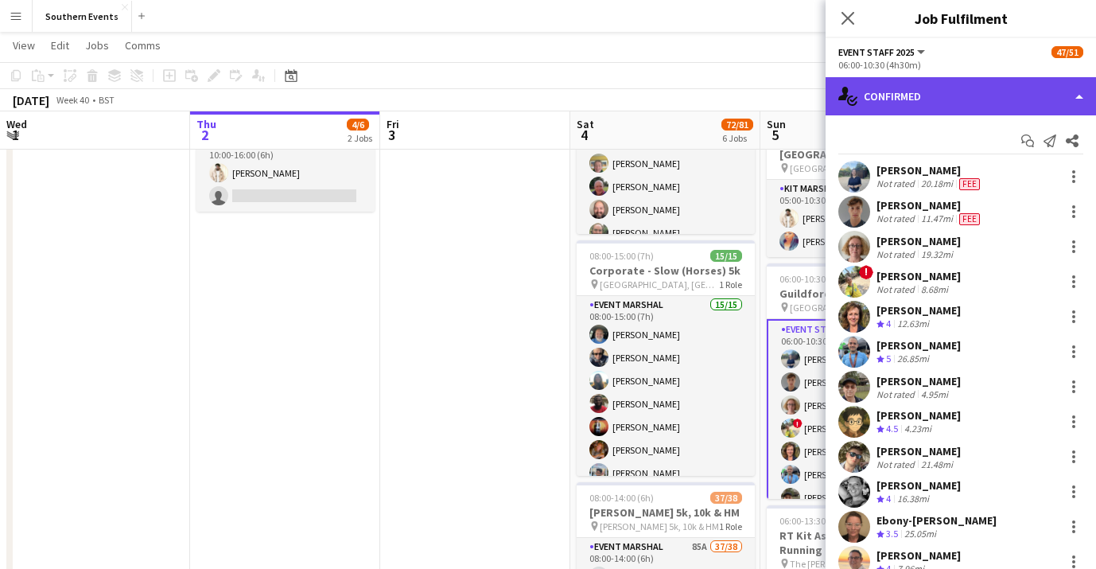
click at [1052, 100] on div "single-neutral-actions-check-2 Confirmed" at bounding box center [961, 96] width 270 height 38
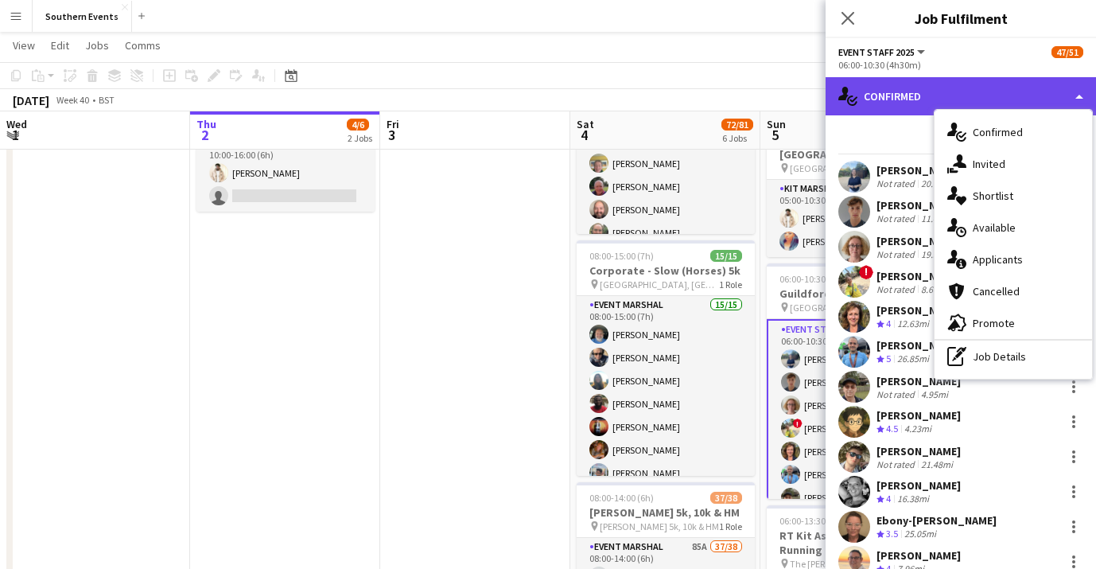
click at [1053, 96] on div "single-neutral-actions-check-2 Confirmed" at bounding box center [961, 96] width 270 height 38
click at [1062, 91] on div "single-neutral-actions-check-2 Confirmed" at bounding box center [961, 96] width 270 height 38
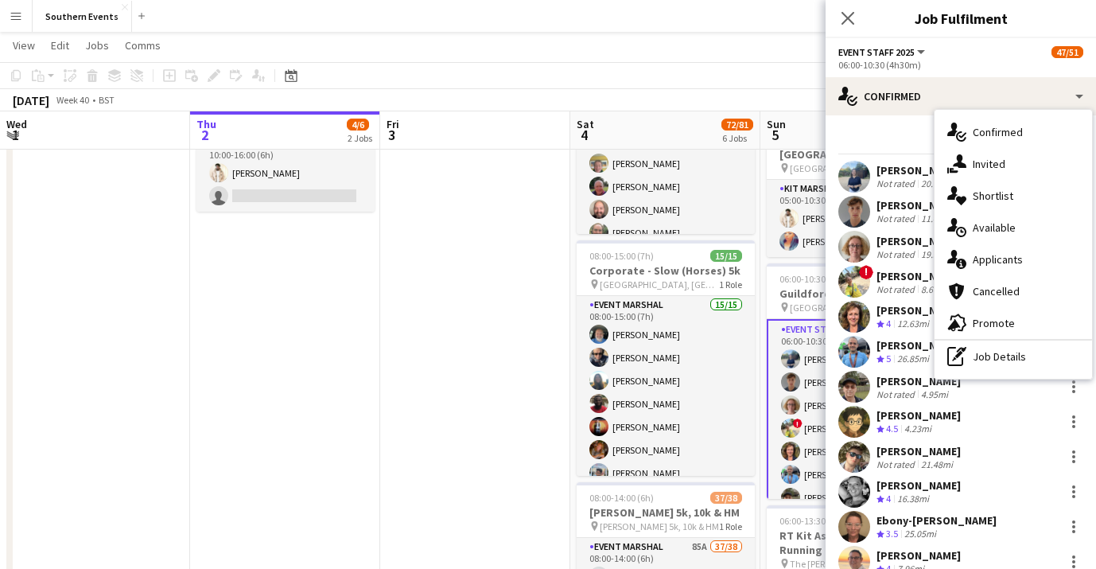
click at [991, 51] on div "Event Staff 2025 All roles Event Staff 2025 47/51" at bounding box center [960, 52] width 245 height 14
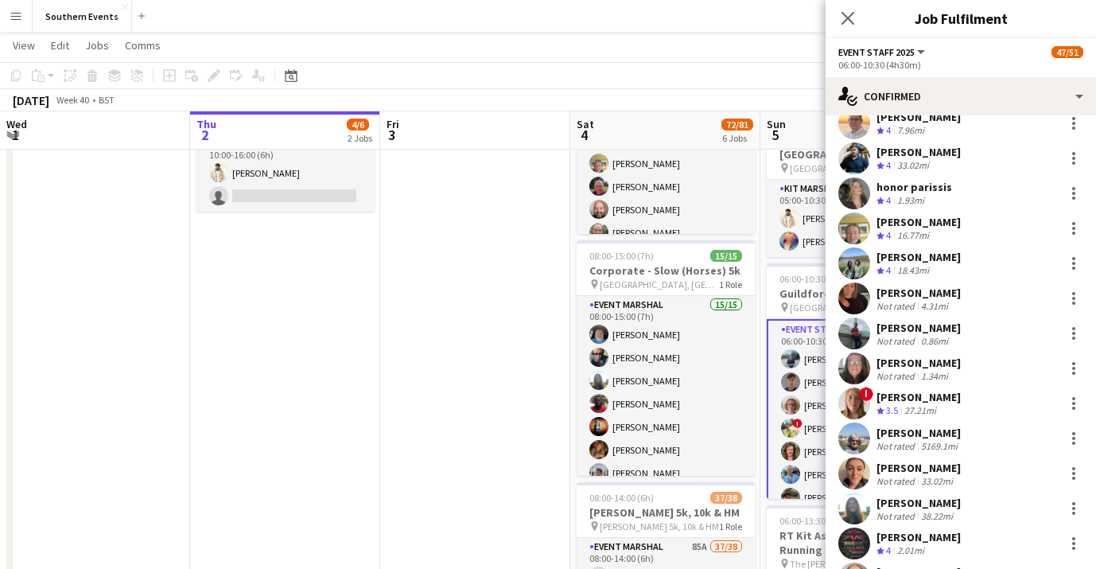
scroll to position [0, 0]
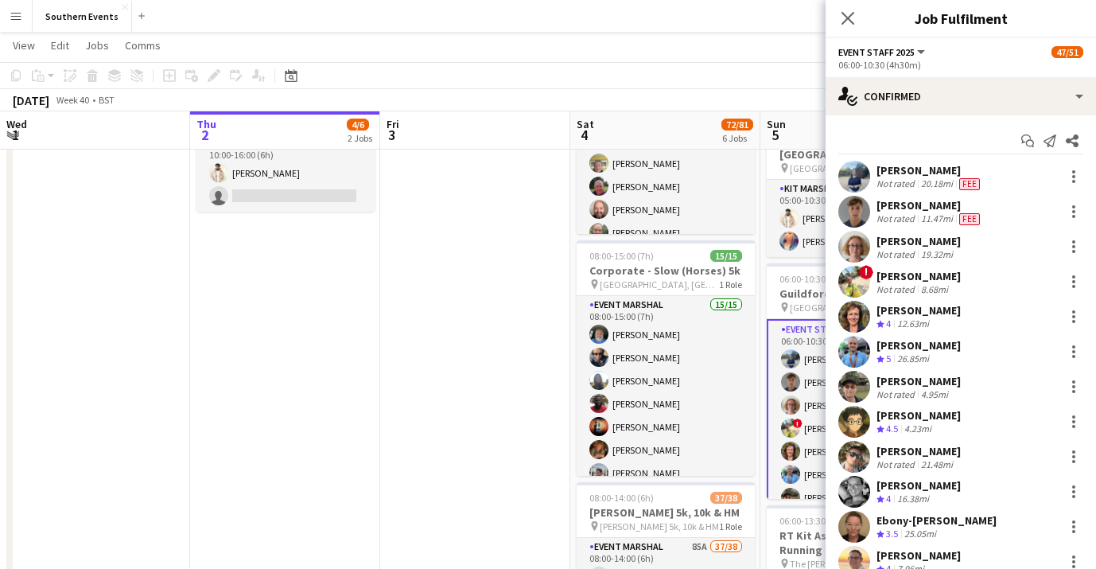
click at [25, 21] on button "Menu" at bounding box center [16, 16] width 32 height 32
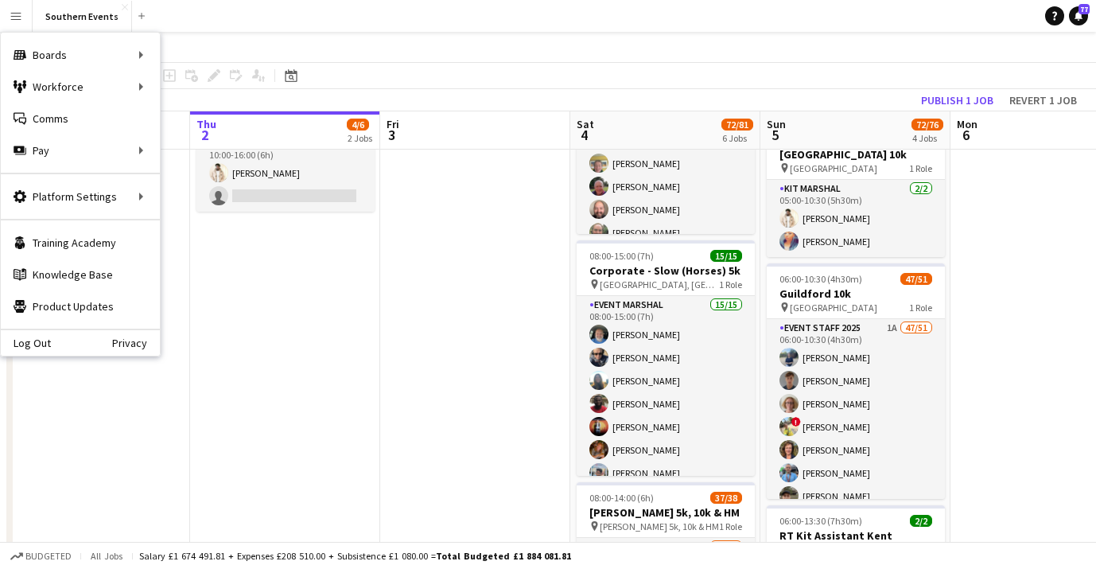
click at [308, 33] on app-page-menu "View Day view expanded Day view collapsed Month view Date picker Jump to [DATE]…" at bounding box center [548, 47] width 1096 height 30
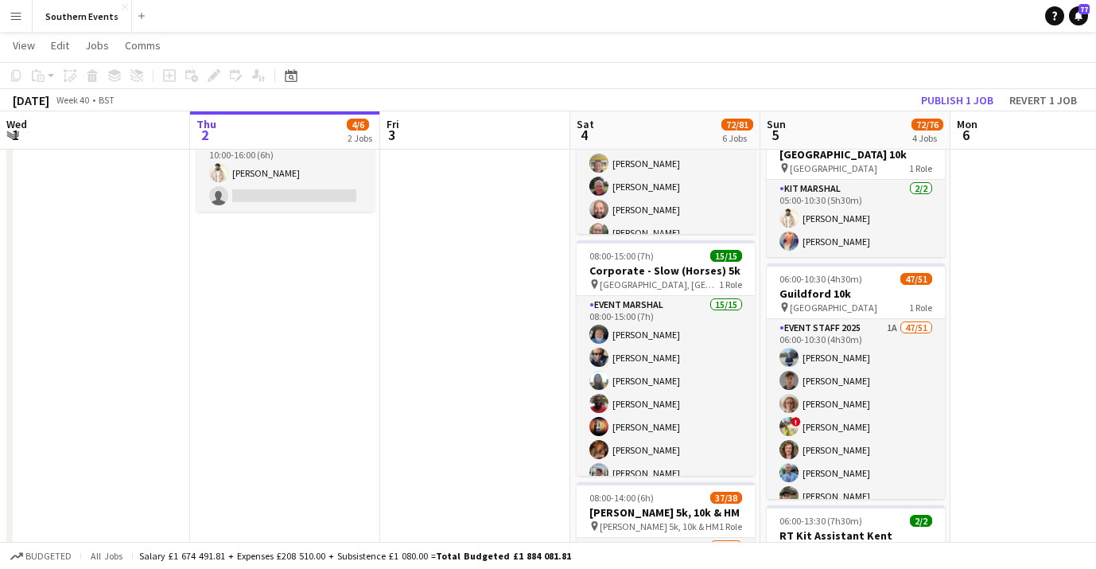
click at [189, 76] on div "Add job Add linked Job Edit Edit linked Job Applicants" at bounding box center [207, 75] width 122 height 19
click at [92, 50] on span "Jobs" at bounding box center [97, 45] width 24 height 14
click at [29, 46] on span "View" at bounding box center [24, 45] width 22 height 14
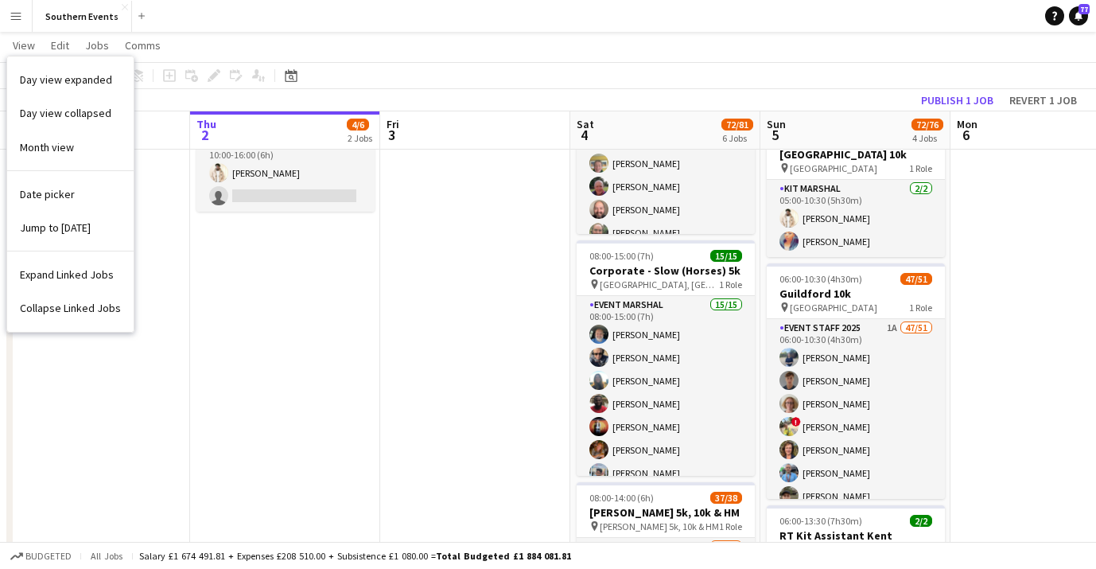
click at [457, 53] on app-page-menu "View Day view expanded Day view collapsed Month view Date picker Jump to [DATE]…" at bounding box center [548, 47] width 1096 height 30
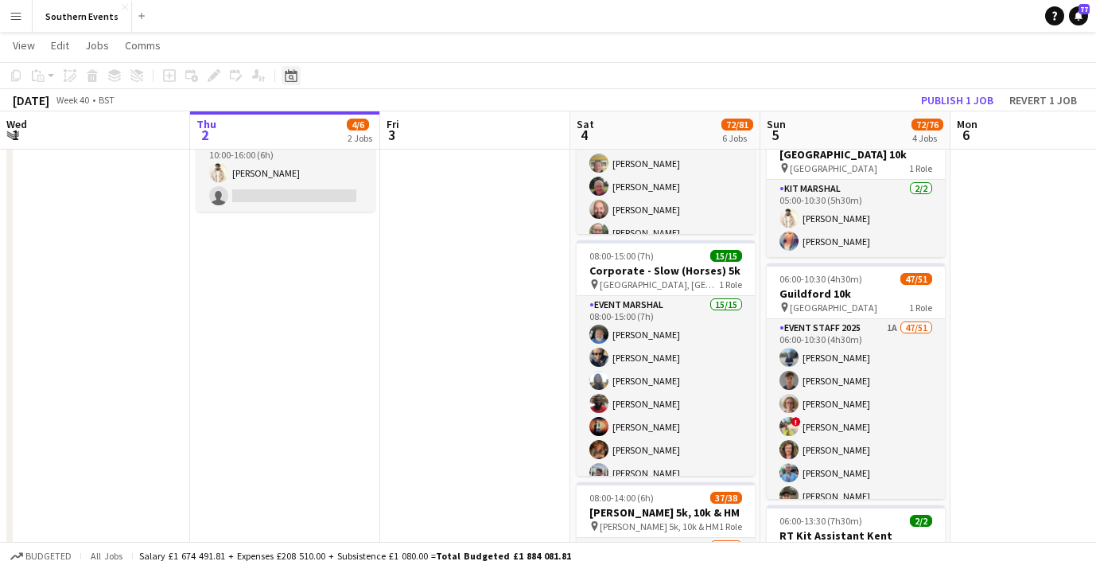
click at [289, 76] on icon at bounding box center [292, 78] width 6 height 6
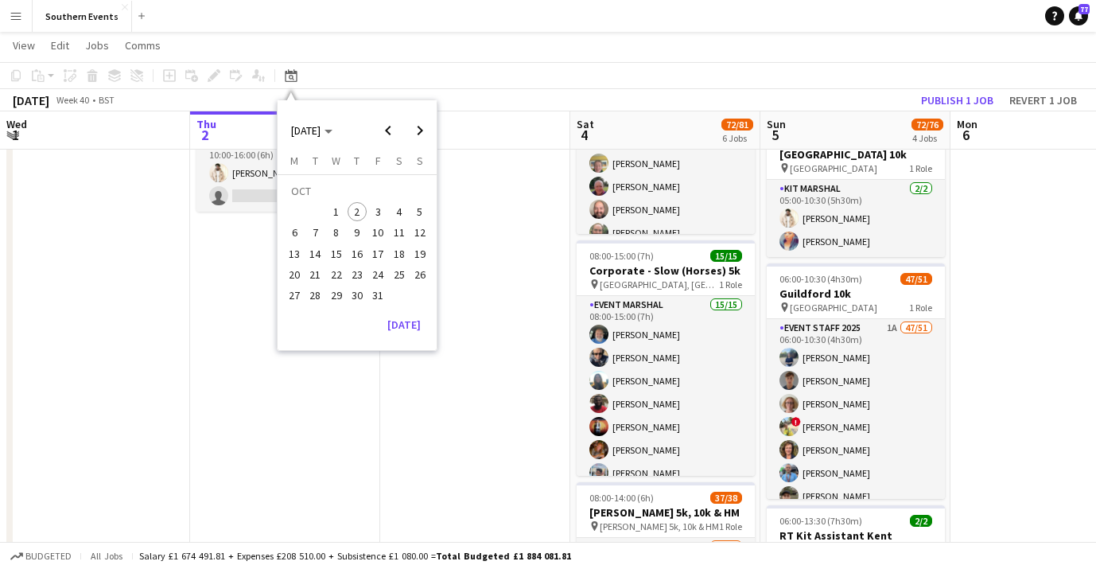
click at [419, 209] on span "5" at bounding box center [419, 211] width 19 height 19
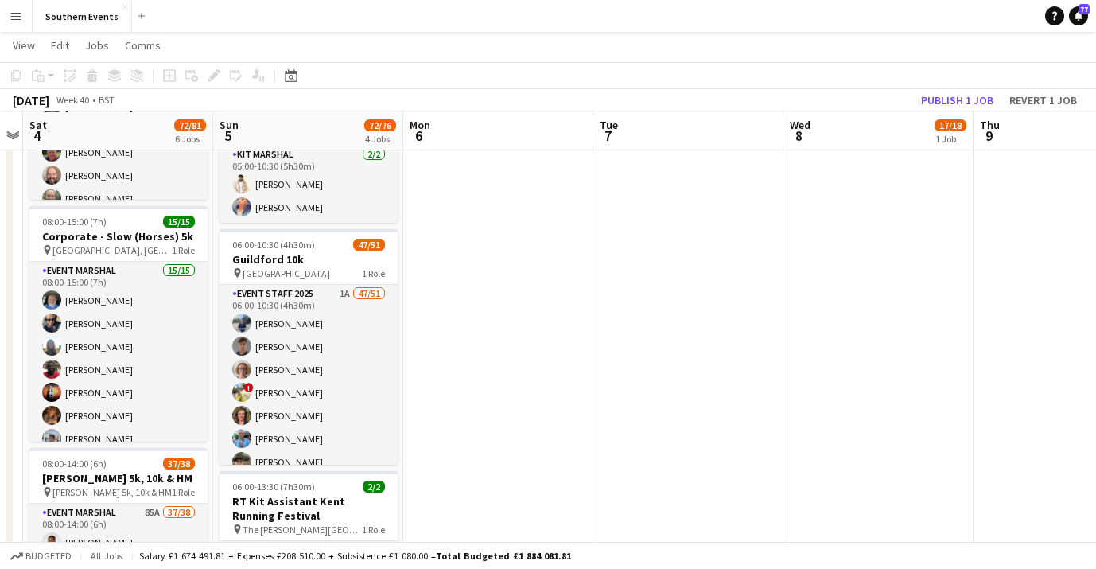
scroll to position [352, 0]
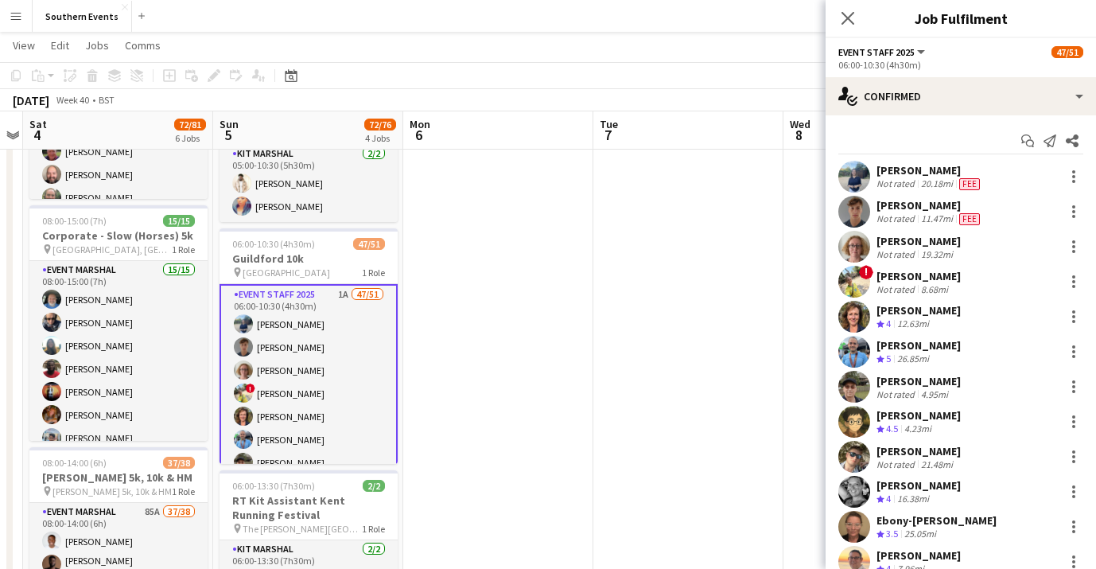
click at [628, 236] on app-date-cell at bounding box center [688, 469] width 190 height 1285
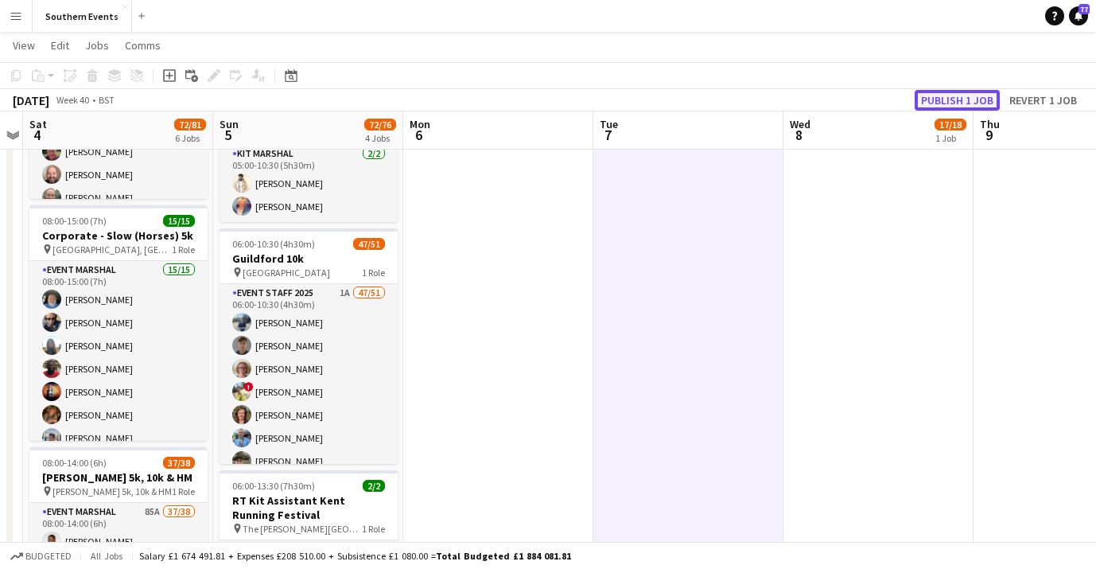
click at [969, 95] on button "Publish 1 job" at bounding box center [957, 100] width 85 height 21
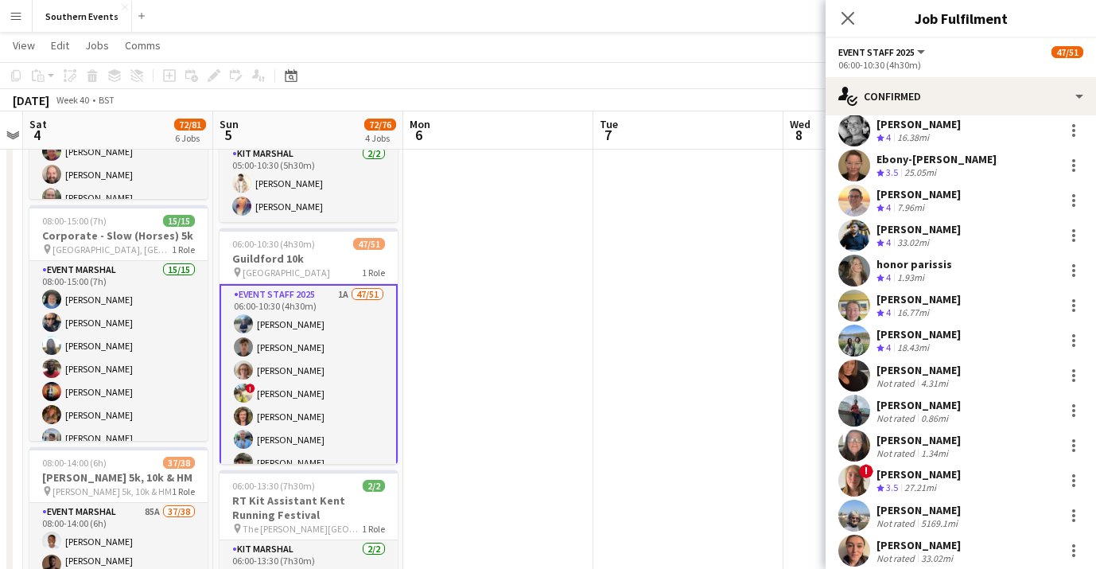
scroll to position [0, 0]
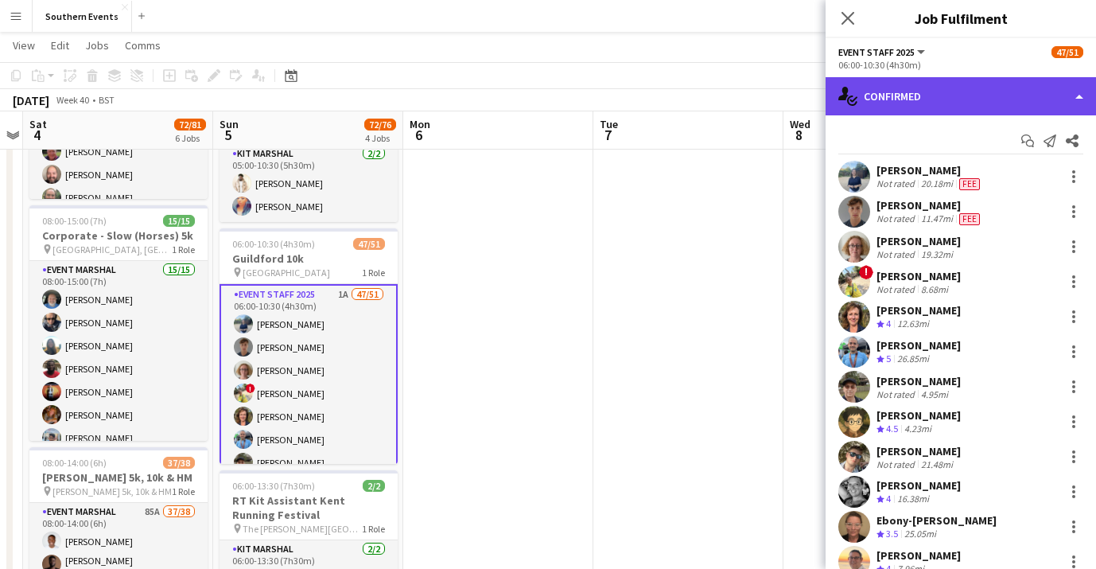
click at [1050, 89] on div "single-neutral-actions-check-2 Confirmed" at bounding box center [961, 96] width 270 height 38
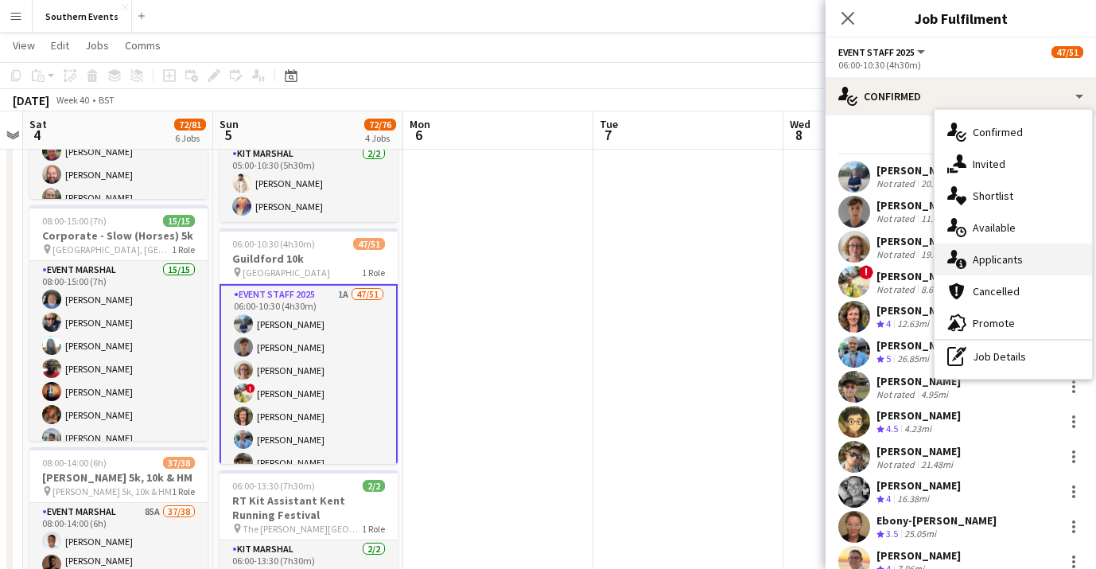
click at [1012, 255] on span "Applicants" at bounding box center [998, 259] width 50 height 14
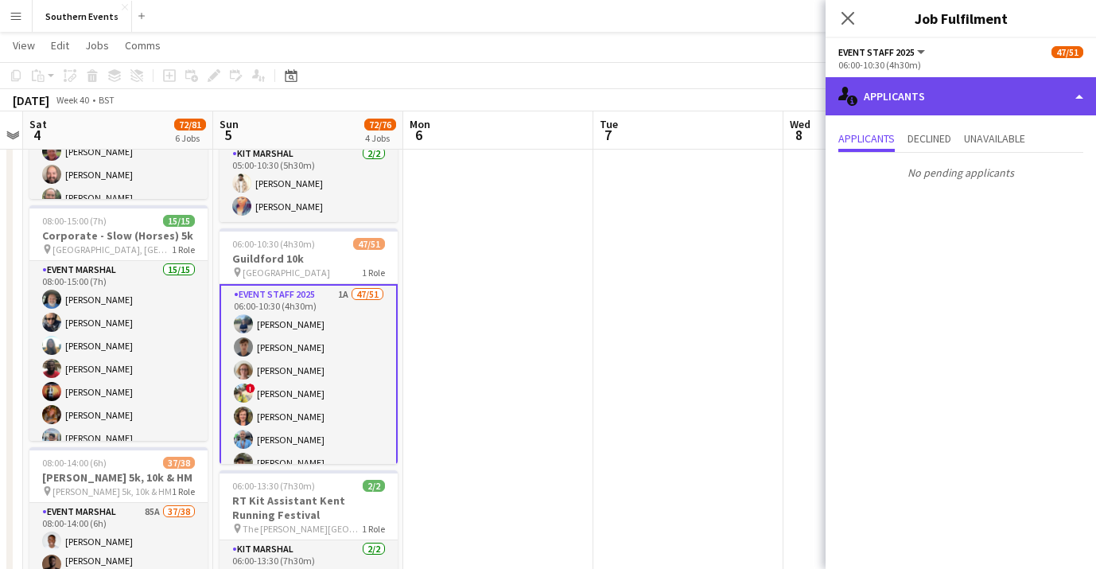
click at [1034, 89] on div "single-neutral-actions-information Applicants" at bounding box center [961, 96] width 270 height 38
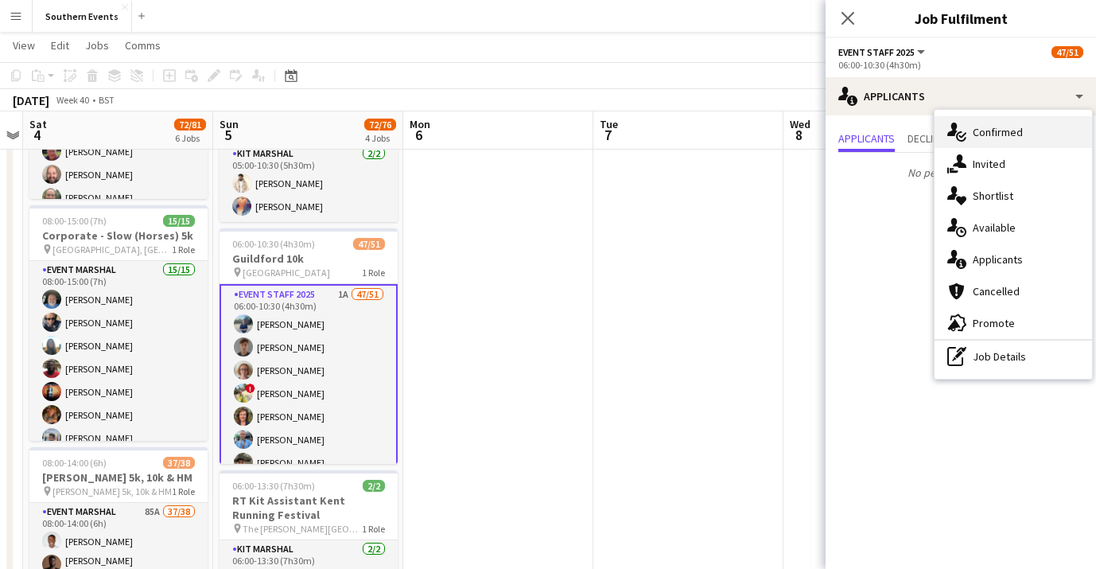
click at [1023, 134] on div "single-neutral-actions-check-2 Confirmed" at bounding box center [1014, 132] width 158 height 32
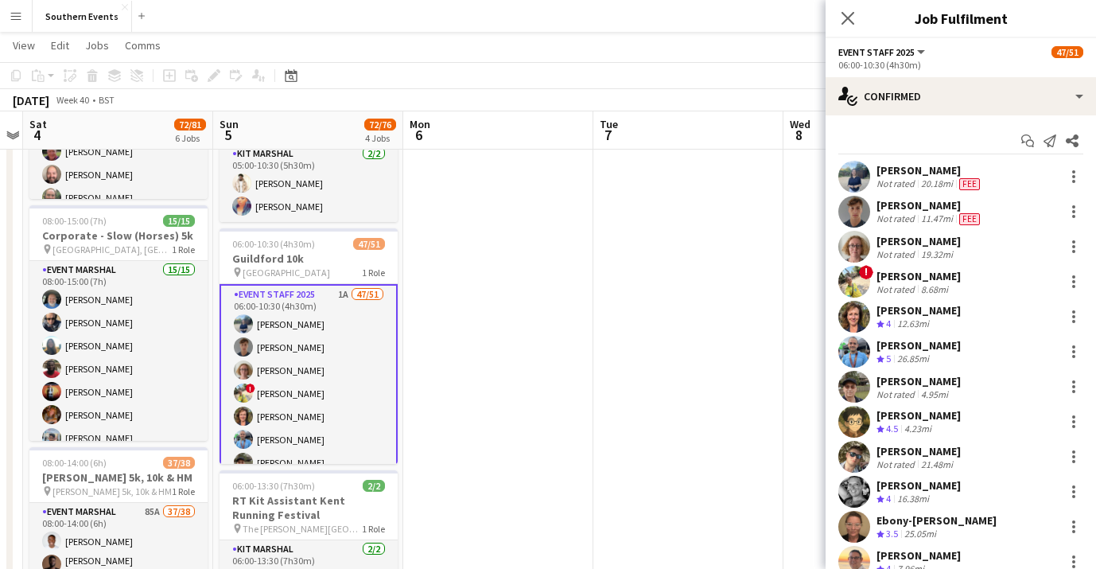
click at [514, 321] on app-date-cell at bounding box center [498, 469] width 190 height 1285
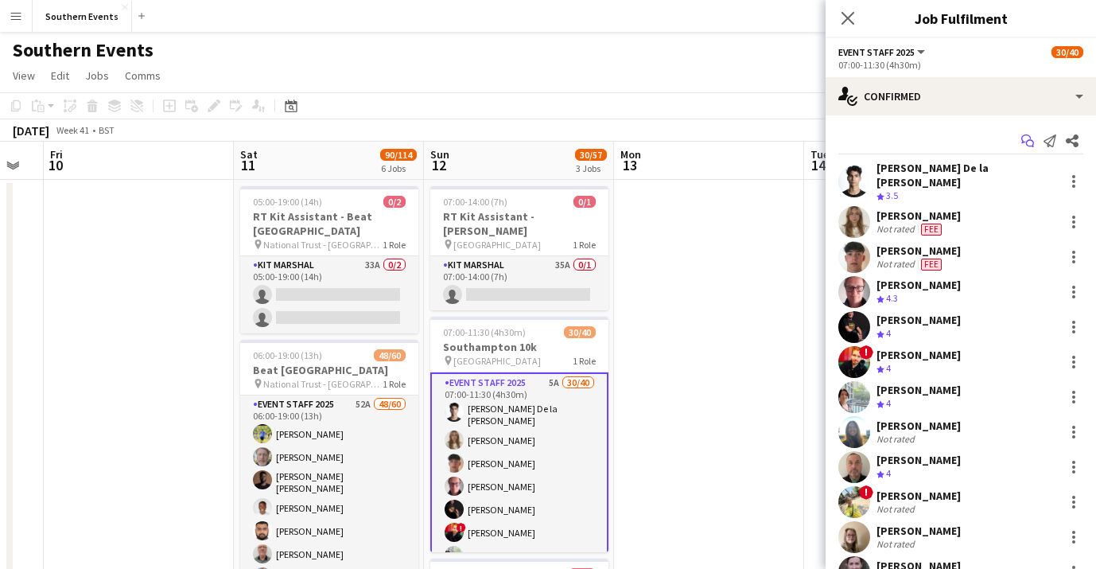
click at [1027, 139] on icon "Start chat" at bounding box center [1027, 140] width 13 height 13
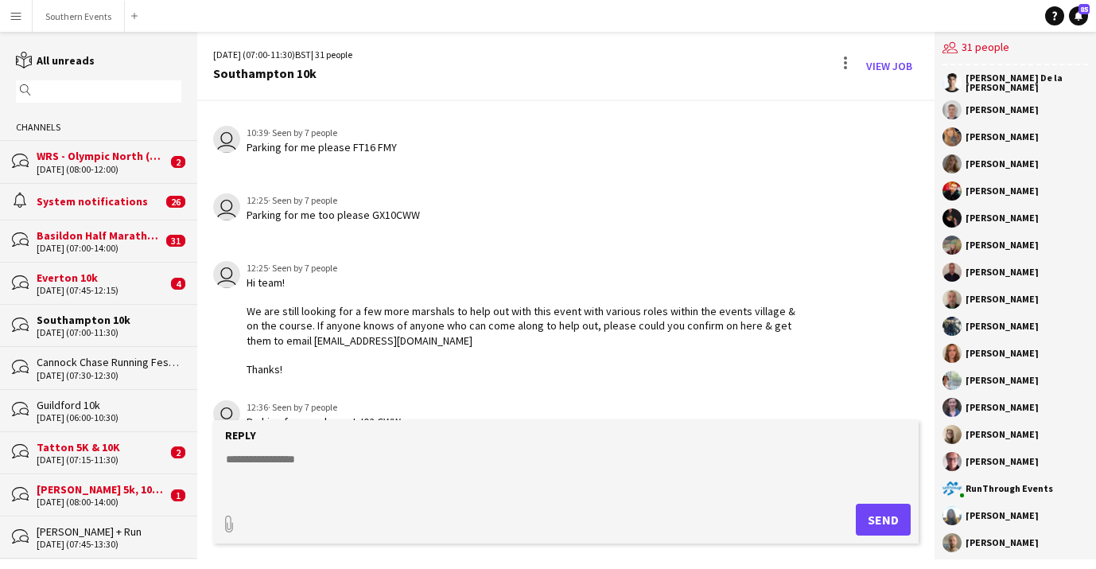
scroll to position [3603, 0]
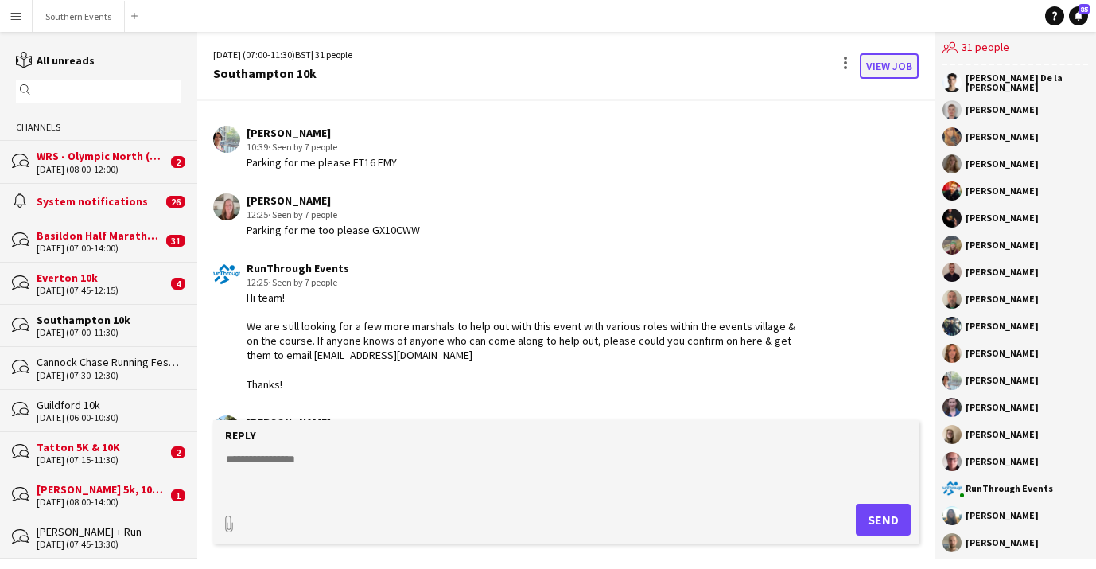
click at [878, 64] on link "View Job" at bounding box center [889, 65] width 59 height 25
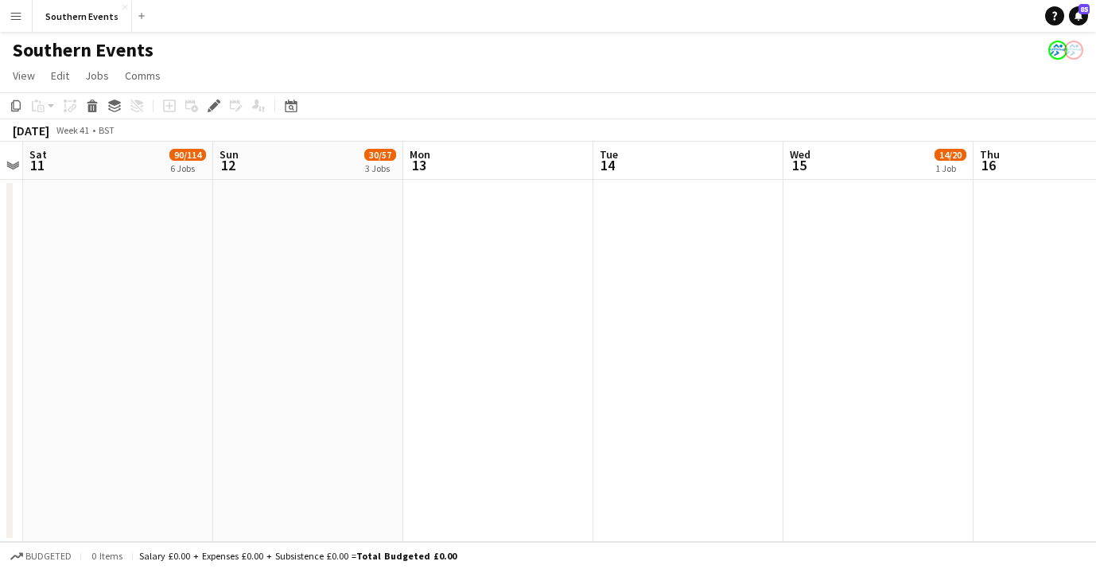
scroll to position [0, 547]
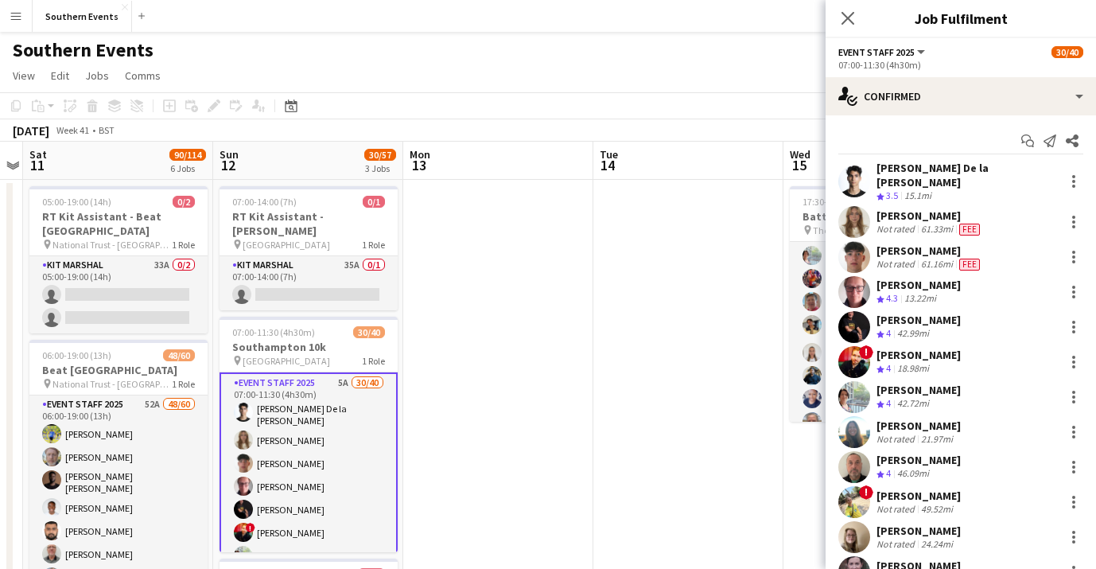
scroll to position [15, 0]
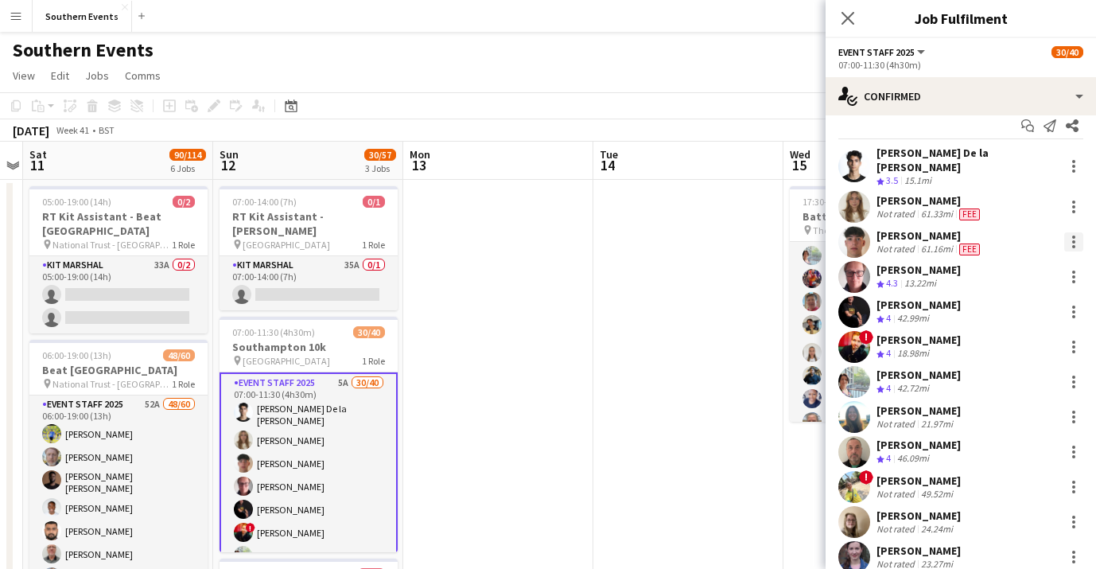
click at [1074, 240] on div at bounding box center [1073, 241] width 3 height 3
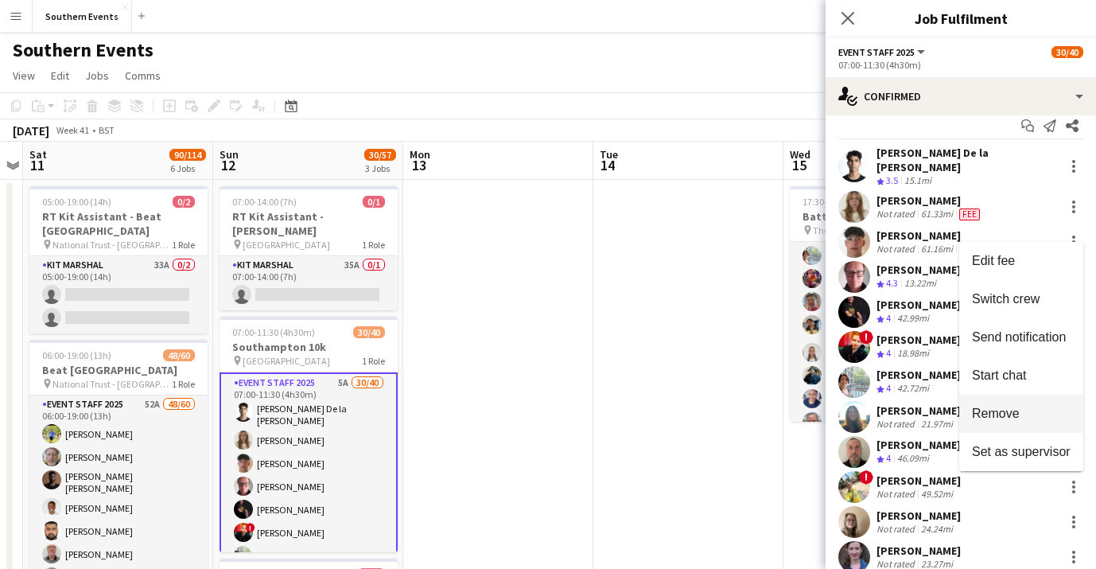
click at [1016, 416] on span "Remove" at bounding box center [996, 413] width 48 height 14
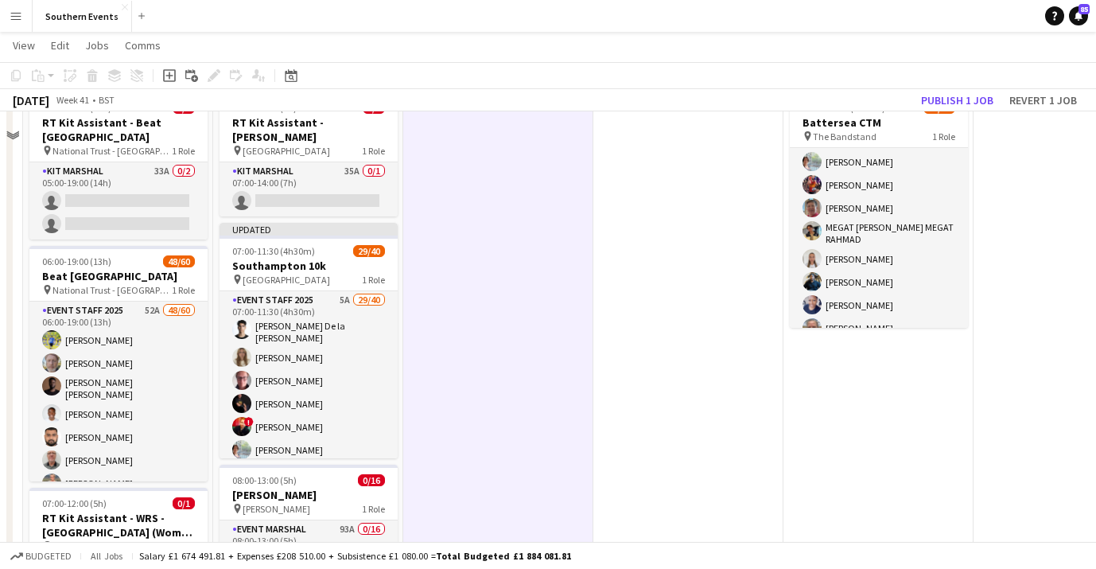
scroll to position [0, 0]
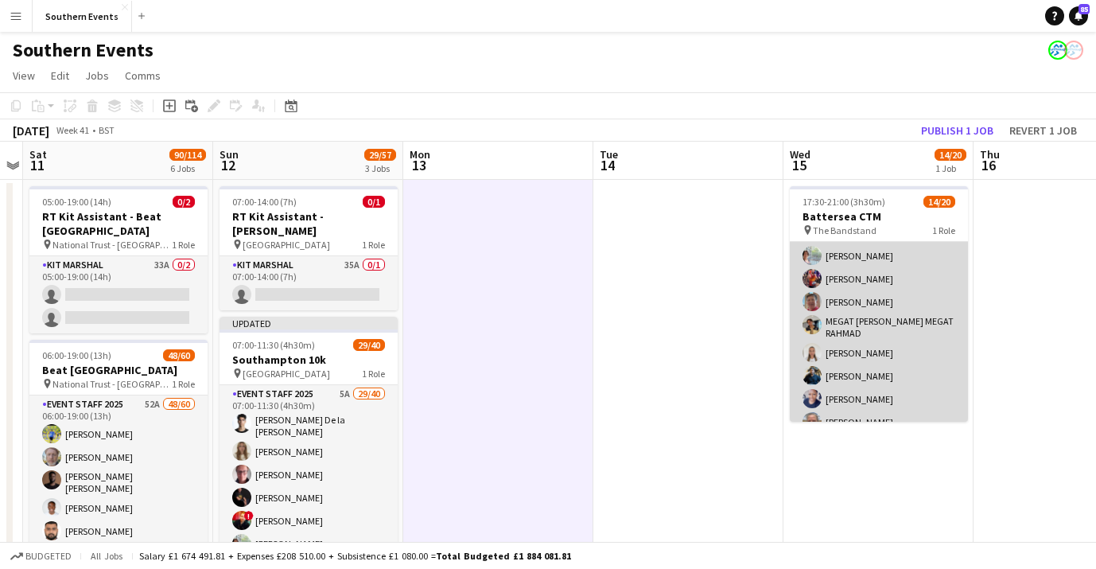
click at [940, 383] on app-card-role "Event Staff 2025 61A 14/20 17:30-21:00 (3h30m) [PERSON_NAME] [PERSON_NAME] [PER…" at bounding box center [879, 350] width 178 height 507
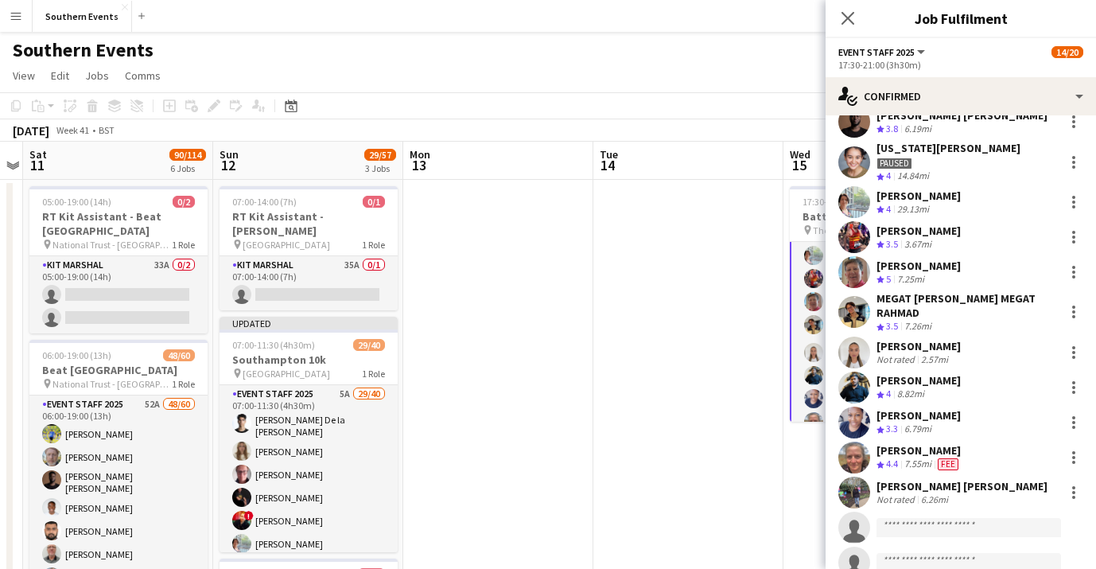
scroll to position [161, 0]
click at [951, 355] on div "[PERSON_NAME] Not rated 2.57mi" at bounding box center [961, 352] width 270 height 32
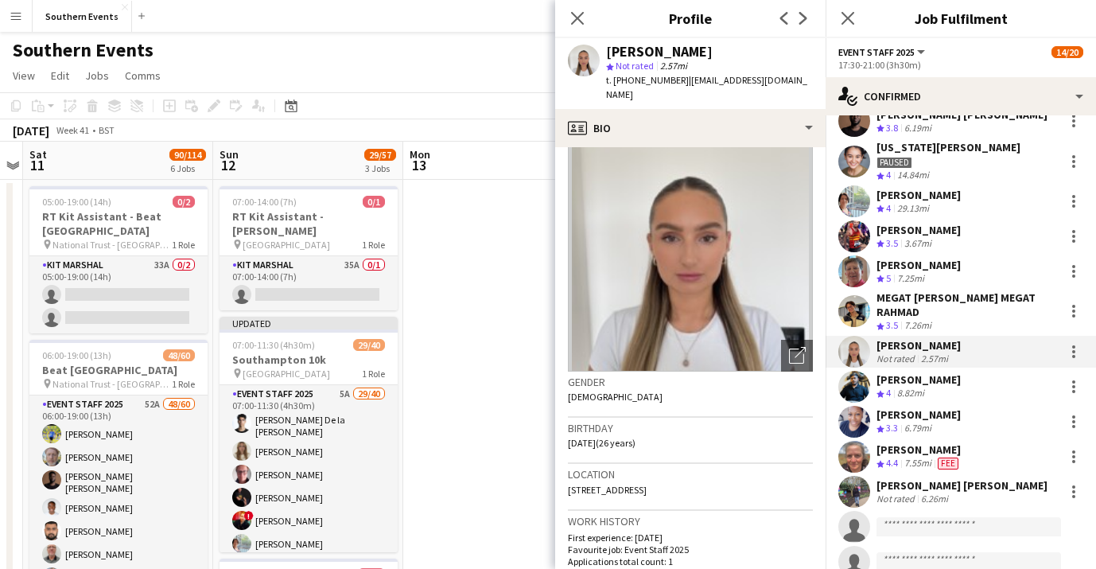
scroll to position [0, 0]
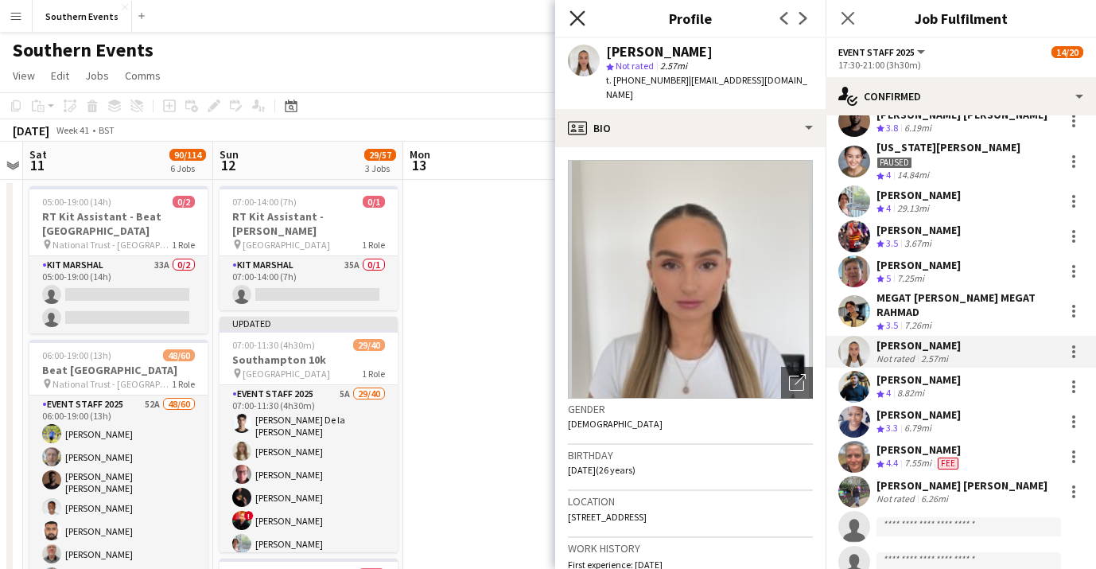
click at [576, 16] on icon at bounding box center [577, 17] width 15 height 15
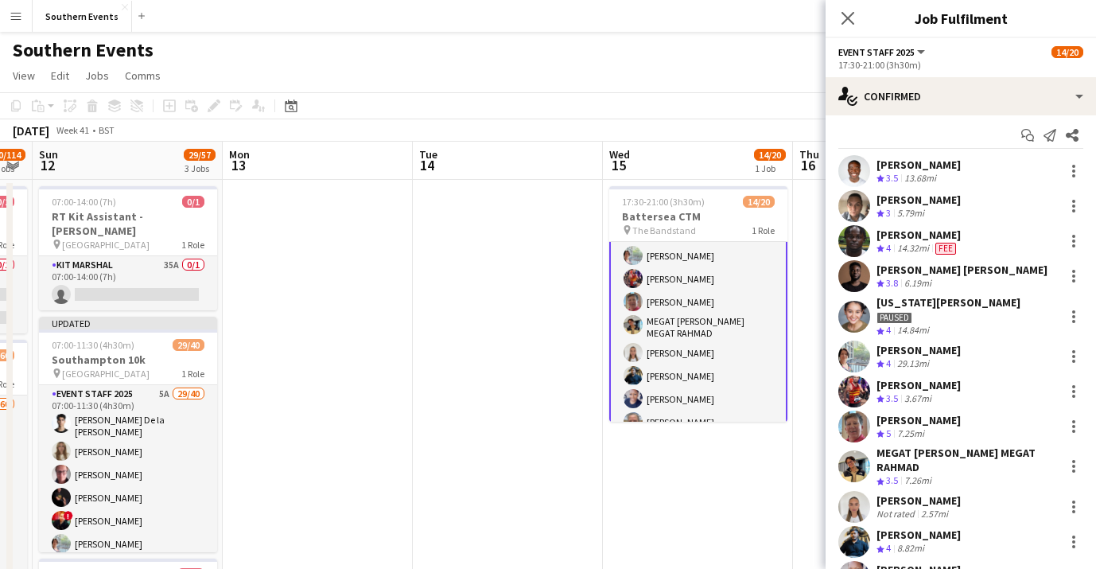
scroll to position [4, 0]
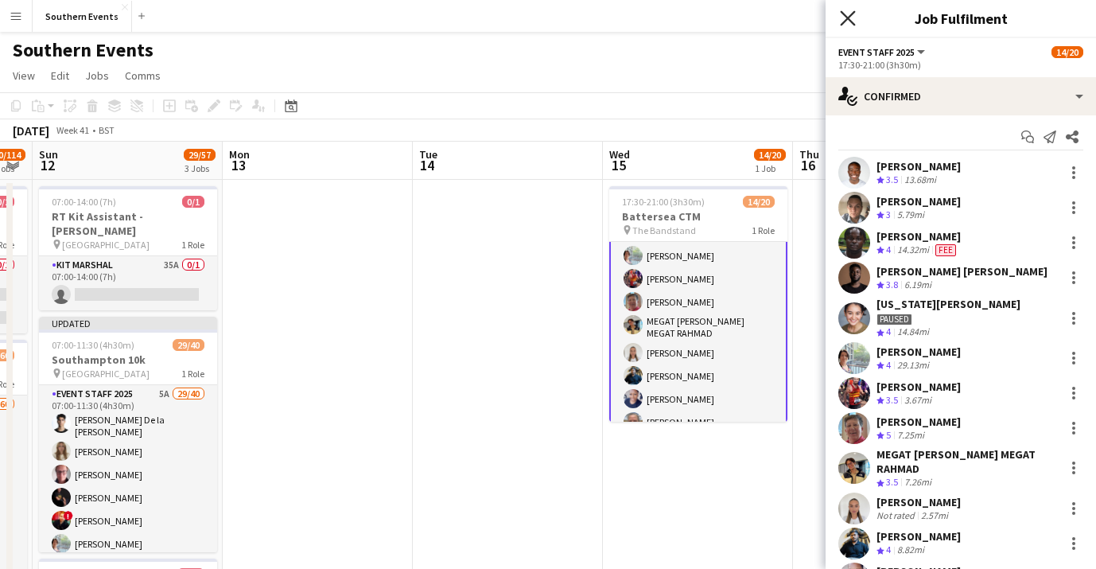
click at [842, 18] on icon "Close pop-in" at bounding box center [847, 17] width 15 height 15
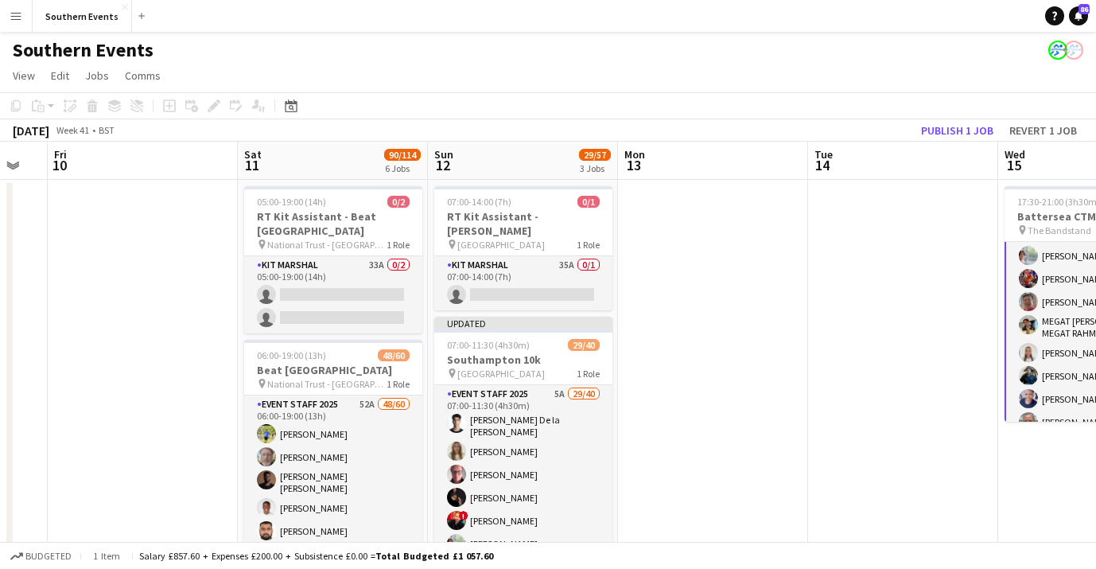
scroll to position [0, 325]
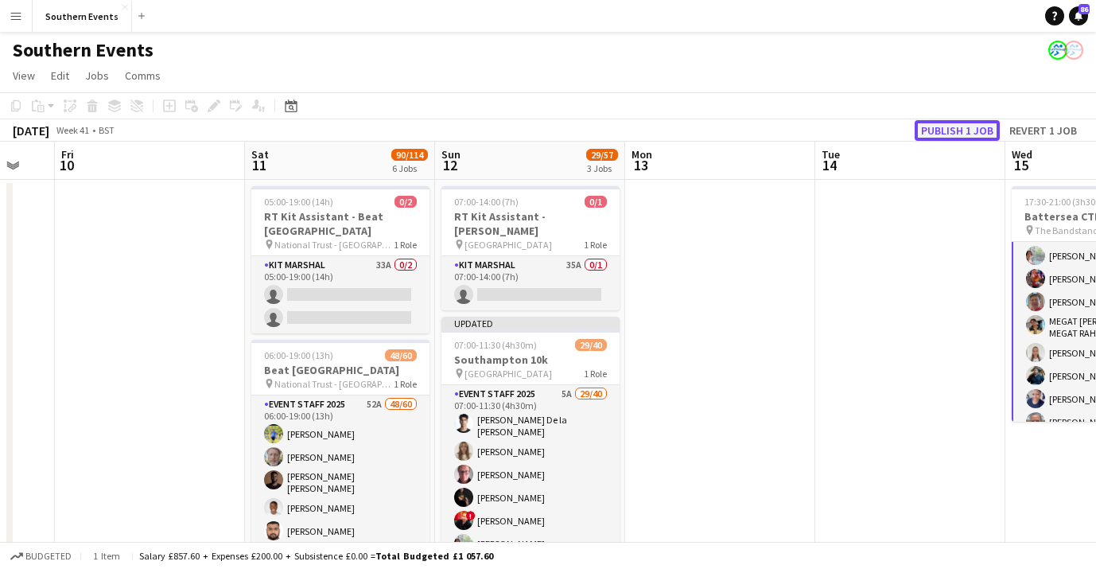
click at [946, 130] on button "Publish 1 job" at bounding box center [957, 130] width 85 height 21
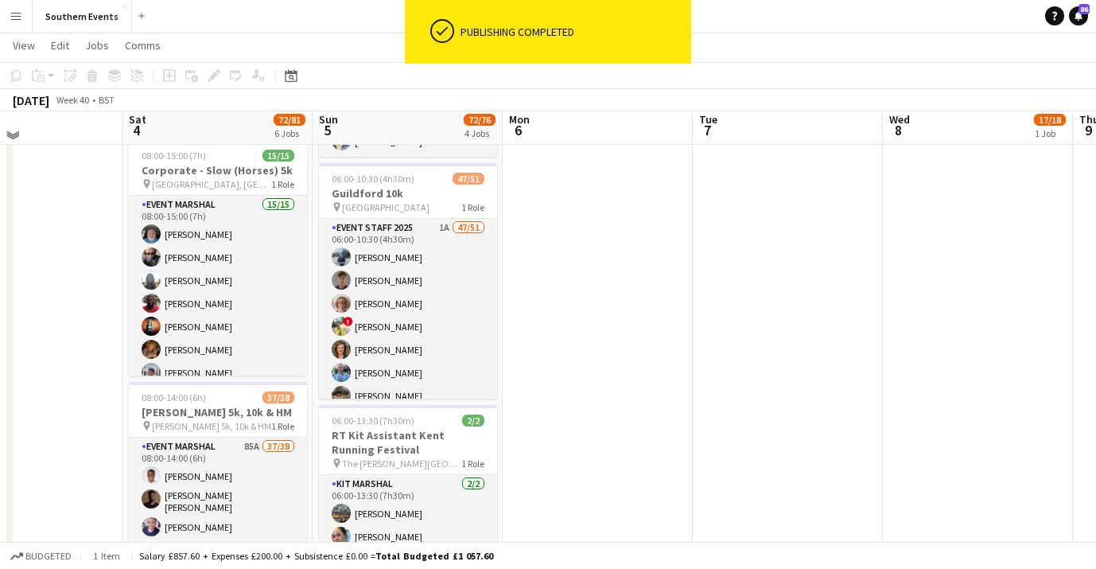
scroll to position [438, 0]
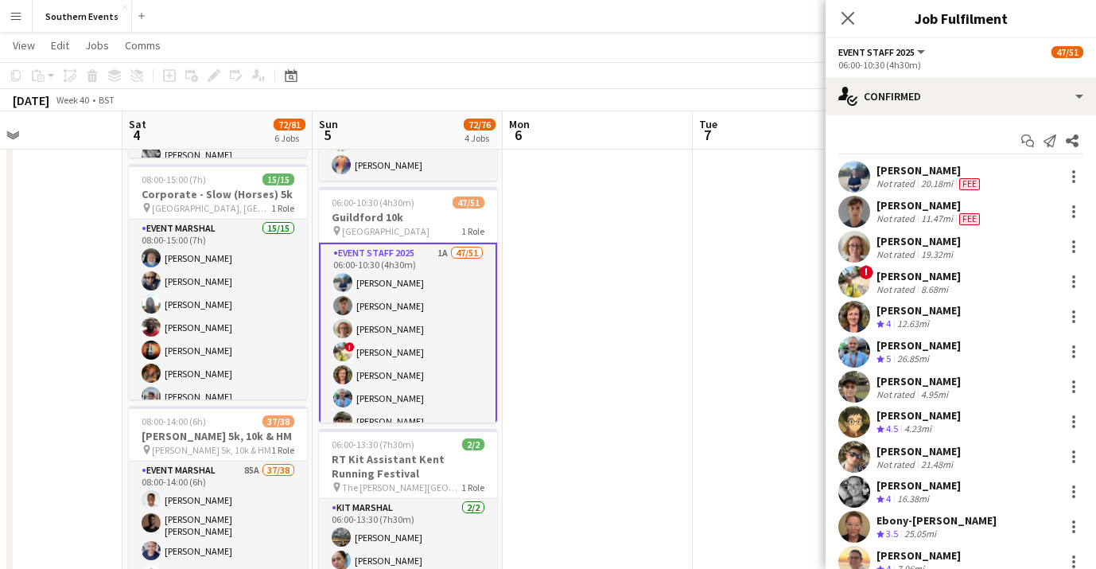
scroll to position [413, 0]
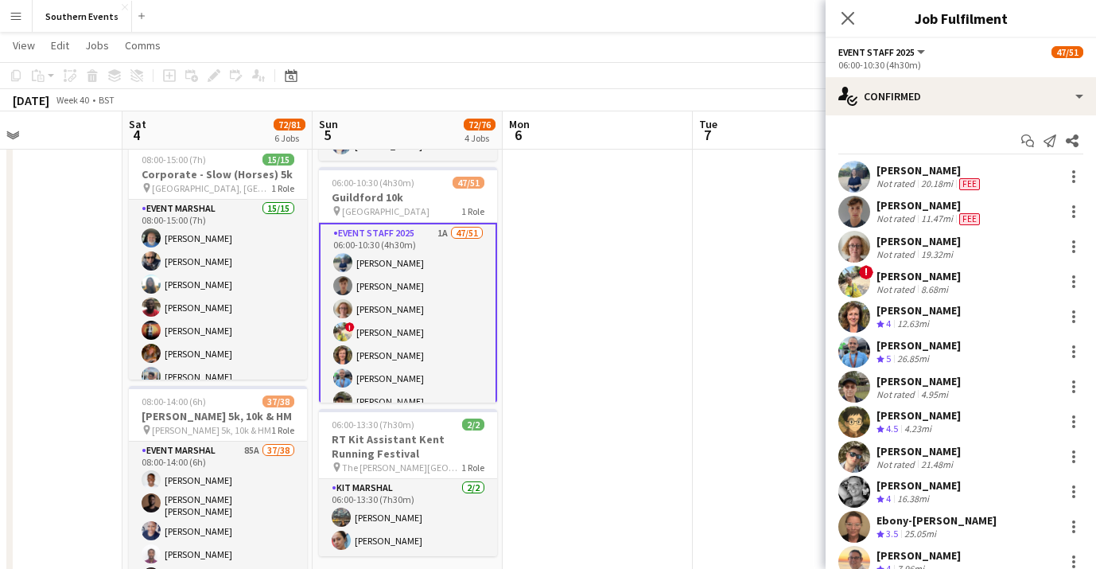
click at [609, 370] on app-date-cell at bounding box center [598, 407] width 190 height 1285
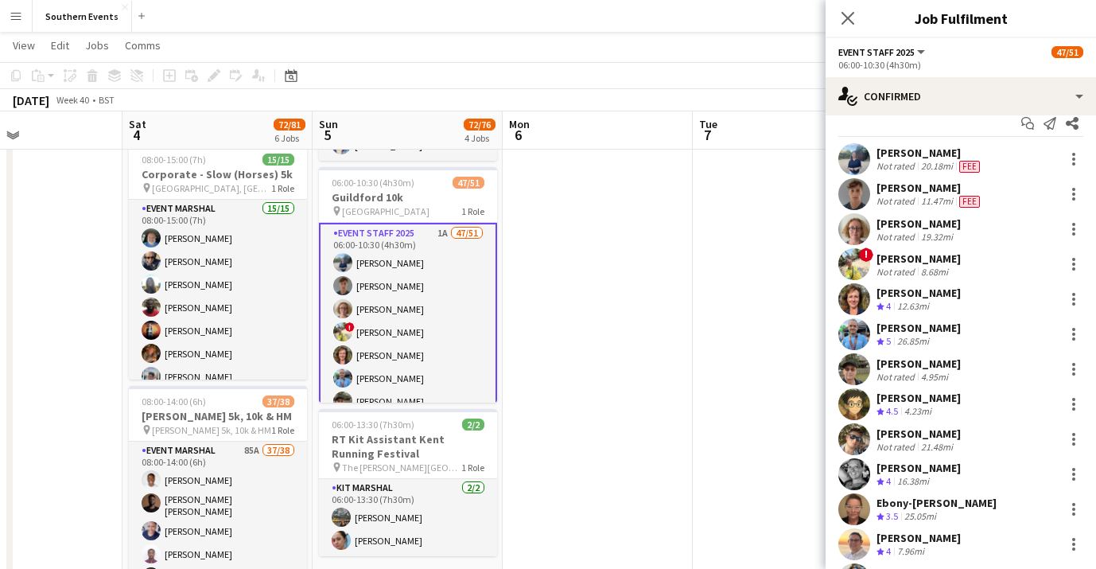
scroll to position [21, 0]
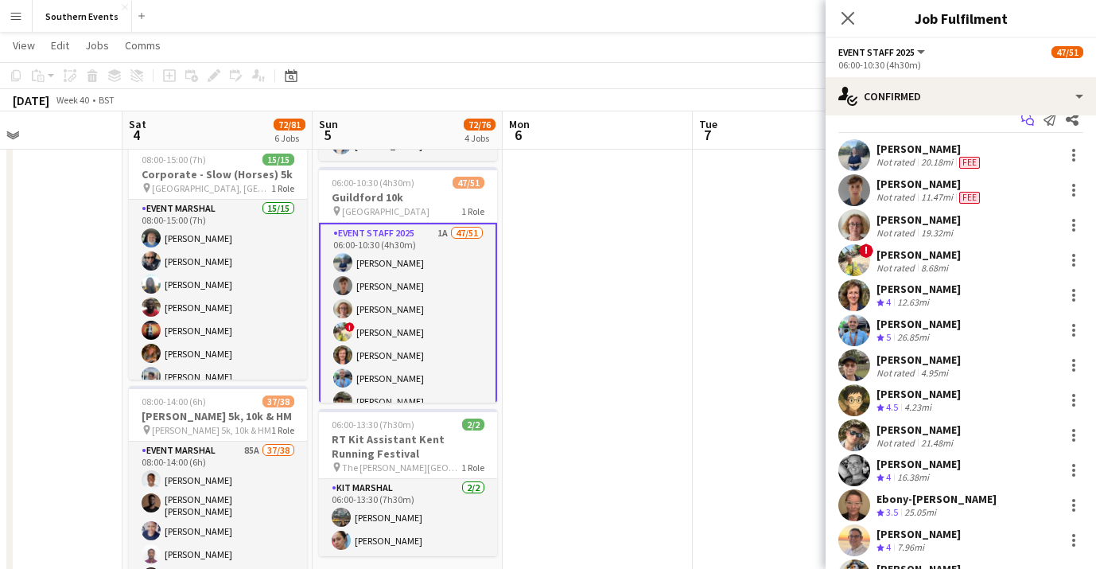
click at [1032, 123] on icon "Start chat" at bounding box center [1027, 119] width 13 height 13
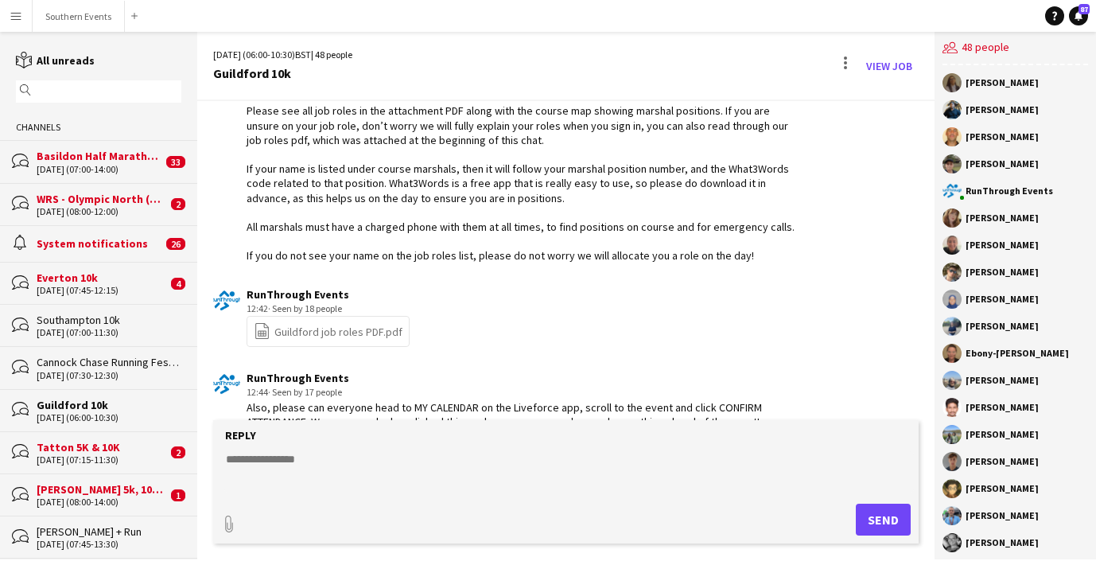
scroll to position [2429, 0]
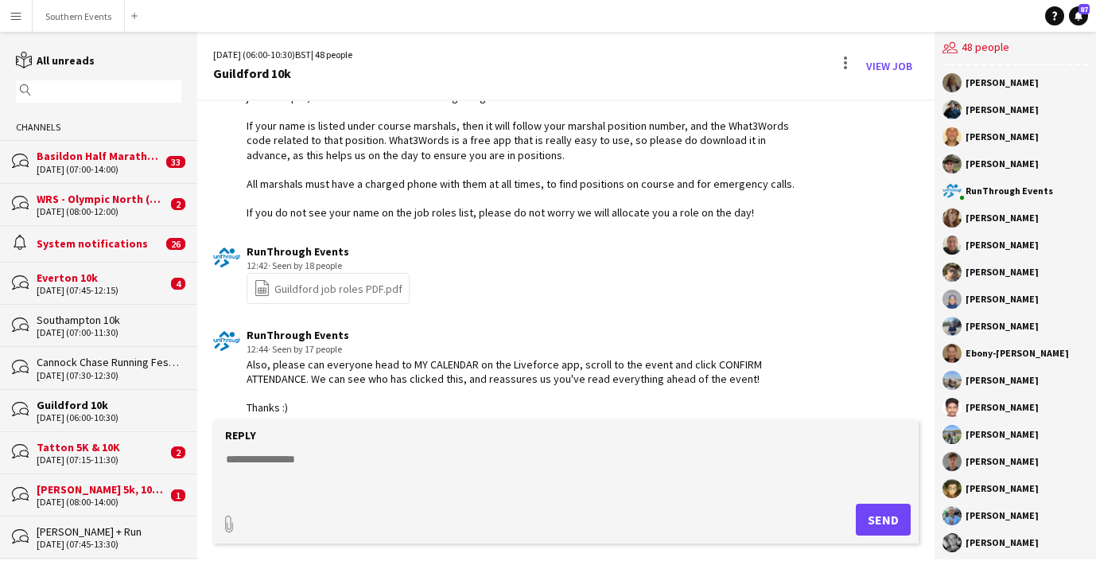
click at [25, 20] on button "Menu" at bounding box center [16, 16] width 32 height 32
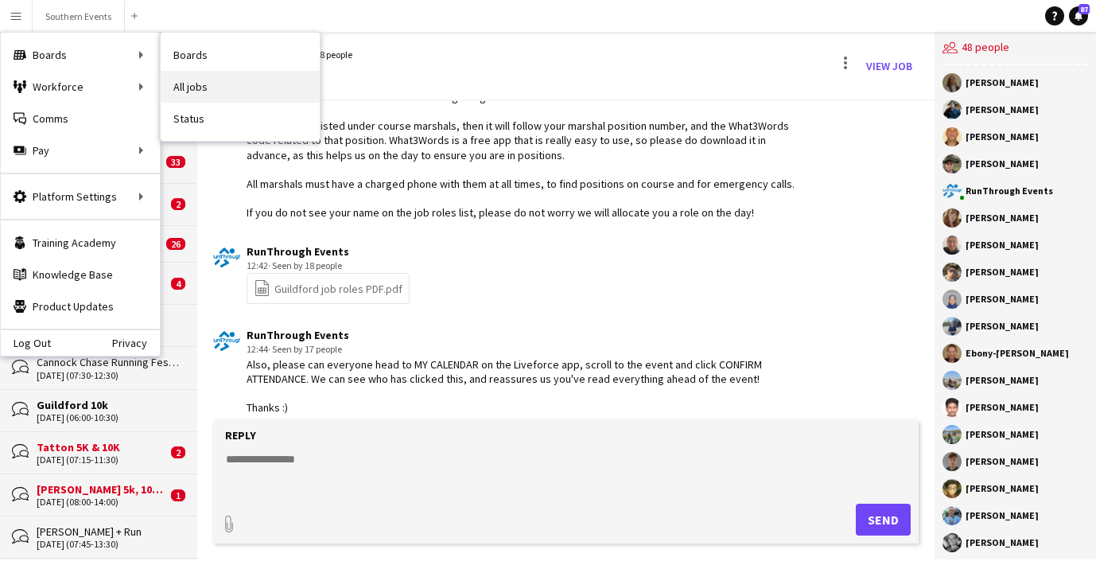
click at [260, 87] on link "All jobs" at bounding box center [240, 87] width 159 height 32
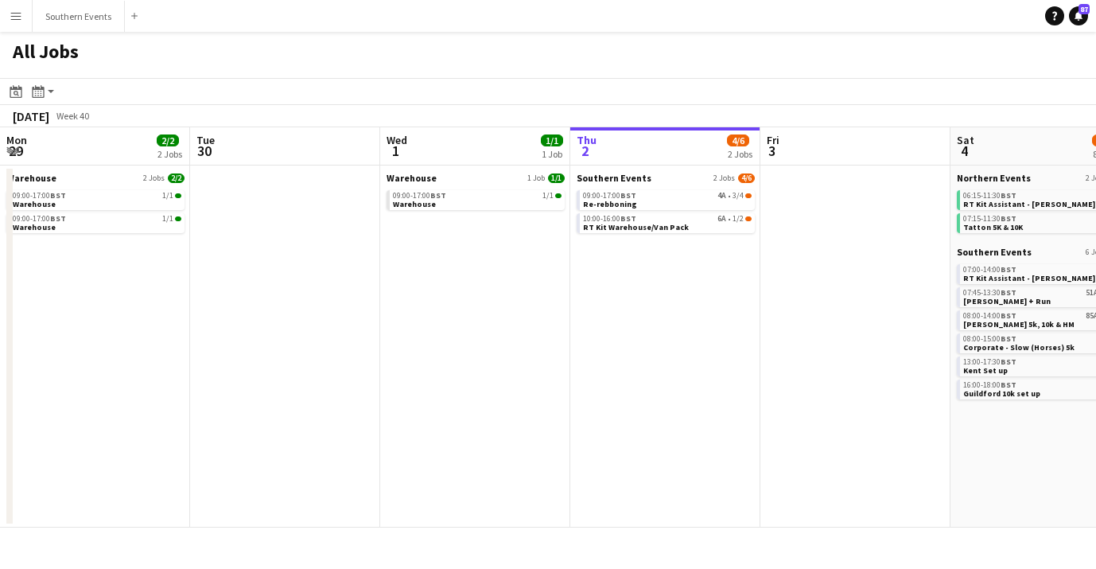
scroll to position [0, 380]
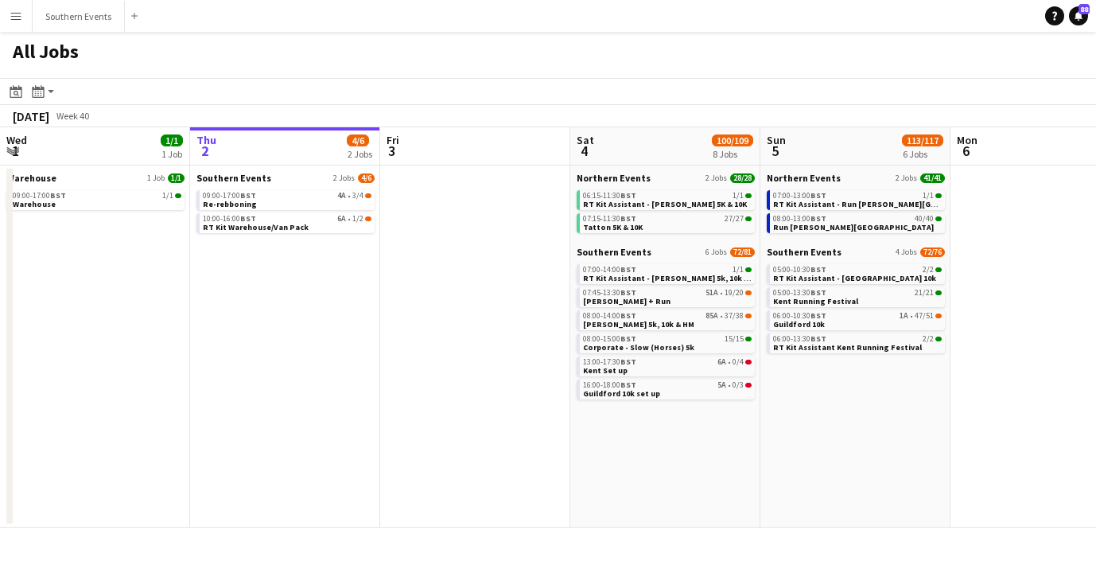
click at [14, 21] on app-icon "Menu" at bounding box center [16, 16] width 13 height 13
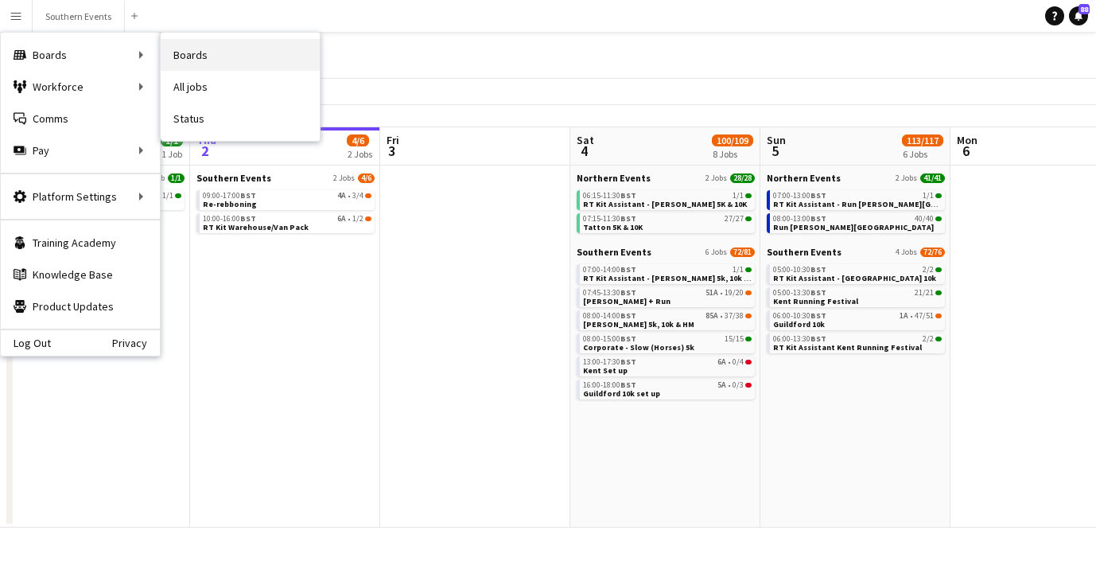
click at [209, 56] on link "Boards" at bounding box center [240, 55] width 159 height 32
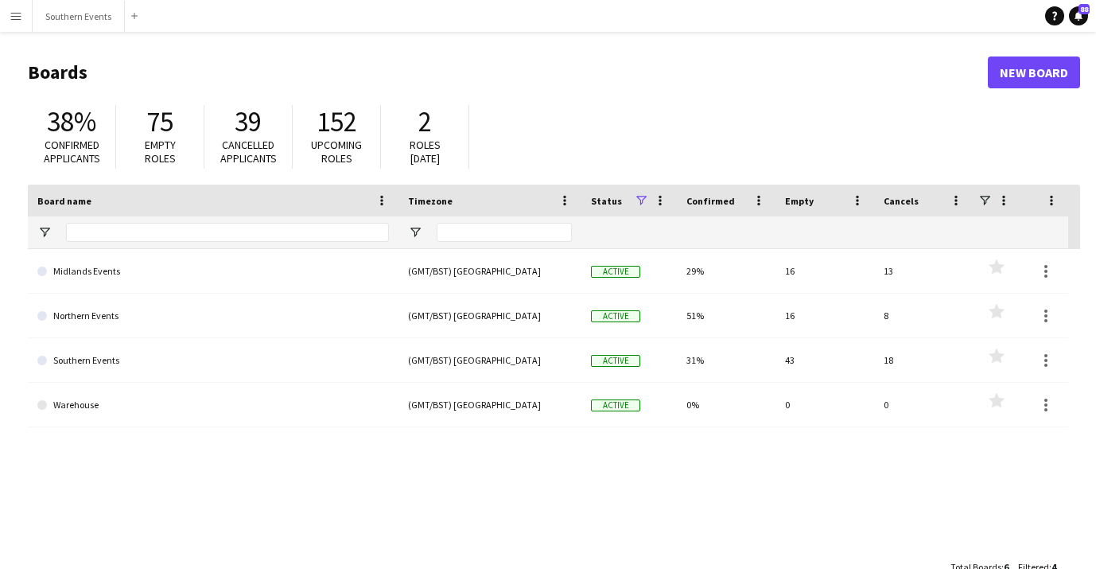
click at [20, 21] on app-icon "Menu" at bounding box center [16, 16] width 13 height 13
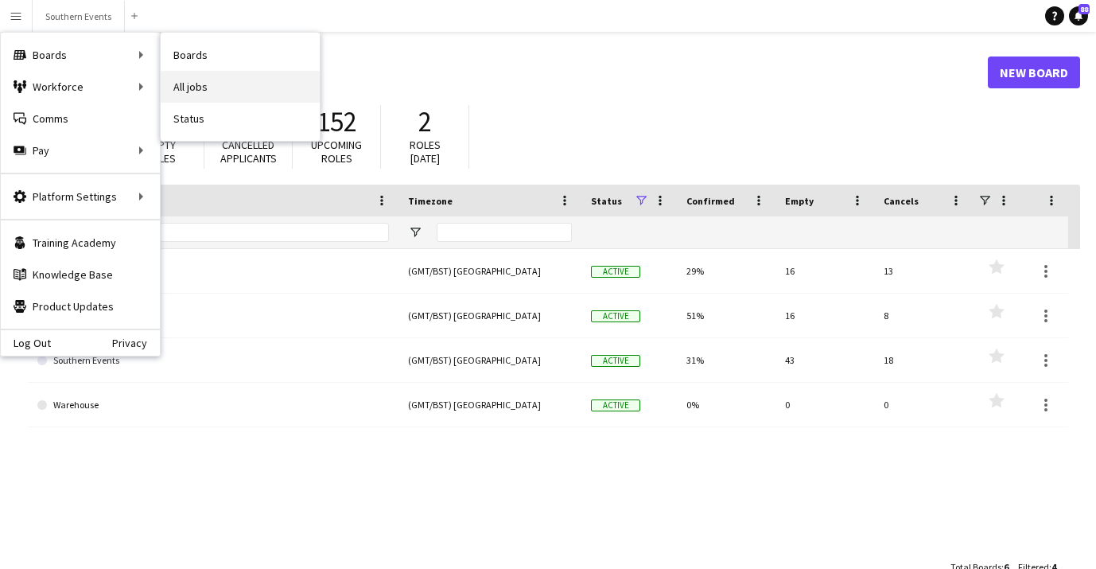
click at [208, 87] on link "All jobs" at bounding box center [240, 87] width 159 height 32
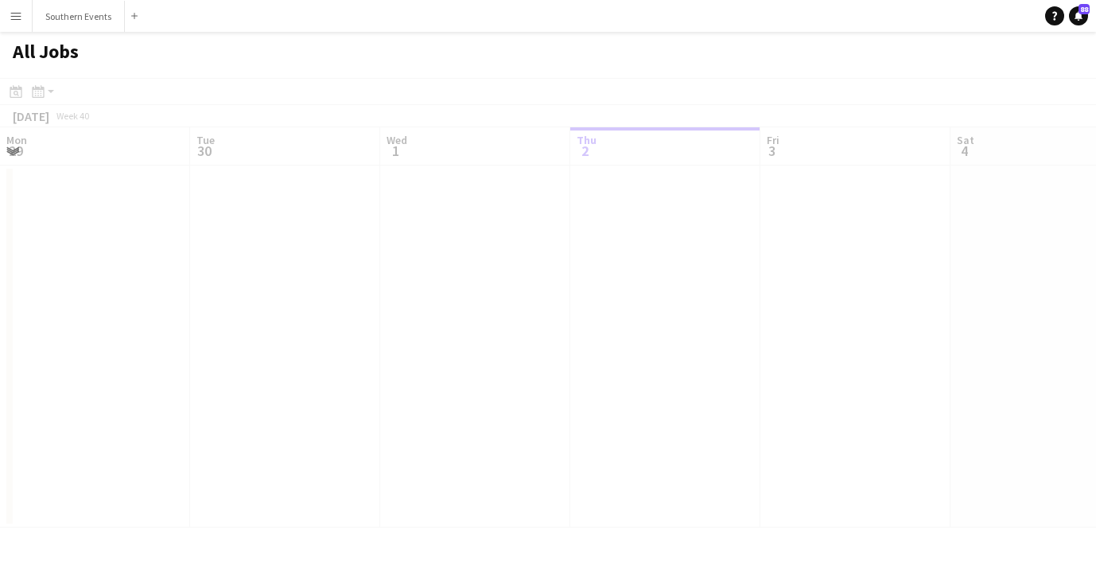
scroll to position [0, 380]
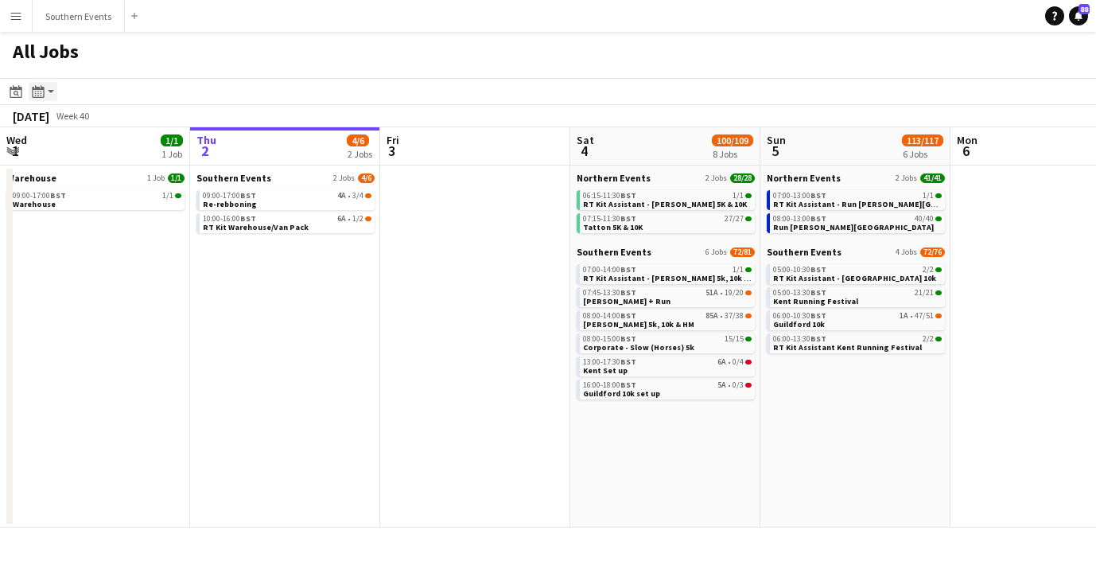
click at [49, 92] on app-action-btn "Month view / Day view" at bounding box center [43, 91] width 29 height 19
click at [99, 150] on link "Day view by Job" at bounding box center [86, 149] width 88 height 14
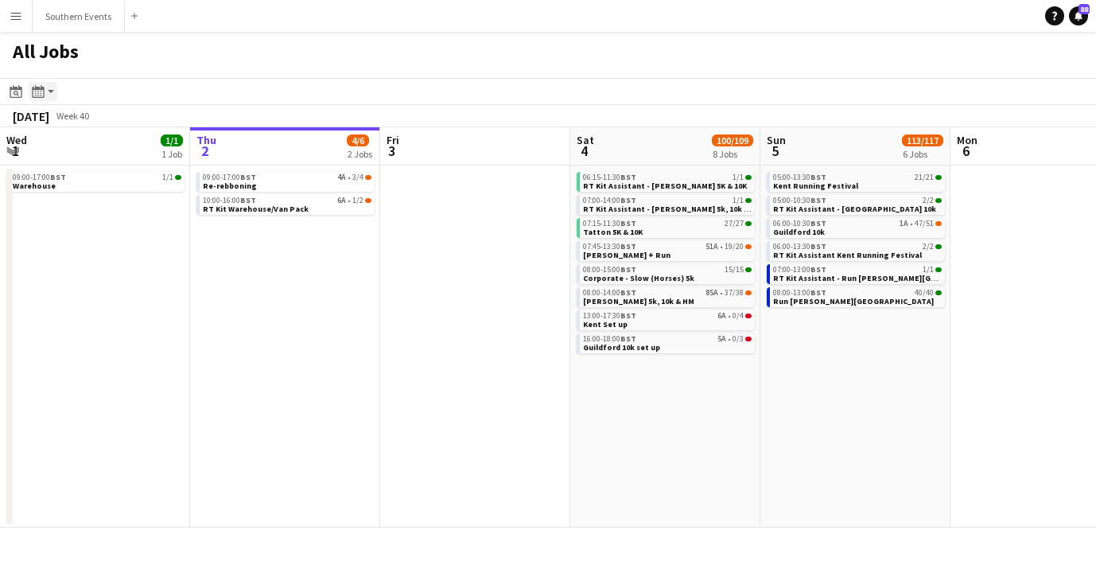
click at [49, 96] on app-action-btn "Month view / Day view" at bounding box center [43, 91] width 29 height 19
click at [78, 115] on link "Day view by Board" at bounding box center [86, 122] width 88 height 14
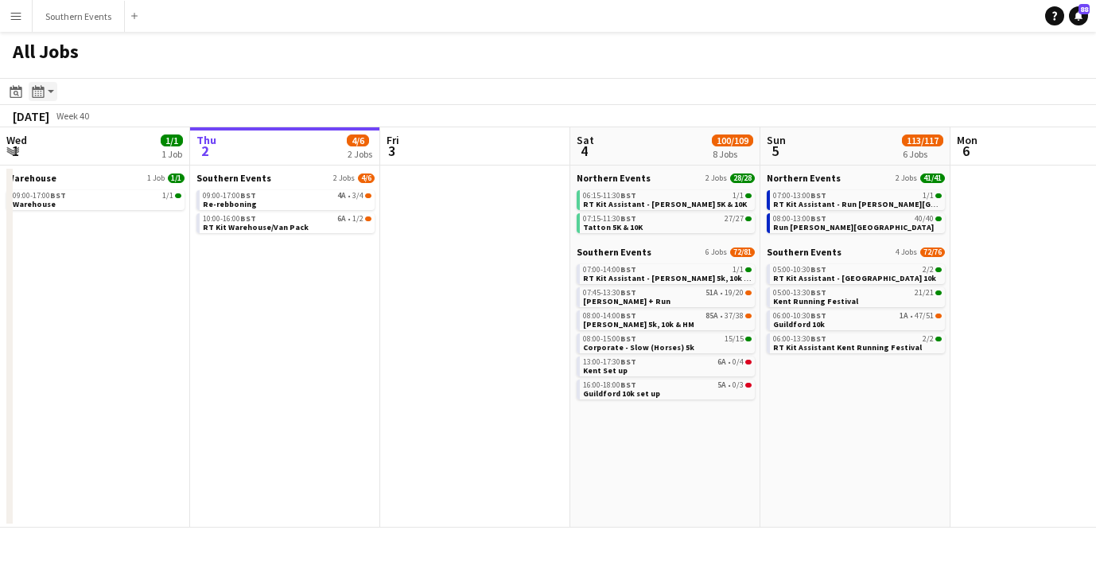
click at [47, 86] on div "Month view / Day view" at bounding box center [38, 91] width 19 height 19
click at [70, 181] on link "Month view" at bounding box center [86, 176] width 88 height 14
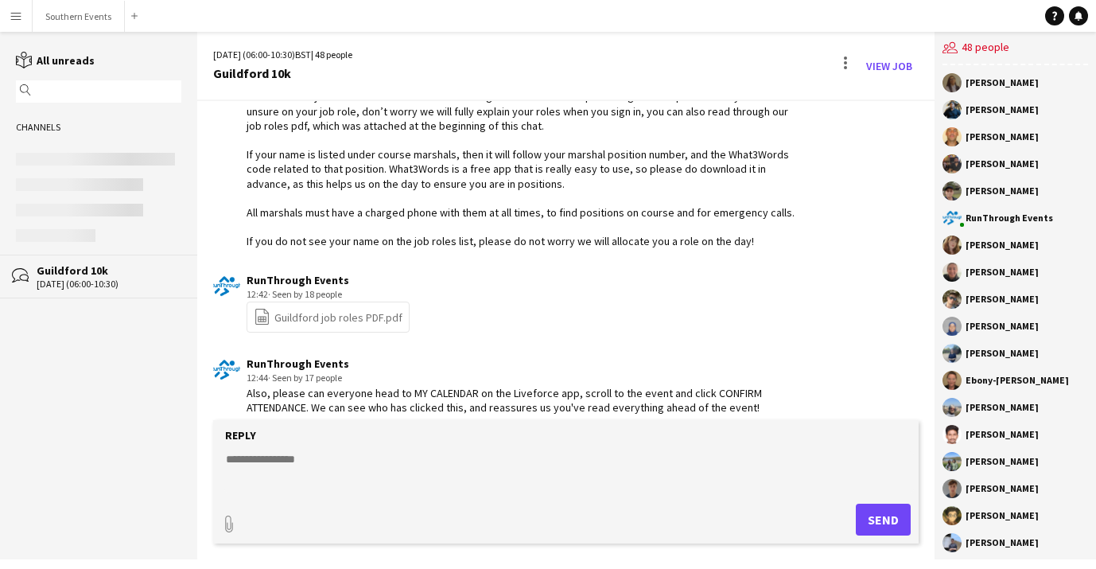
scroll to position [2429, 0]
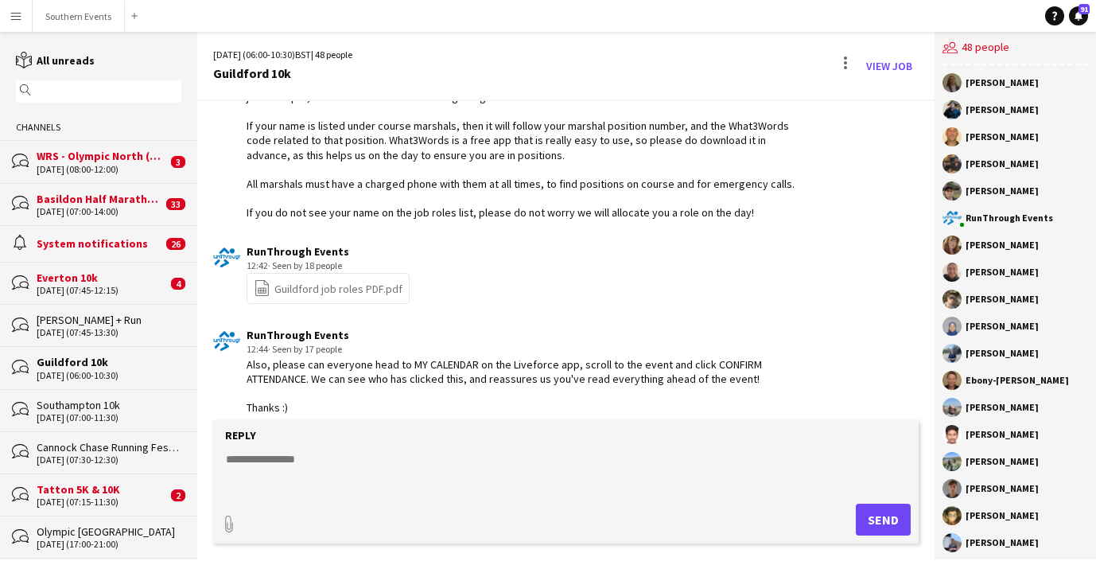
click at [90, 412] on div "[DATE] (07:00-11:30)" at bounding box center [109, 417] width 145 height 11
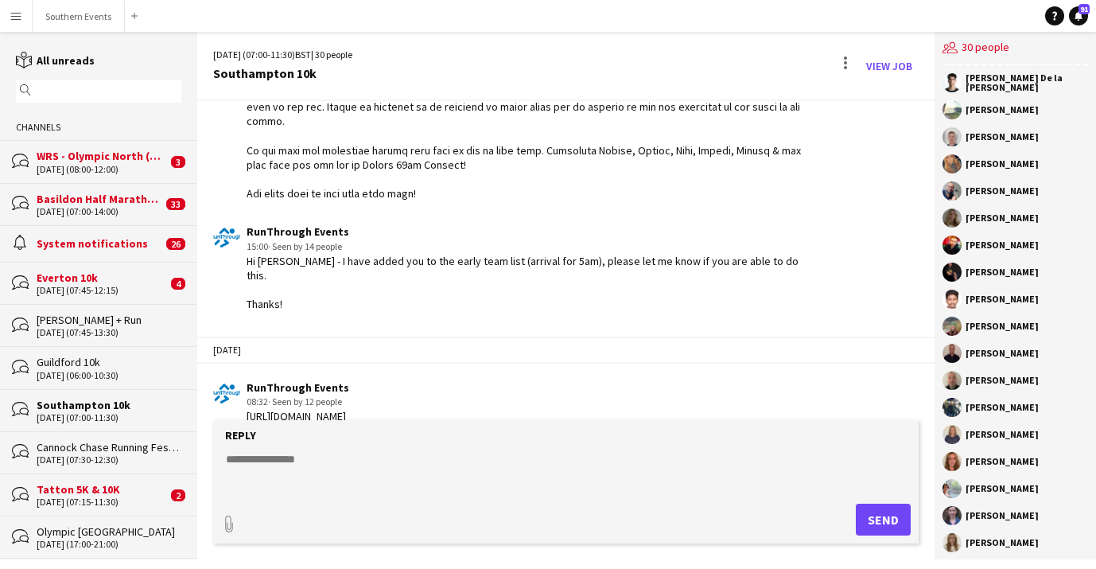
scroll to position [2774, 0]
click at [888, 71] on link "View Job" at bounding box center [889, 65] width 59 height 25
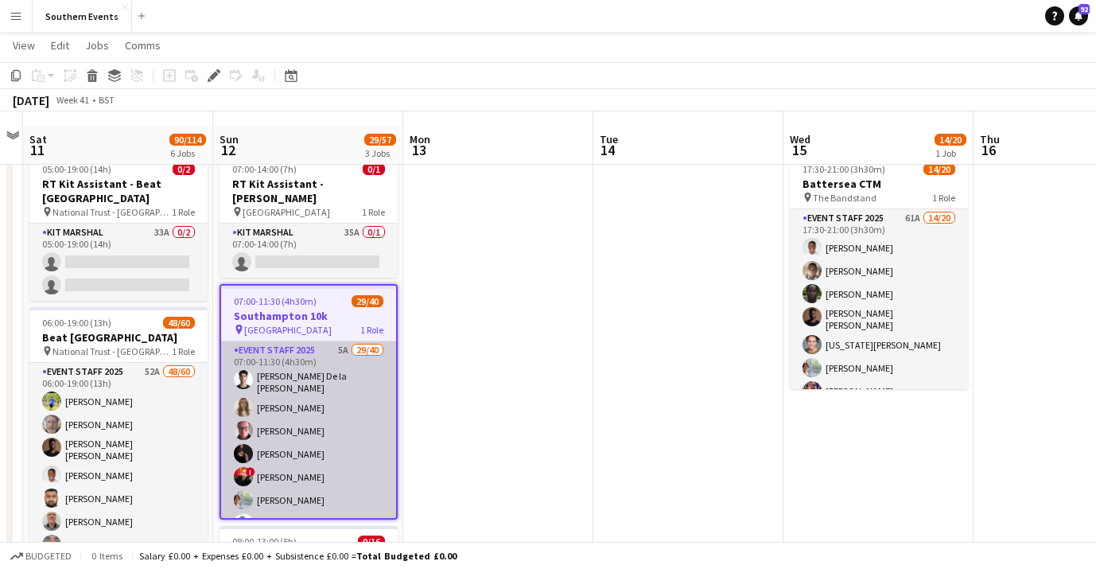
scroll to position [46, 0]
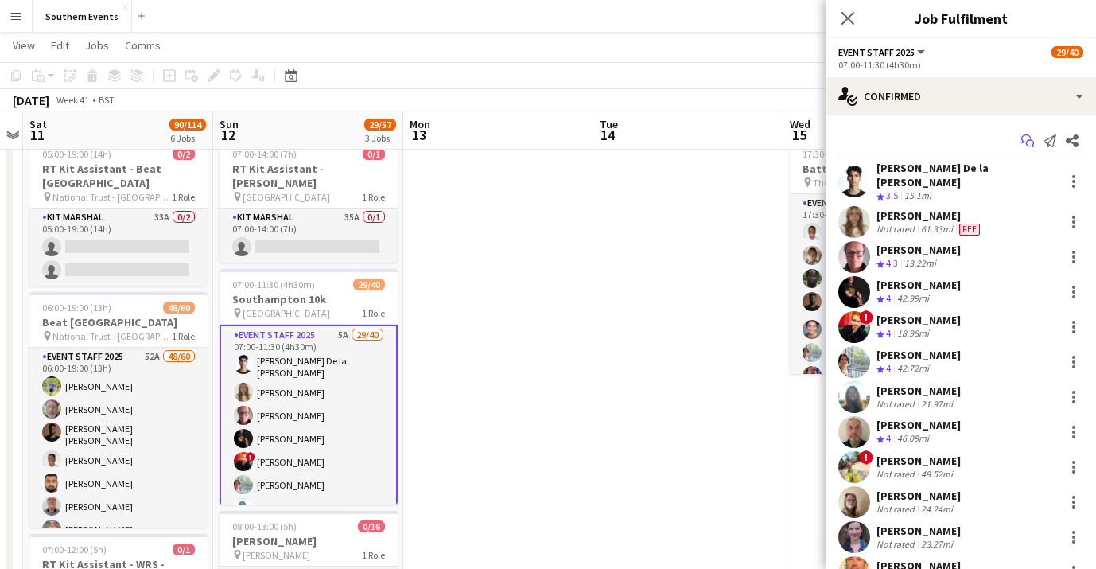
click at [1029, 145] on icon "Start chat" at bounding box center [1027, 140] width 13 height 13
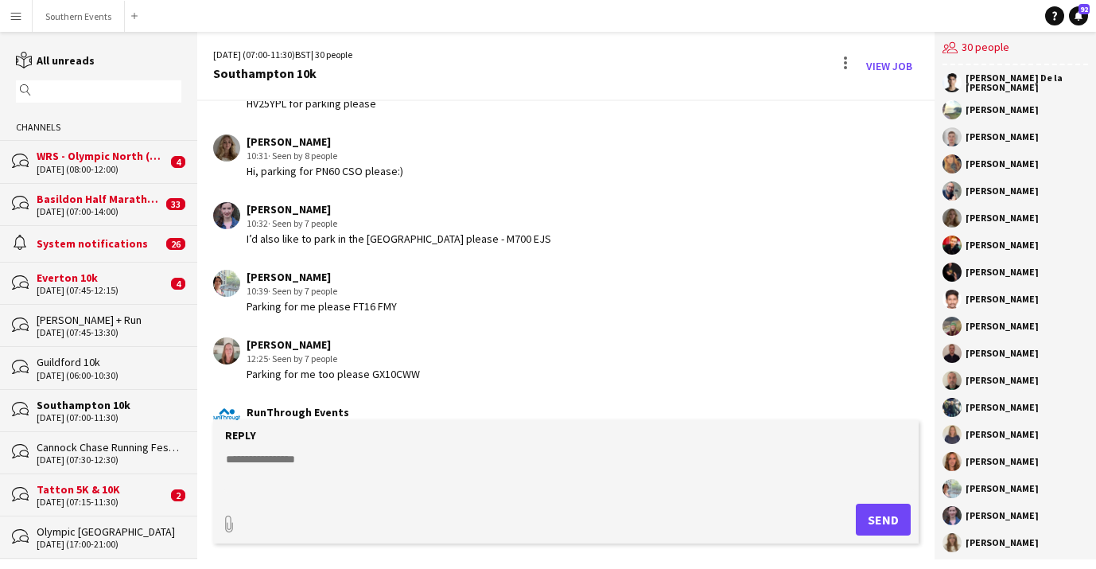
scroll to position [3603, 0]
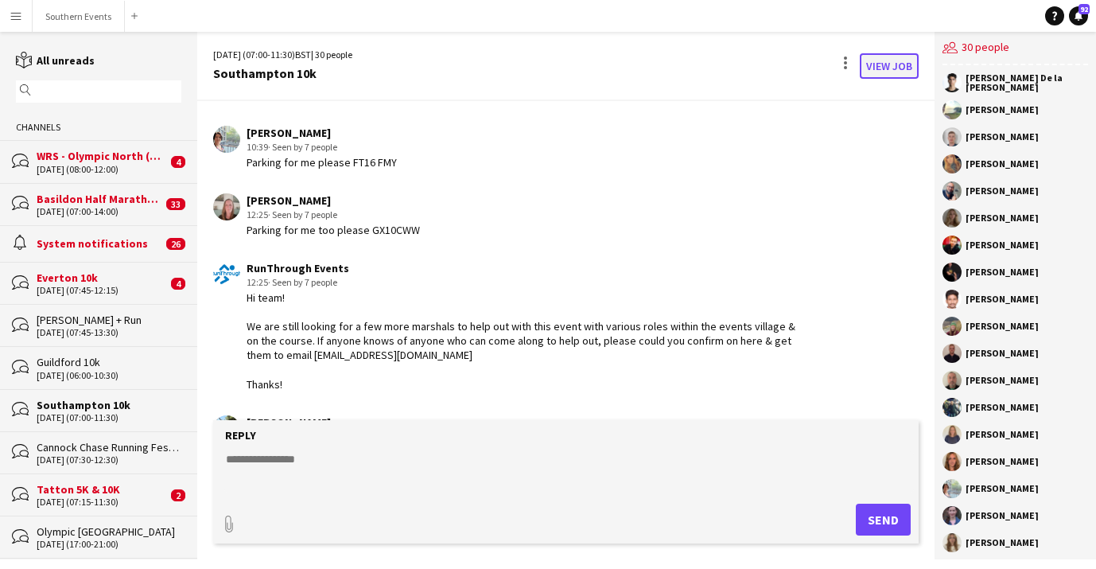
click at [896, 64] on link "View Job" at bounding box center [889, 65] width 59 height 25
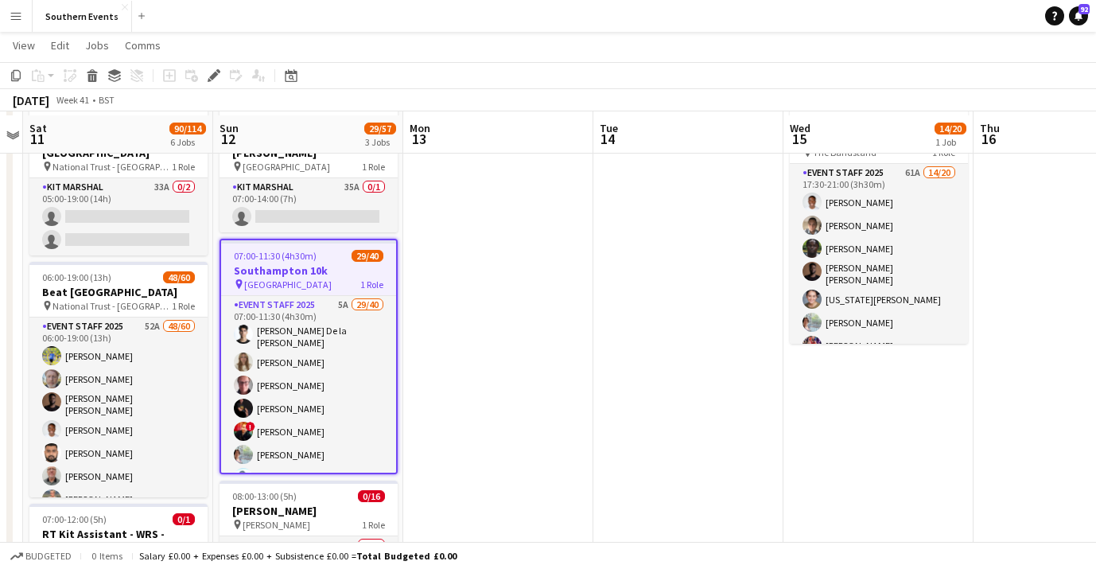
scroll to position [80, 0]
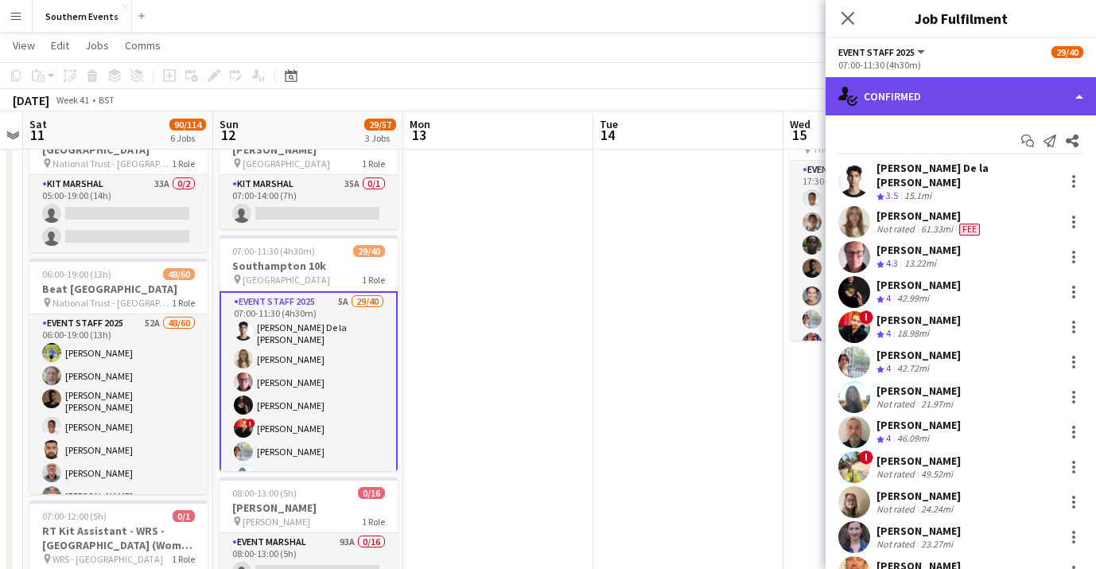
click at [1058, 93] on div "single-neutral-actions-check-2 Confirmed" at bounding box center [961, 96] width 270 height 38
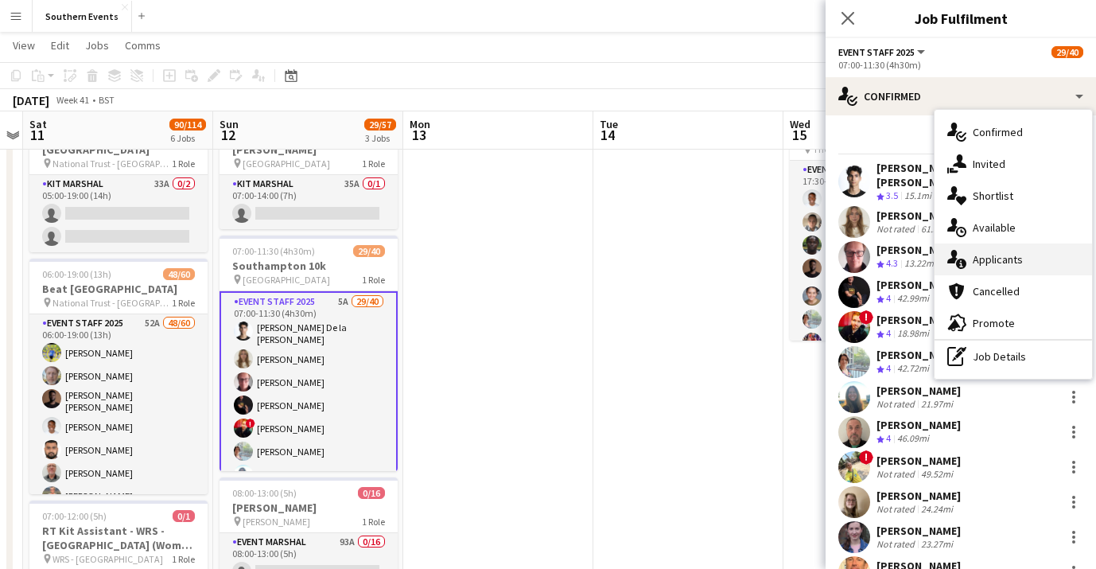
click at [1021, 264] on span "Applicants" at bounding box center [998, 259] width 50 height 14
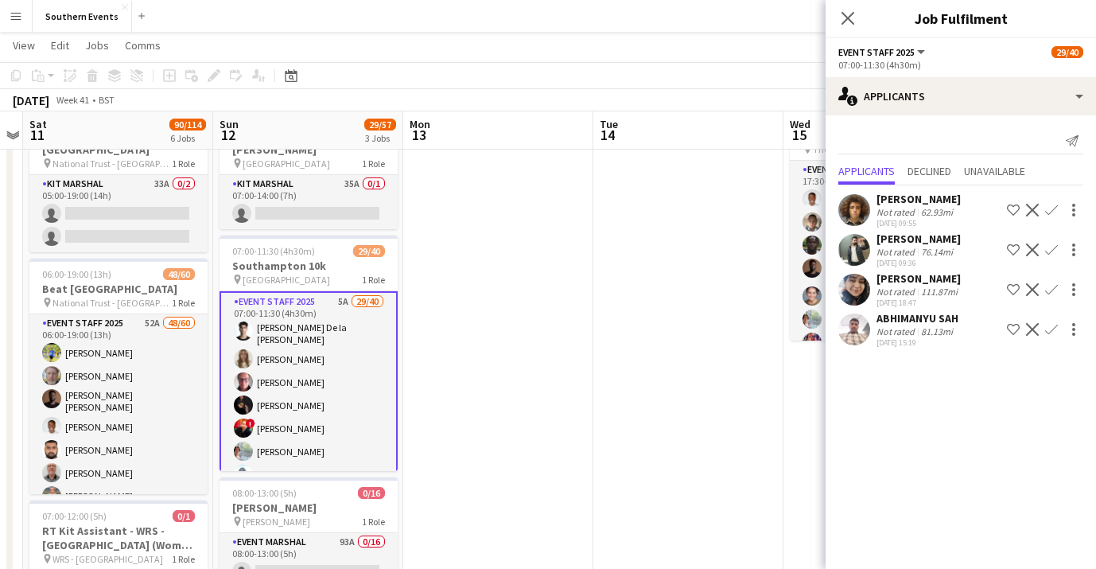
click at [978, 293] on div "Maisha Ahmed Not rated 111.87mi 14-08-2025 18:47 Shortlist crew Decline Confirm" at bounding box center [961, 289] width 270 height 37
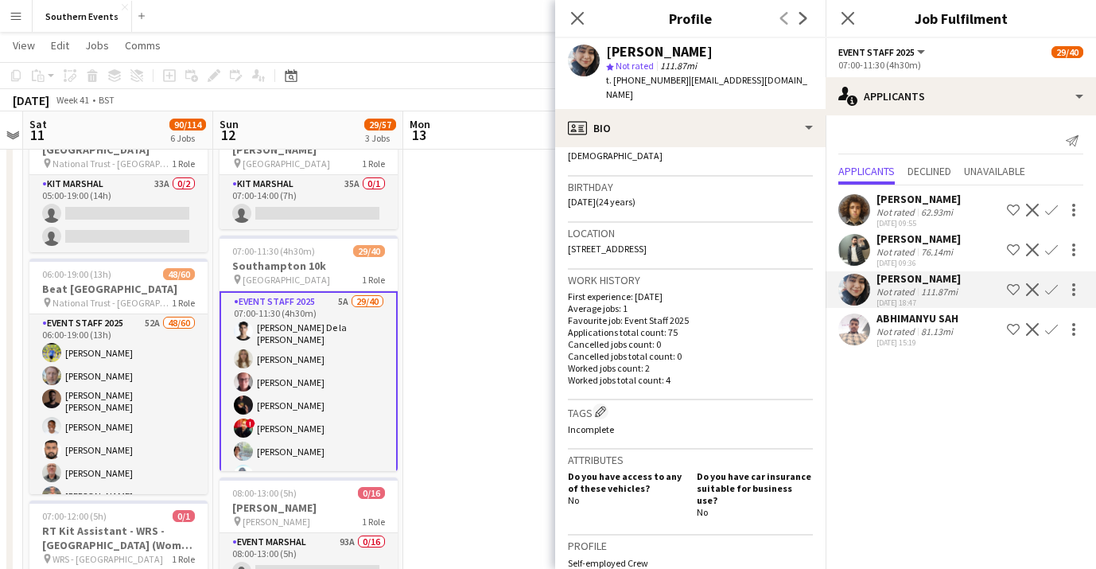
scroll to position [324, 0]
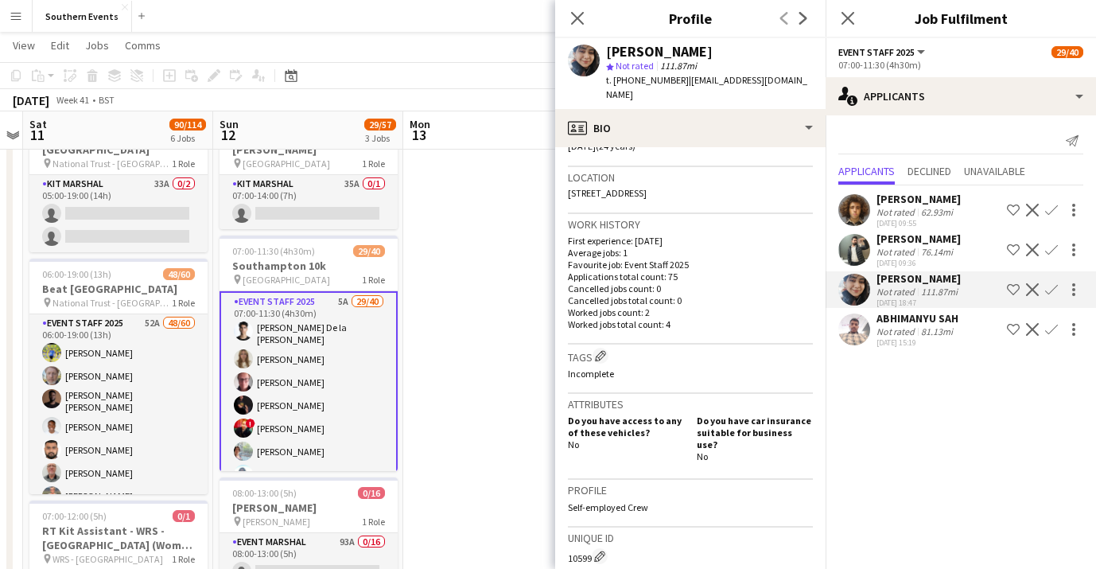
click at [1035, 291] on app-icon "Decline" at bounding box center [1032, 289] width 13 height 13
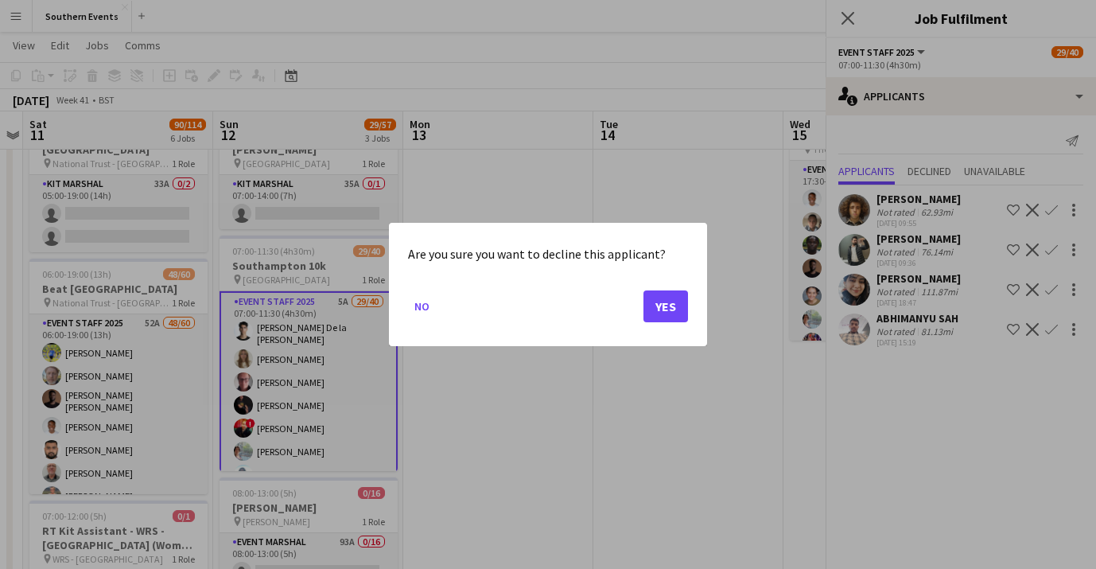
scroll to position [0, 0]
click at [671, 309] on button "Yes" at bounding box center [666, 306] width 45 height 32
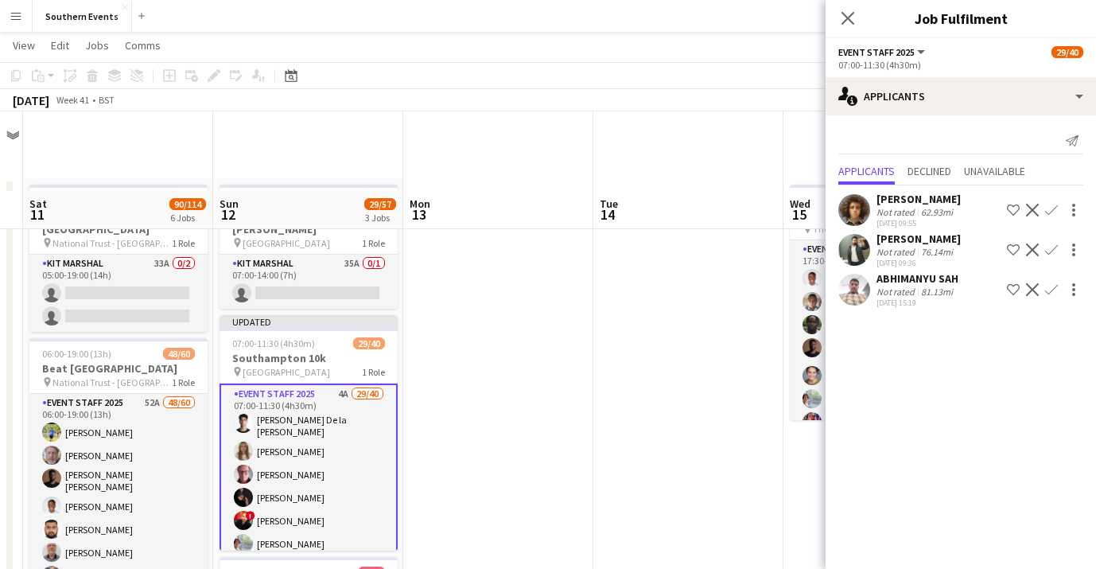
scroll to position [80, 0]
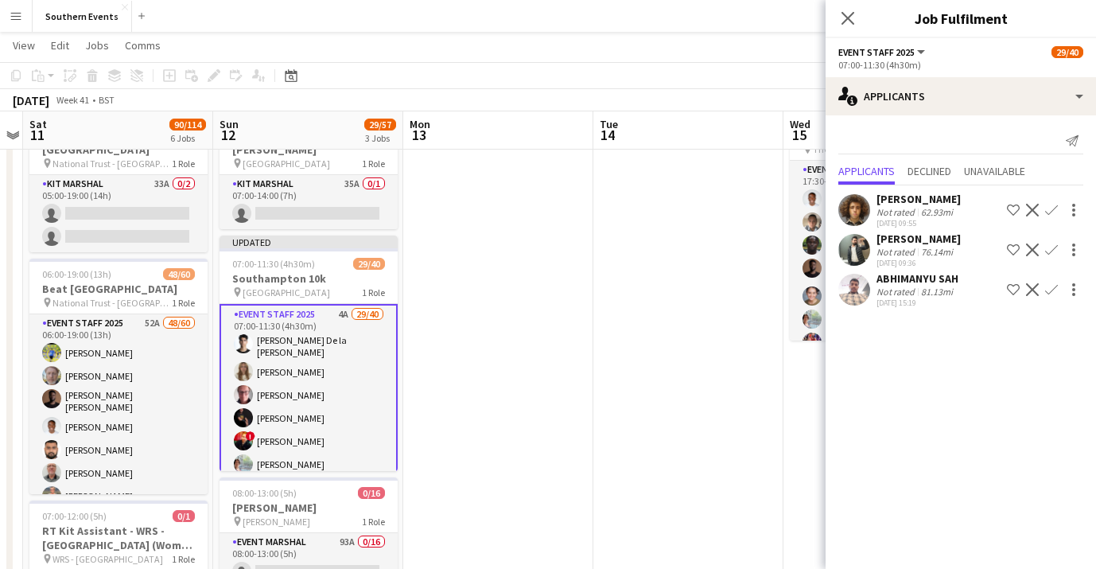
click at [1052, 211] on app-icon "Confirm" at bounding box center [1051, 210] width 13 height 13
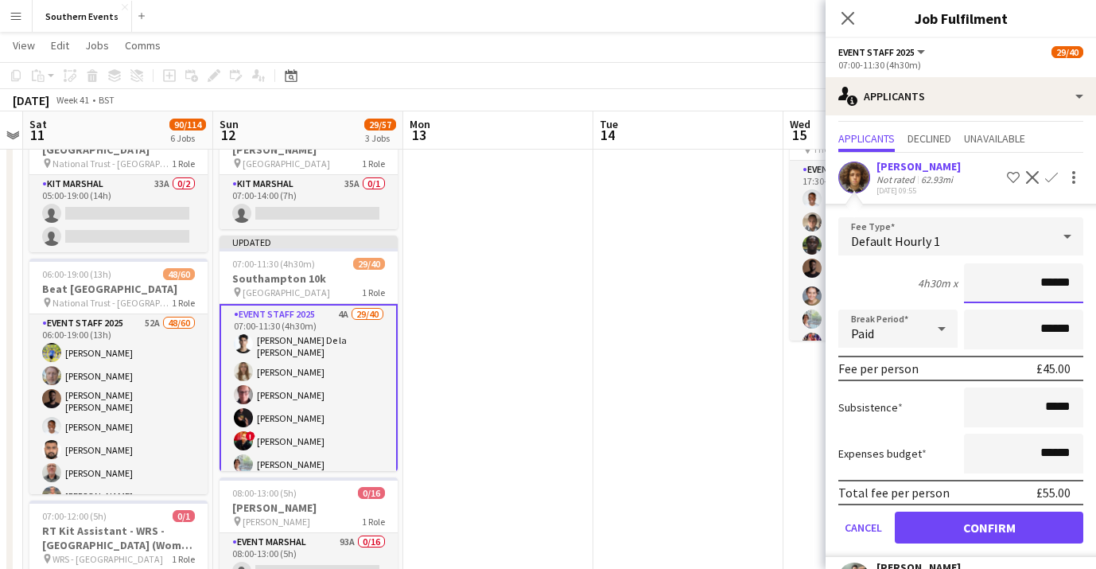
scroll to position [39, 0]
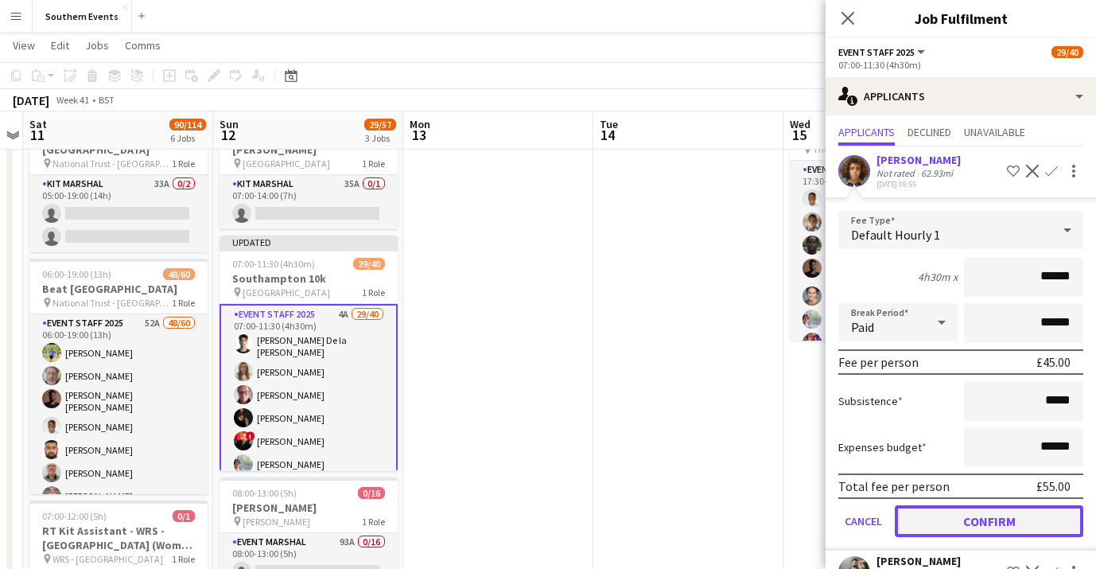
click at [988, 518] on button "Confirm" at bounding box center [989, 521] width 189 height 32
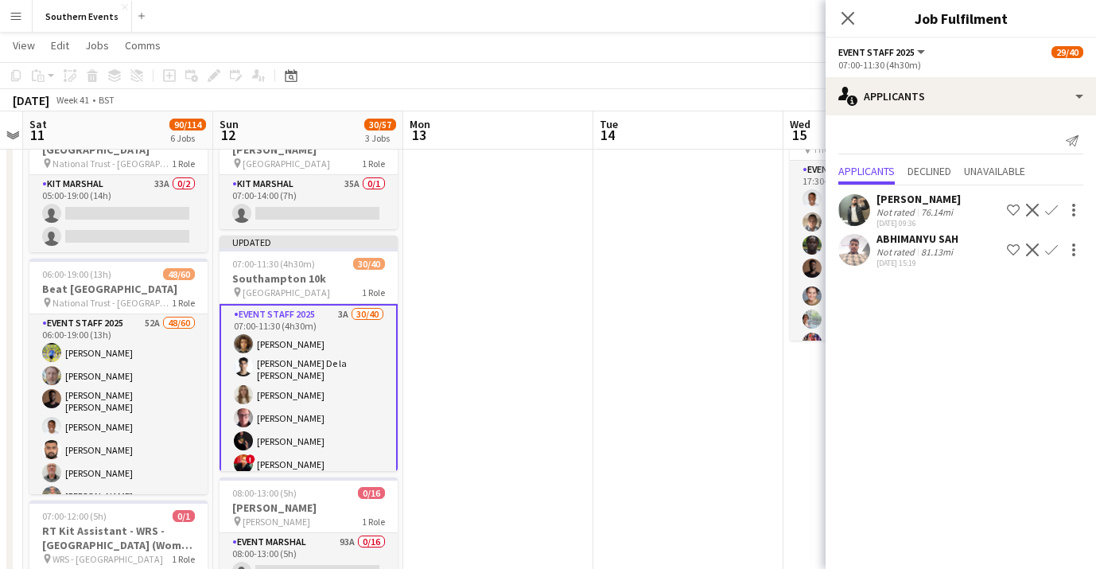
scroll to position [0, 0]
click at [966, 217] on div "Sajawal Rehman Not rated 76.14mi 01-08-2025 09:36 Shortlist crew Decline Confirm" at bounding box center [961, 210] width 270 height 37
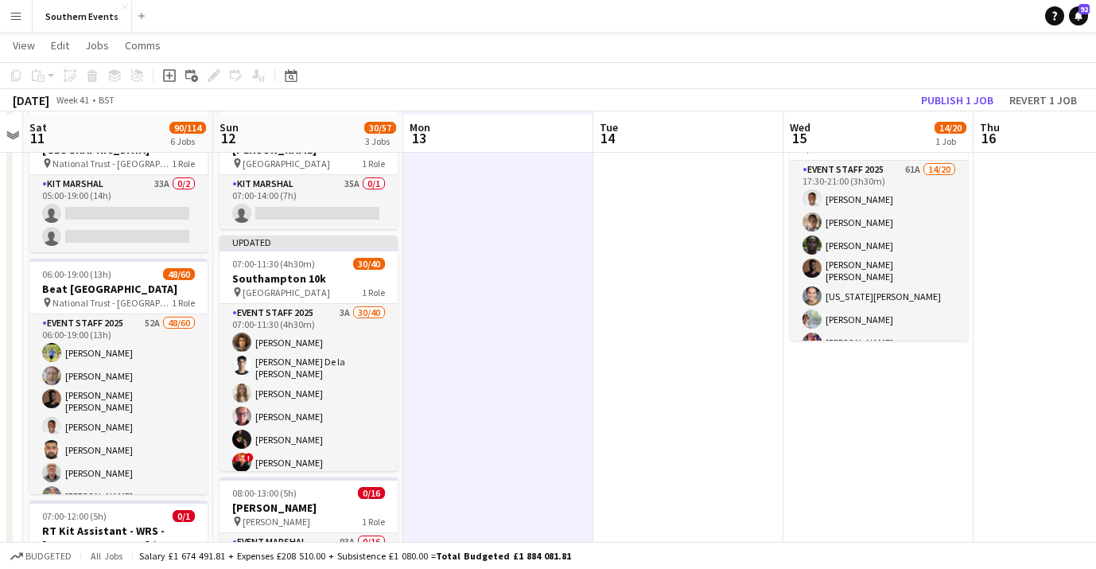
scroll to position [88, 0]
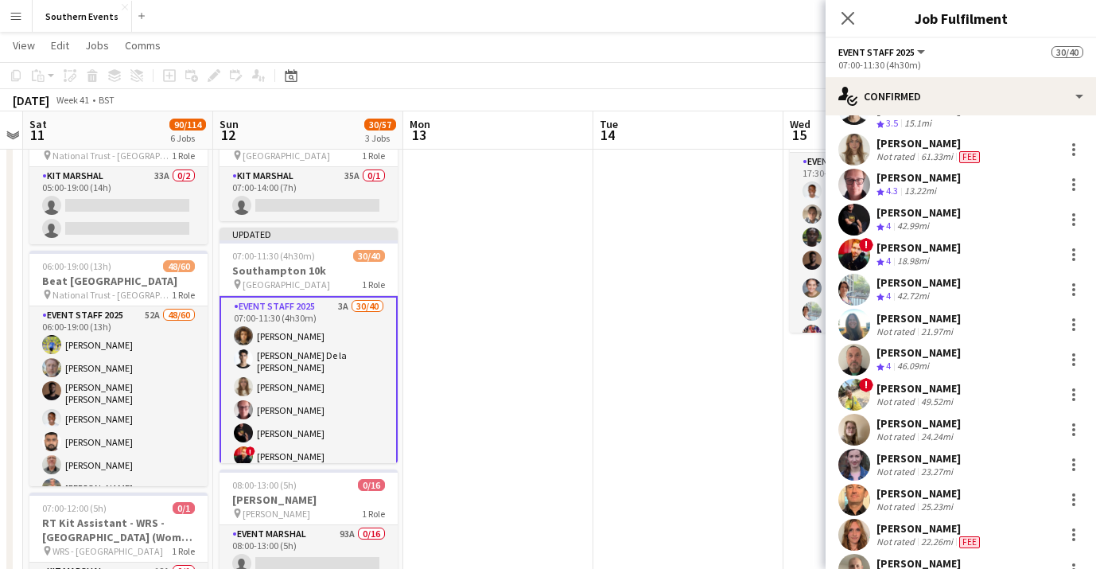
scroll to position [16, 0]
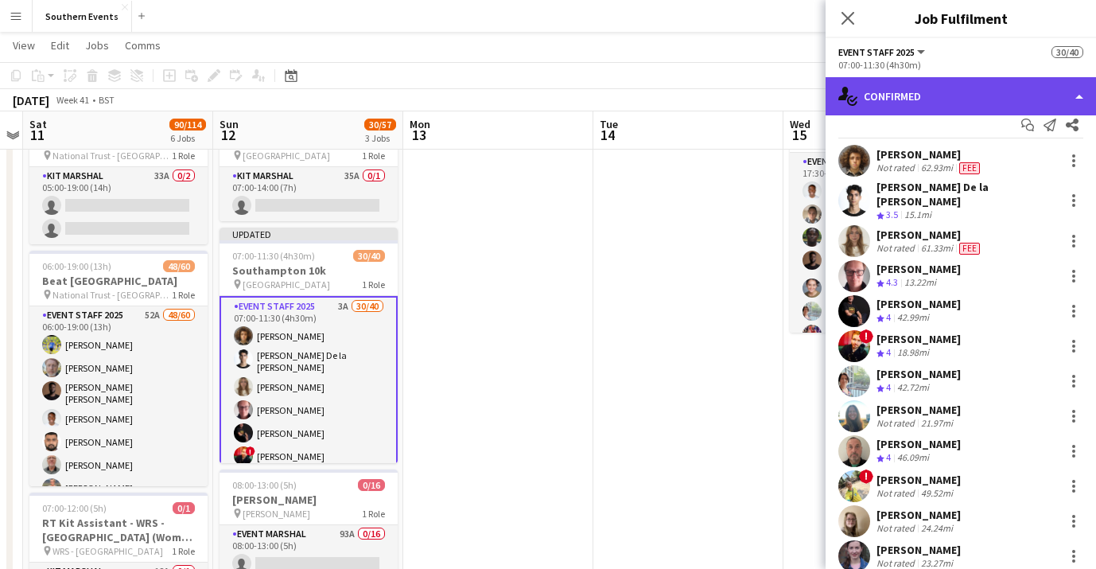
click at [990, 99] on div "single-neutral-actions-check-2 Confirmed" at bounding box center [961, 96] width 270 height 38
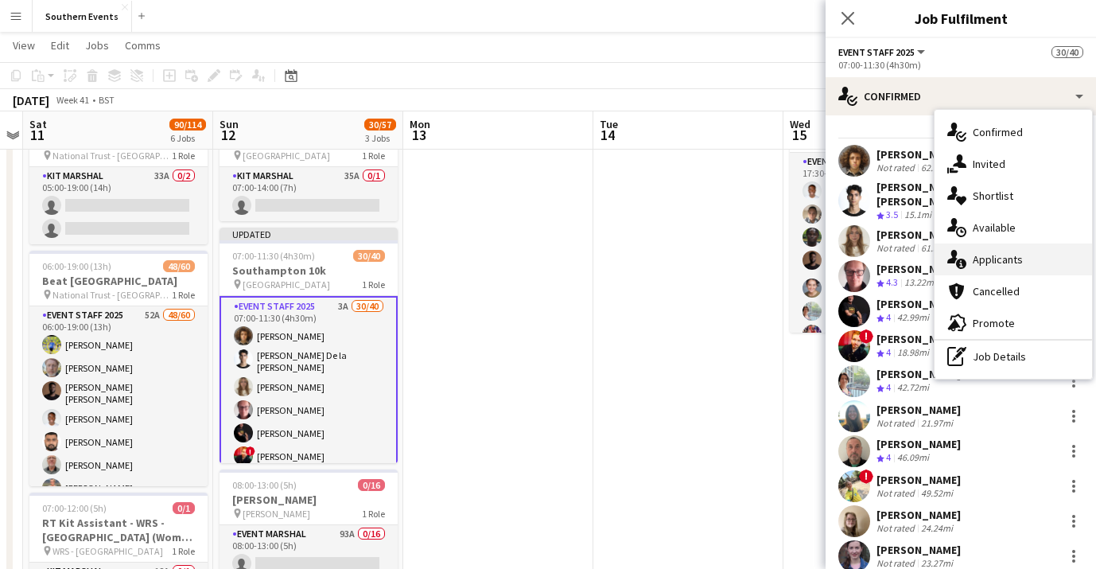
click at [1021, 255] on div "single-neutral-actions-information Applicants" at bounding box center [1014, 259] width 158 height 32
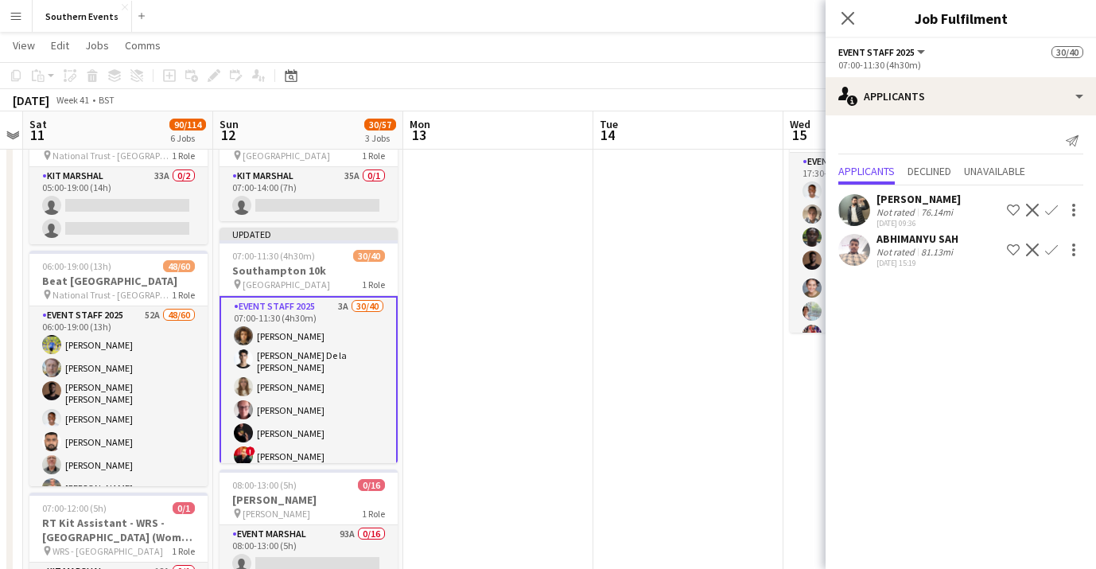
click at [1052, 212] on app-icon "Confirm" at bounding box center [1051, 210] width 13 height 13
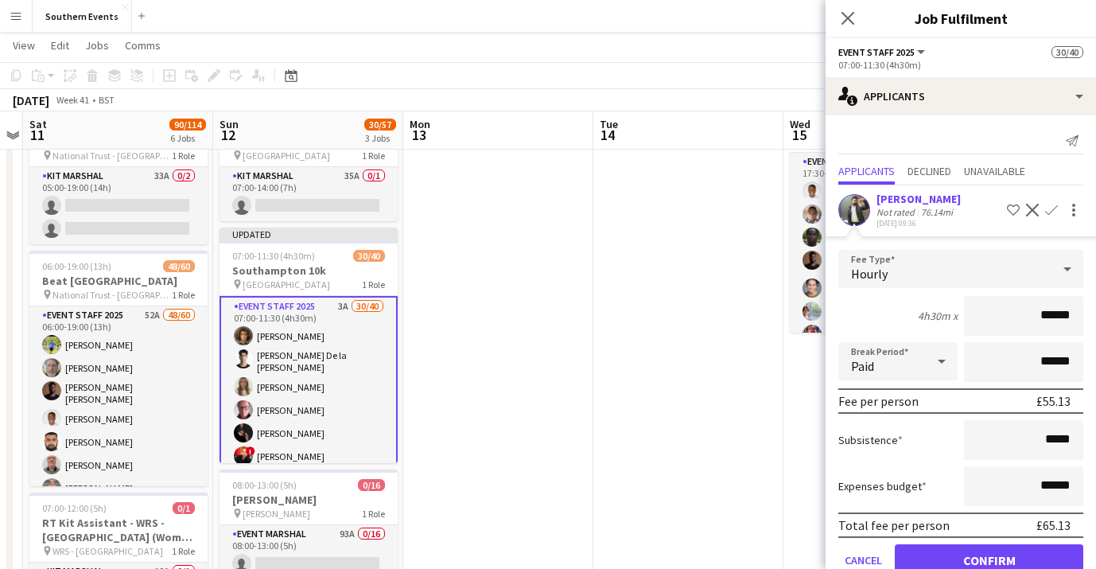
scroll to position [76, 0]
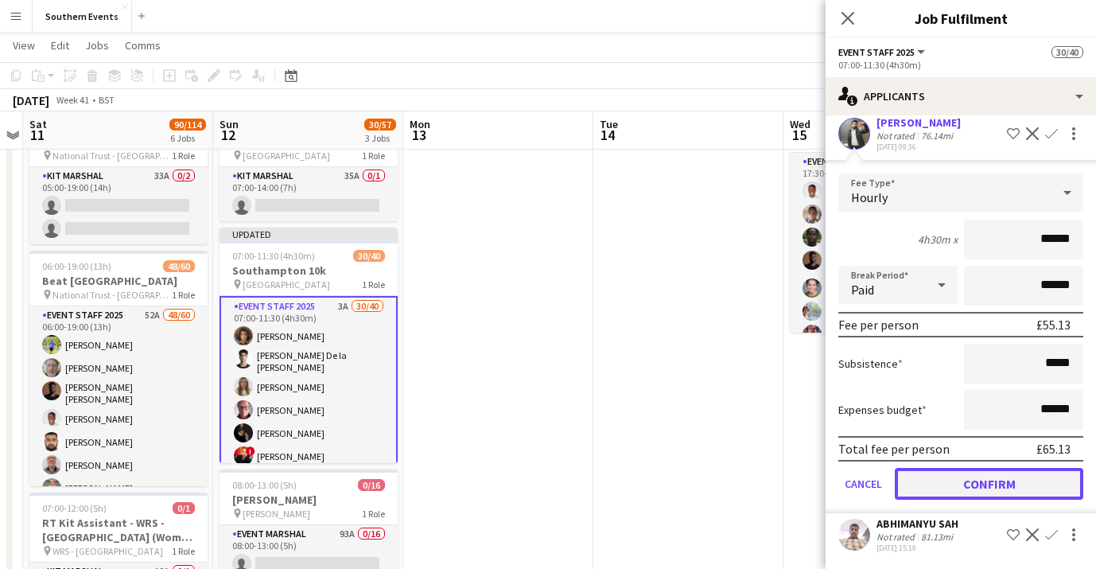
click at [987, 488] on button "Confirm" at bounding box center [989, 484] width 189 height 32
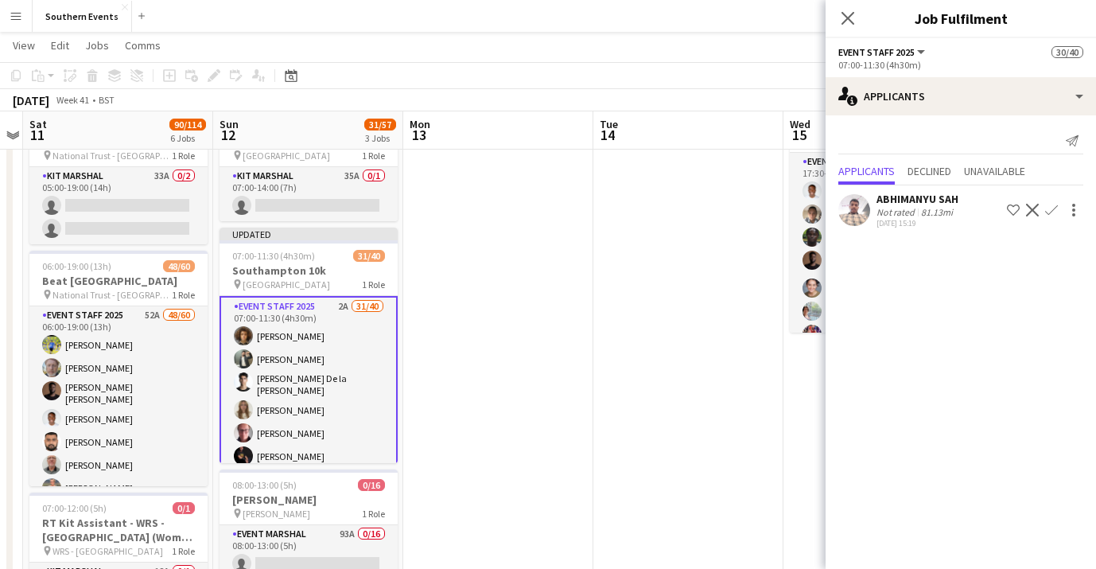
scroll to position [0, 0]
click at [951, 208] on div "81.13mi" at bounding box center [937, 212] width 38 height 12
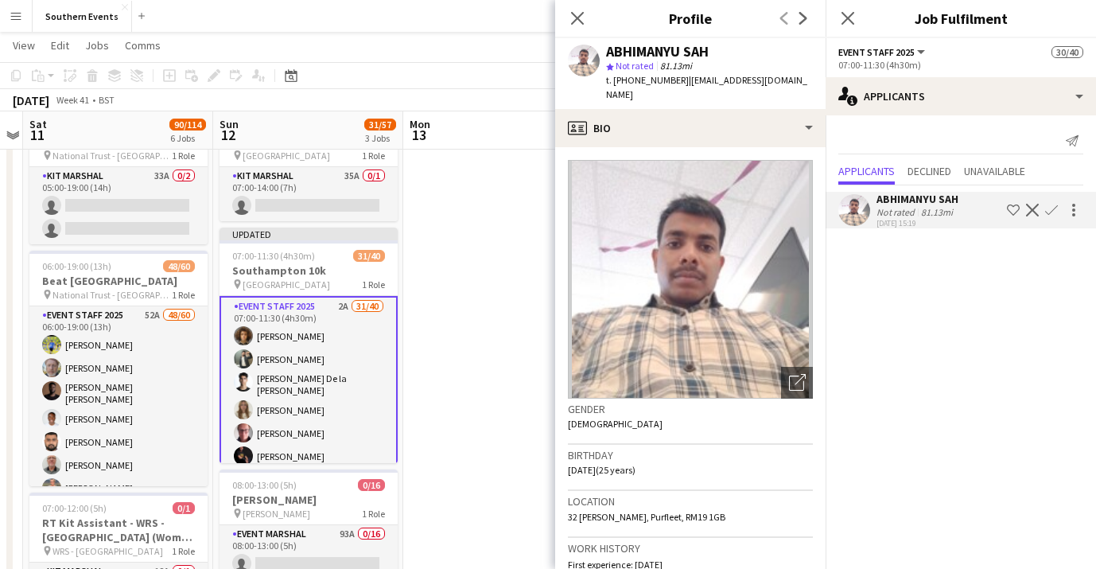
drag, startPoint x: 715, startPoint y: 48, endPoint x: 606, endPoint y: 48, distance: 109.0
click at [606, 48] on div "ABHIMANYU SAH" at bounding box center [709, 52] width 207 height 14
copy div "ABHIMANYU SAH"
click at [1054, 206] on app-icon "Confirm" at bounding box center [1051, 210] width 13 height 13
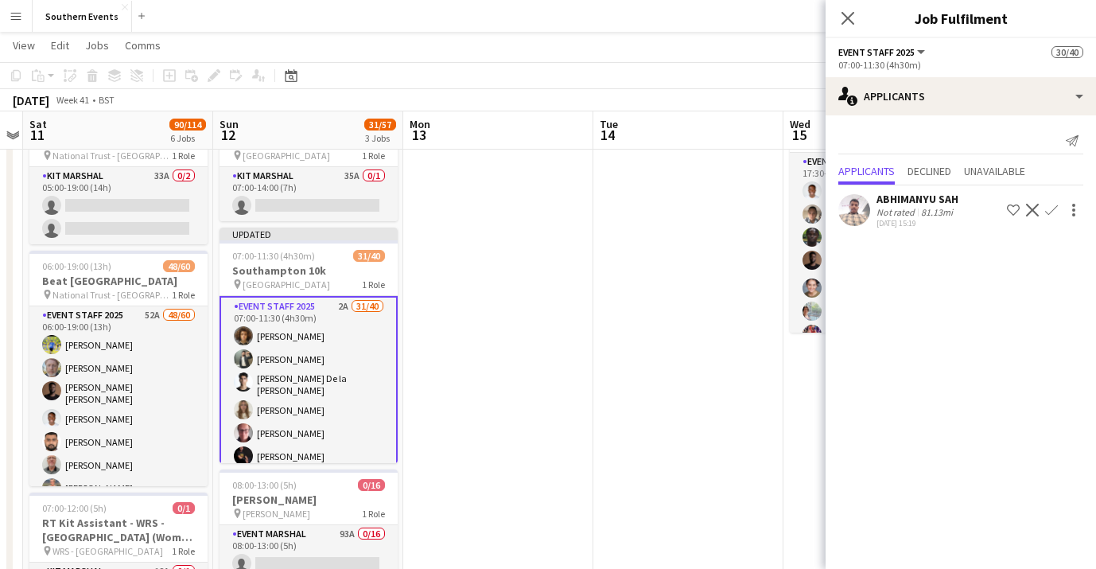
click at [1054, 206] on app-icon "Confirm" at bounding box center [1051, 210] width 13 height 13
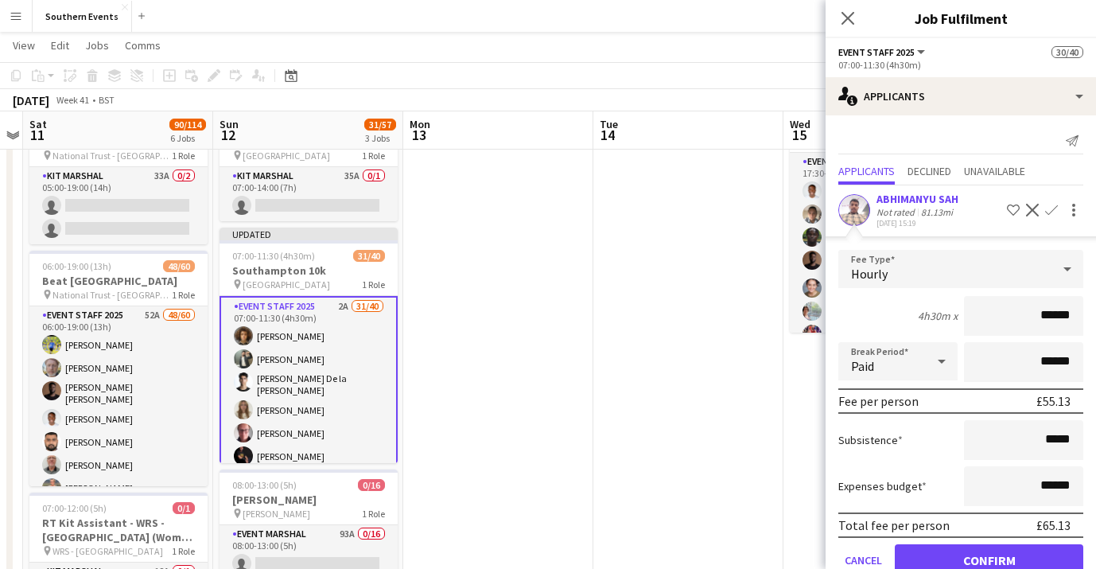
scroll to position [37, 0]
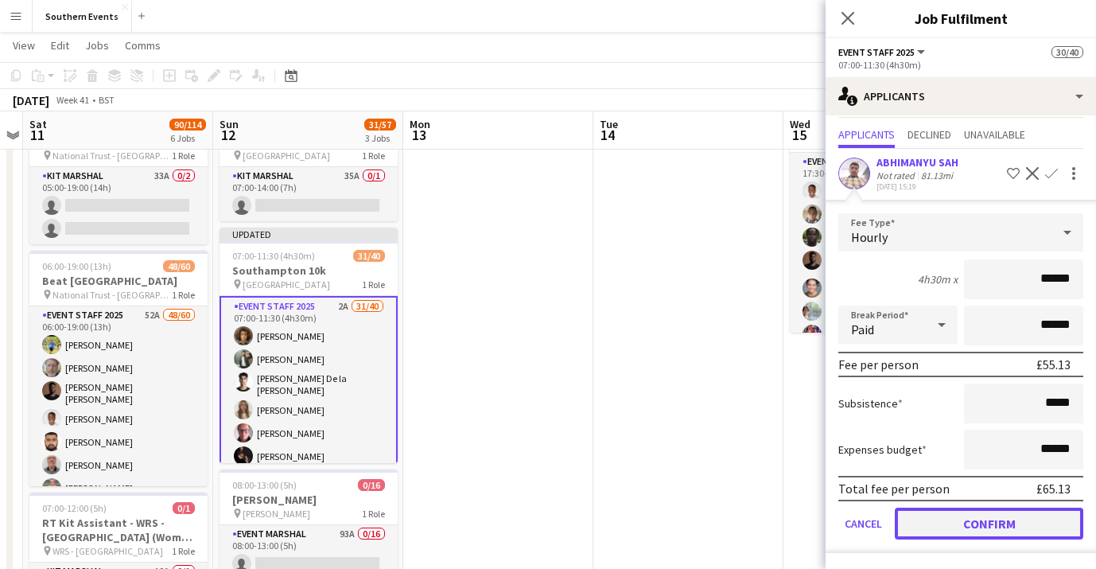
click at [998, 526] on button "Confirm" at bounding box center [989, 524] width 189 height 32
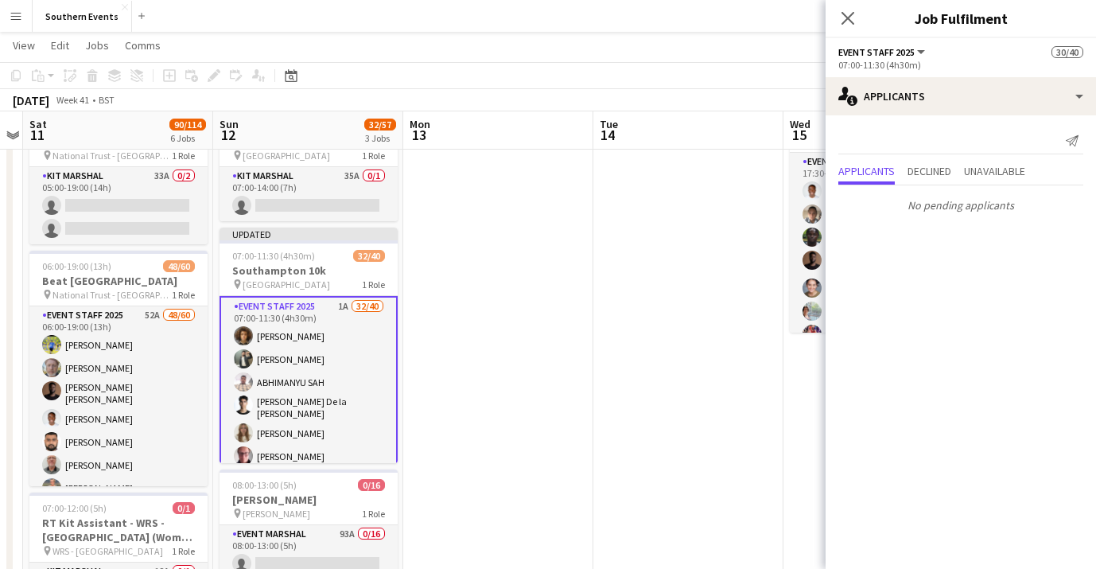
scroll to position [0, 0]
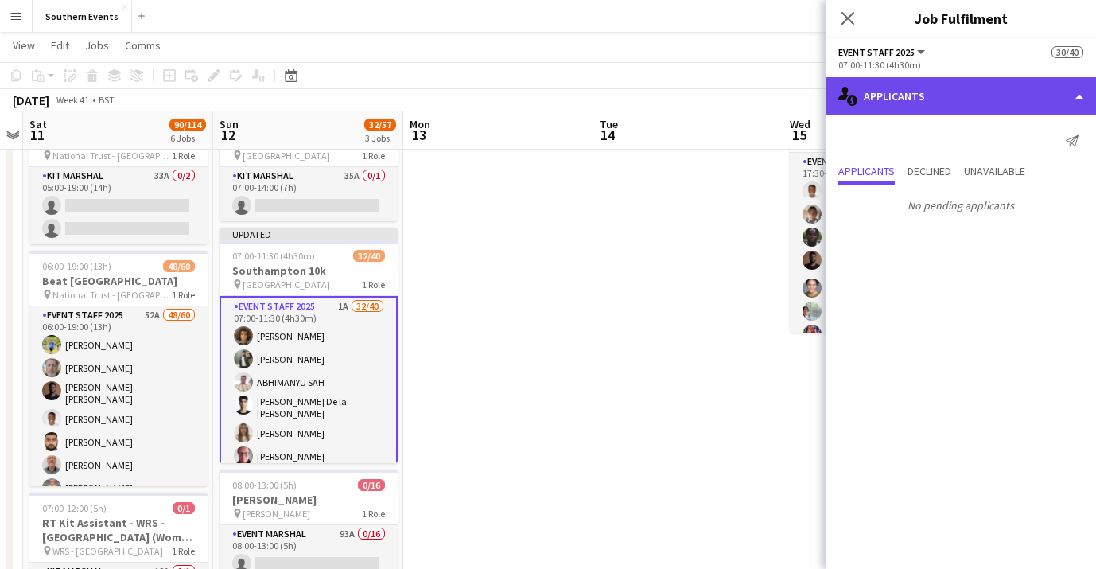
click at [943, 92] on div "single-neutral-actions-information Applicants" at bounding box center [961, 96] width 270 height 38
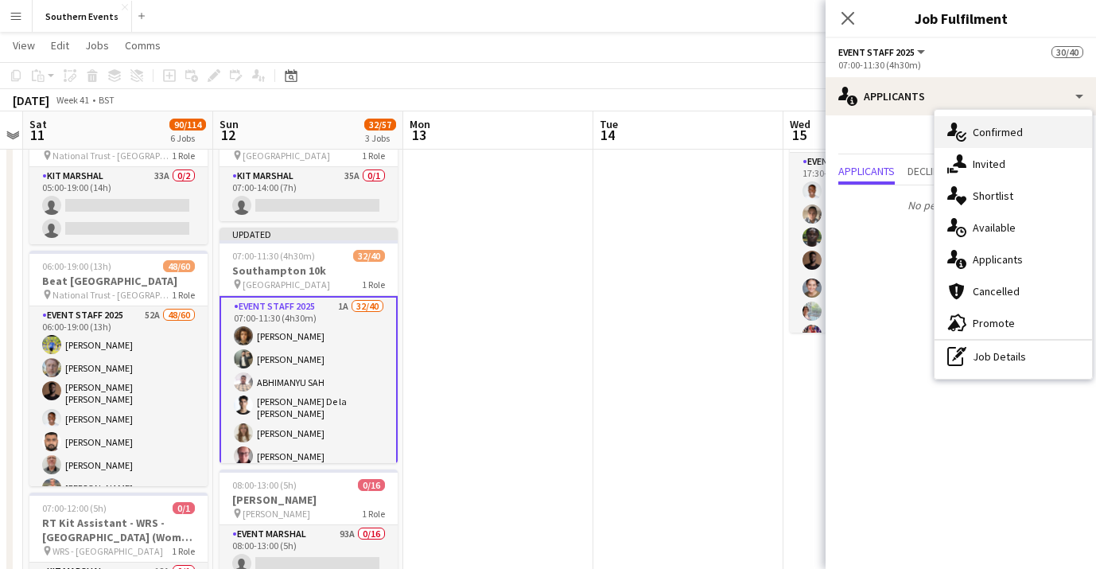
click at [1033, 126] on div "single-neutral-actions-check-2 Confirmed" at bounding box center [1014, 132] width 158 height 32
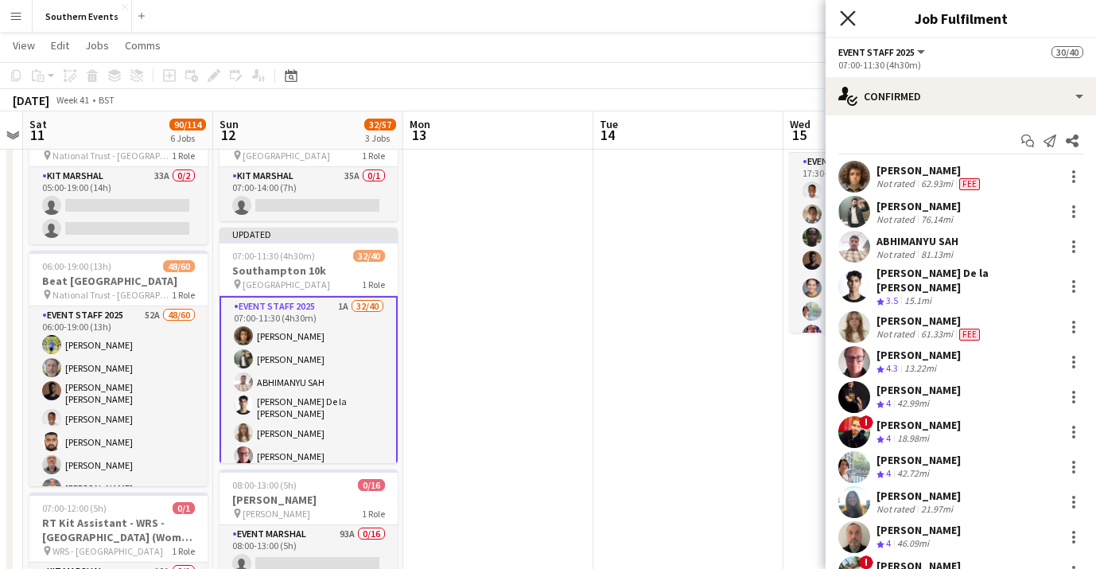
click at [846, 22] on icon "Close pop-in" at bounding box center [847, 17] width 15 height 15
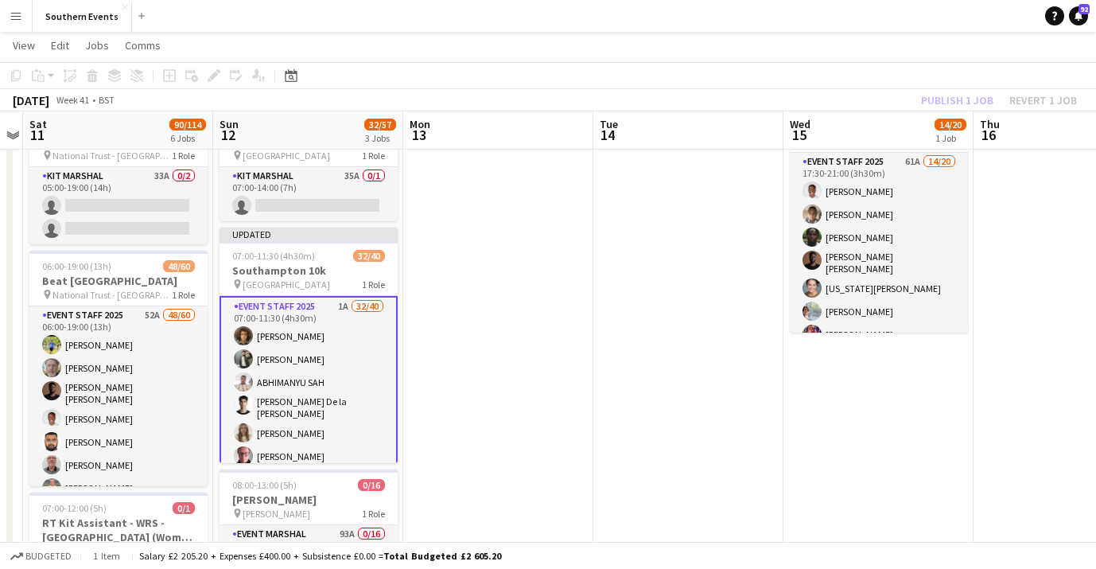
click at [968, 97] on div "Publish 1 job Revert 1 job" at bounding box center [999, 100] width 194 height 21
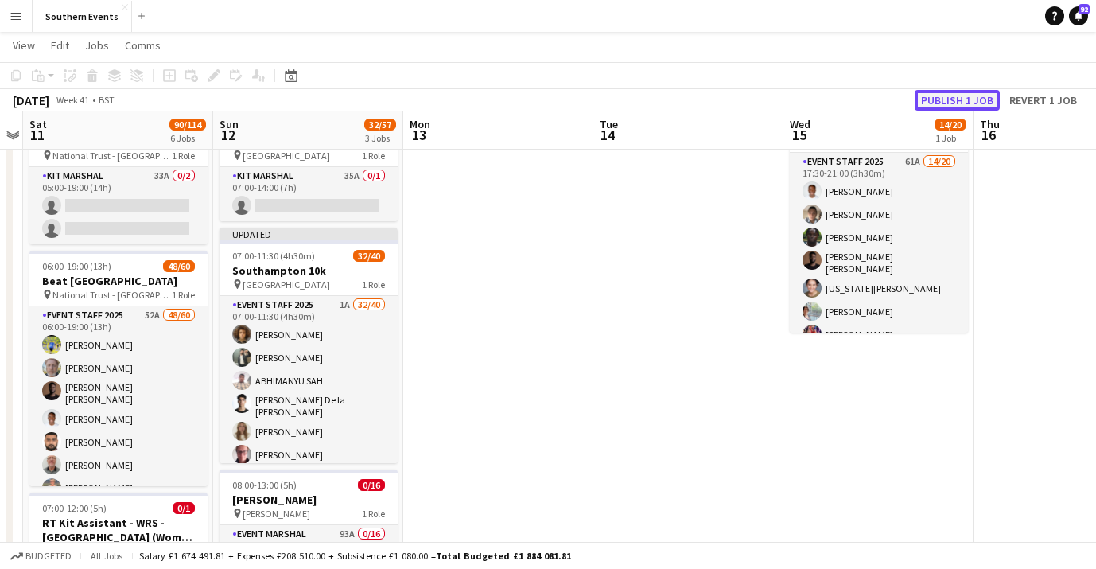
click at [969, 96] on button "Publish 1 job" at bounding box center [957, 100] width 85 height 21
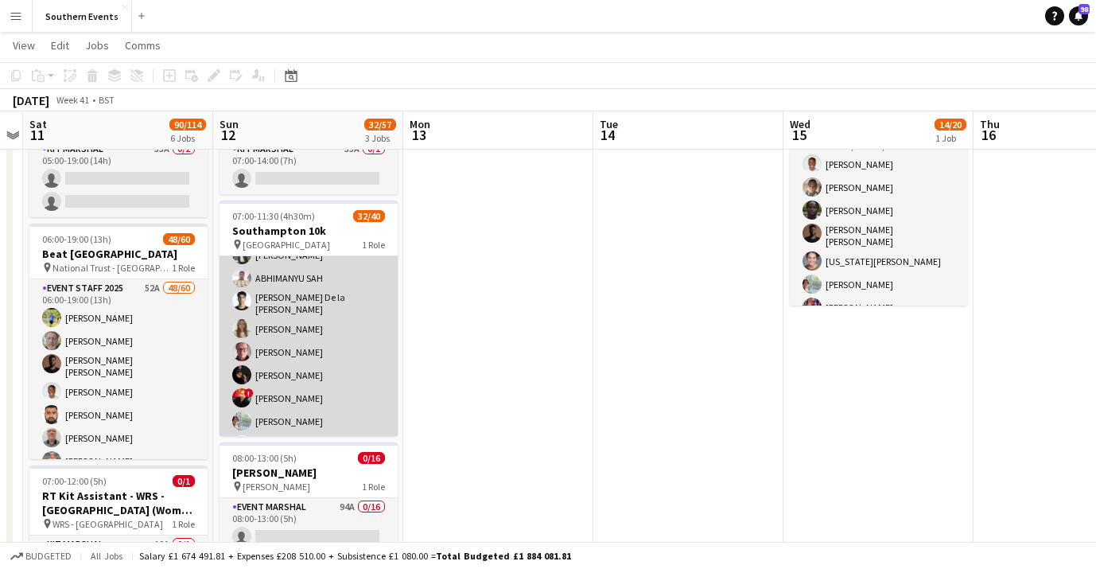
scroll to position [66, 0]
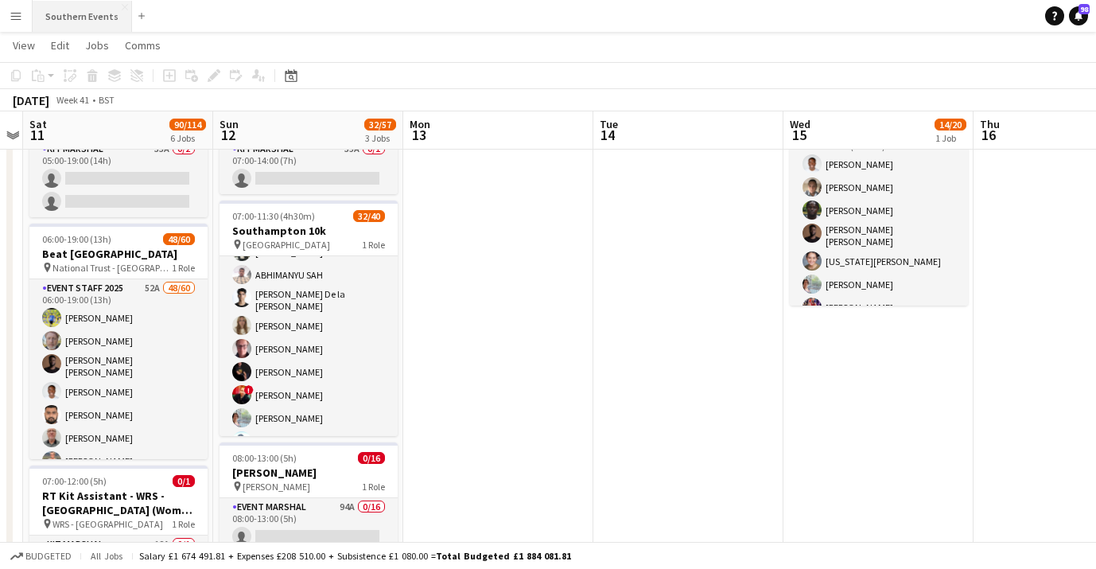
click at [103, 14] on button "Southern Events Close" at bounding box center [82, 16] width 99 height 31
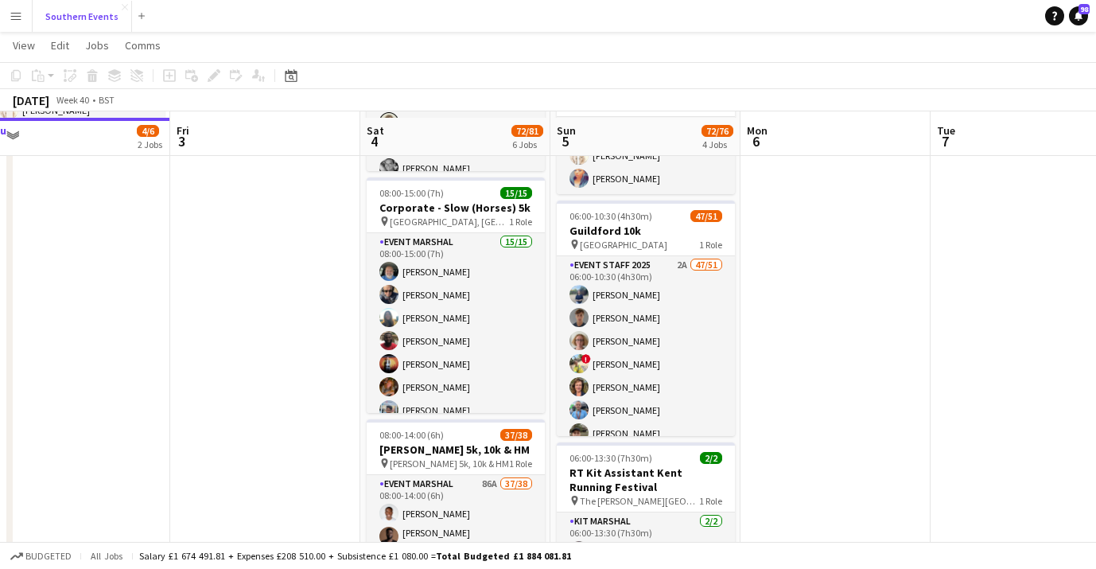
scroll to position [386, 0]
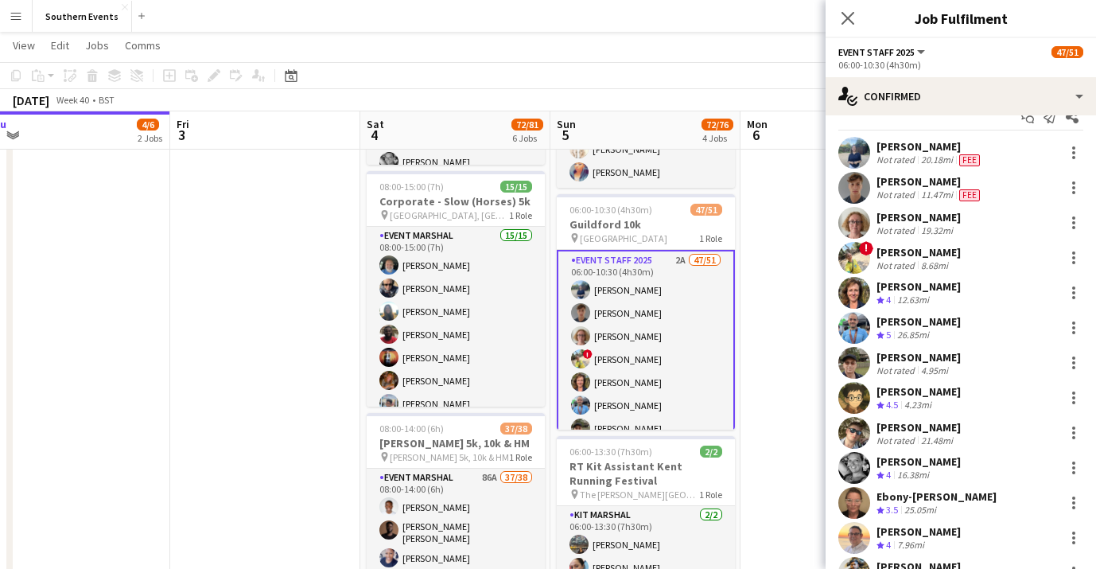
scroll to position [0, 0]
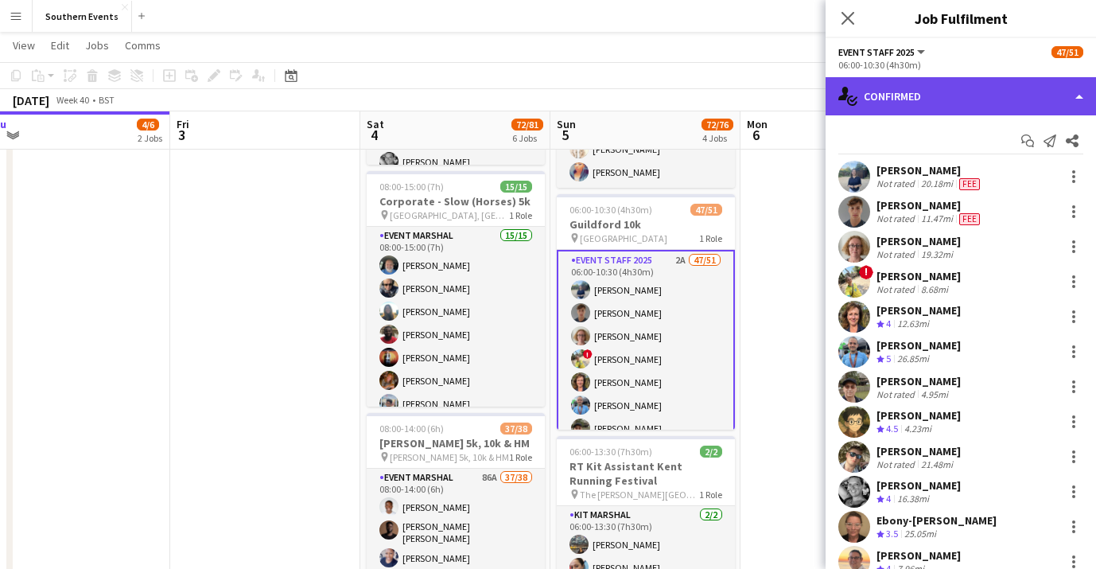
click at [1040, 100] on div "single-neutral-actions-check-2 Confirmed" at bounding box center [961, 96] width 270 height 38
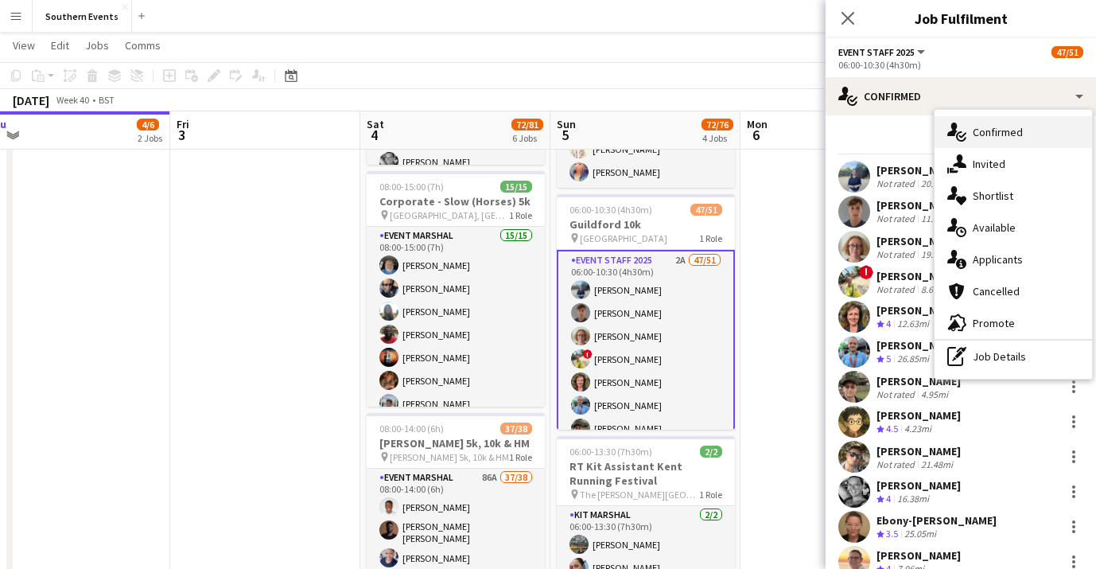
click at [1044, 139] on div "single-neutral-actions-check-2 Confirmed" at bounding box center [1014, 132] width 158 height 32
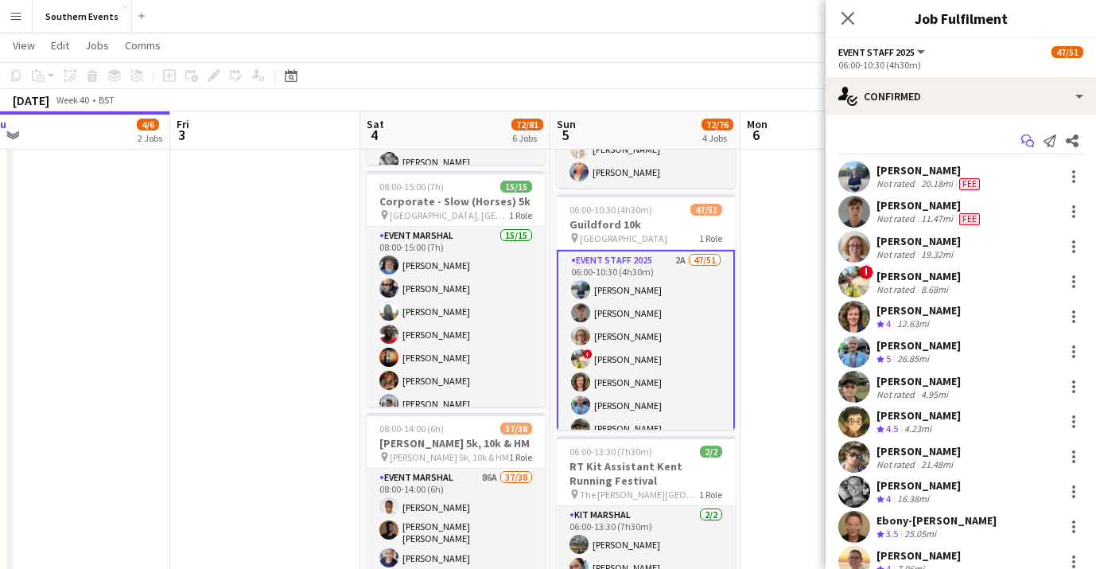
click at [1024, 146] on icon "Start chat" at bounding box center [1027, 140] width 13 height 13
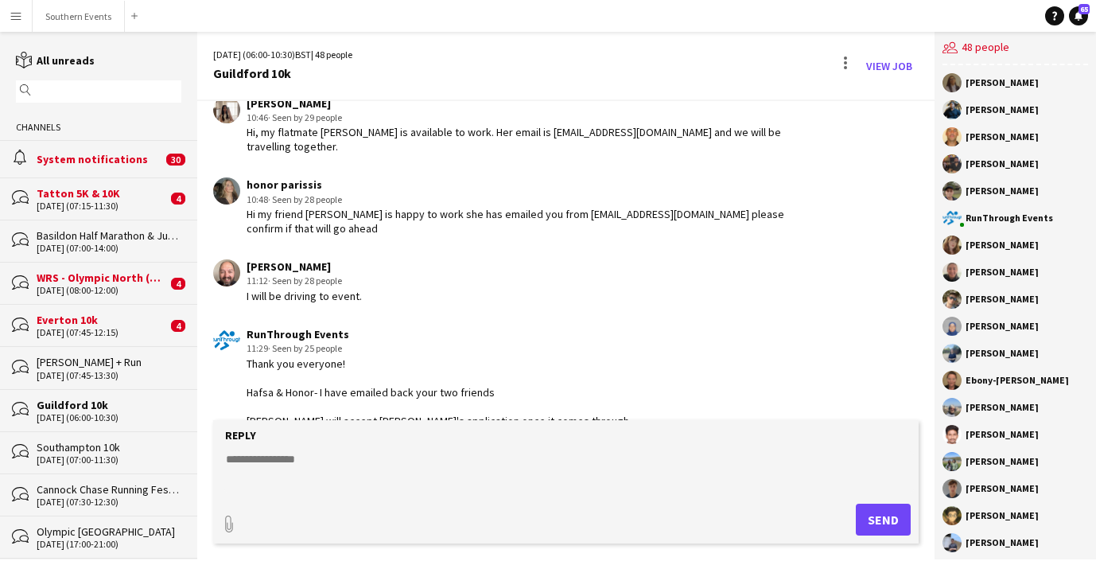
click at [93, 413] on div "[DATE] (06:00-10:30)" at bounding box center [109, 417] width 145 height 11
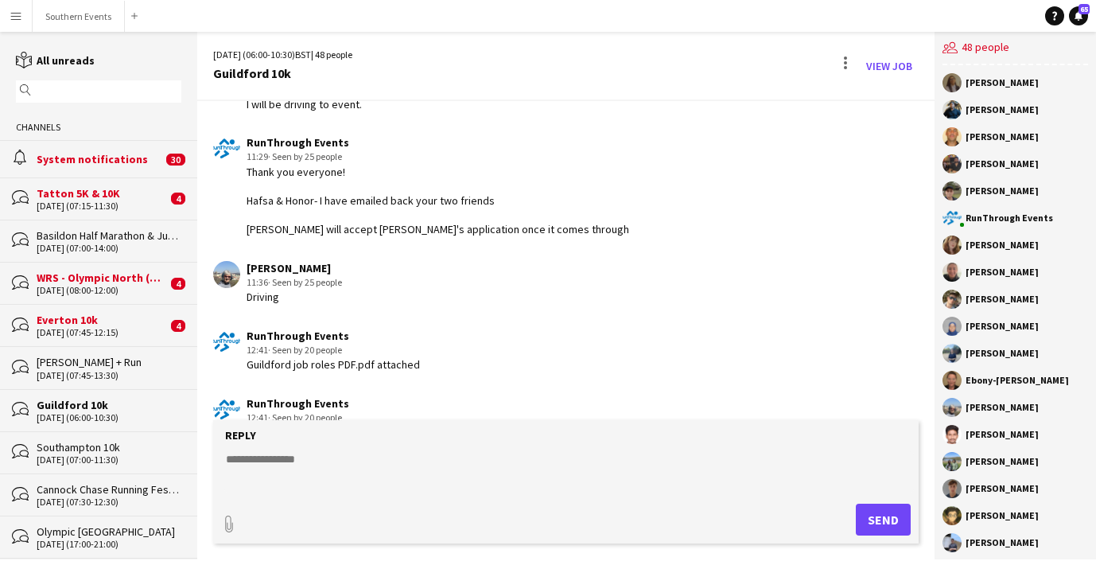
scroll to position [2429, 0]
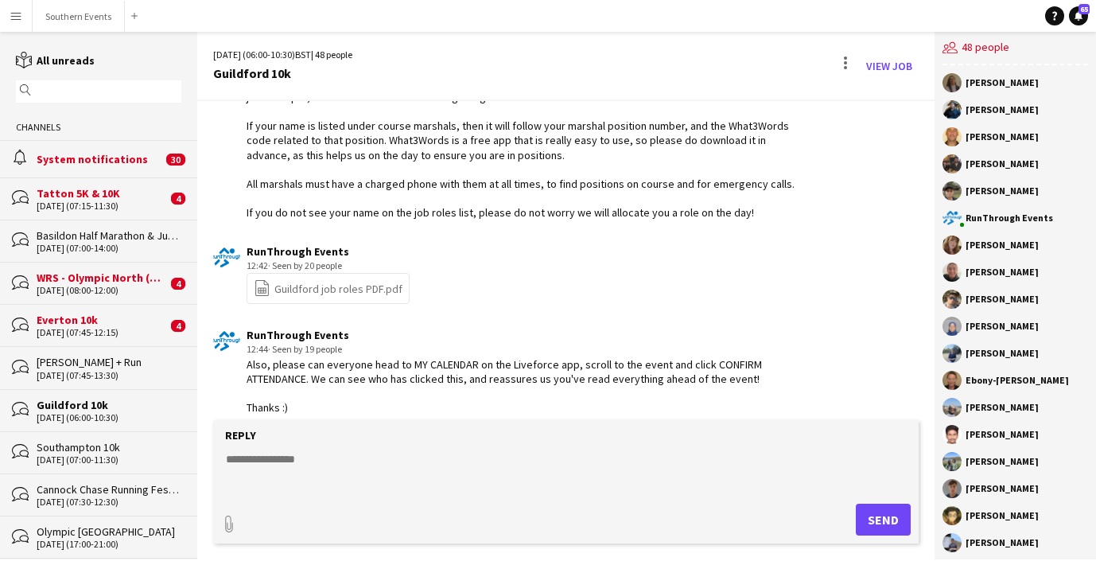
click at [23, 25] on button "Menu" at bounding box center [16, 16] width 32 height 32
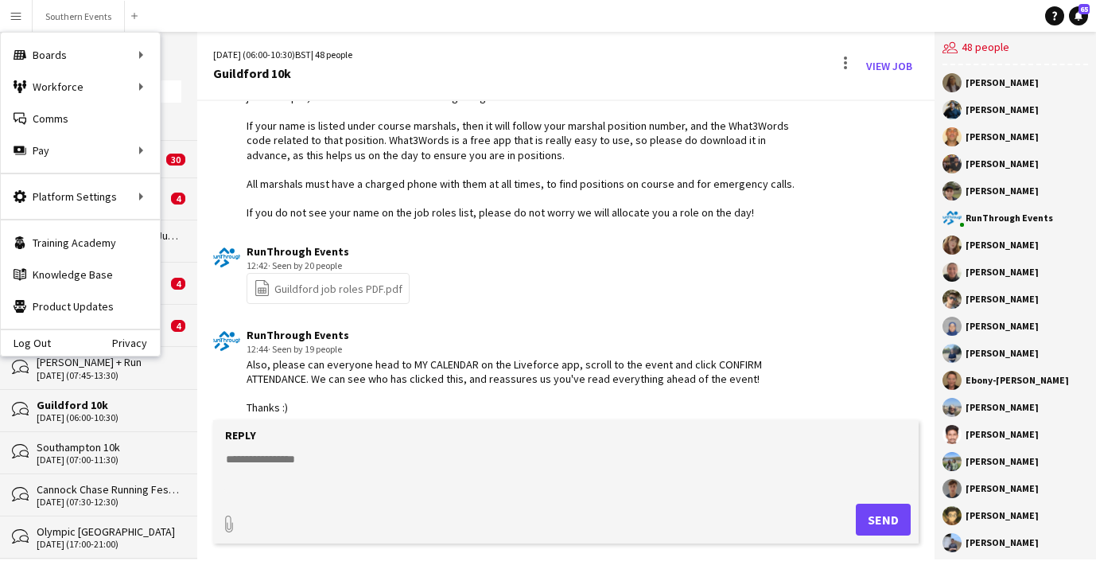
click at [373, 280] on link "file-spreadsheet Guildford job roles PDF.pdf" at bounding box center [328, 288] width 149 height 18
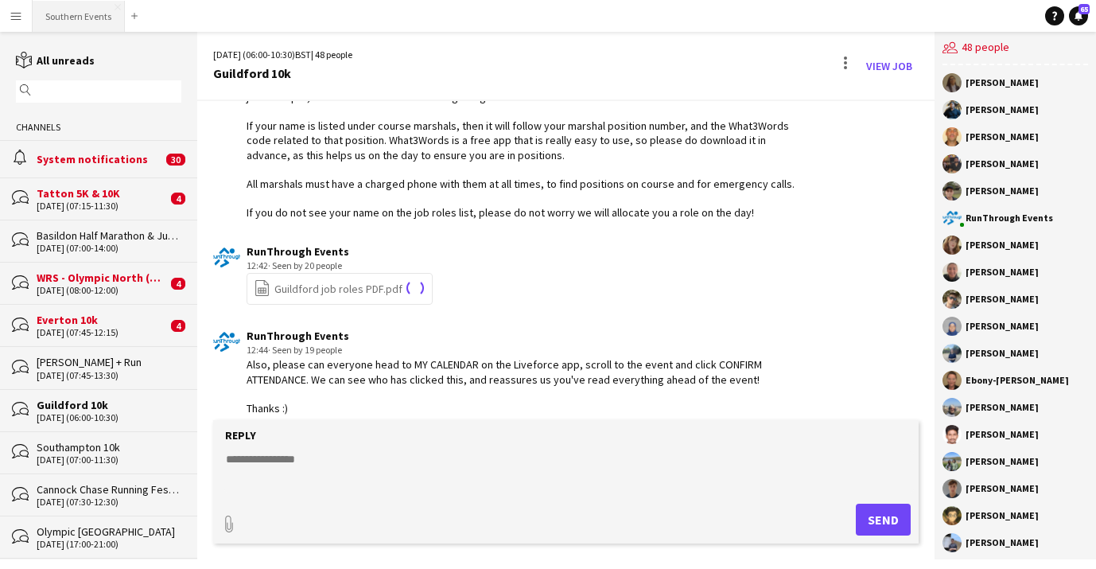
click at [83, 14] on button "Southern Events Close" at bounding box center [79, 16] width 92 height 31
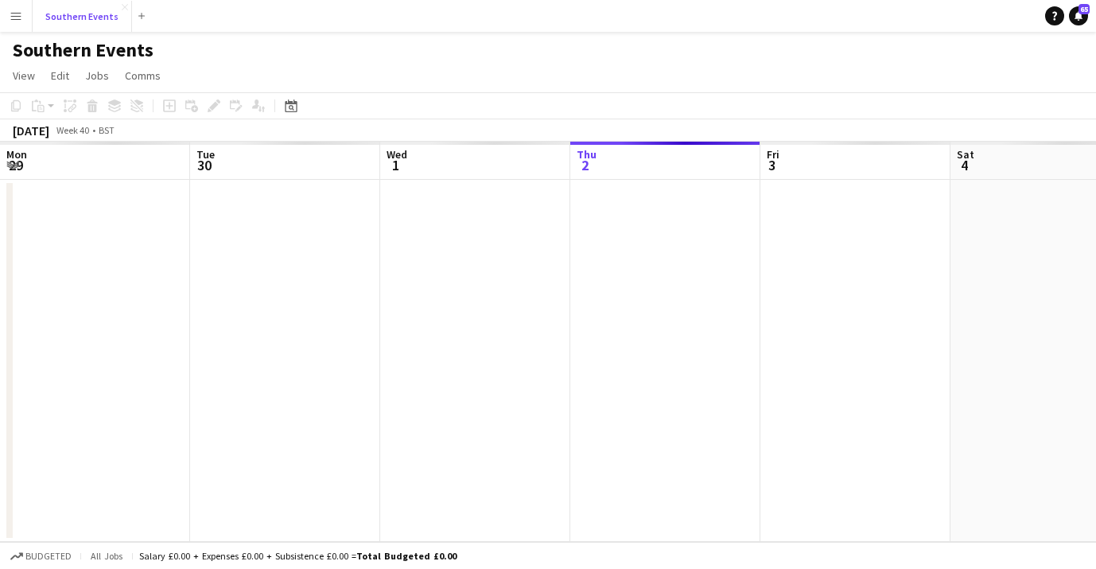
scroll to position [0, 380]
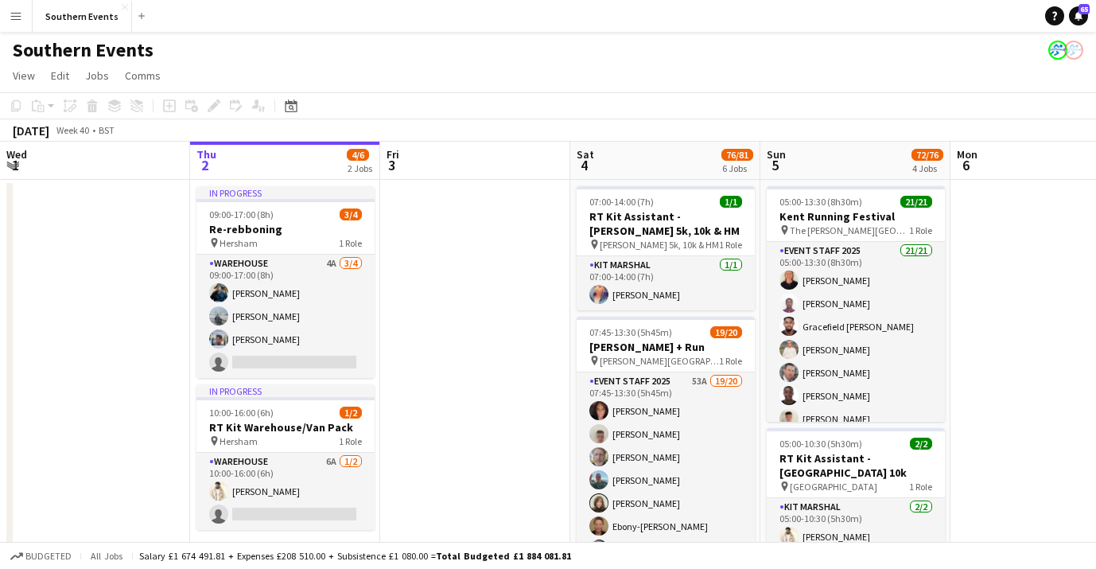
click at [1070, 129] on div "October 2025 Week 40 • BST" at bounding box center [548, 130] width 1096 height 22
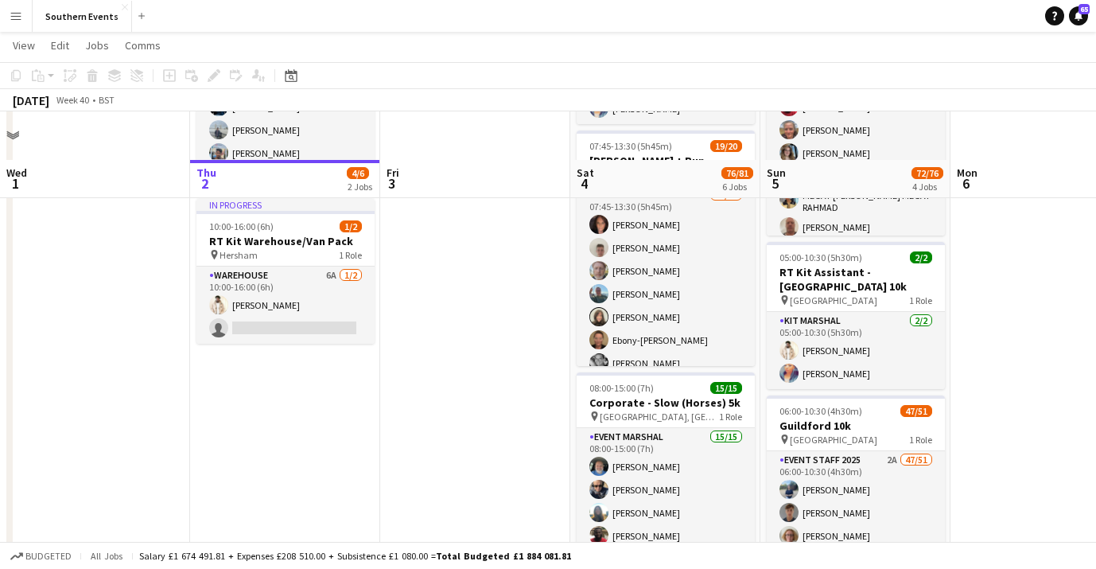
scroll to position [340, 0]
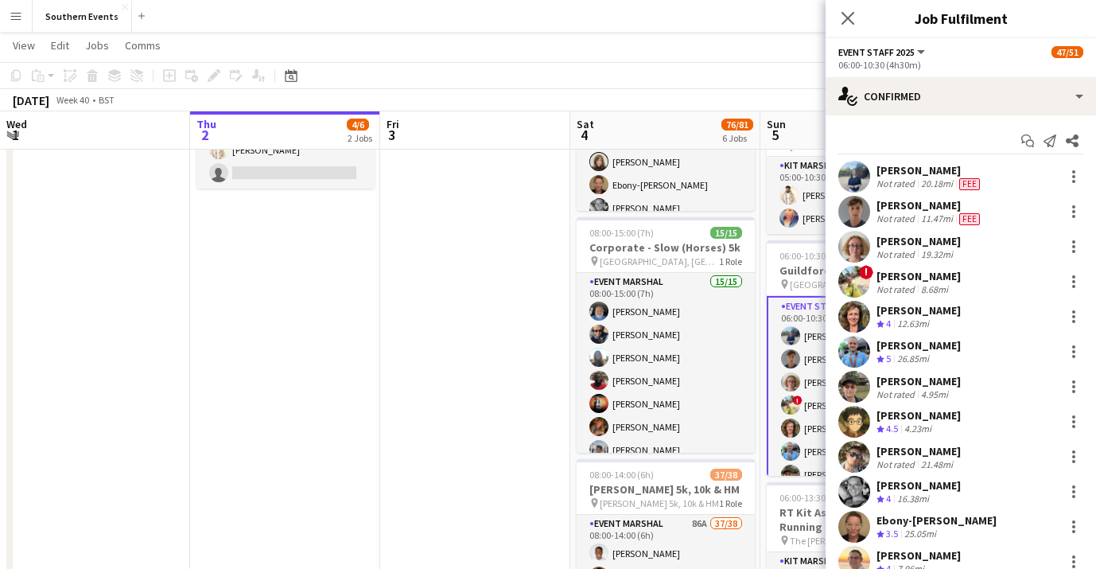
click at [1017, 280] on div "! Josie Cox Not rated 8.68mi" at bounding box center [961, 282] width 270 height 32
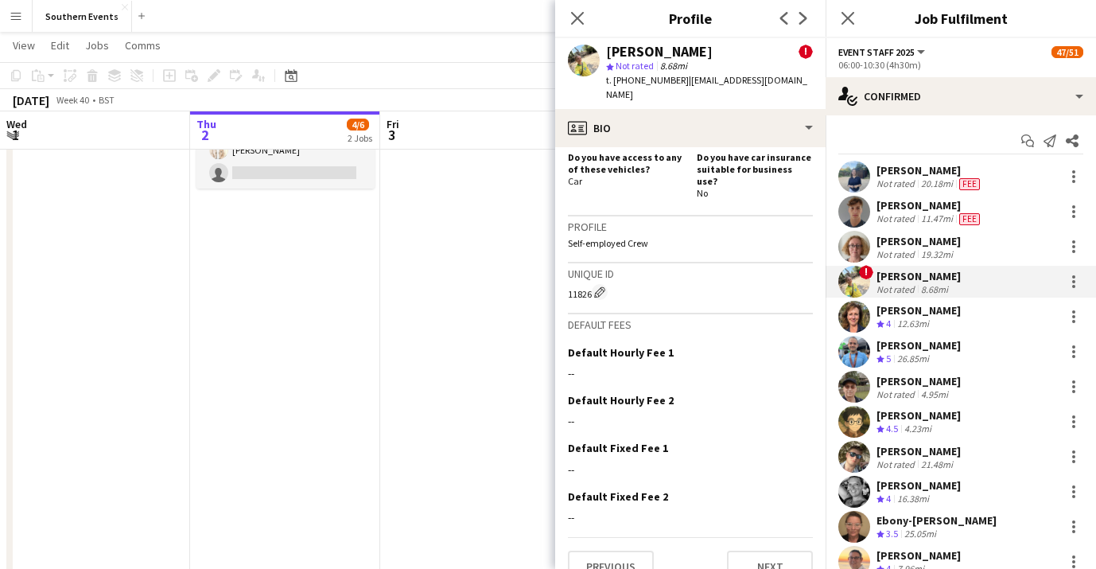
scroll to position [0, 0]
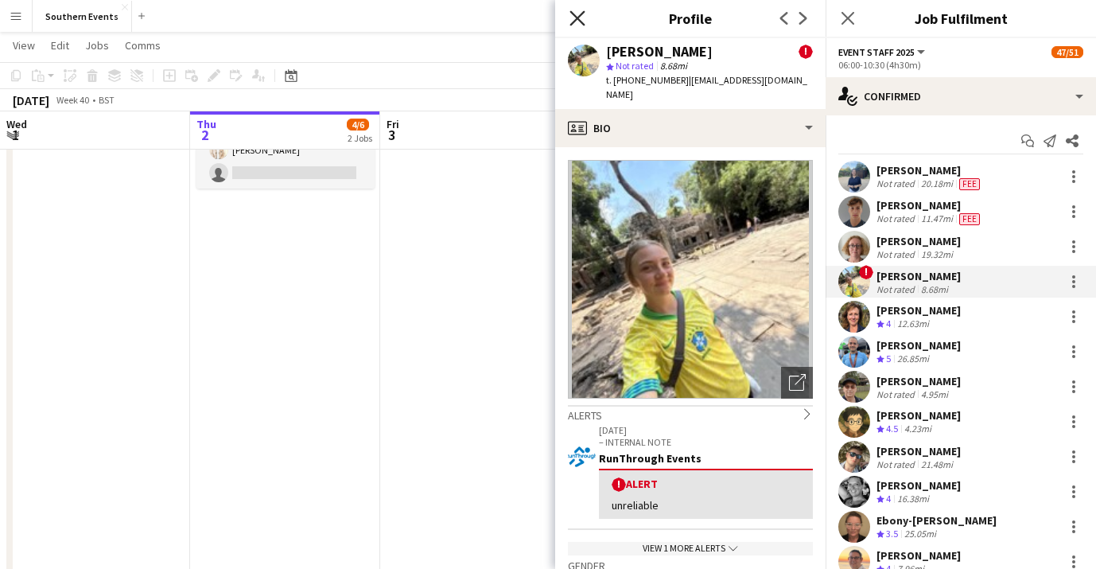
click at [577, 14] on icon "Close pop-in" at bounding box center [577, 17] width 15 height 15
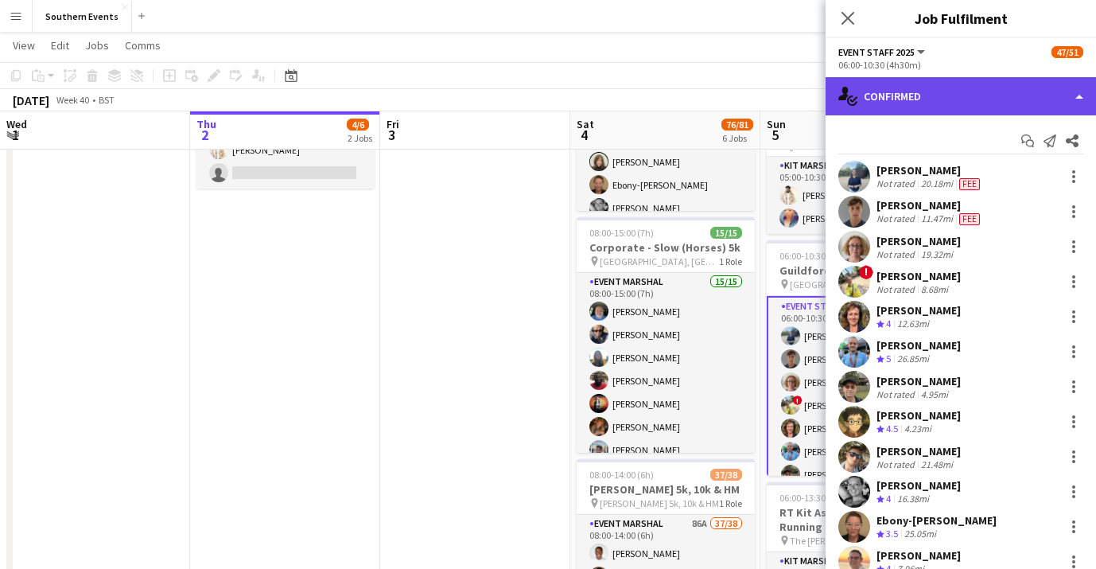
click at [1071, 92] on div "single-neutral-actions-check-2 Confirmed" at bounding box center [961, 96] width 270 height 38
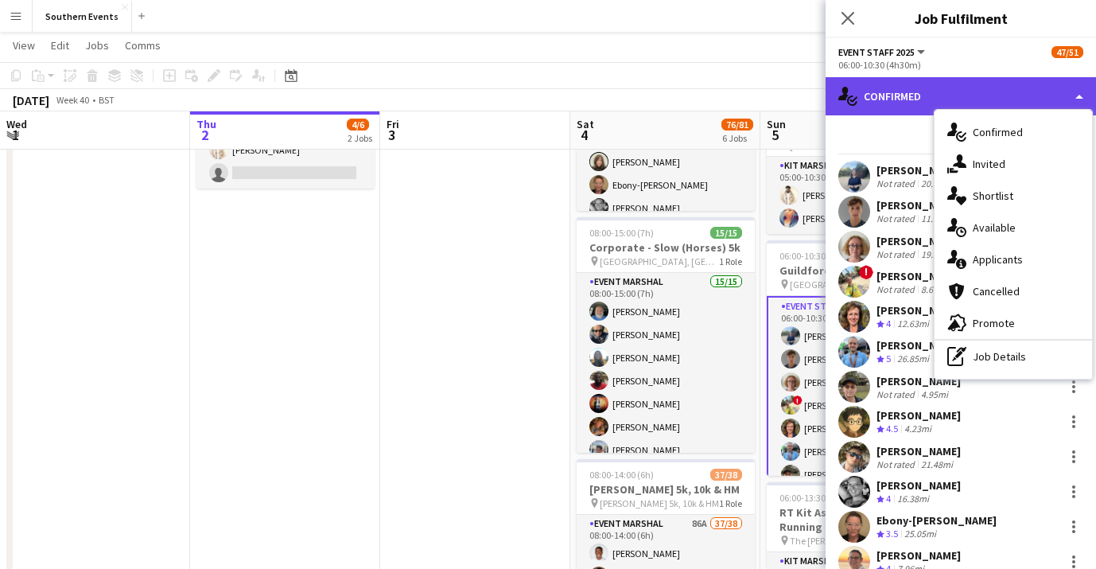
click at [1071, 92] on div "single-neutral-actions-check-2 Confirmed" at bounding box center [961, 96] width 270 height 38
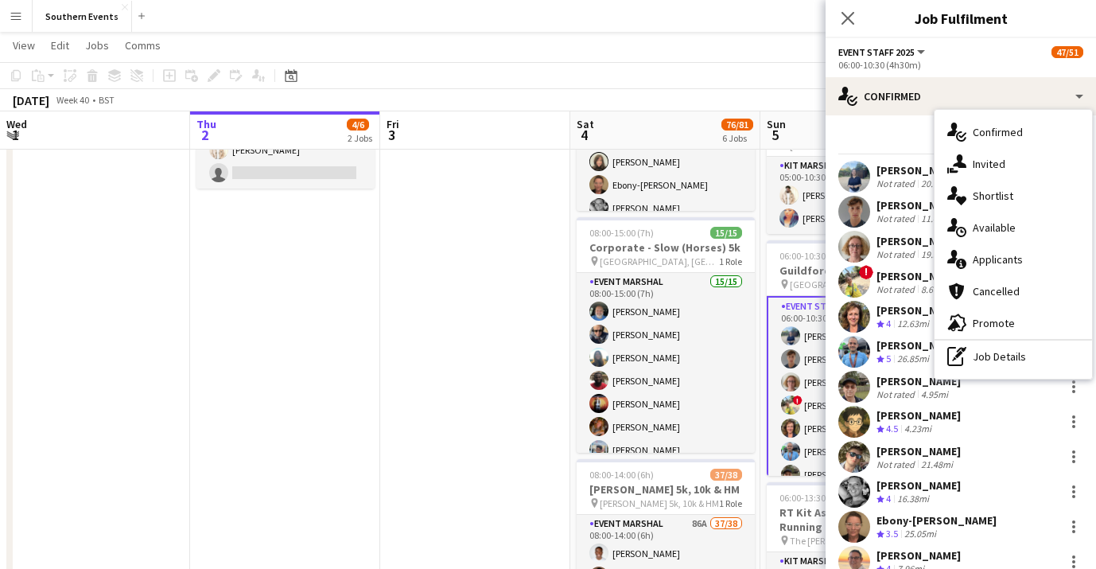
click at [798, 88] on app-toolbar "Copy Paste Paste Command V Paste with crew Command Shift V Paste linked Job [GE…" at bounding box center [548, 75] width 1096 height 27
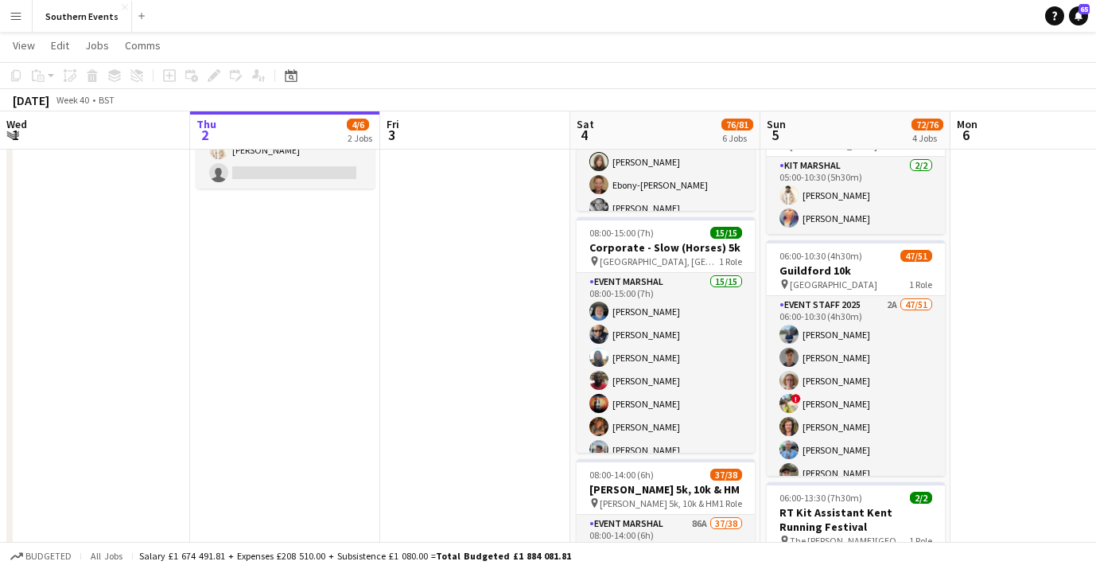
click at [1025, 385] on app-date-cell at bounding box center [1046, 458] width 190 height 1239
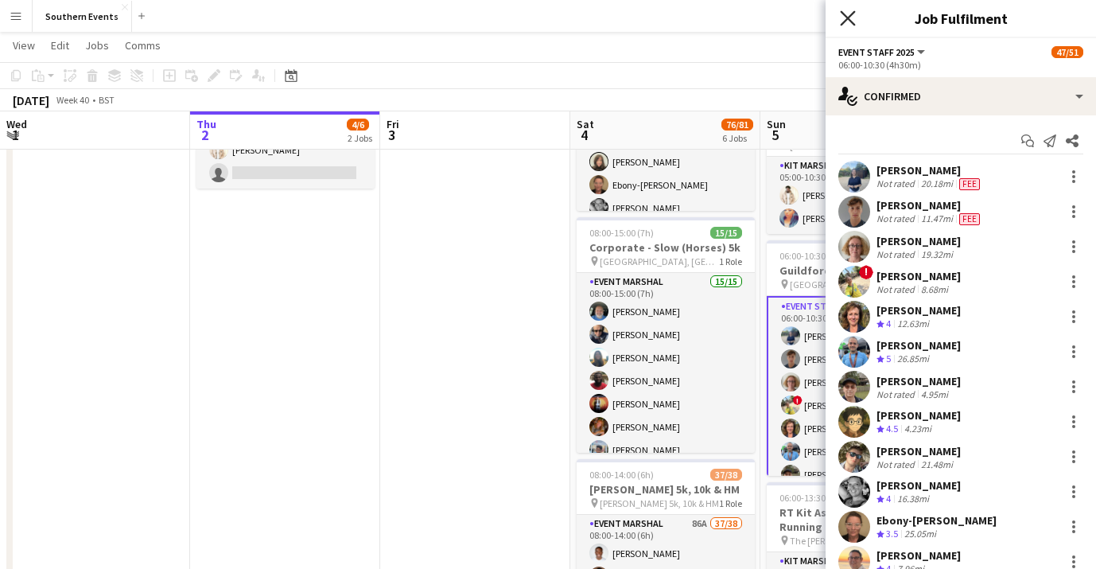
click at [846, 22] on icon "Close pop-in" at bounding box center [847, 17] width 15 height 15
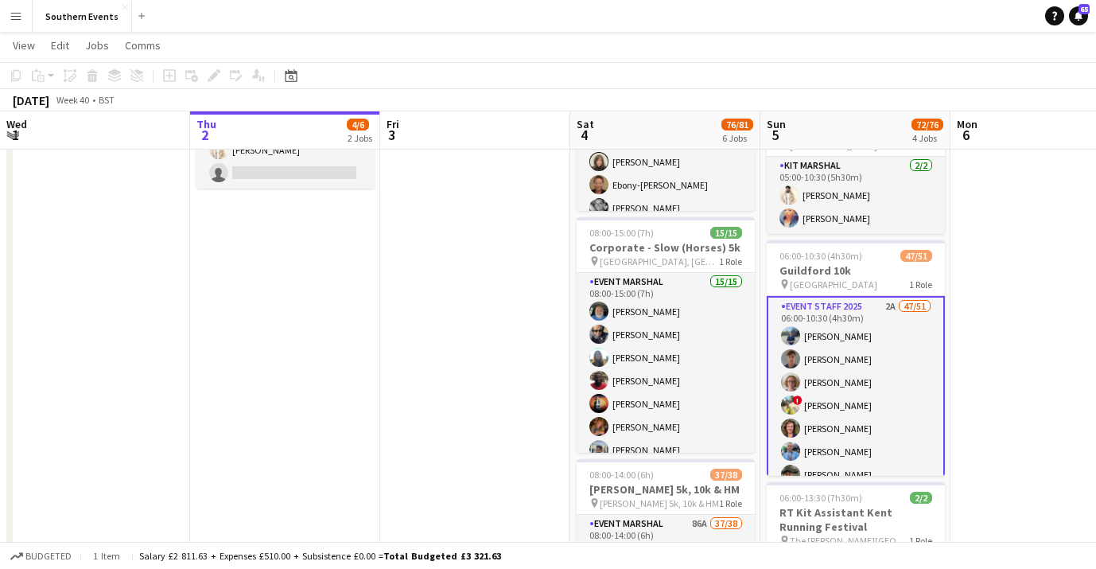
click at [899, 89] on div "October 2025 Week 40 • BST" at bounding box center [548, 100] width 1096 height 22
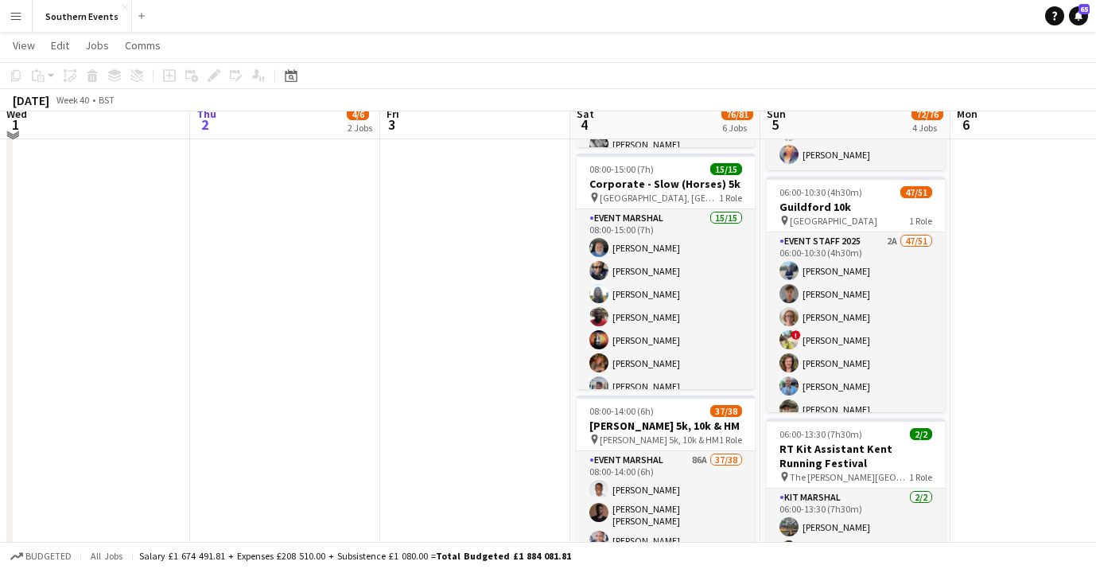
scroll to position [405, 0]
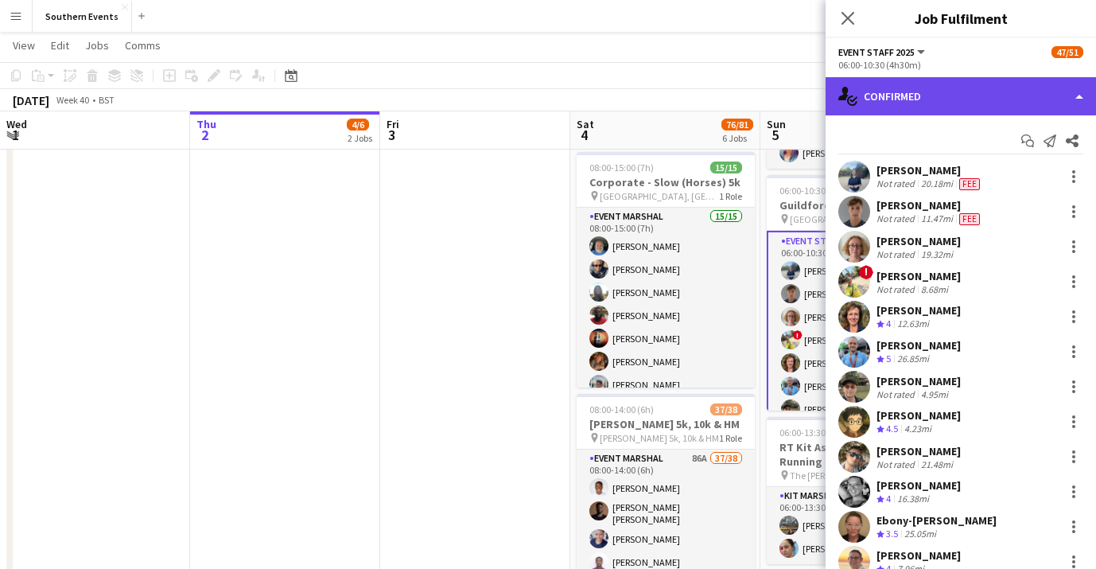
click at [1062, 92] on div "single-neutral-actions-check-2 Confirmed" at bounding box center [961, 96] width 270 height 38
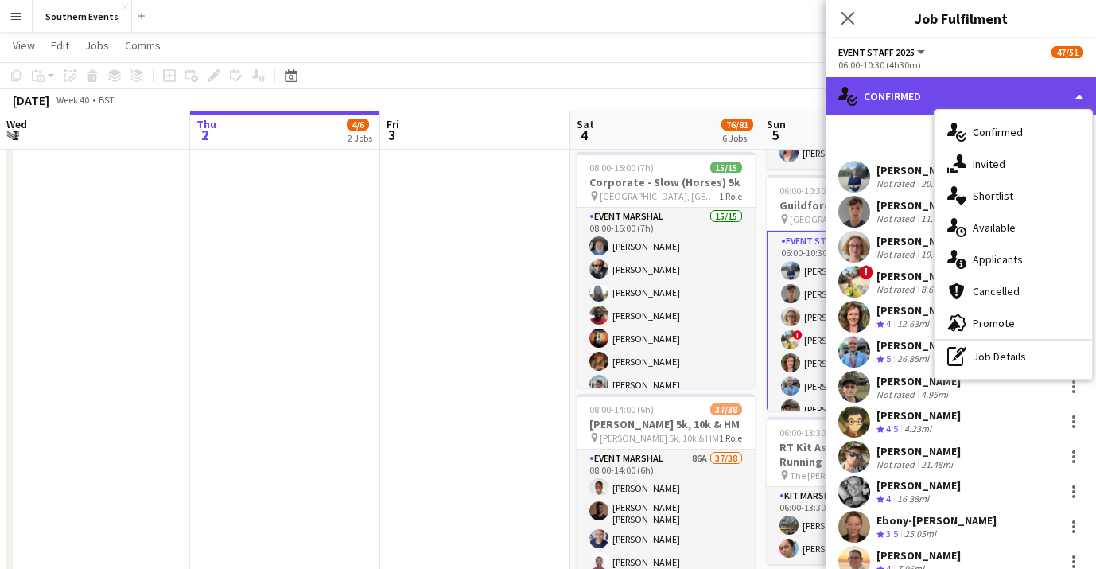
click at [979, 96] on div "single-neutral-actions-check-2 Confirmed" at bounding box center [961, 96] width 270 height 38
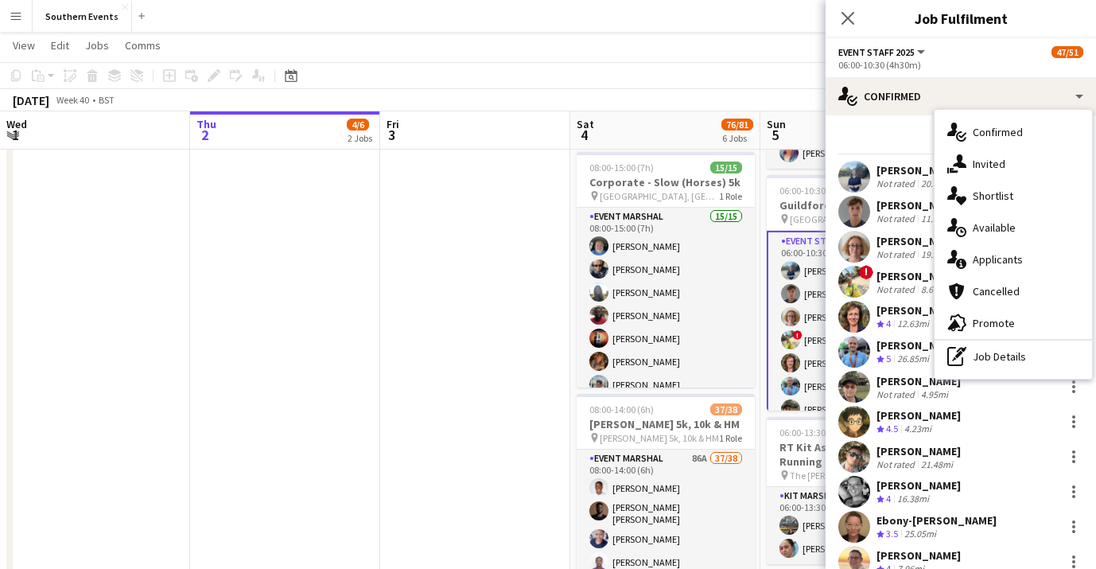
click at [717, 77] on app-toolbar "Copy Paste Paste Command V Paste with crew Command Shift V Paste linked Job [GE…" at bounding box center [548, 75] width 1096 height 27
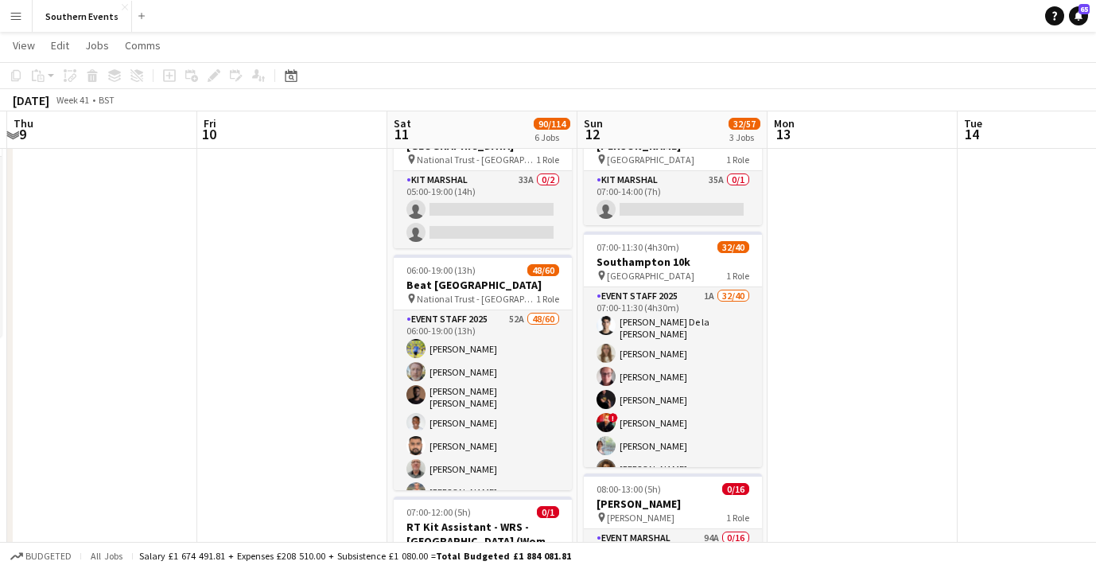
scroll to position [83, 0]
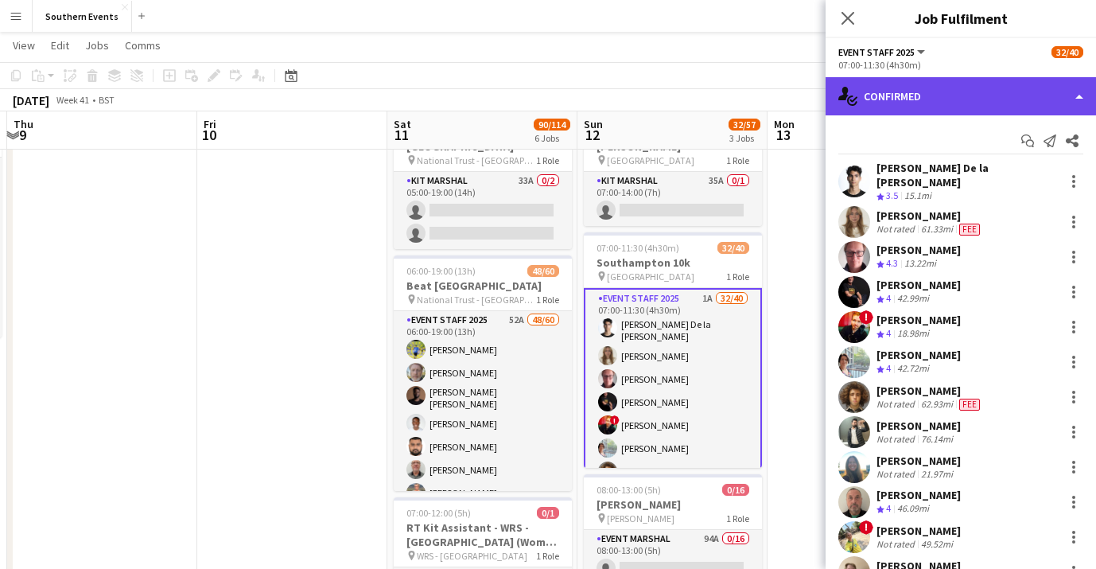
click at [1062, 95] on div "single-neutral-actions-check-2 Confirmed" at bounding box center [961, 96] width 270 height 38
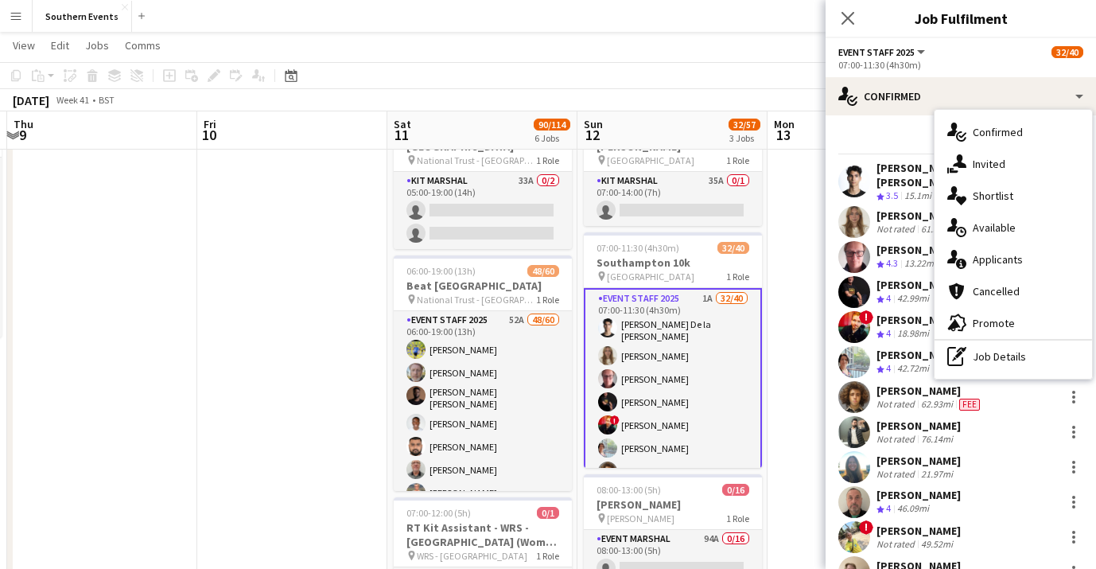
click at [1023, 259] on div "single-neutral-actions-information Applicants" at bounding box center [1014, 259] width 158 height 32
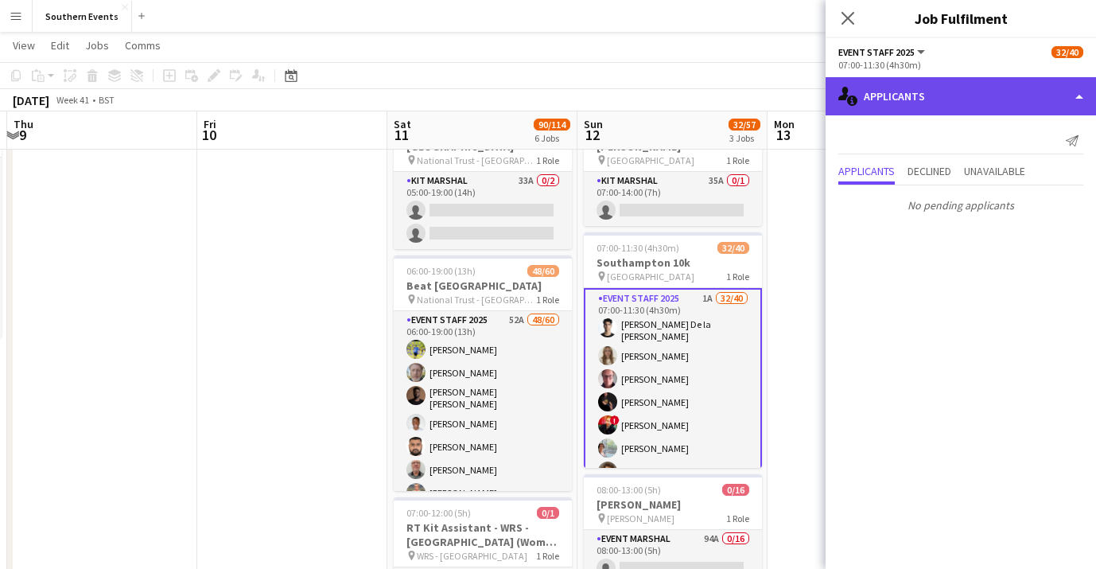
click at [1021, 94] on div "single-neutral-actions-information Applicants" at bounding box center [961, 96] width 270 height 38
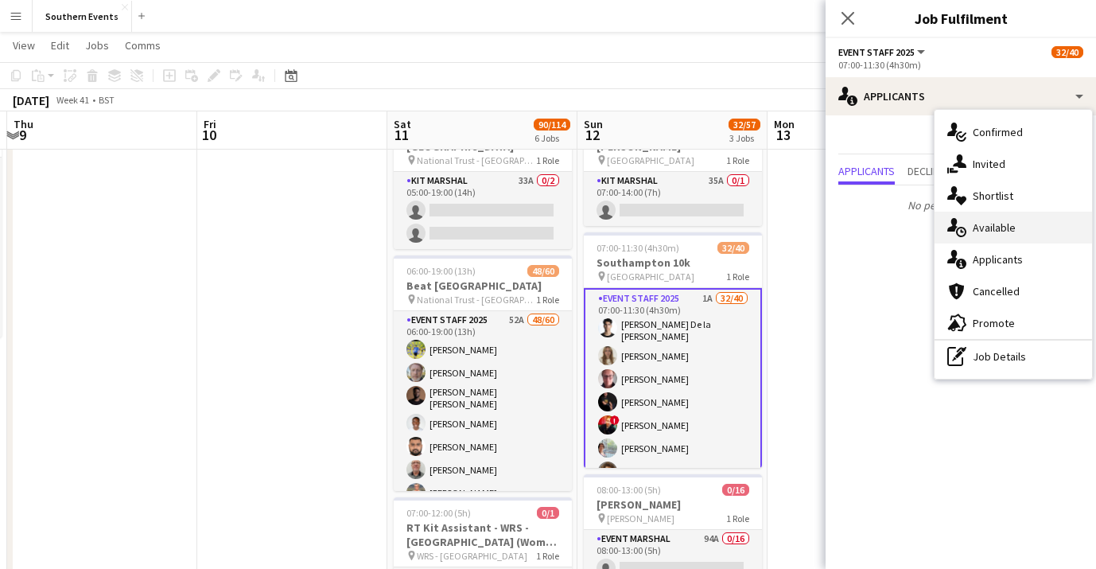
click at [1012, 231] on span "Available" at bounding box center [994, 227] width 43 height 14
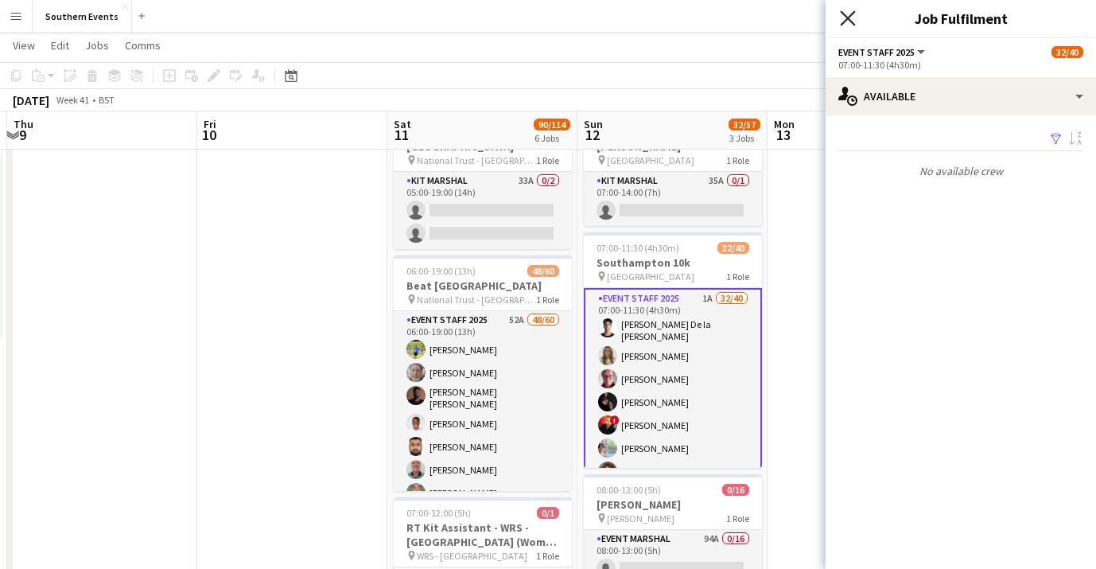
click at [852, 20] on icon "Close pop-in" at bounding box center [847, 17] width 15 height 15
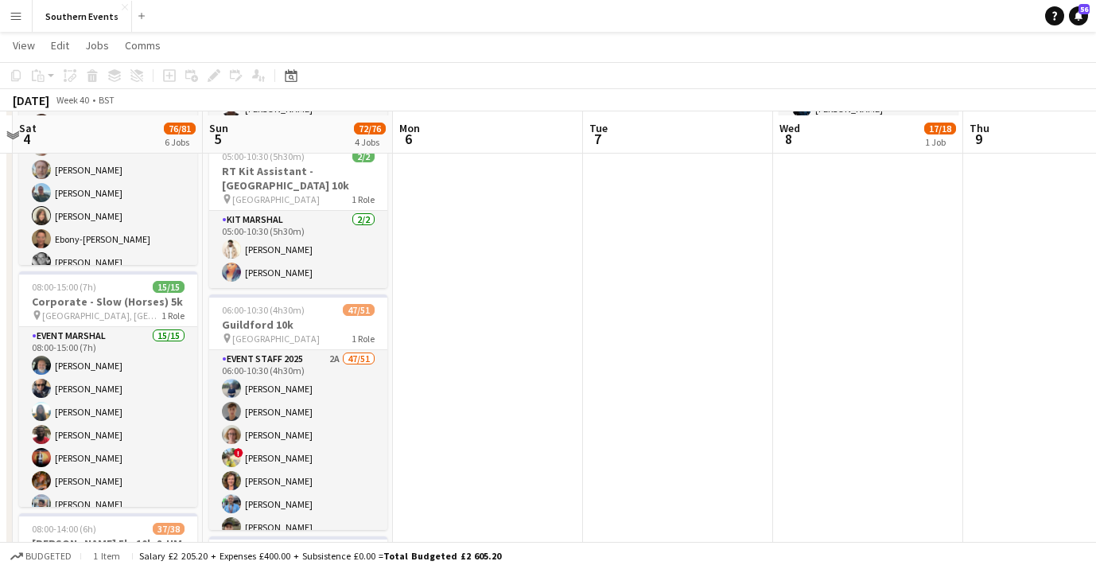
scroll to position [290, 0]
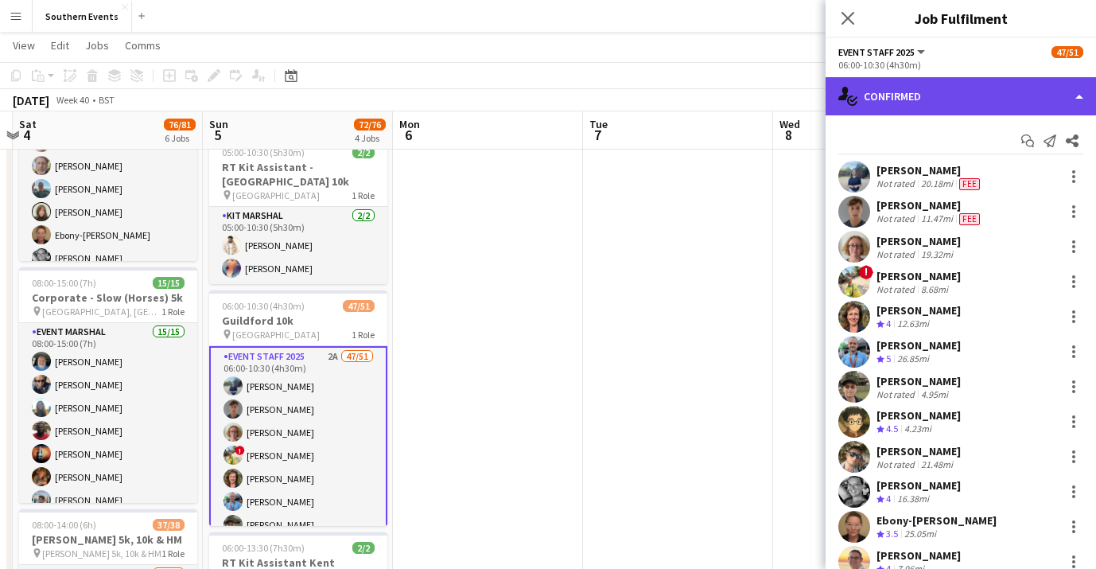
click at [1067, 103] on div "single-neutral-actions-check-2 Confirmed" at bounding box center [961, 96] width 270 height 38
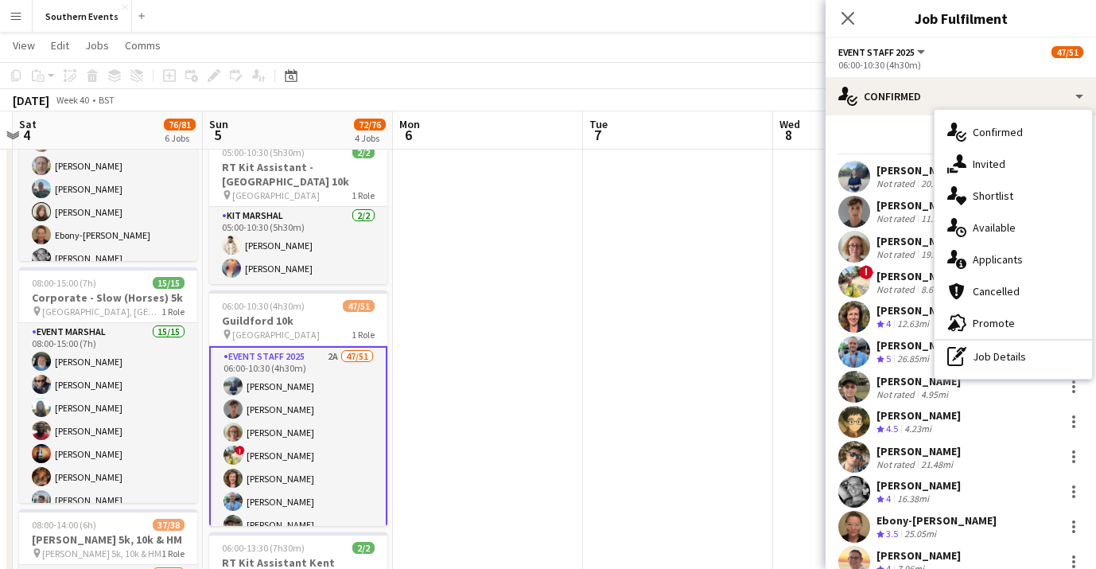
click at [977, 54] on div "Event Staff 2025 All roles Event Staff 2025 47/51" at bounding box center [960, 52] width 245 height 14
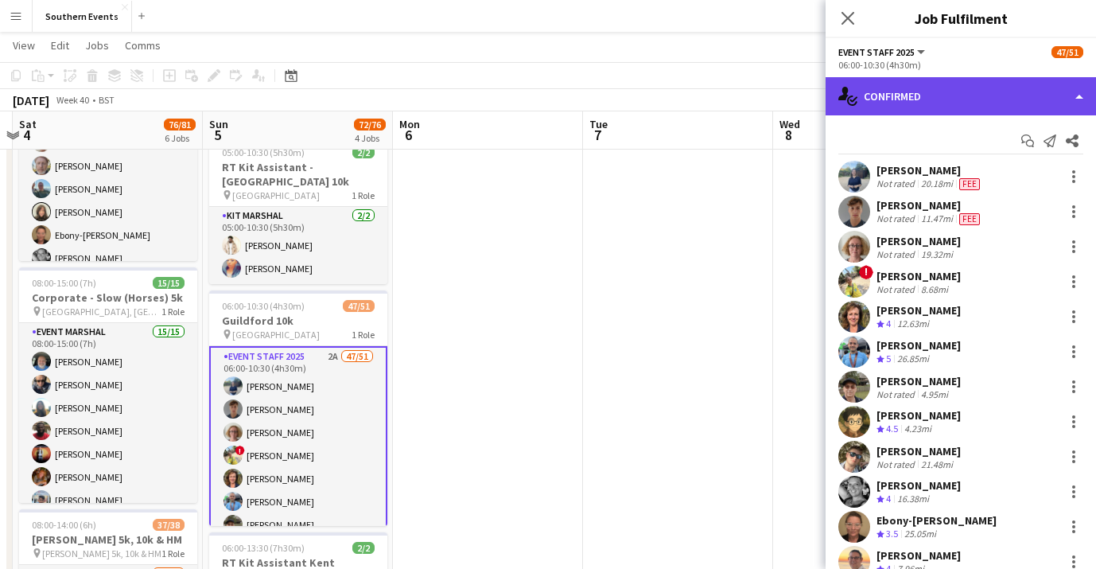
click at [997, 98] on div "single-neutral-actions-check-2 Confirmed" at bounding box center [961, 96] width 270 height 38
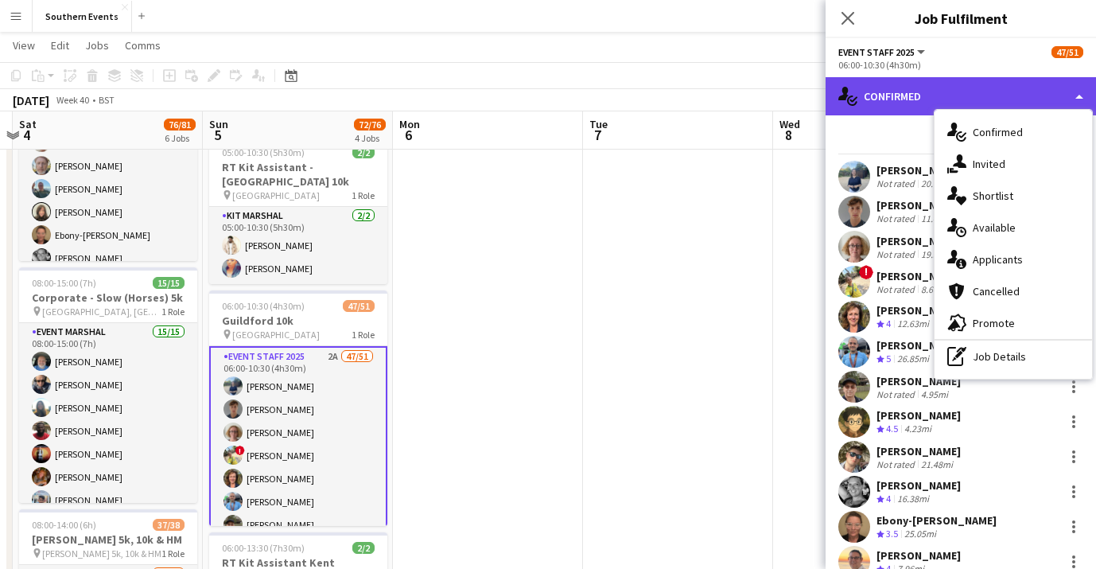
click at [907, 101] on div "single-neutral-actions-check-2 Confirmed" at bounding box center [961, 96] width 270 height 38
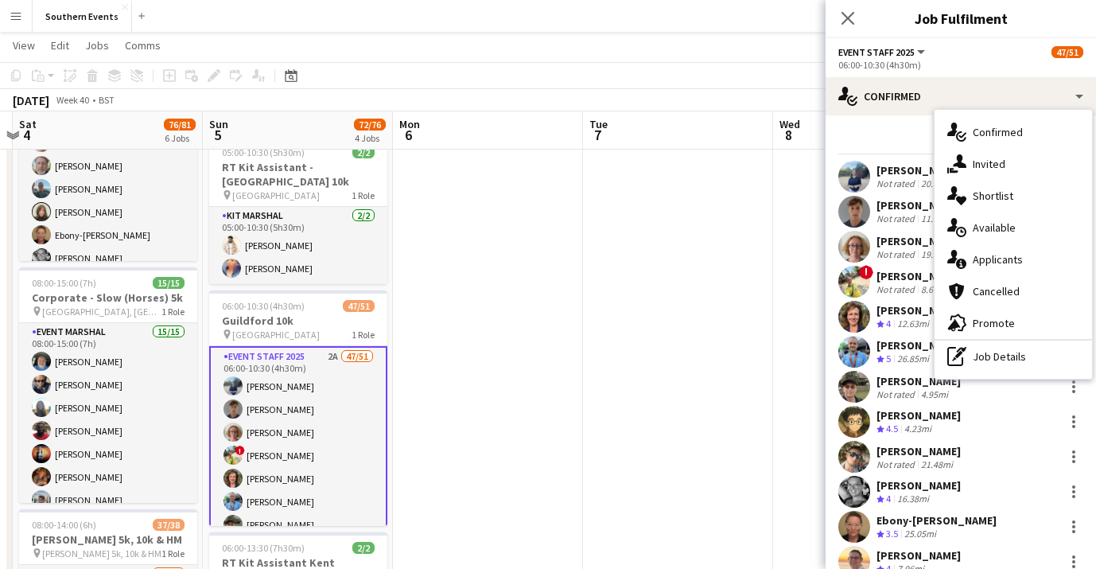
click at [864, 141] on div "Start chat Send notification Share" at bounding box center [960, 141] width 245 height 26
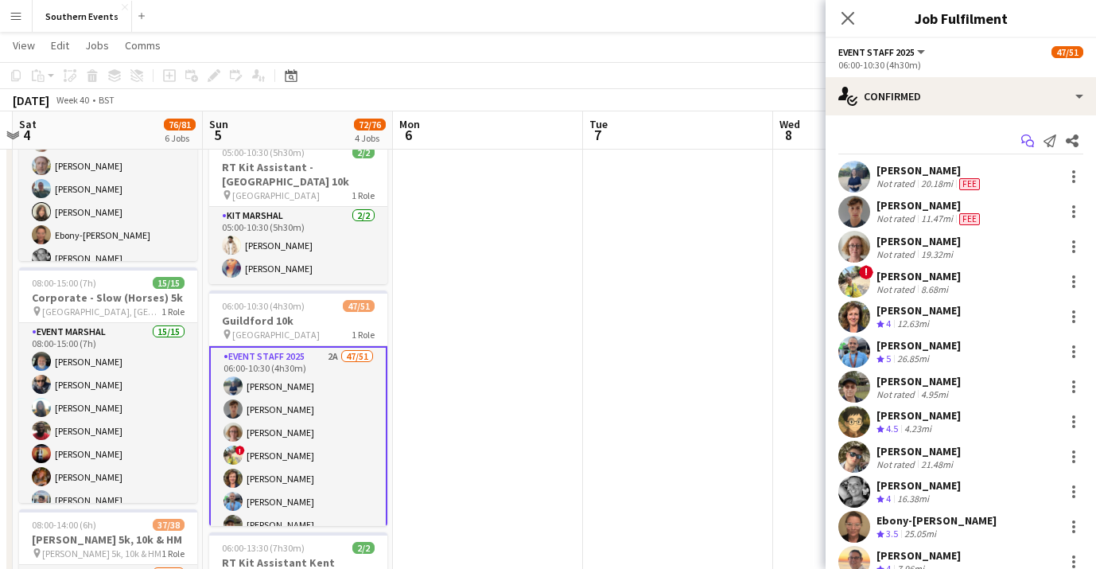
click at [1025, 140] on icon "Start chat" at bounding box center [1027, 140] width 13 height 13
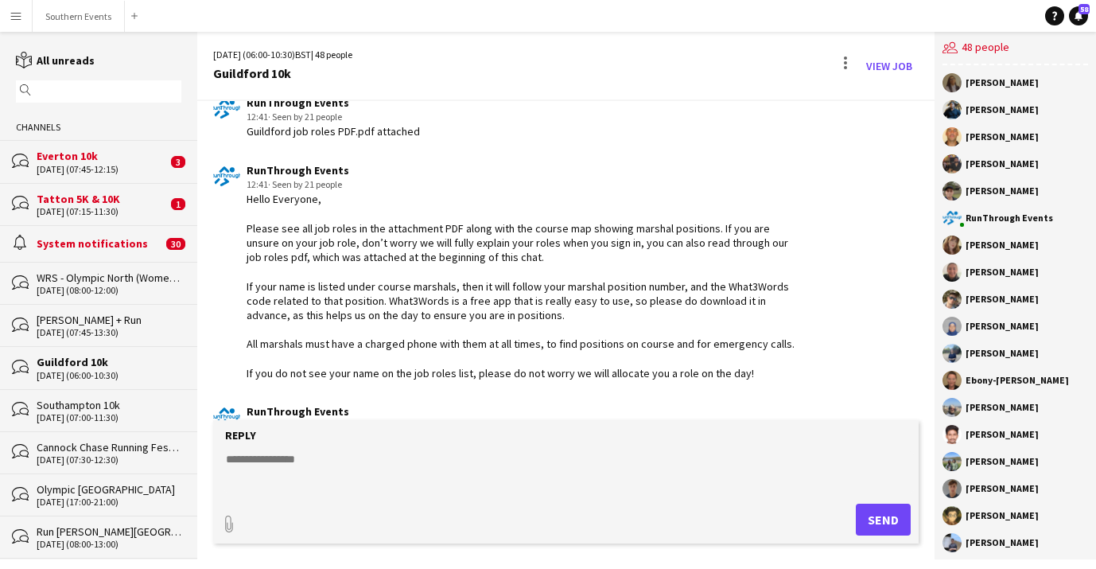
scroll to position [5629, 0]
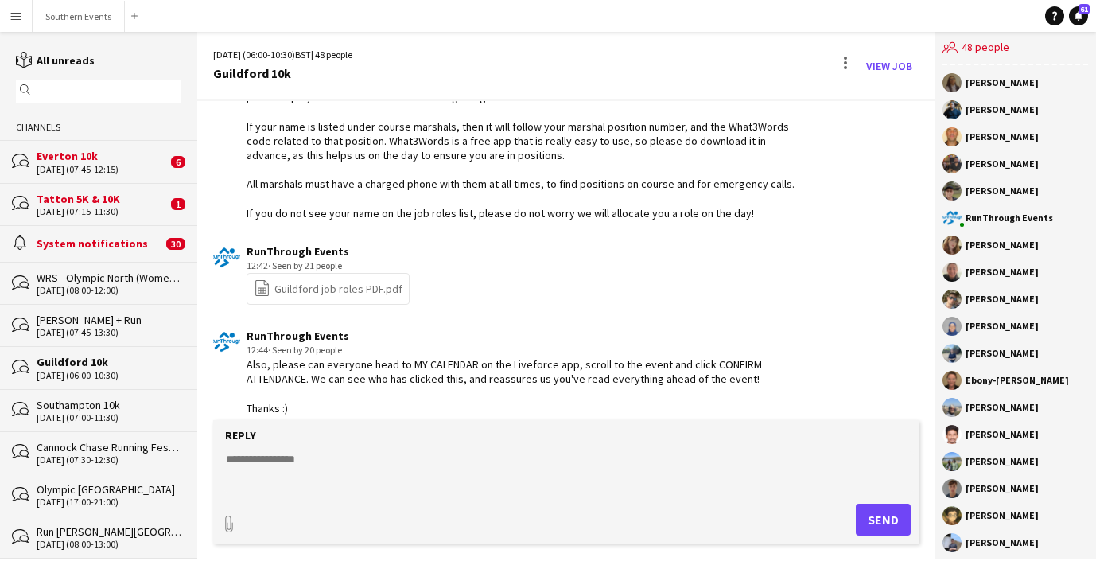
click at [94, 414] on div "[DATE] (07:00-11:30)" at bounding box center [109, 417] width 145 height 11
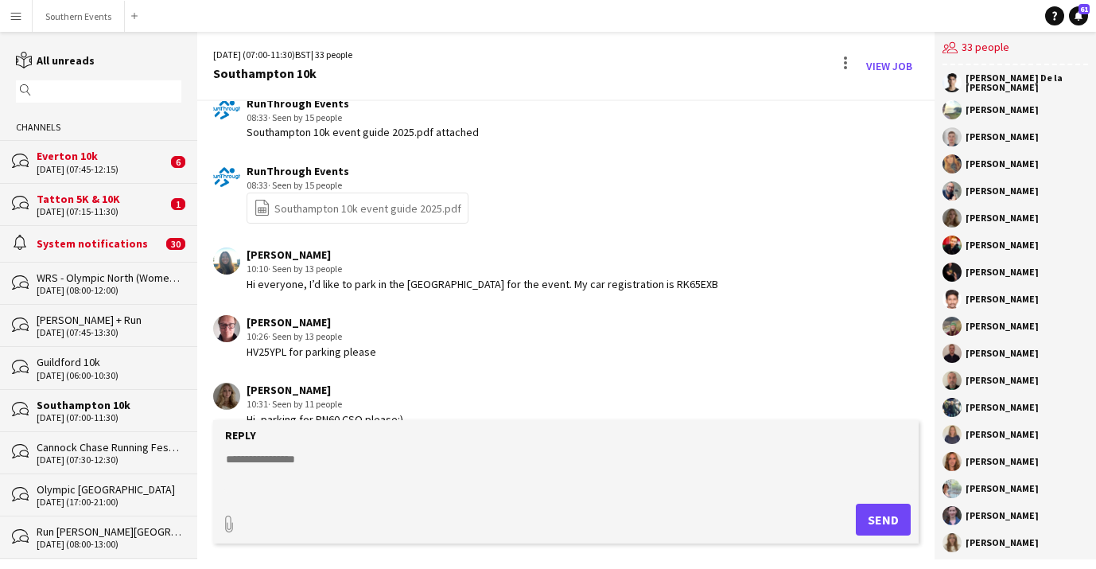
scroll to position [3082, 0]
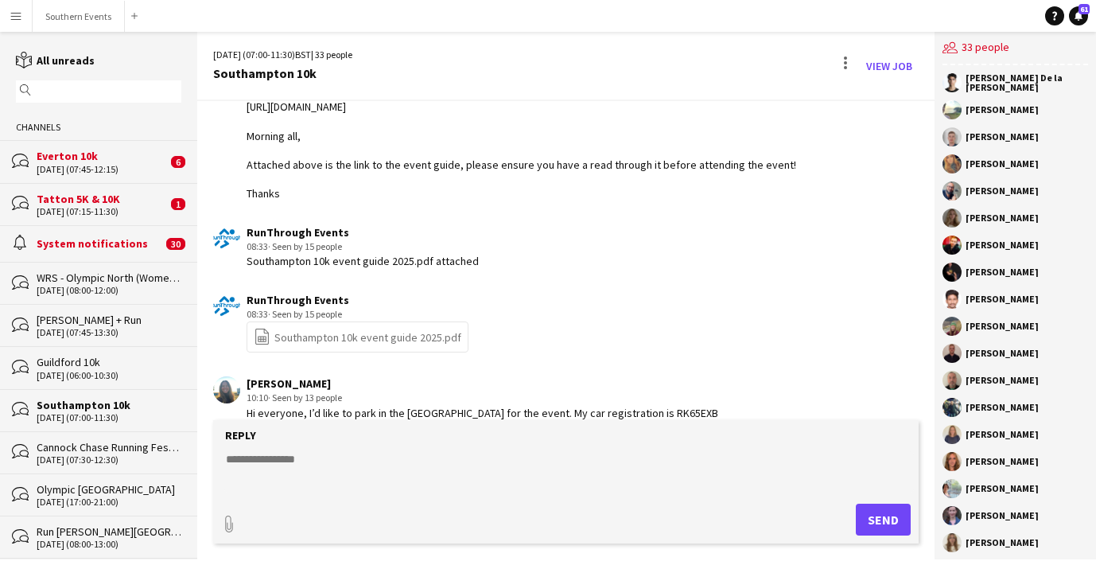
click at [392, 328] on link "file-spreadsheet Southampton 10k event guide 2025.pdf" at bounding box center [358, 337] width 208 height 18
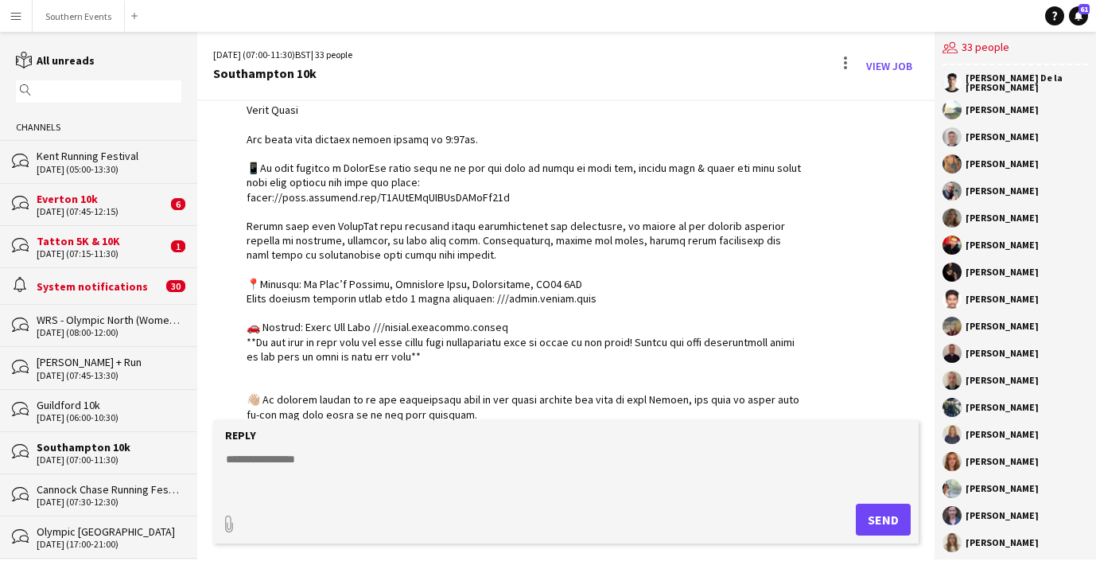
scroll to position [25, 0]
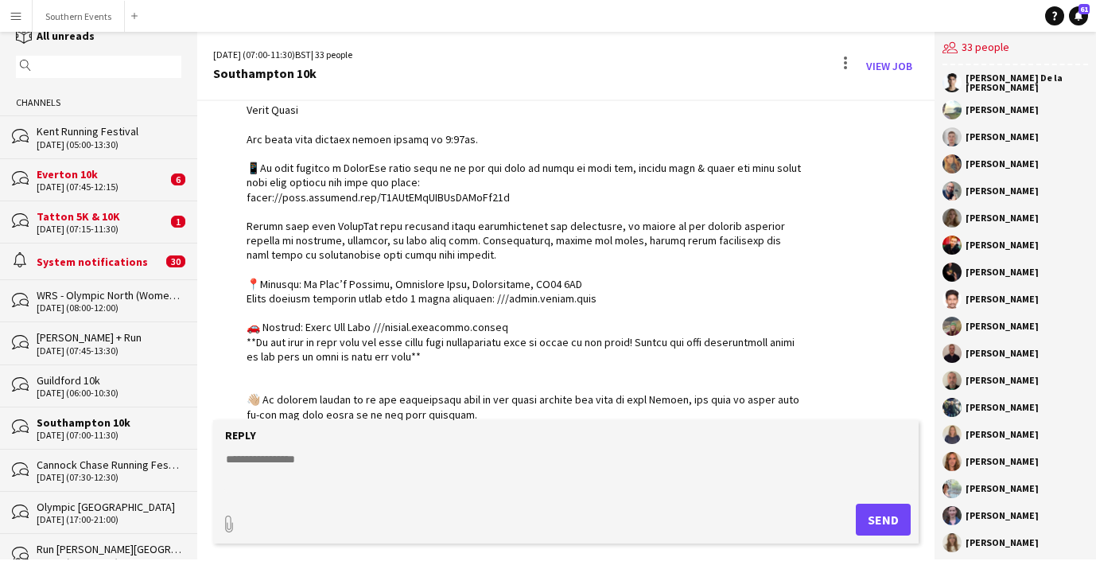
click at [116, 377] on div "Guildford 10k" at bounding box center [109, 380] width 145 height 14
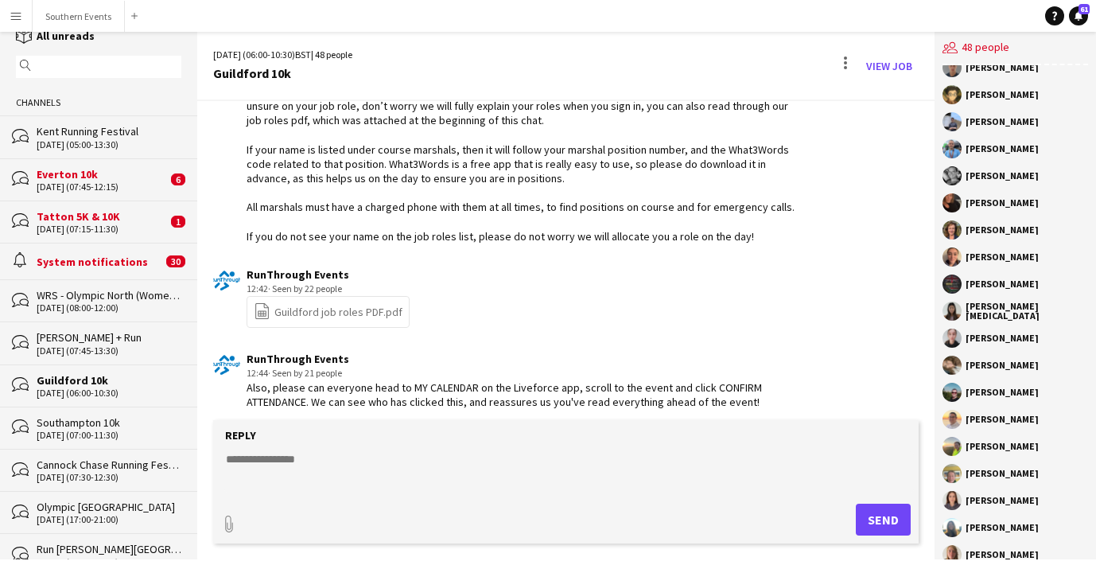
scroll to position [5629, 0]
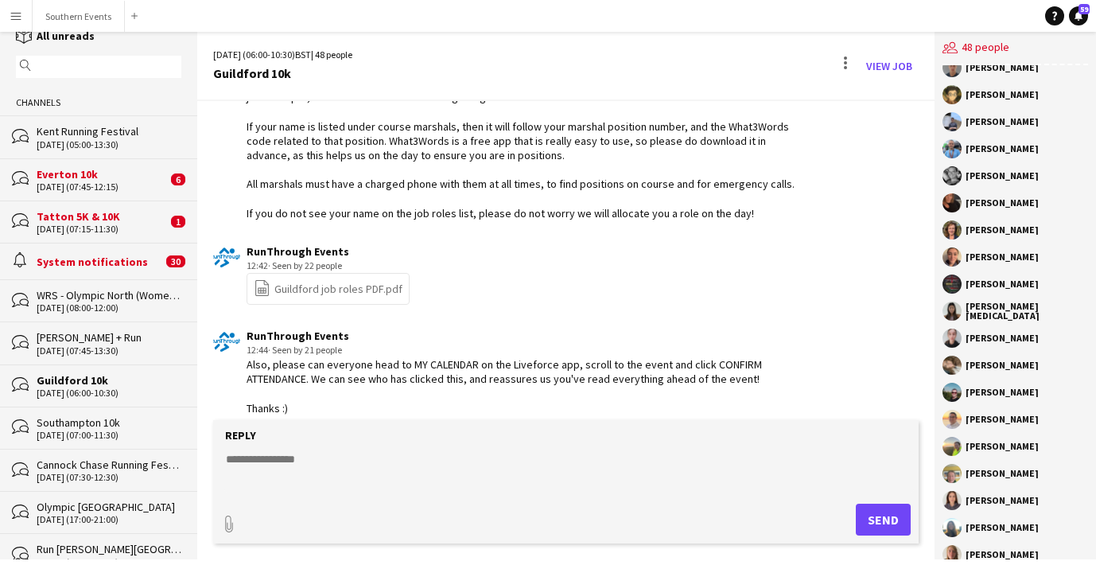
click at [308, 473] on textarea at bounding box center [569, 471] width 690 height 41
click at [283, 460] on textarea at bounding box center [569, 471] width 690 height 41
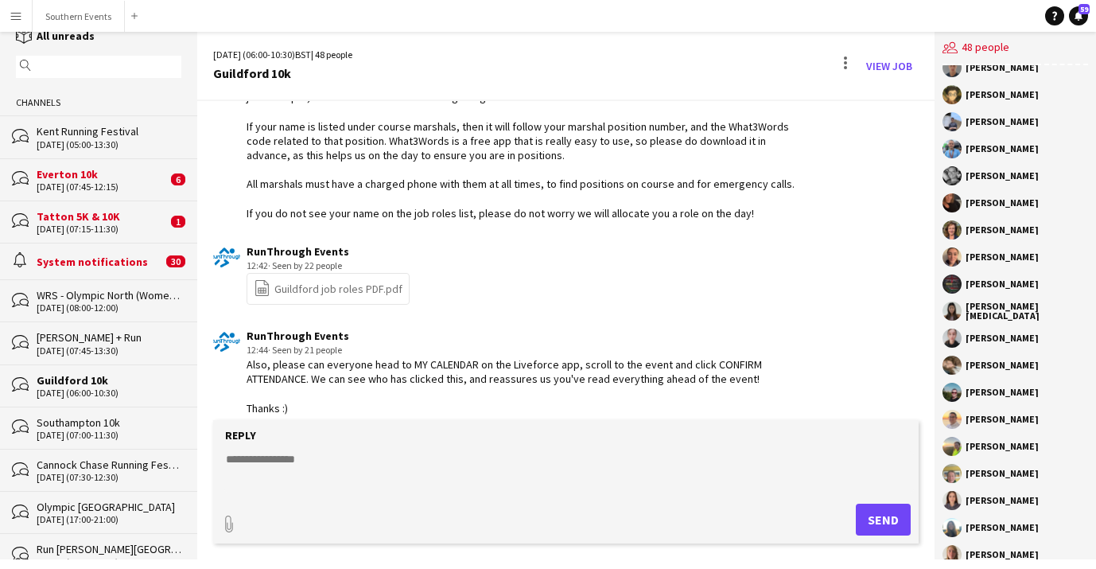
type input "**********"
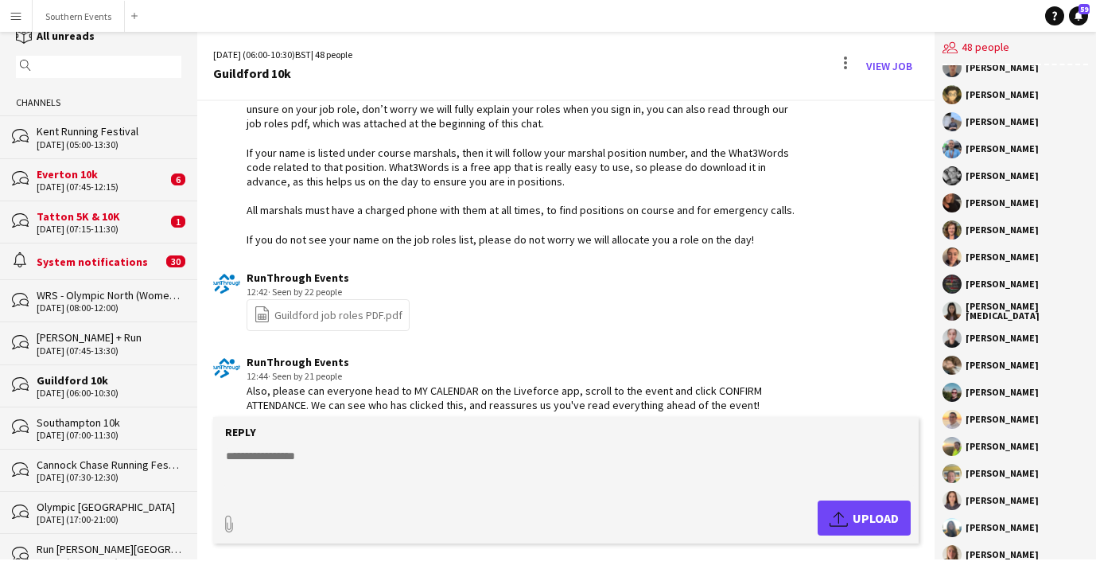
scroll to position [5632, 0]
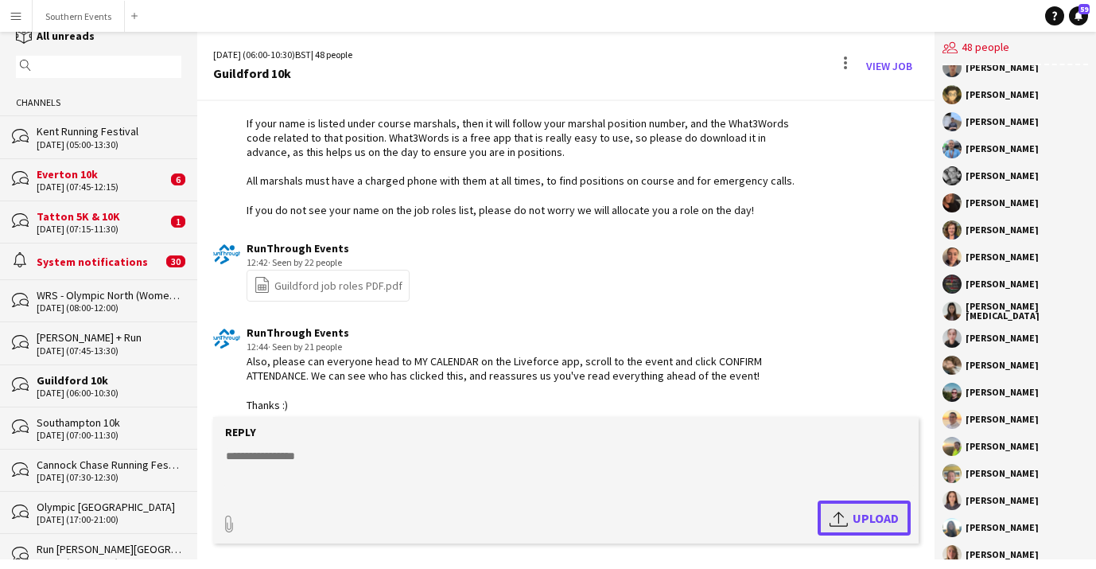
click at [854, 520] on span "Upload Upload" at bounding box center [864, 517] width 69 height 19
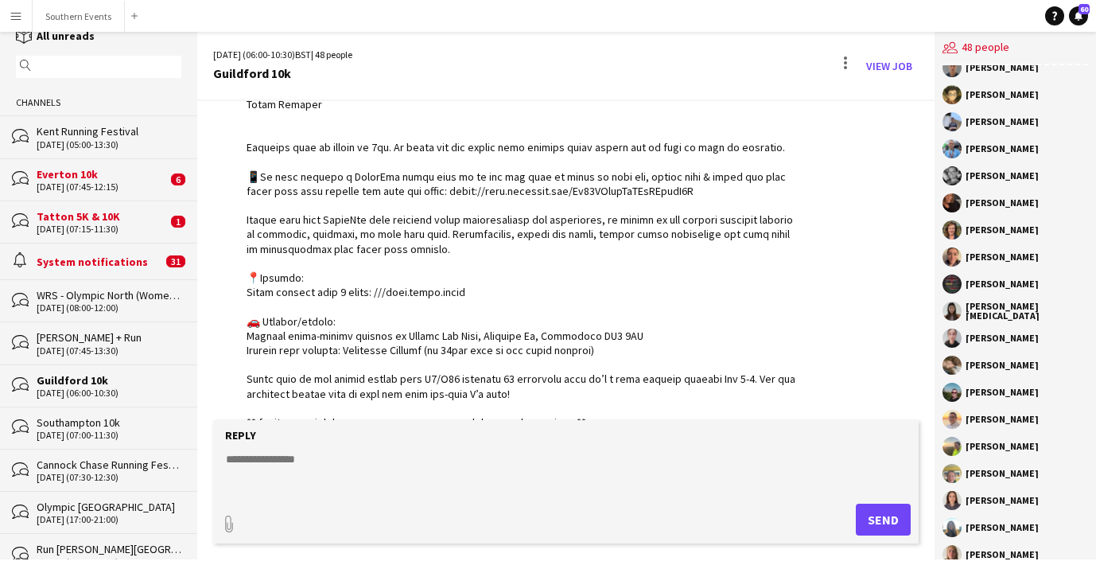
scroll to position [2378, 0]
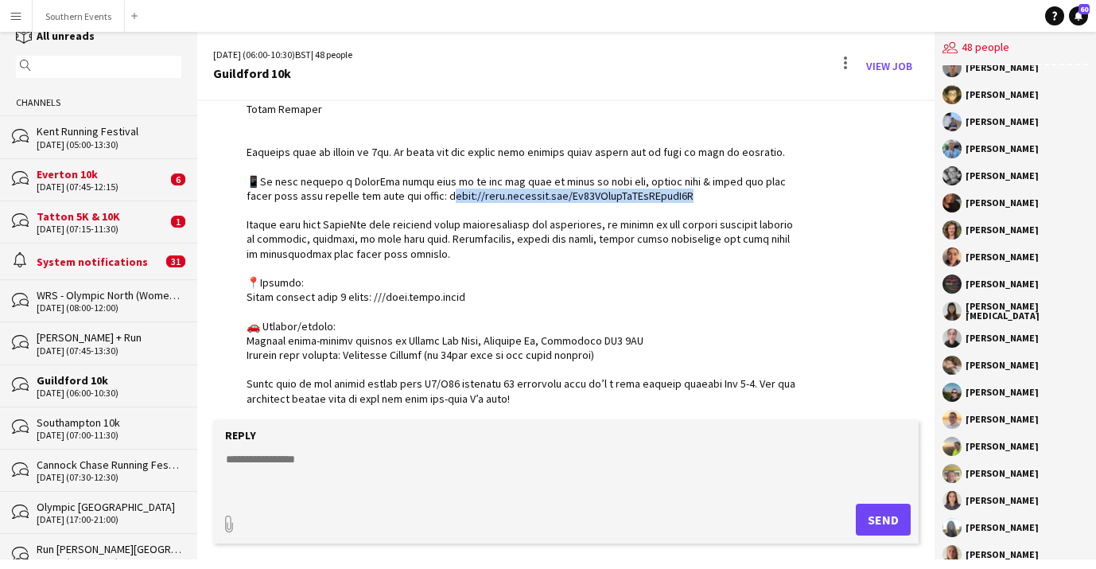
drag, startPoint x: 695, startPoint y: 181, endPoint x: 423, endPoint y: 182, distance: 272.1
click at [423, 183] on div at bounding box center [525, 363] width 556 height 1188
copy div "ttps://chat.whatsapp.com/Kj93HHpqeQuFYjBJuntQ2R"
click at [136, 382] on div "Guildford 10k" at bounding box center [109, 380] width 145 height 14
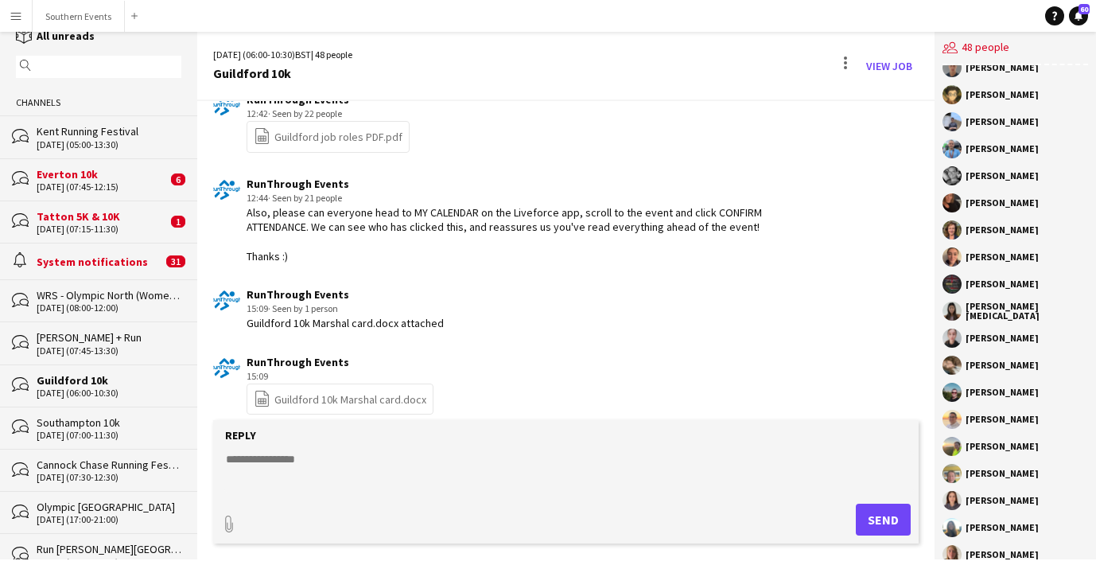
scroll to position [5739, 0]
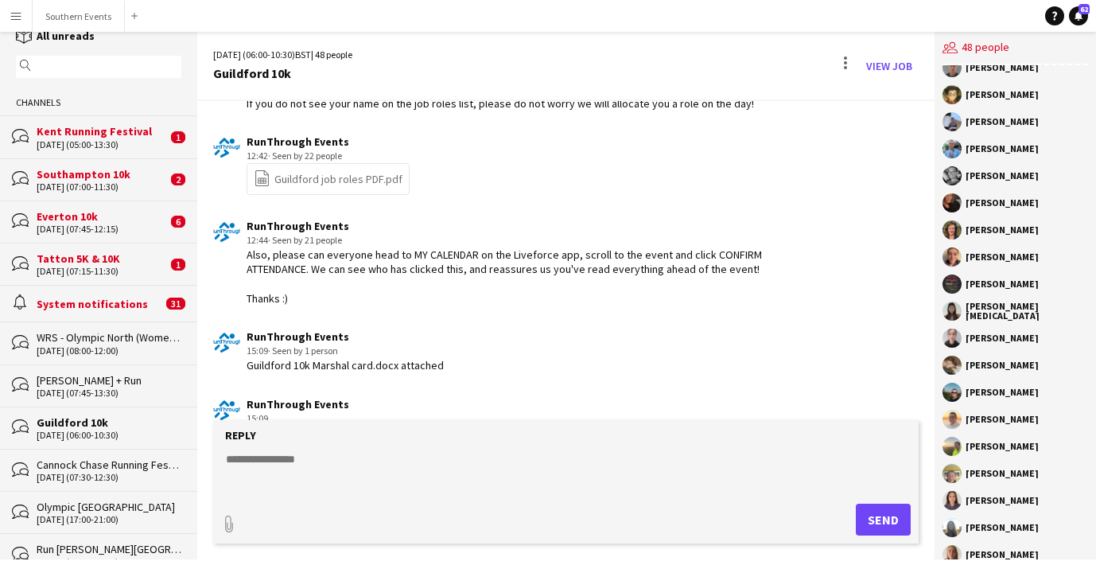
click at [130, 179] on div "Southampton 10k" at bounding box center [102, 174] width 130 height 14
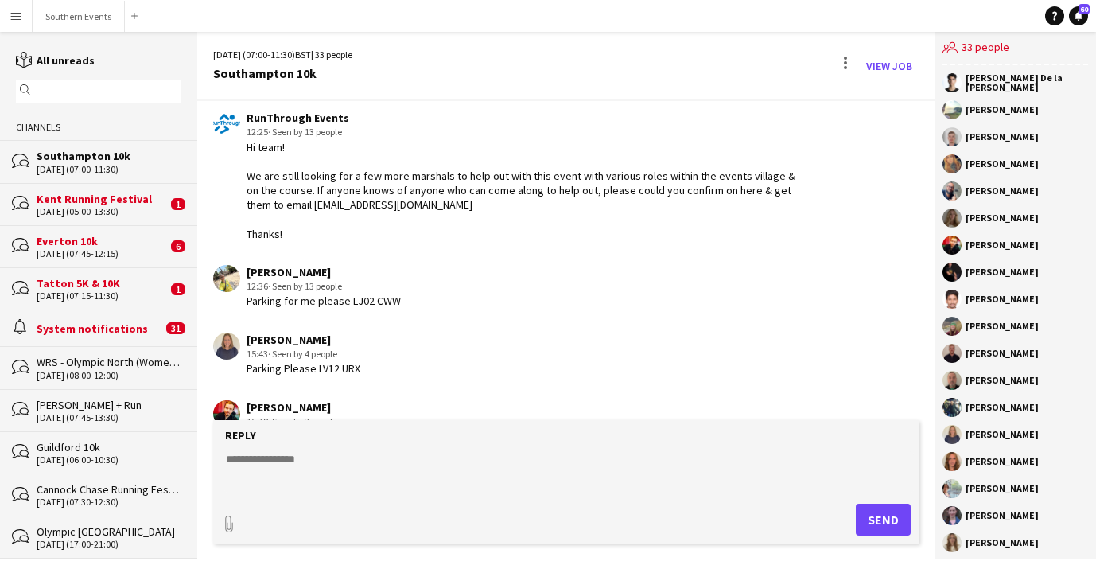
click at [103, 443] on div "Guildford 10k" at bounding box center [109, 447] width 145 height 14
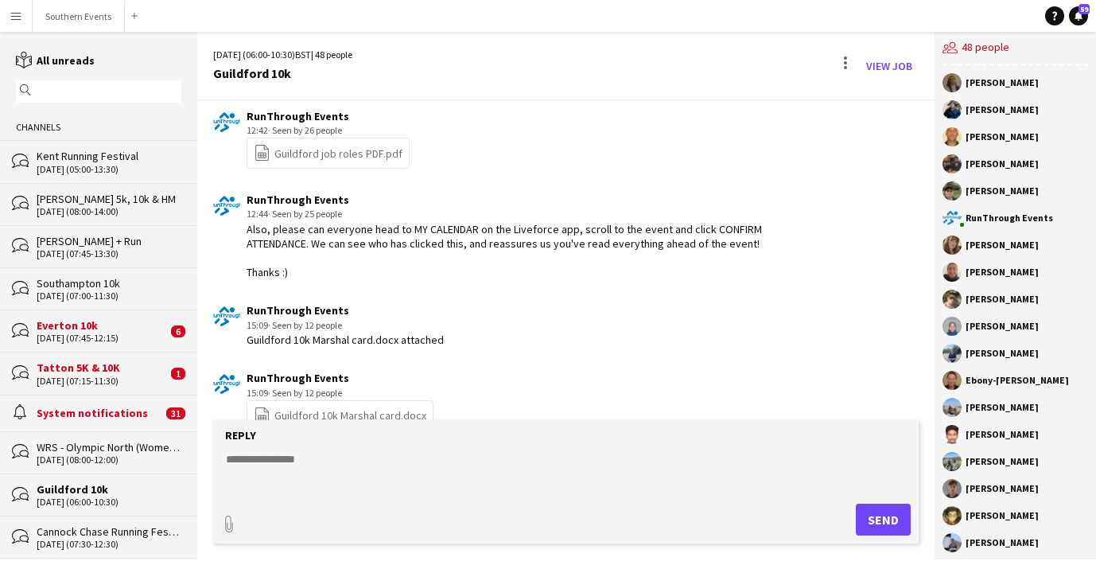
scroll to position [2446, 0]
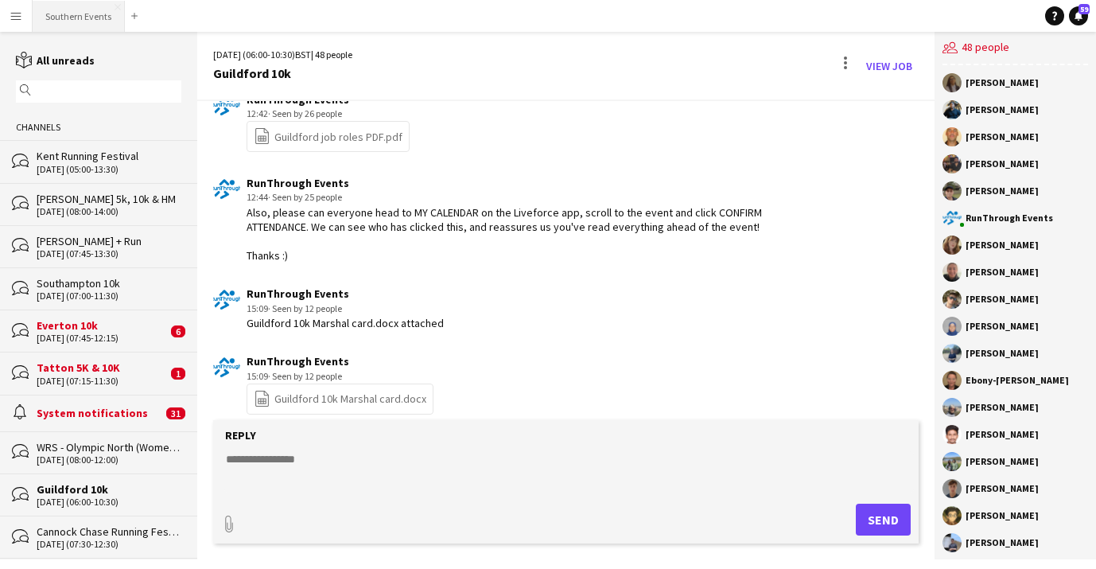
click at [64, 15] on button "Southern Events Close" at bounding box center [79, 16] width 92 height 31
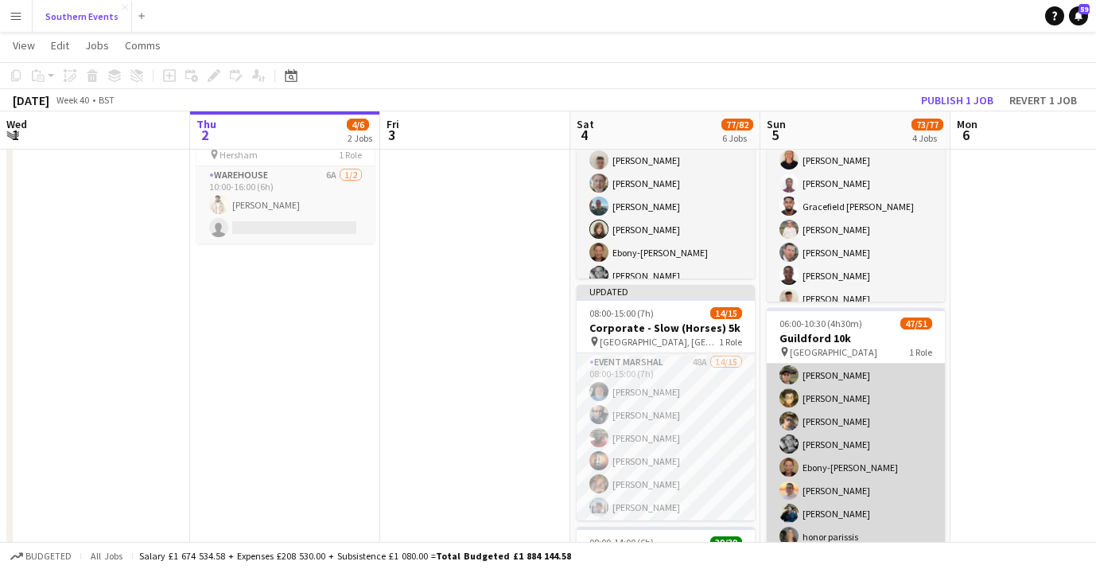
scroll to position [169, 0]
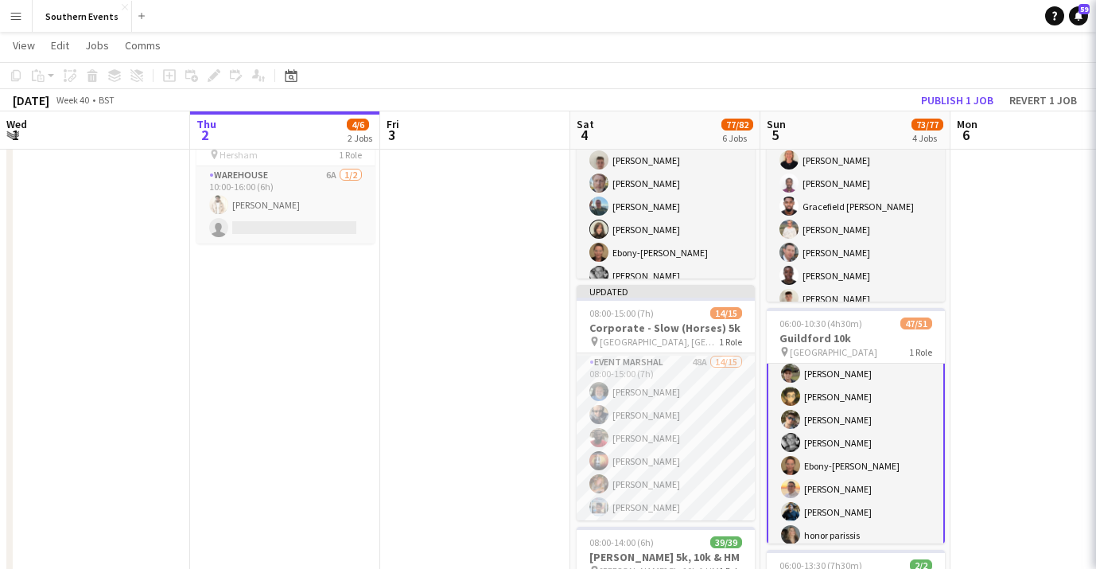
scroll to position [170, 0]
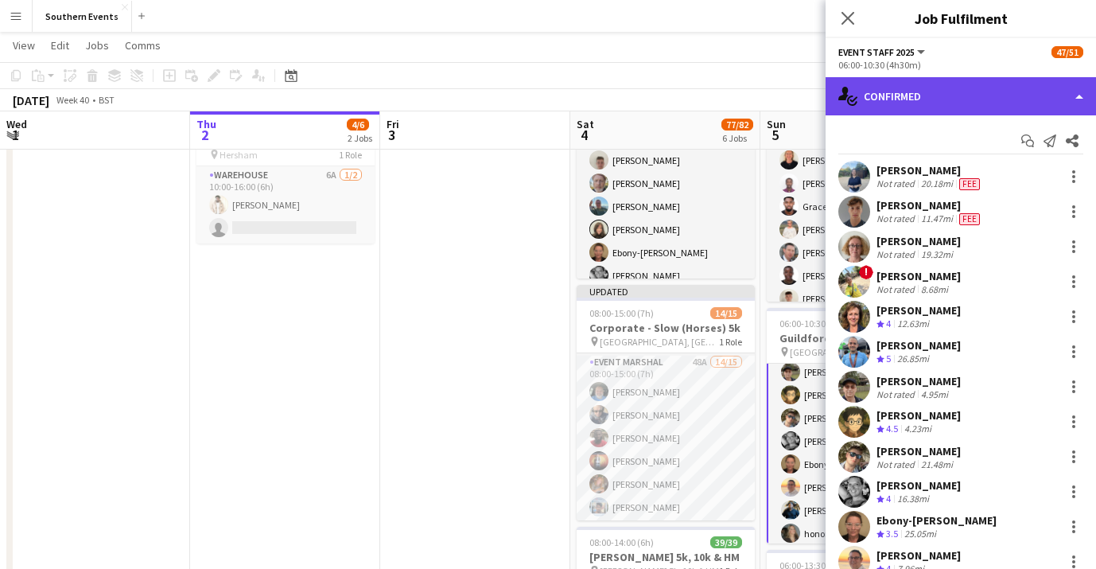
click at [1041, 101] on div "single-neutral-actions-check-2 Confirmed" at bounding box center [961, 96] width 270 height 38
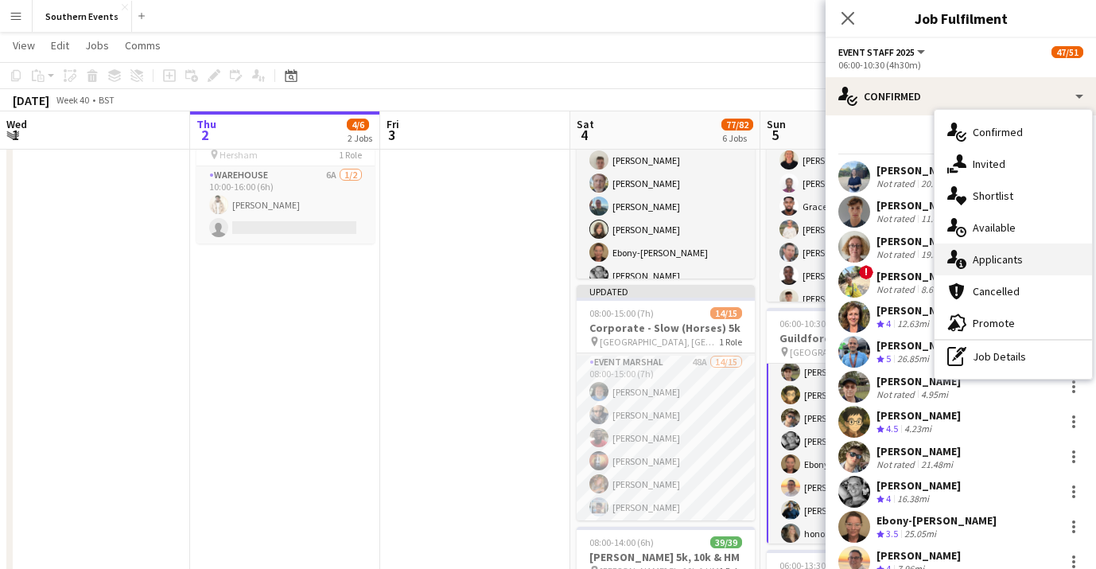
click at [1036, 260] on div "single-neutral-actions-information Applicants" at bounding box center [1014, 259] width 158 height 32
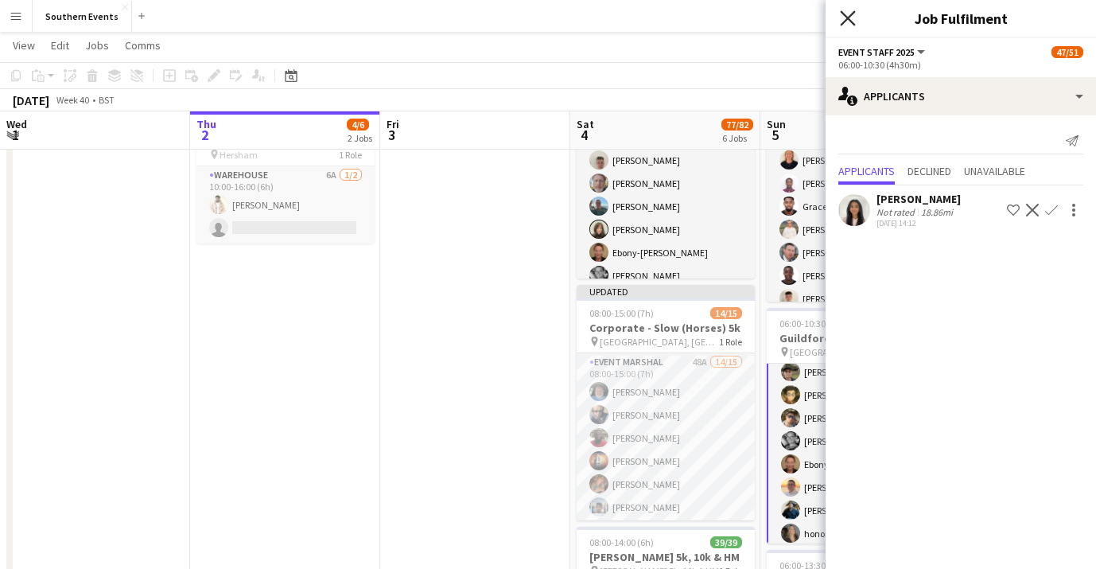
click at [846, 17] on icon "Close pop-in" at bounding box center [847, 17] width 15 height 15
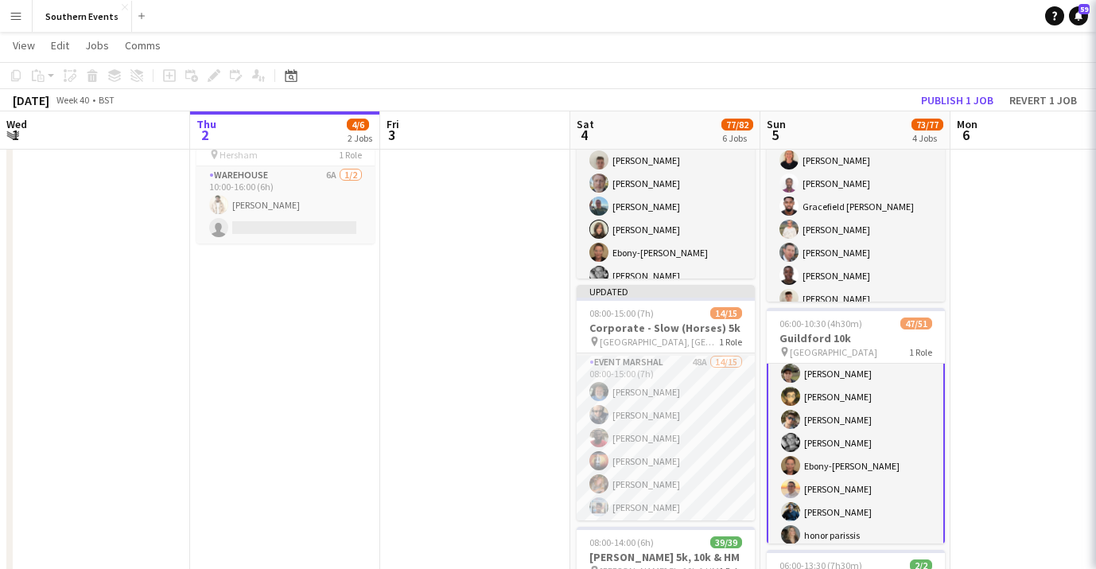
scroll to position [170, 0]
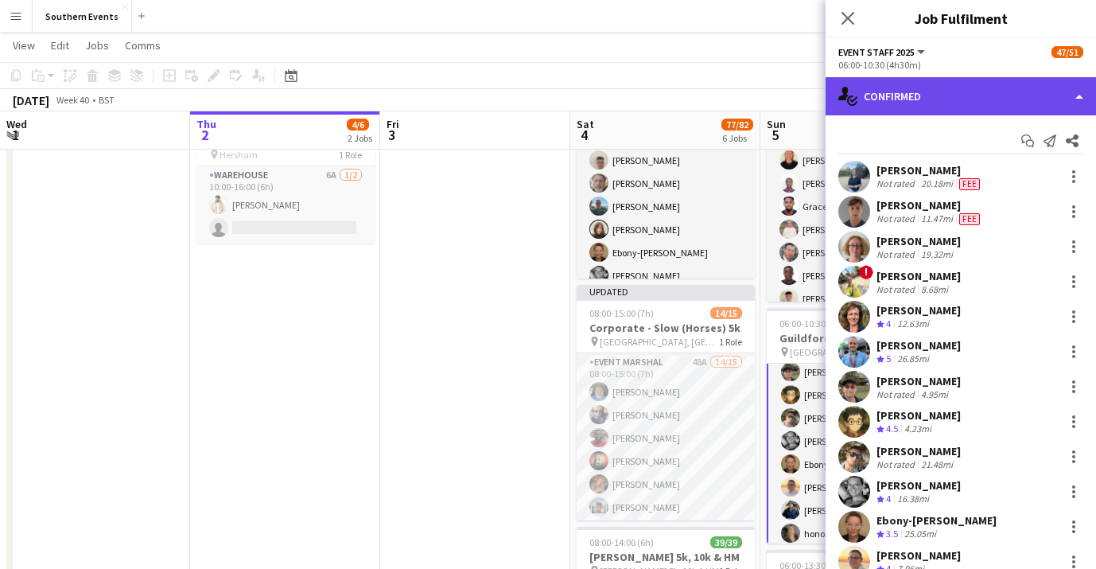
click at [1041, 88] on div "single-neutral-actions-check-2 Confirmed" at bounding box center [961, 96] width 270 height 38
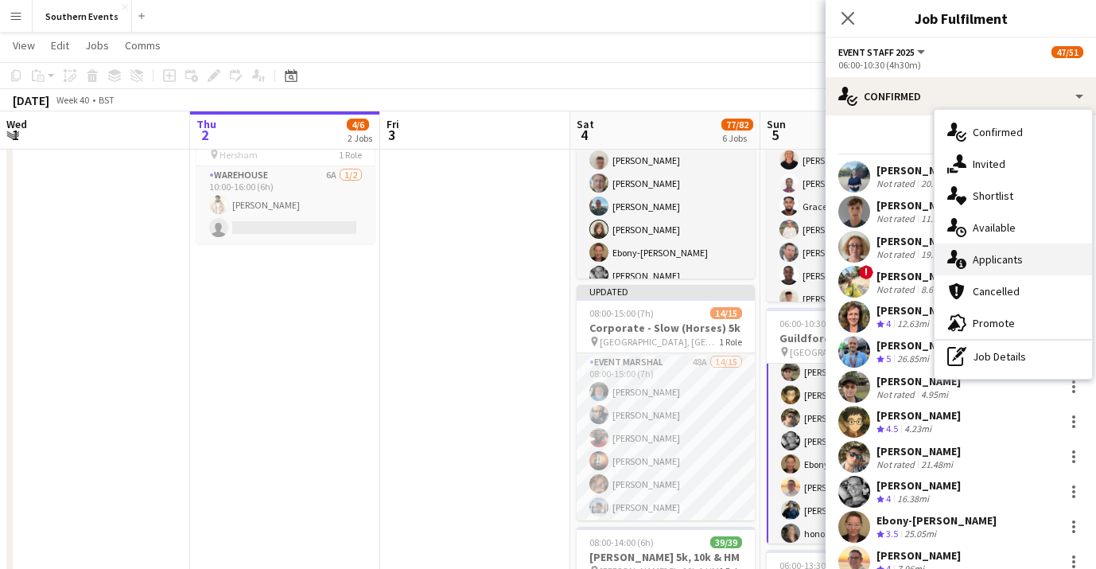
click at [1048, 265] on div "single-neutral-actions-information Applicants" at bounding box center [1014, 259] width 158 height 32
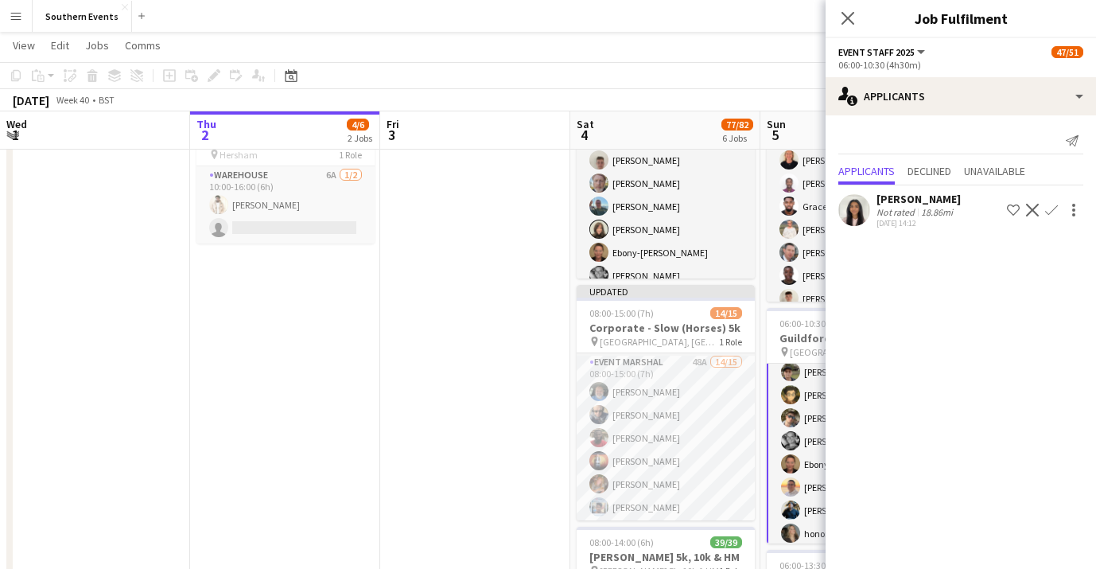
click at [1053, 213] on app-icon "Confirm" at bounding box center [1051, 210] width 13 height 13
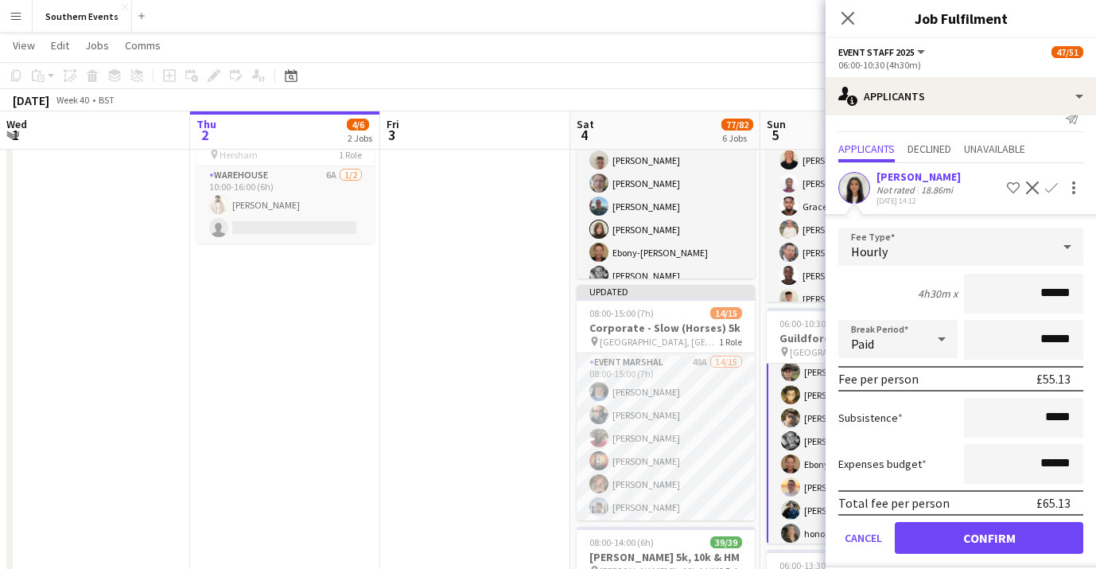
scroll to position [37, 0]
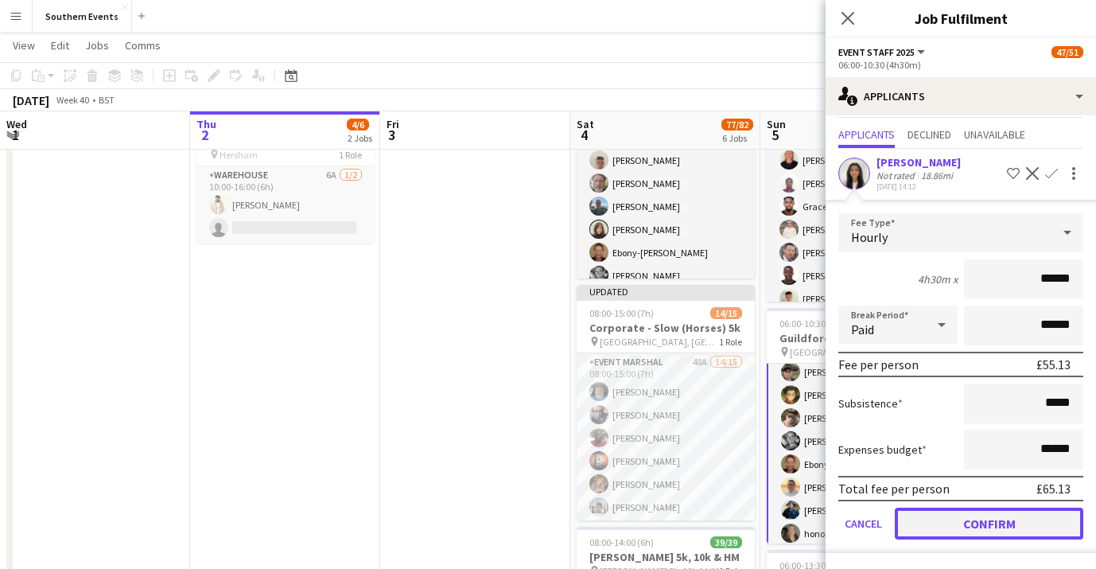
click at [997, 516] on button "Confirm" at bounding box center [989, 524] width 189 height 32
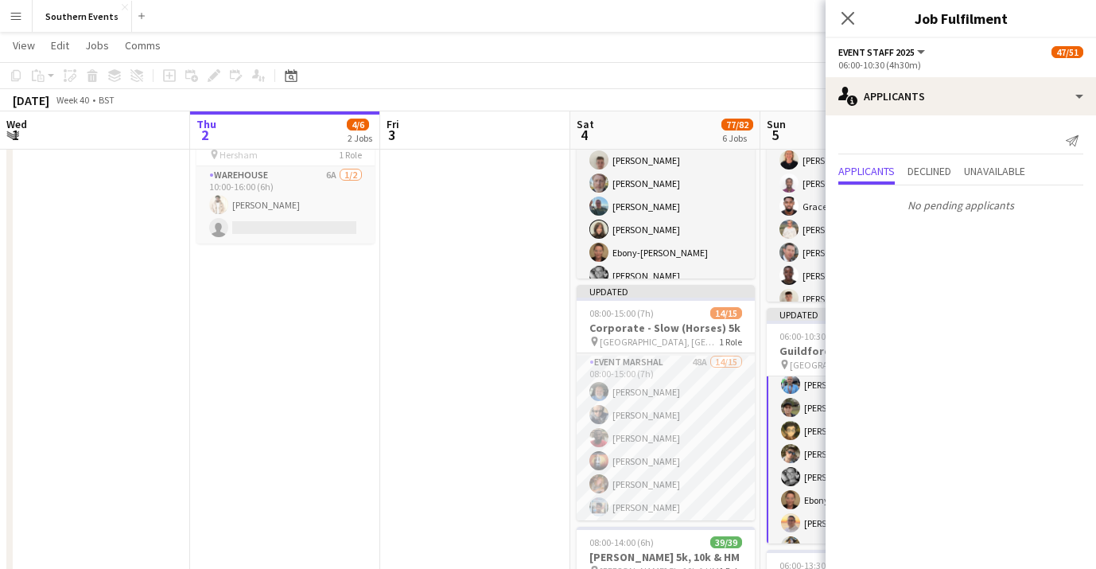
scroll to position [0, 0]
click at [851, 19] on icon "Close pop-in" at bounding box center [847, 17] width 15 height 15
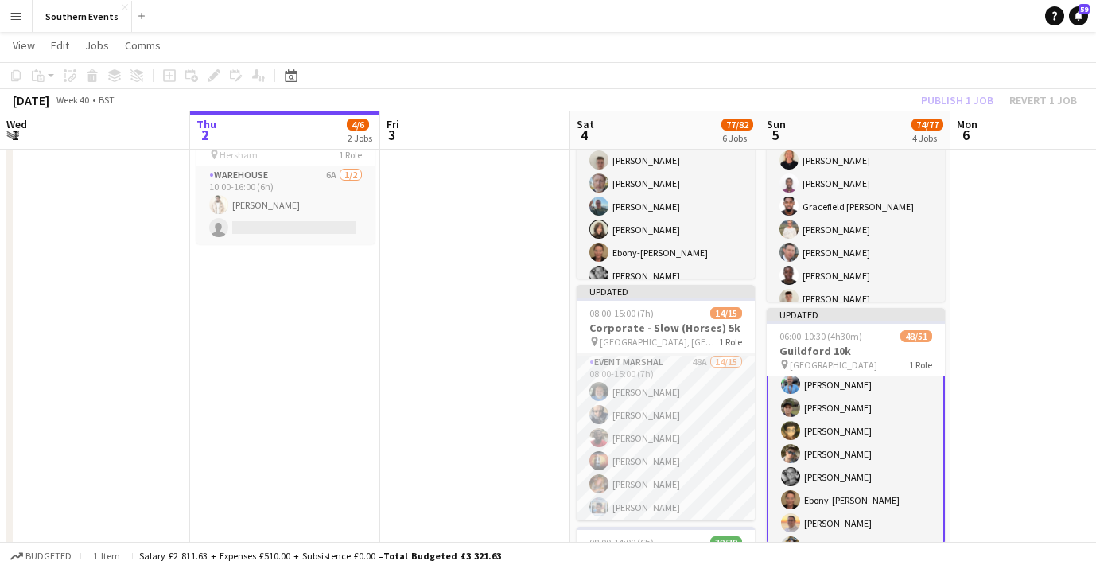
click at [973, 101] on div "Publish 1 job Revert 1 job" at bounding box center [999, 100] width 194 height 21
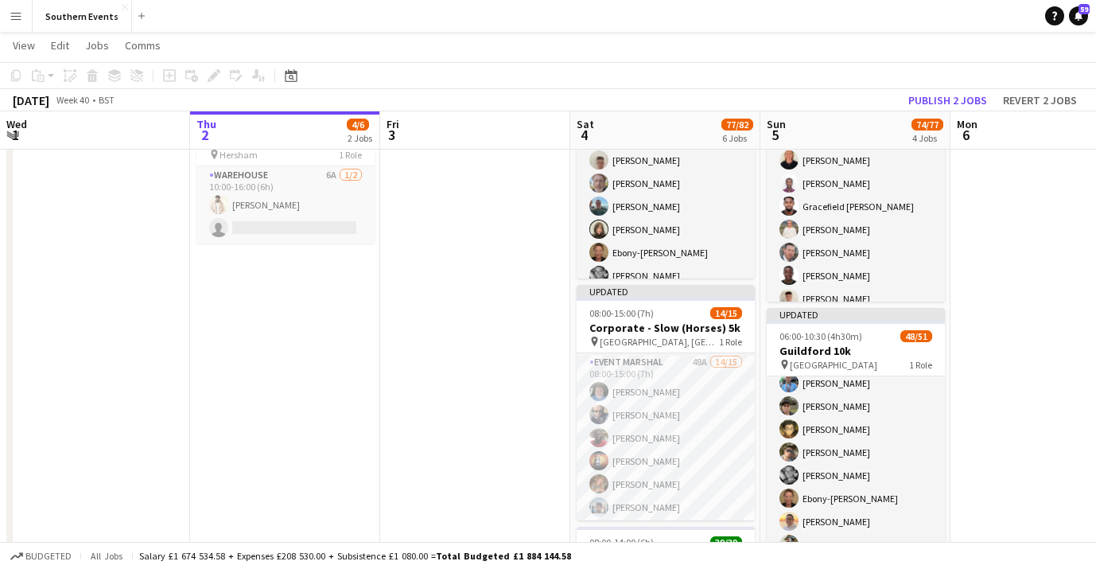
scroll to position [169, 0]
click at [973, 101] on button "Publish 2 jobs" at bounding box center [947, 100] width 91 height 21
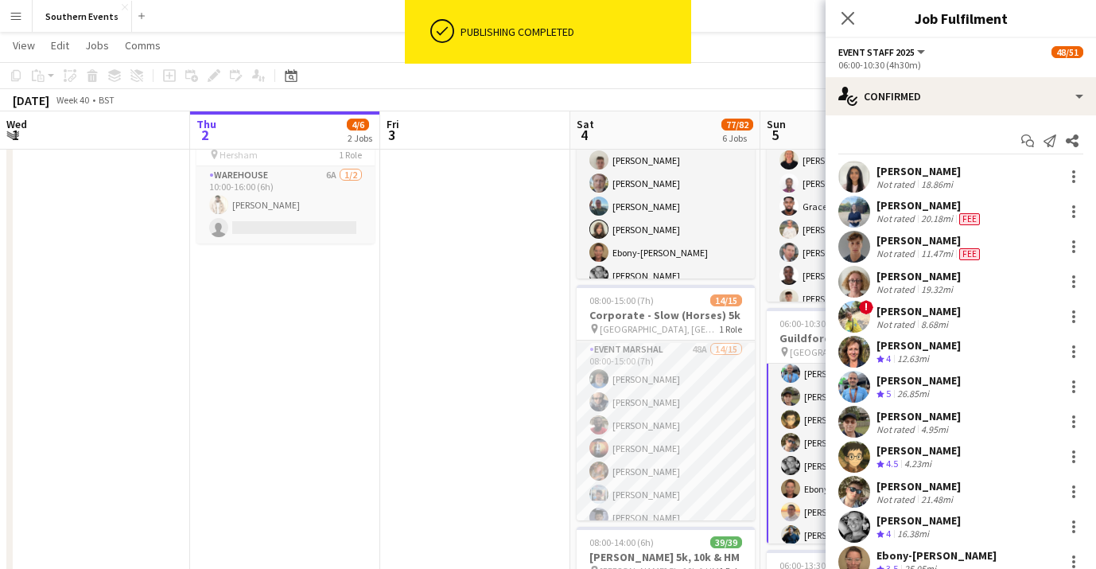
scroll to position [170, 0]
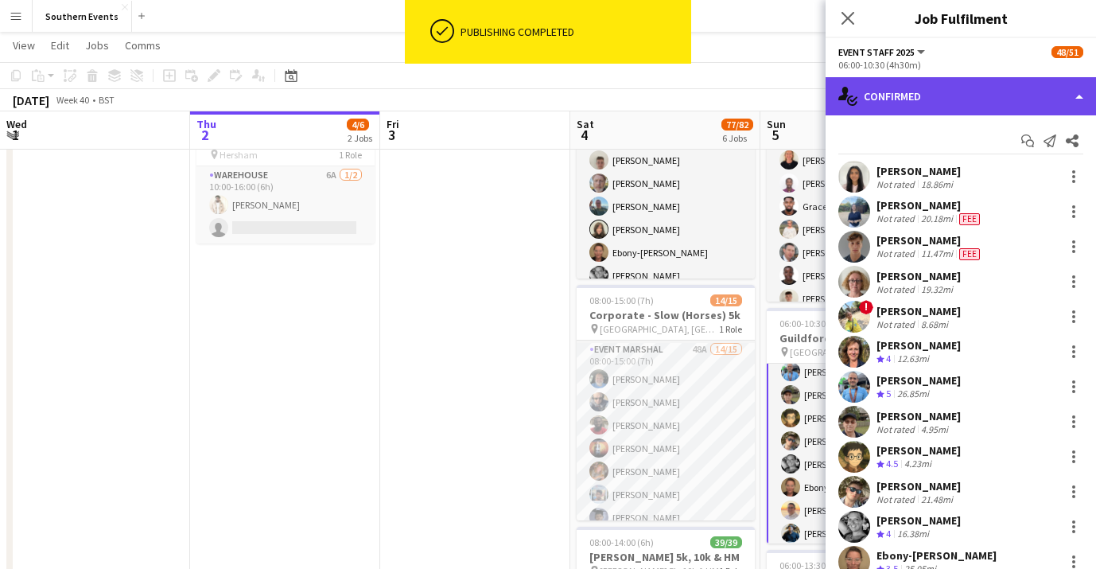
click at [961, 86] on div "single-neutral-actions-check-2 Confirmed" at bounding box center [961, 96] width 270 height 38
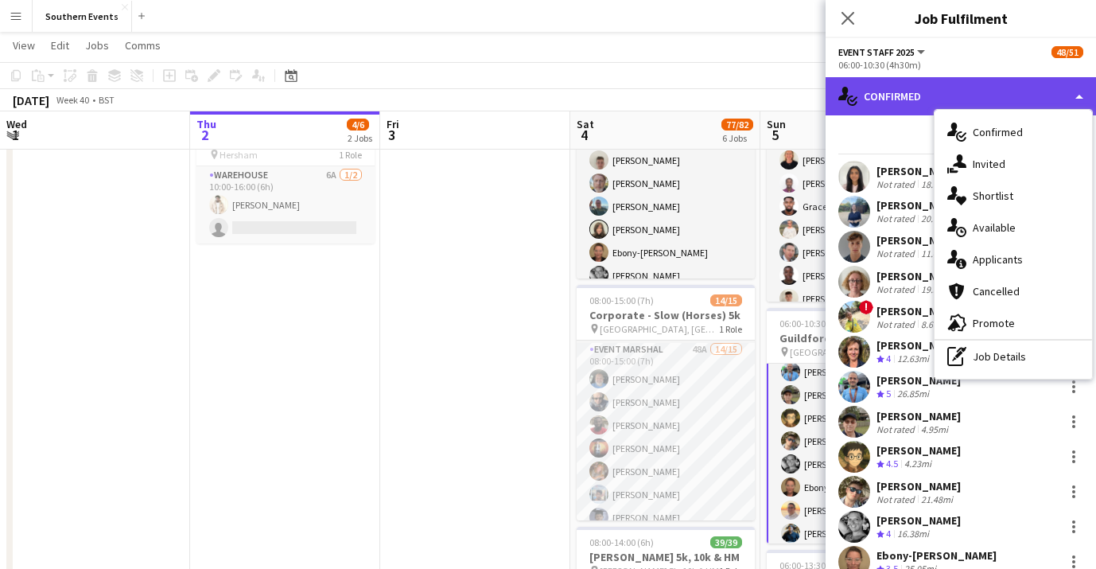
click at [1026, 88] on div "single-neutral-actions-check-2 Confirmed" at bounding box center [961, 96] width 270 height 38
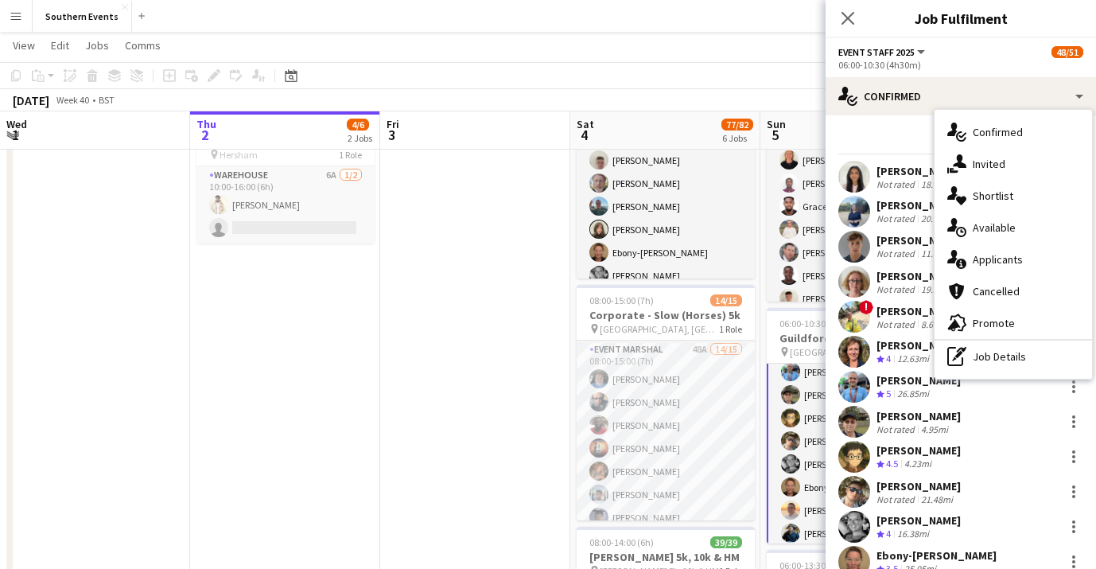
click at [993, 70] on div "06:00-10:30 (4h30m)" at bounding box center [960, 65] width 245 height 12
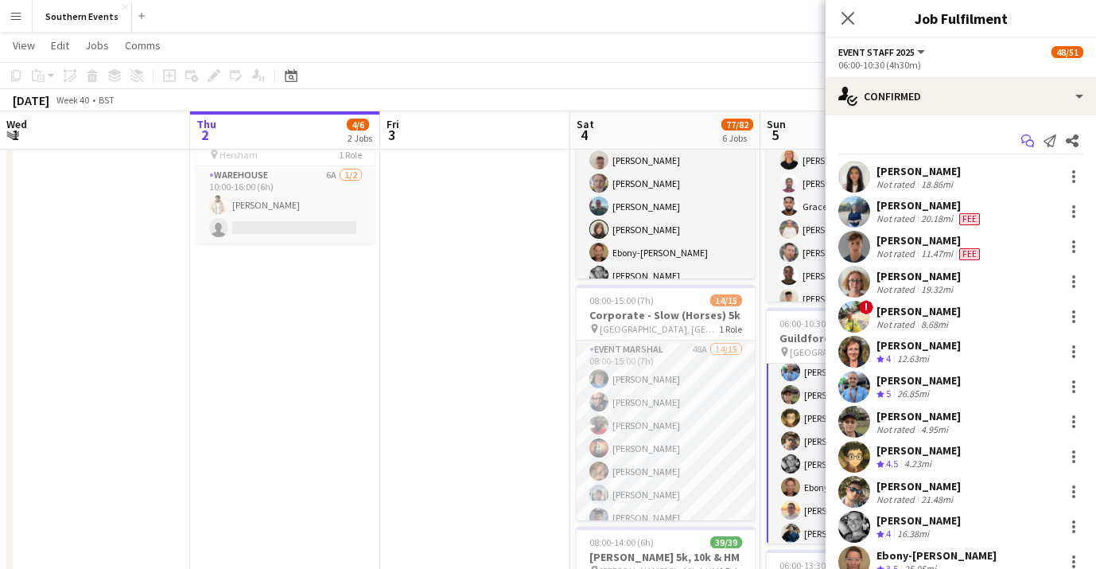
click at [1029, 144] on icon "Start chat" at bounding box center [1027, 140] width 13 height 13
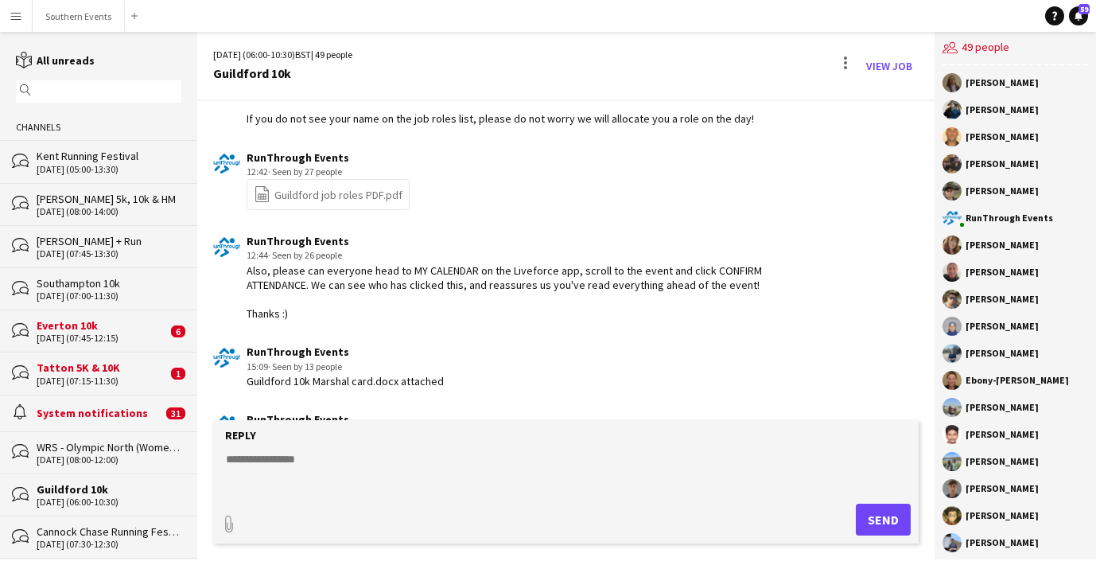
scroll to position [2446, 0]
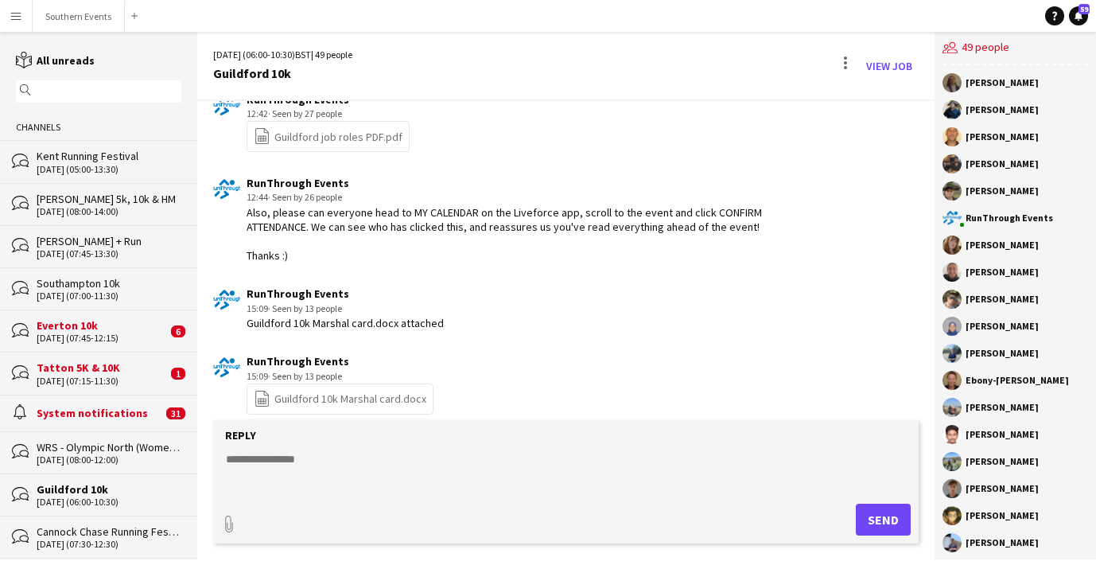
click at [332, 469] on textarea at bounding box center [569, 471] width 690 height 41
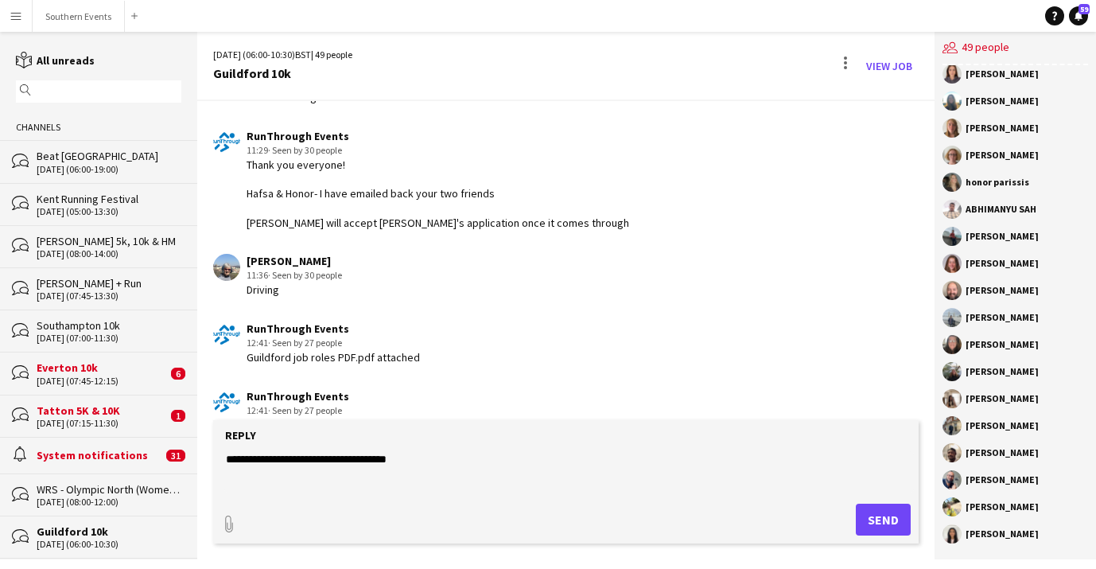
scroll to position [5540, 0]
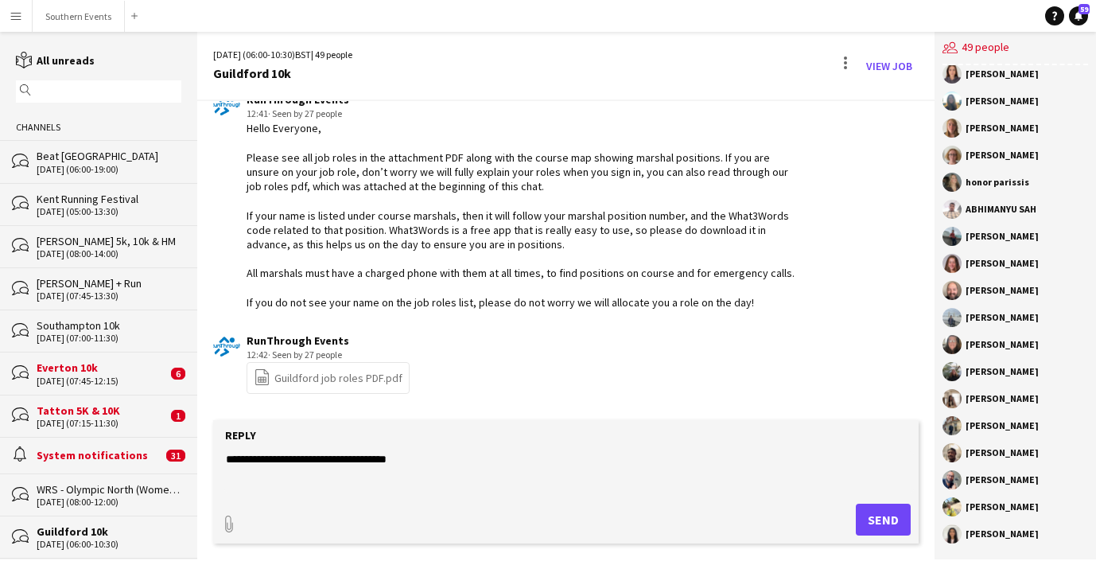
drag, startPoint x: 402, startPoint y: 460, endPoint x: 304, endPoint y: 460, distance: 97.8
click at [304, 460] on textarea "**********" at bounding box center [569, 471] width 690 height 41
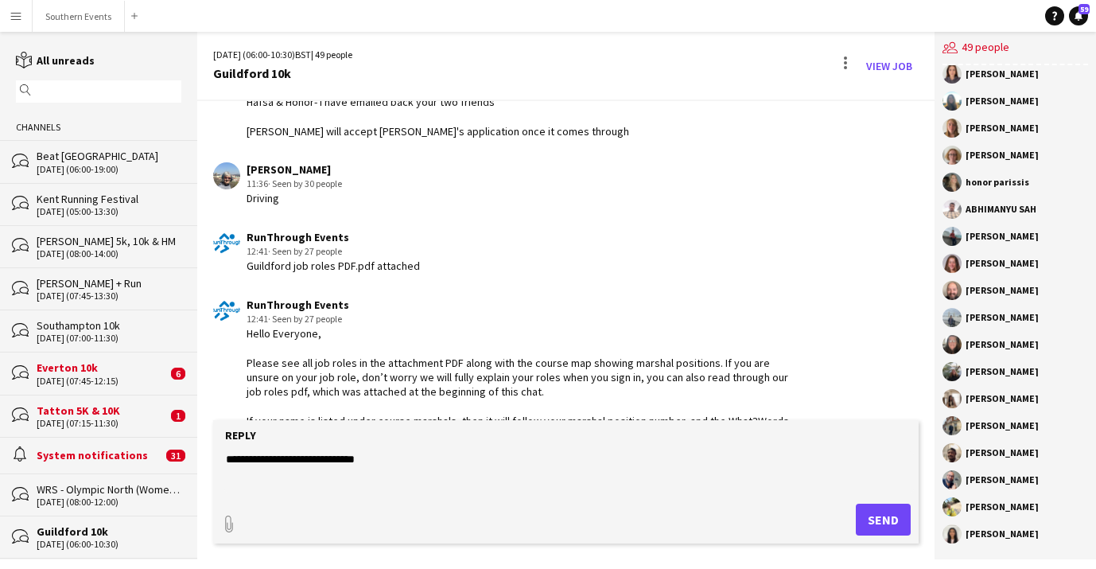
scroll to position [5781, 0]
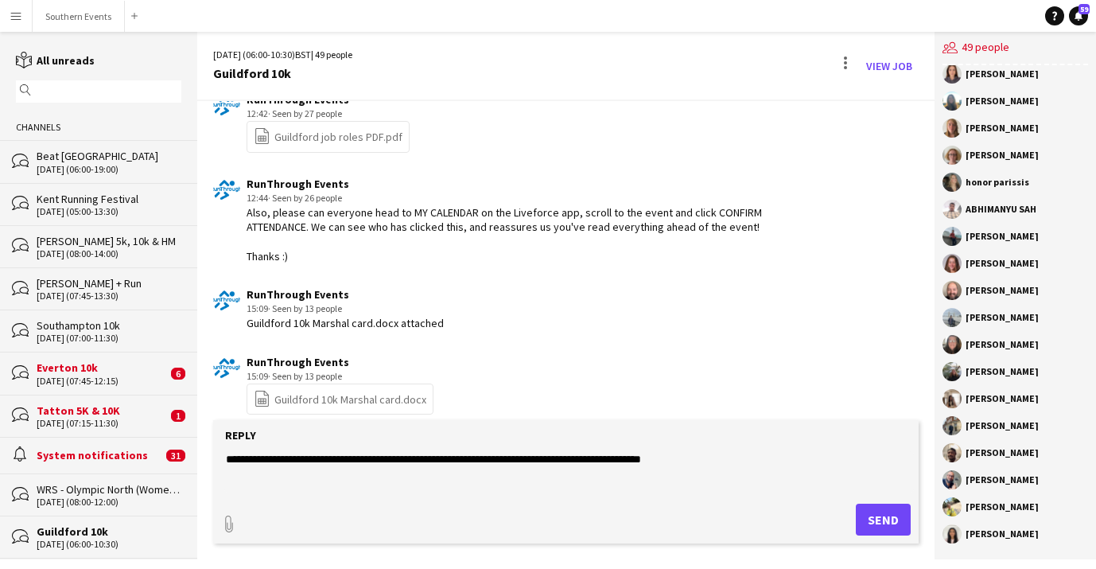
type textarea "**********"
click at [894, 522] on button "Send" at bounding box center [883, 520] width 55 height 32
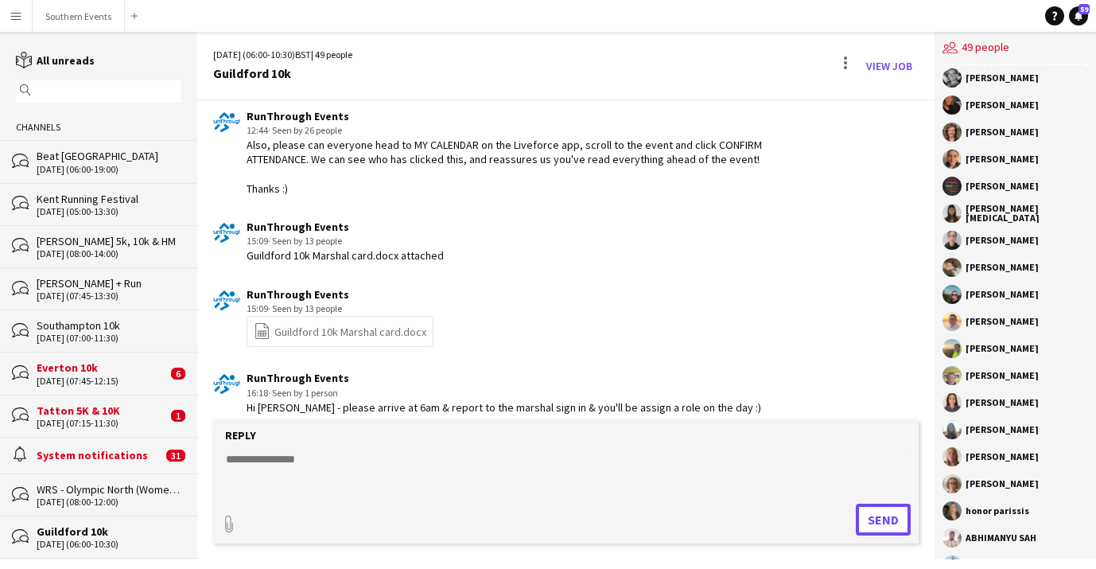
scroll to position [847, 0]
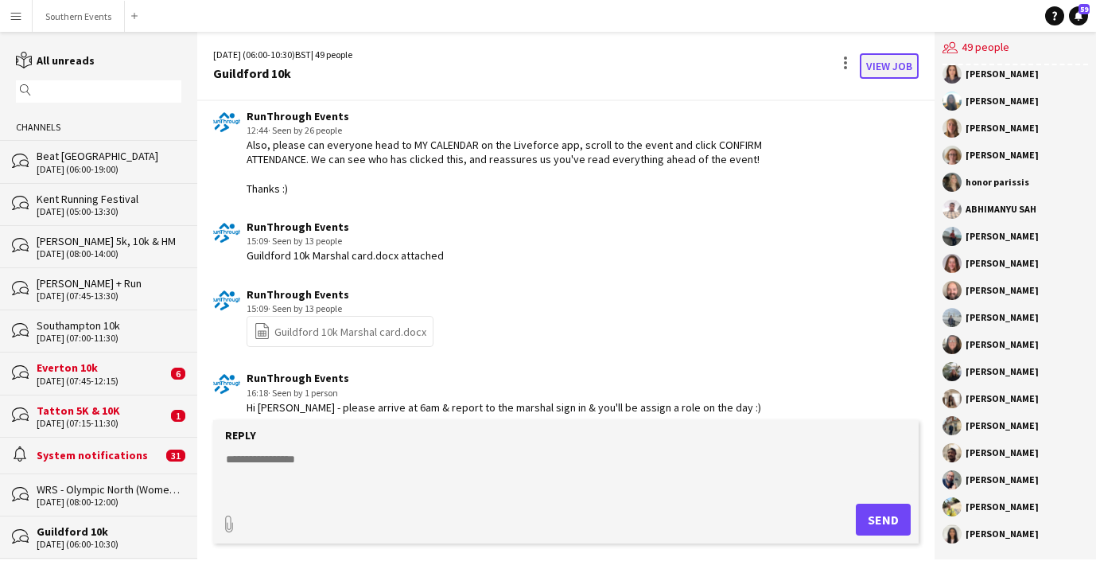
click at [874, 66] on link "View Job" at bounding box center [889, 65] width 59 height 25
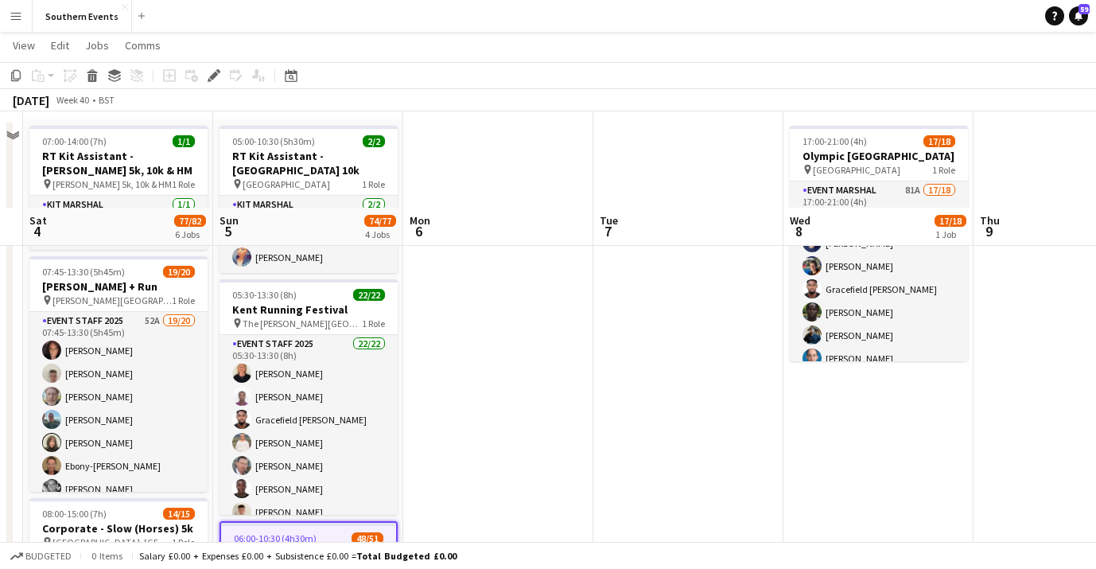
scroll to position [168, 0]
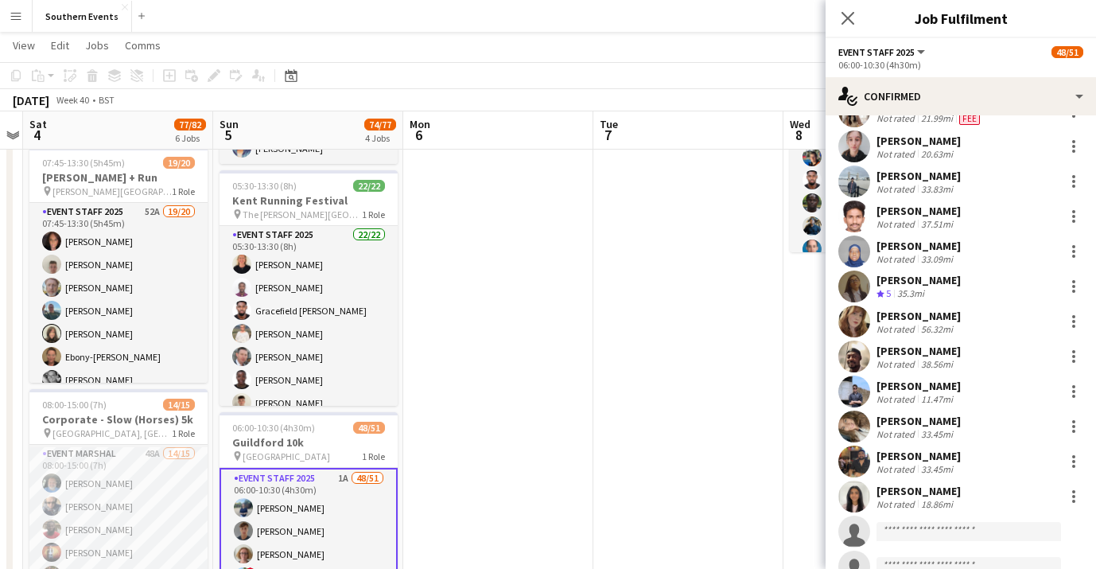
scroll to position [1420, 0]
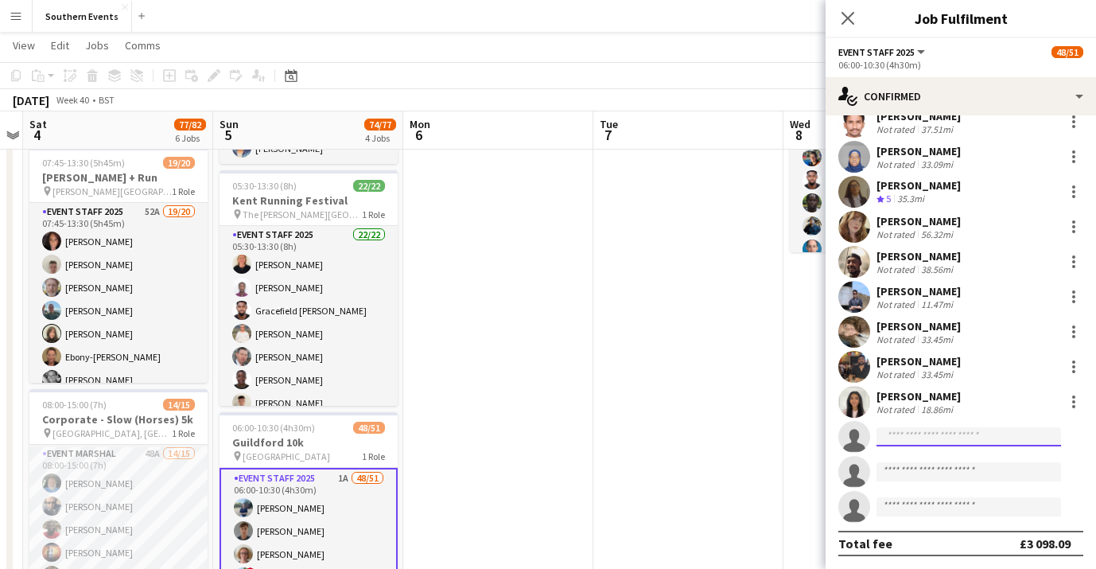
click at [928, 439] on input at bounding box center [969, 436] width 185 height 19
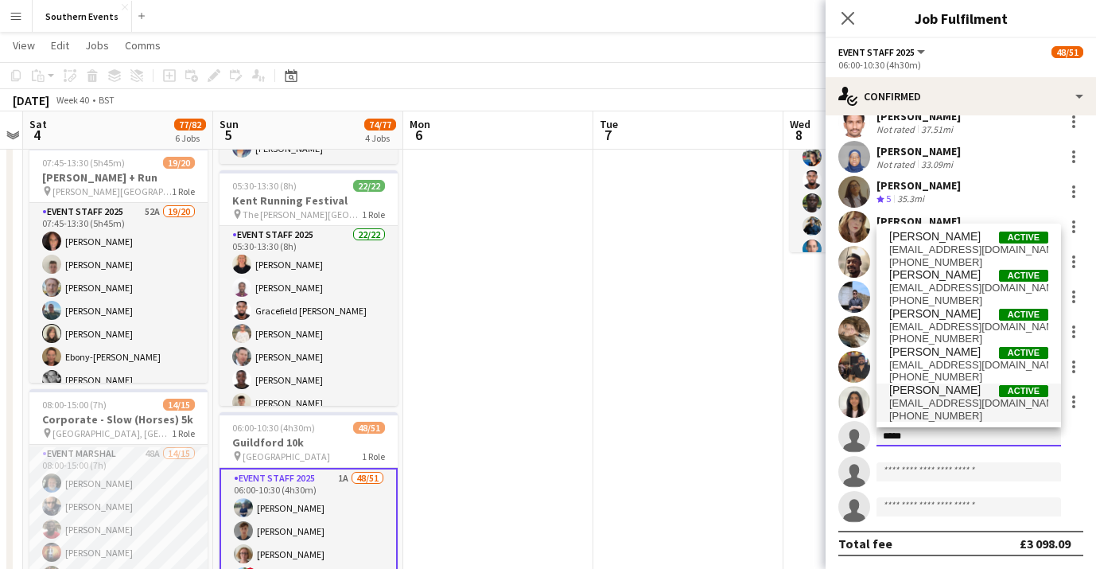
type input "*****"
click at [968, 399] on span "laurajelo@mail.com" at bounding box center [968, 403] width 159 height 13
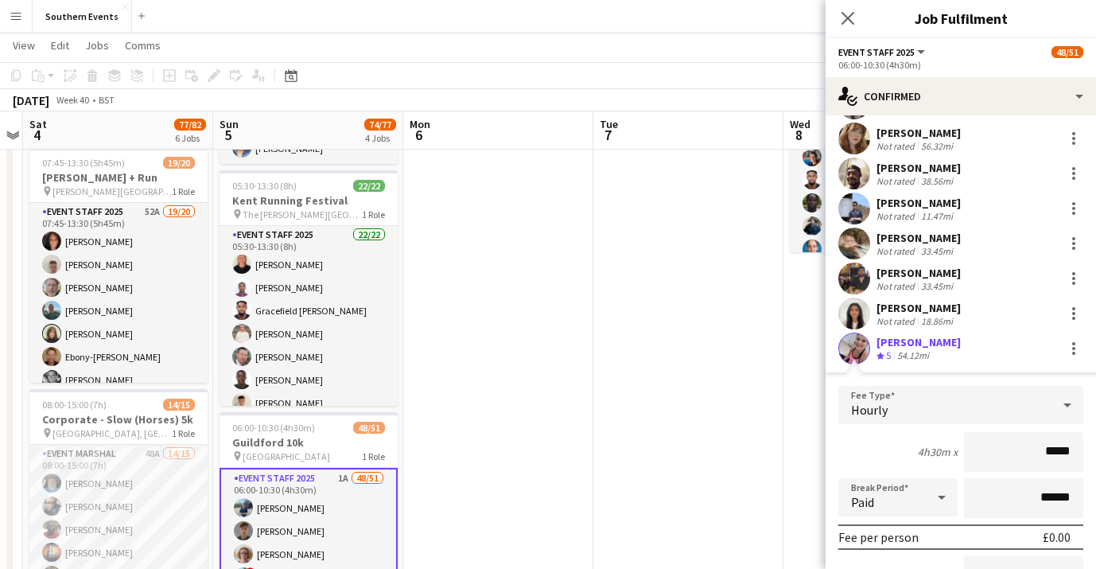
scroll to position [1676, 0]
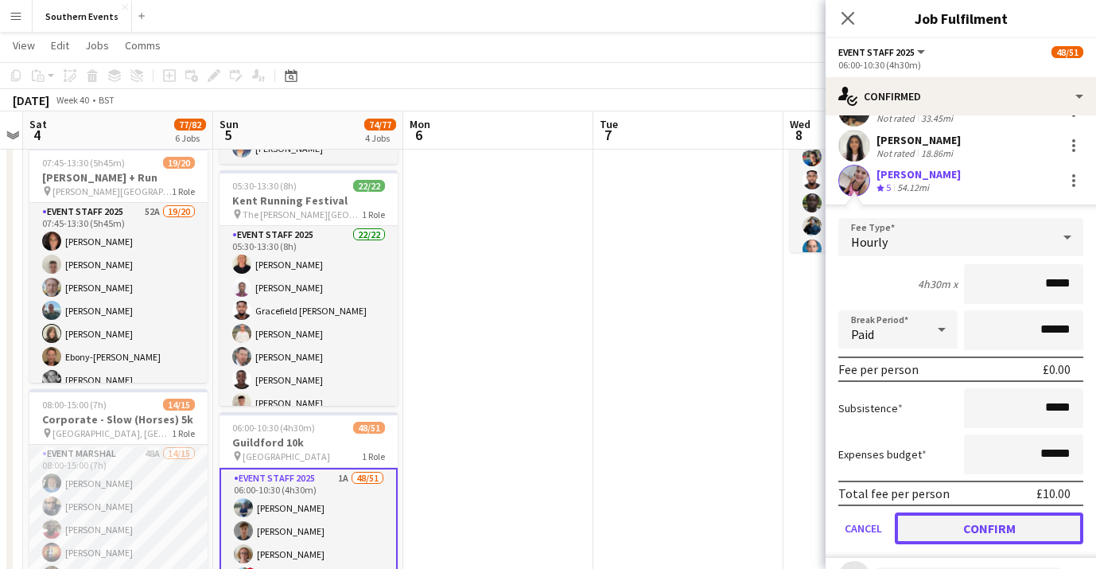
click at [966, 527] on button "Confirm" at bounding box center [989, 528] width 189 height 32
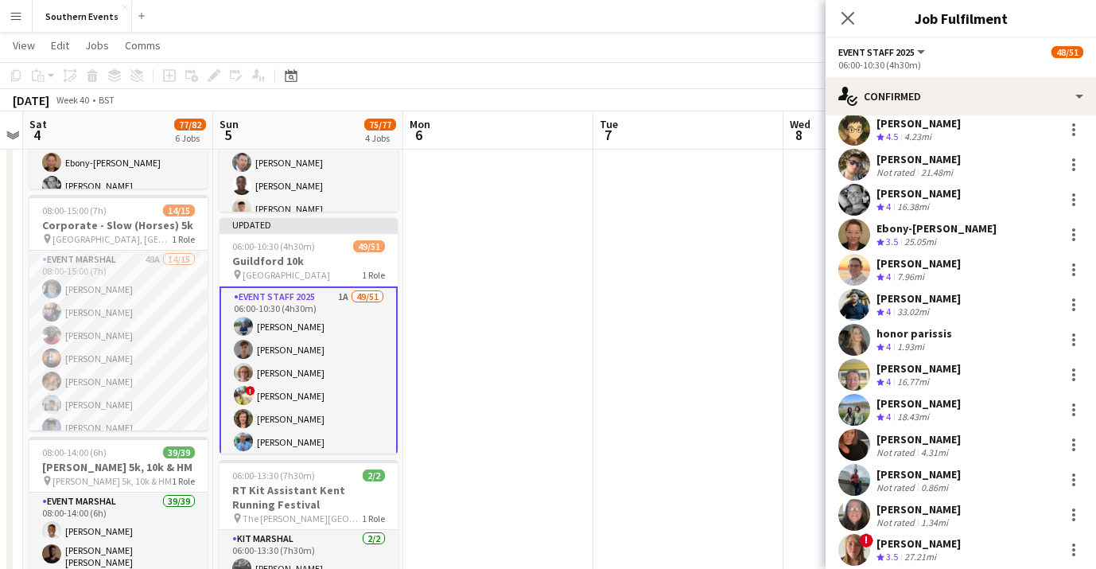
scroll to position [0, 0]
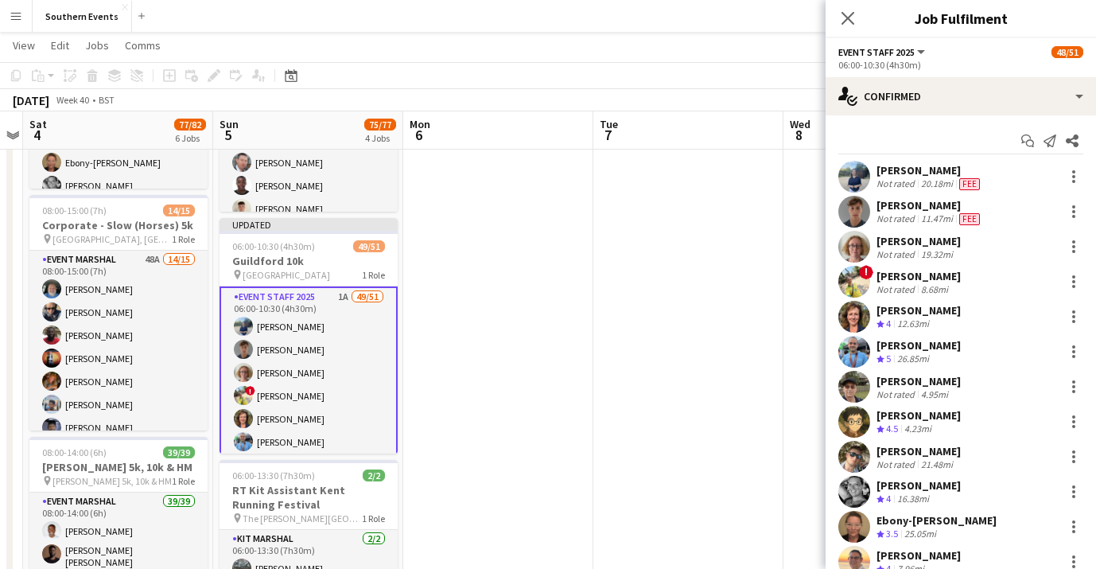
click at [15, 14] on app-icon "Menu" at bounding box center [16, 16] width 13 height 13
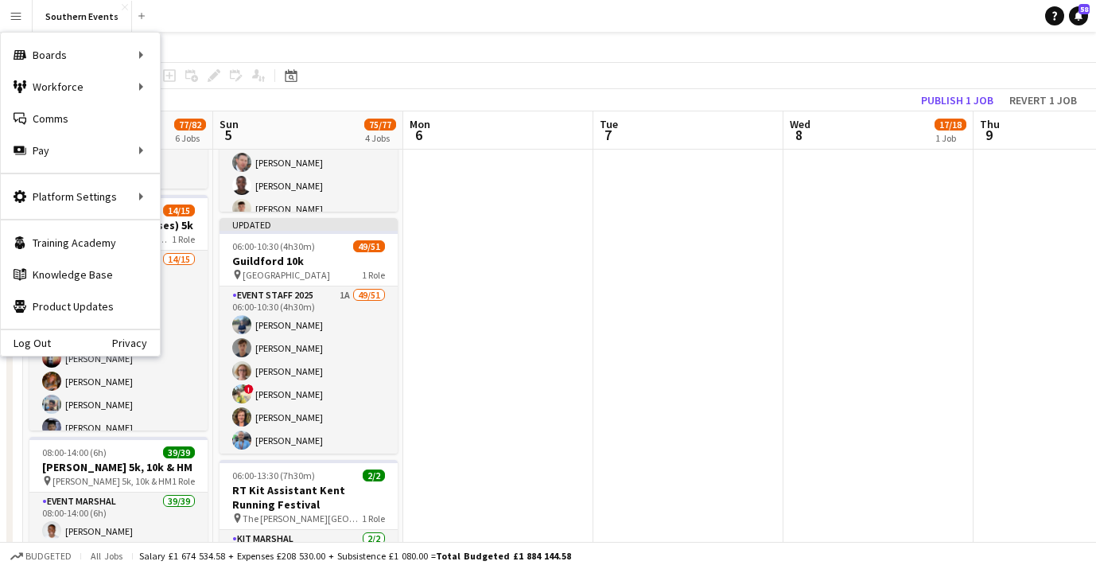
click at [445, 21] on app-navbar "Menu Boards Boards Boards All jobs Status Workforce Workforce My Workforce Recr…" at bounding box center [548, 16] width 1096 height 32
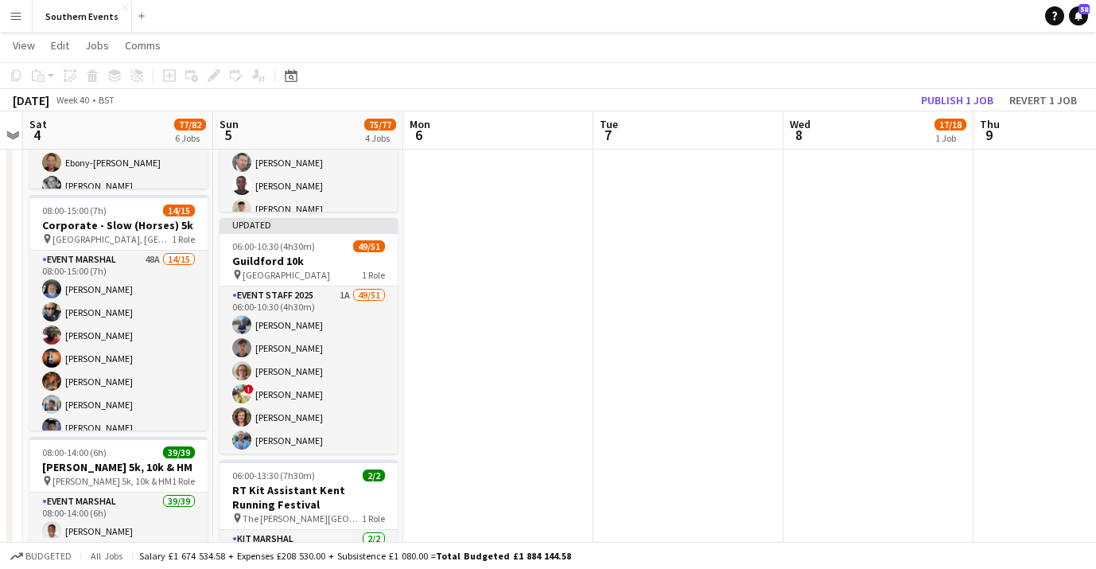
click at [14, 15] on app-icon "Menu" at bounding box center [16, 16] width 13 height 13
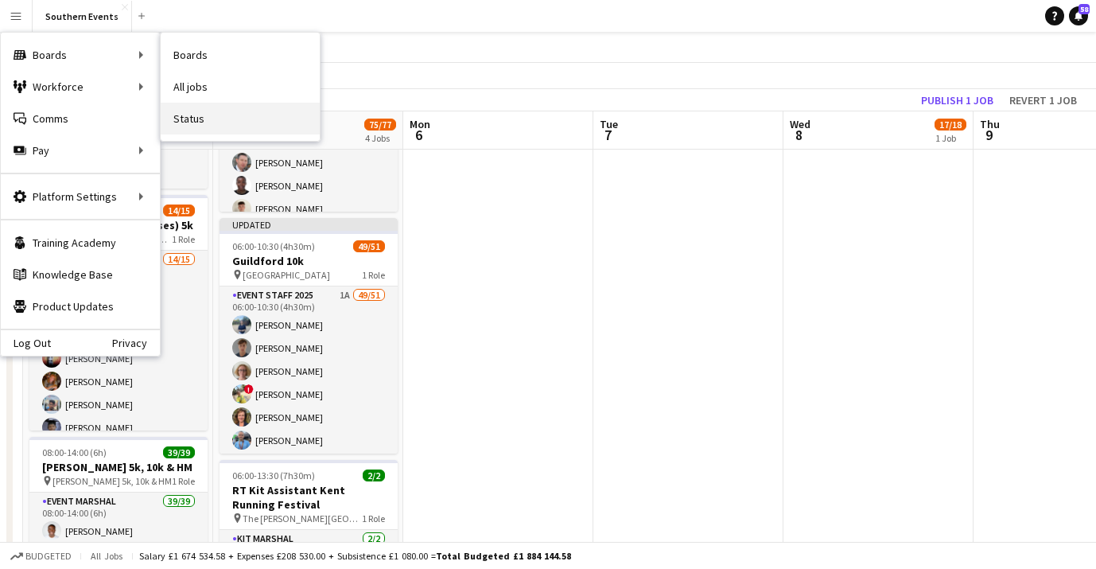
click at [226, 118] on link "Status" at bounding box center [240, 119] width 159 height 32
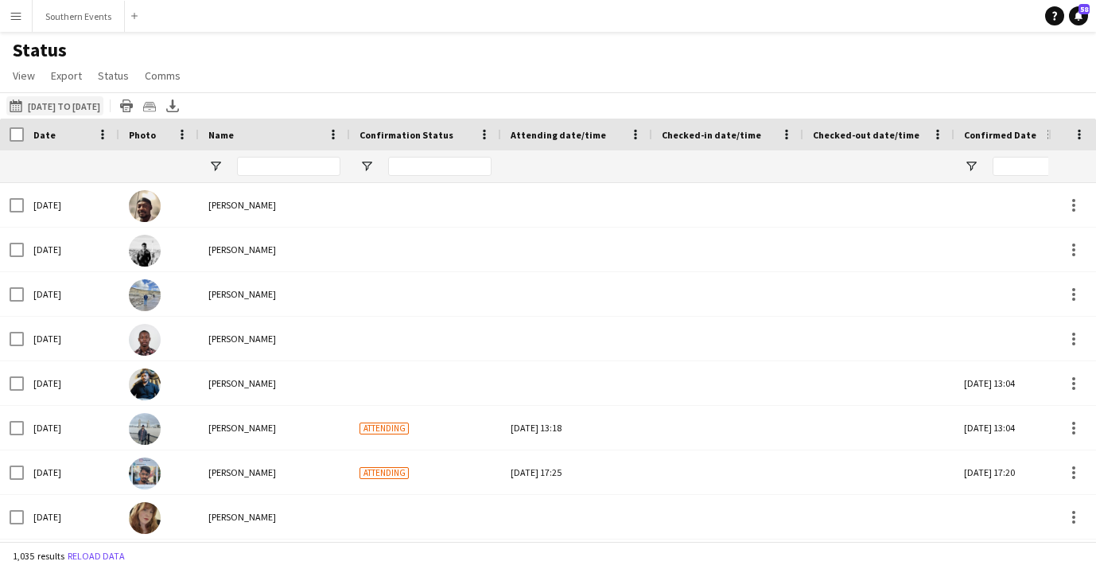
click at [50, 108] on button "02-10-2025 to 08-10-2025 02-10-2025 to 08-10-2025" at bounding box center [54, 105] width 97 height 19
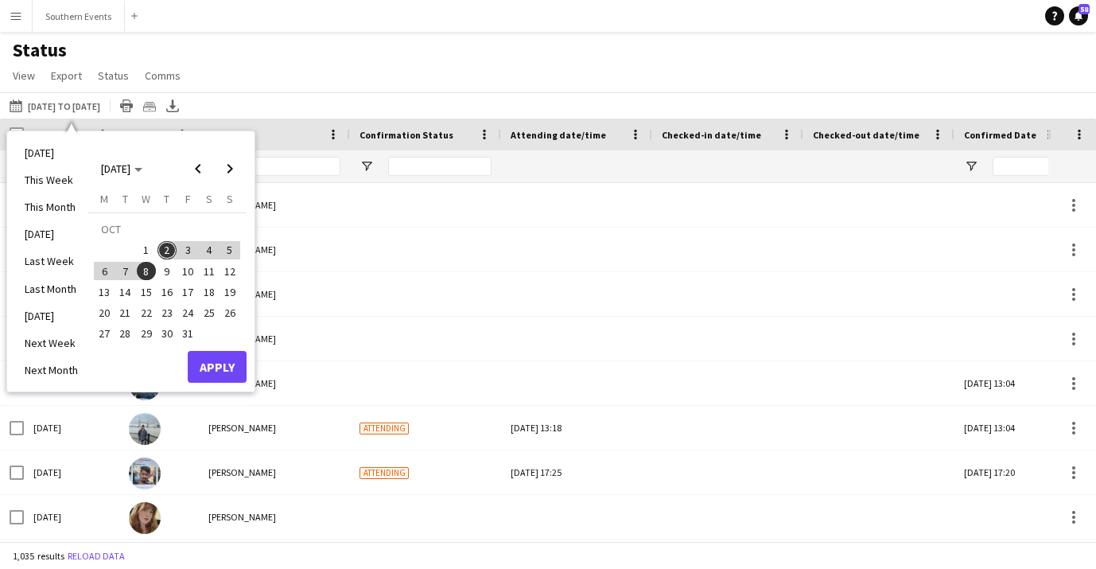
click at [232, 247] on span "5" at bounding box center [229, 250] width 19 height 19
click at [228, 368] on button "Apply" at bounding box center [217, 367] width 59 height 32
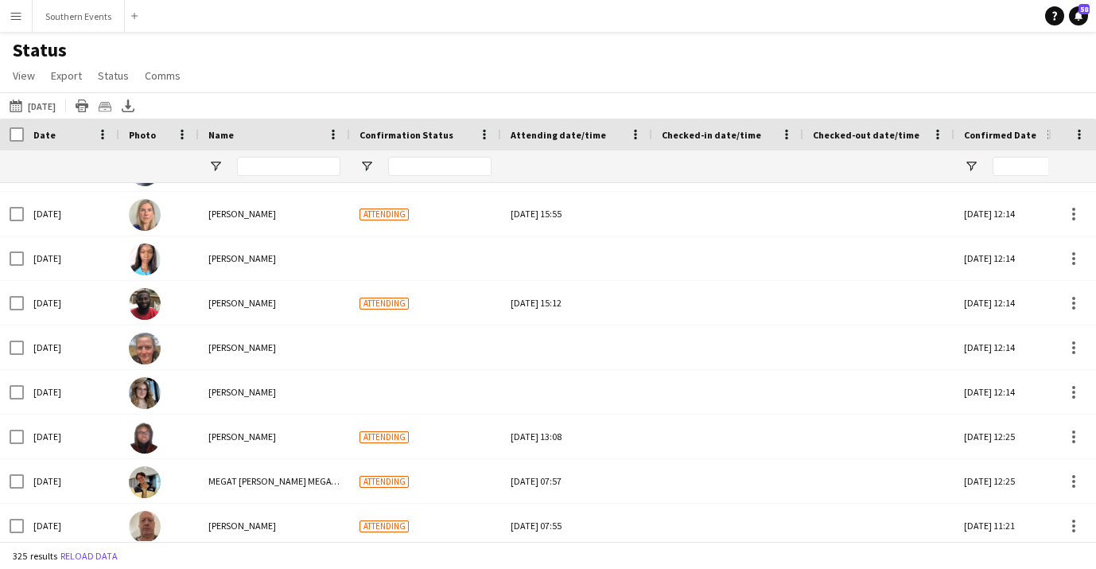
scroll to position [0, 159]
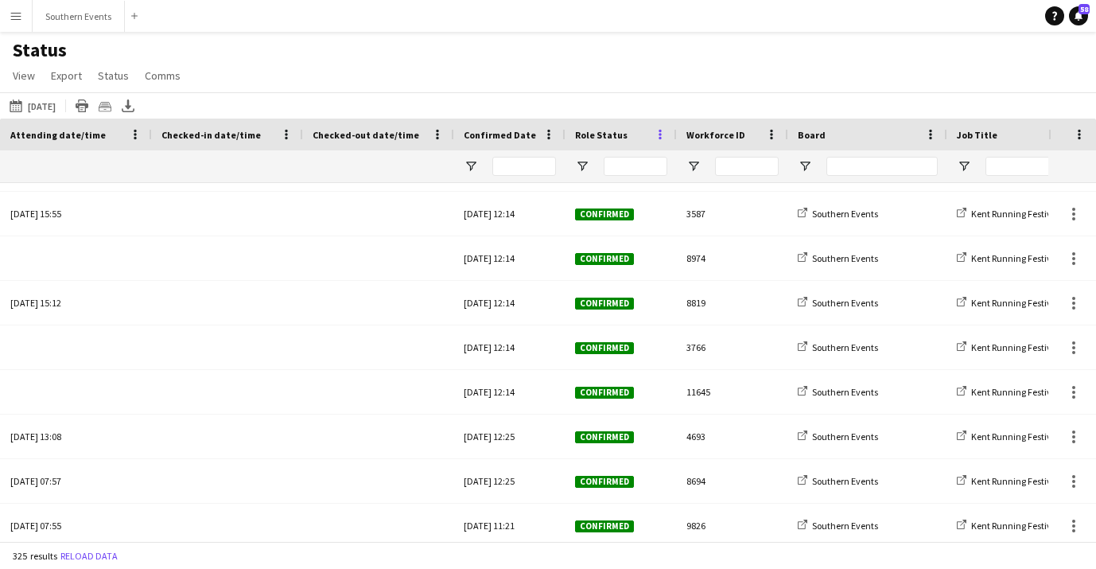
click at [655, 134] on span at bounding box center [660, 134] width 14 height 14
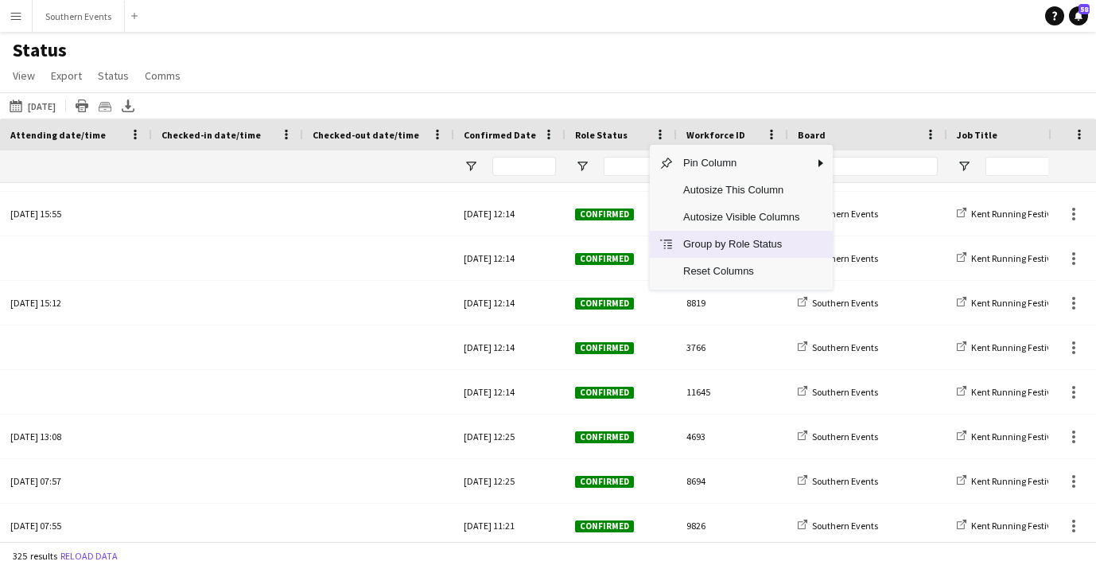
click at [709, 251] on span "Group by Role Status" at bounding box center [741, 244] width 135 height 27
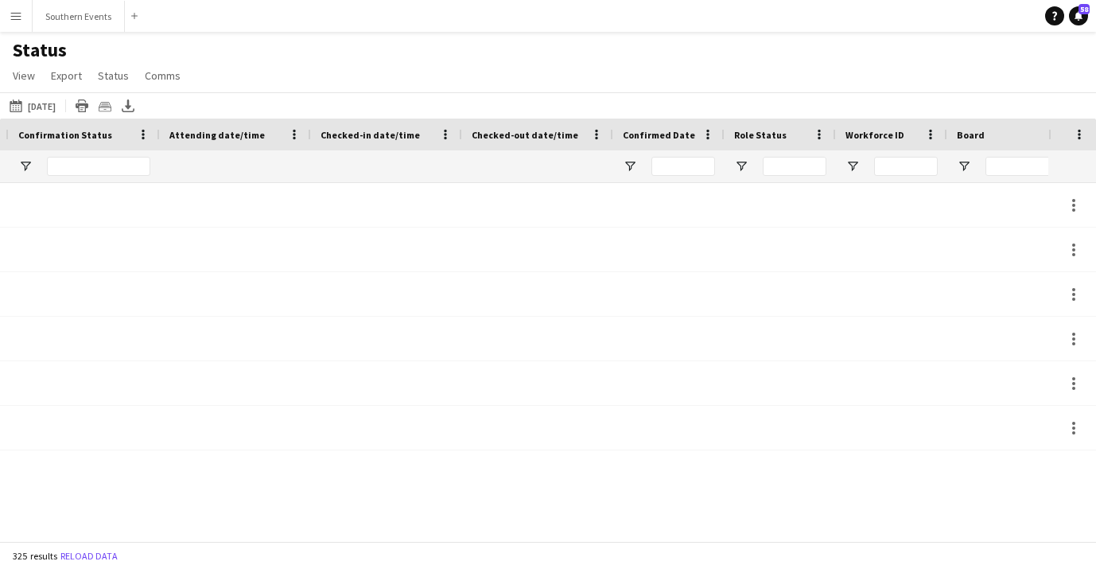
click at [793, 131] on div "Role Status" at bounding box center [770, 135] width 73 height 24
click at [812, 136] on span at bounding box center [819, 134] width 14 height 14
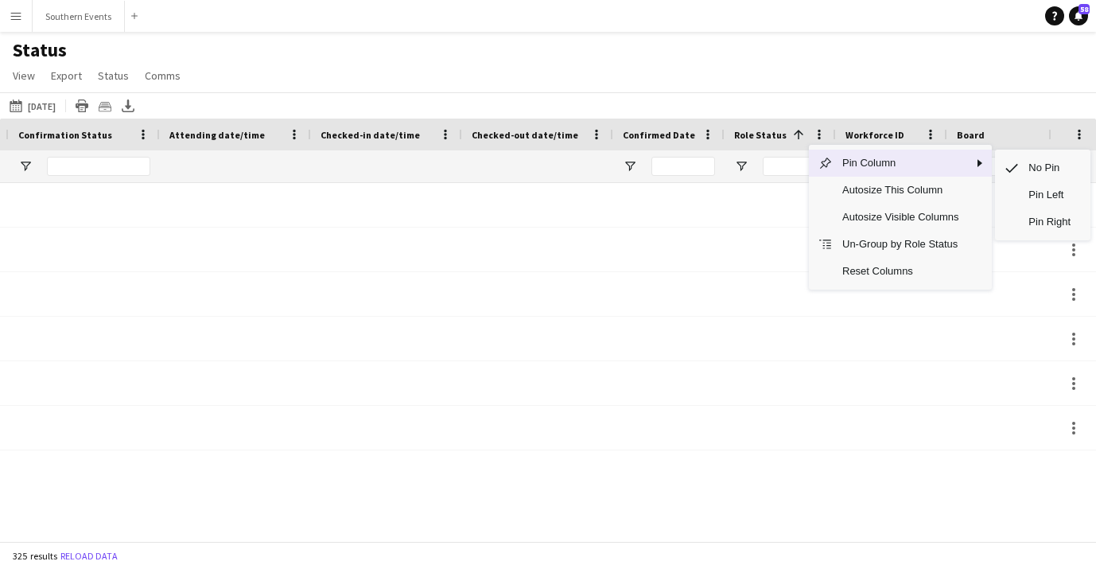
click at [887, 165] on span "Pin Column" at bounding box center [900, 163] width 135 height 27
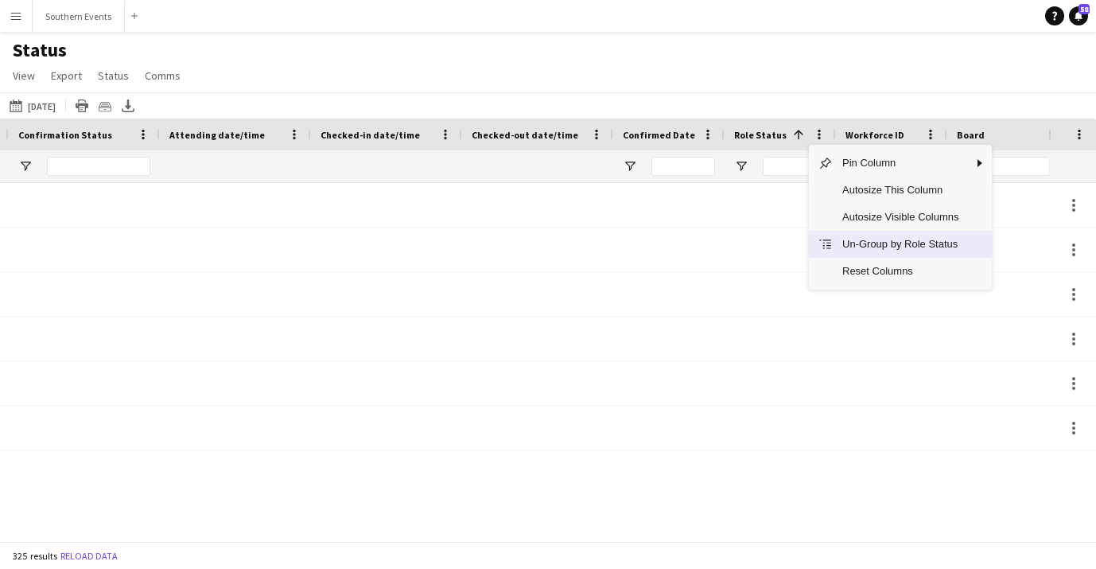
click at [885, 245] on span "Un-Group by Role Status" at bounding box center [900, 244] width 135 height 27
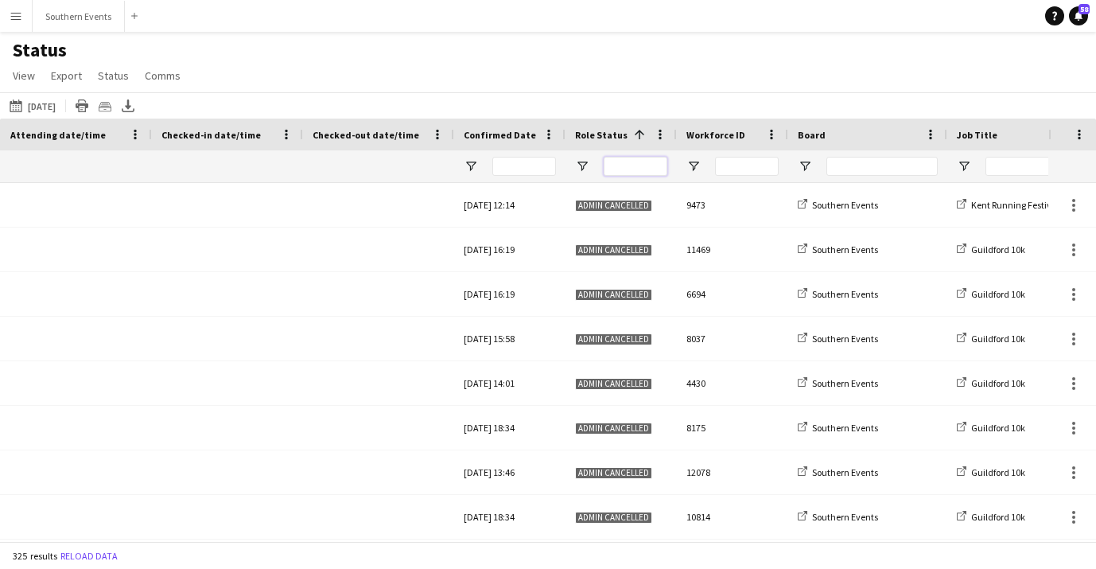
click at [628, 167] on input "Role Status Filter Input" at bounding box center [636, 166] width 64 height 19
click at [585, 169] on span "Open Filter Menu" at bounding box center [582, 166] width 14 height 14
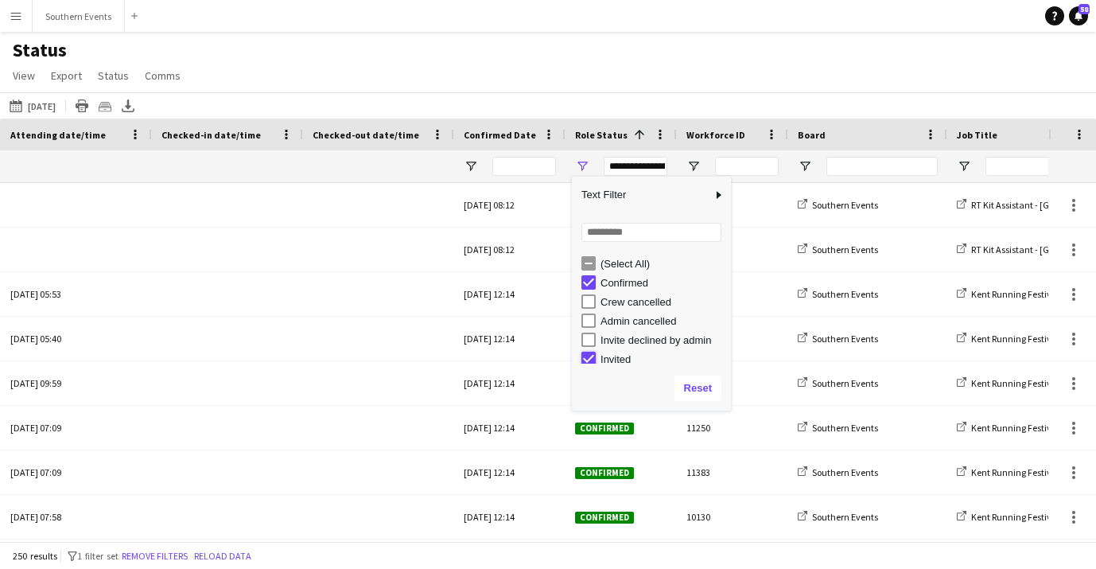
type input "**********"
click at [579, 105] on div "02-10-2025 to 08-10-2025 05-10-2025 Today This Week This Month Yesterday Last W…" at bounding box center [548, 105] width 1096 height 26
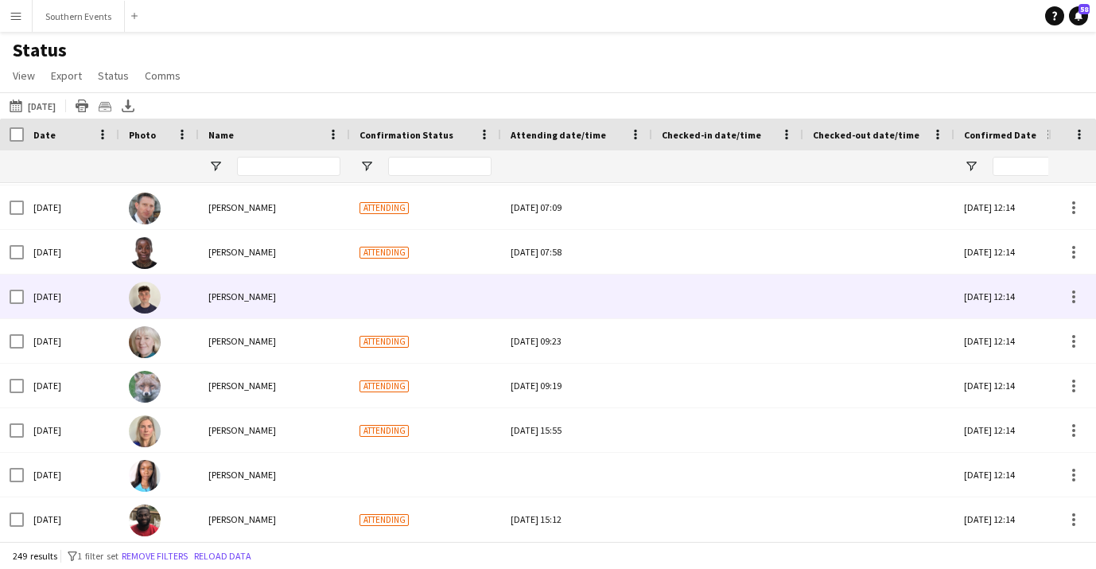
scroll to position [171, 0]
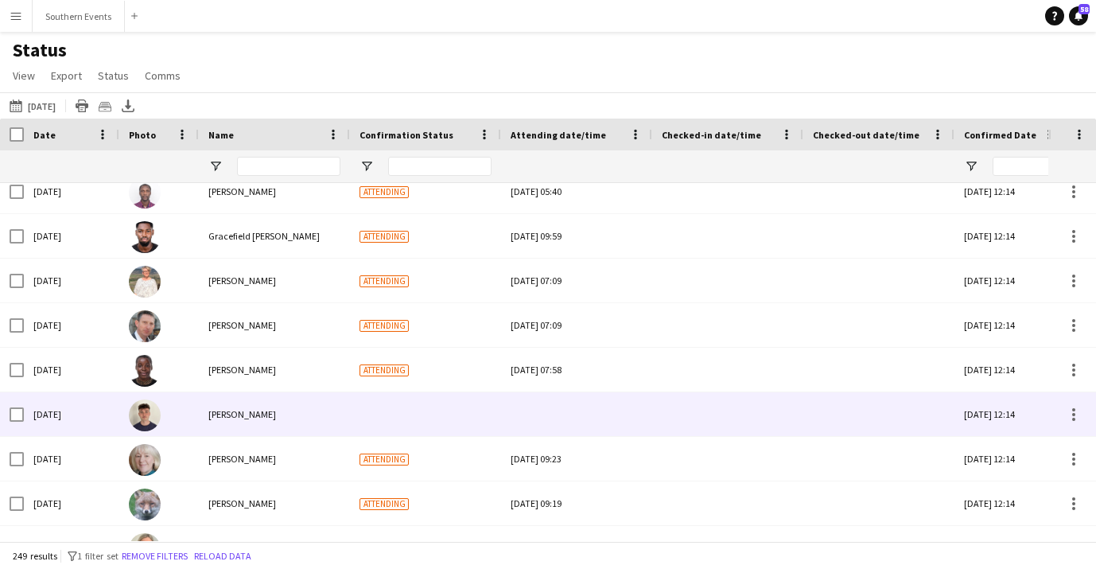
click at [544, 411] on div at bounding box center [577, 414] width 132 height 44
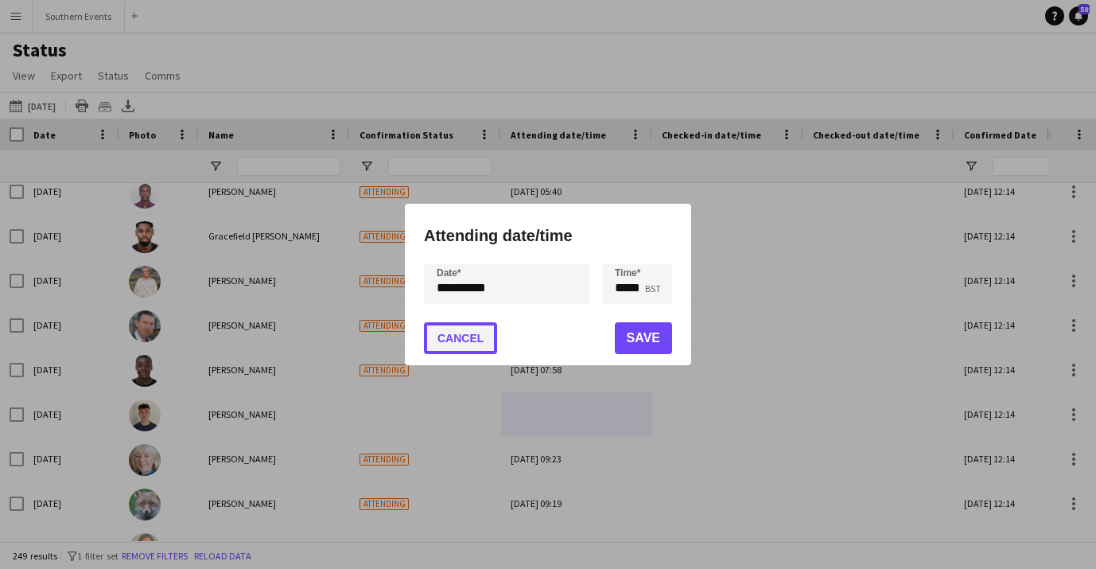
click at [471, 332] on button "Cancel" at bounding box center [460, 338] width 73 height 32
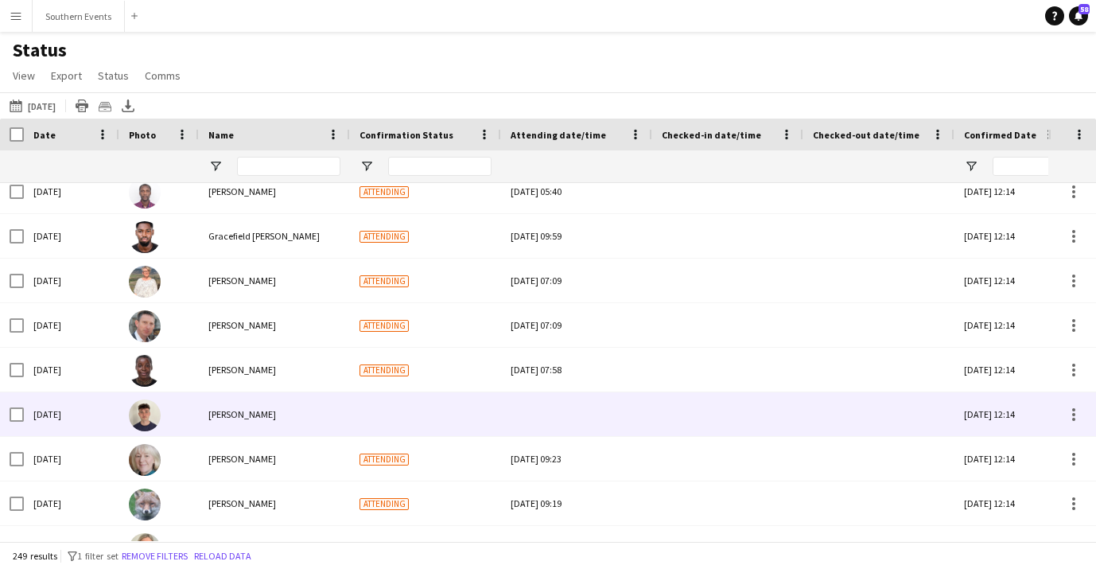
scroll to position [0, 0]
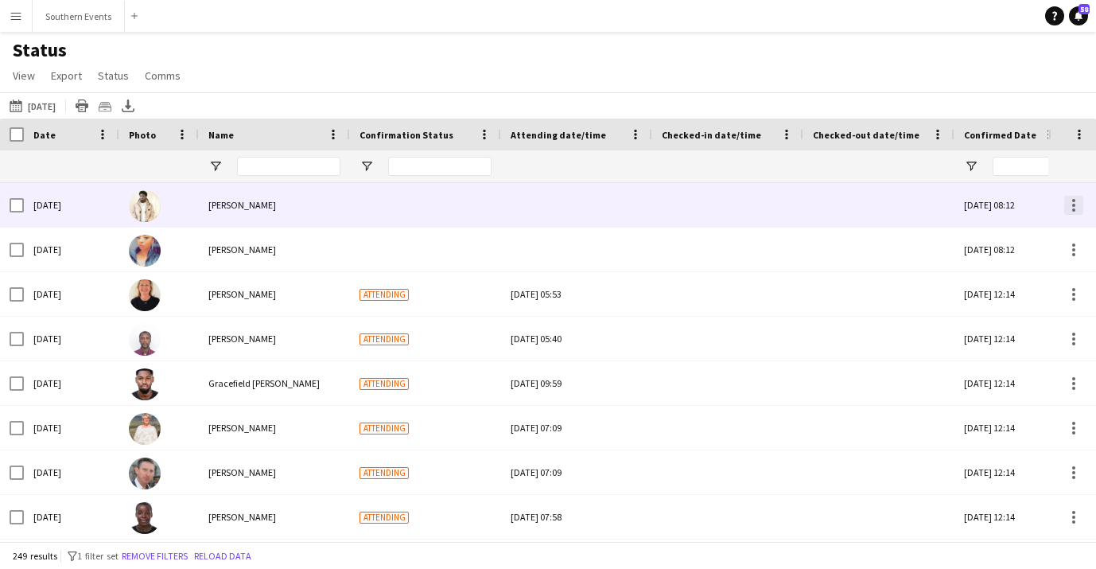
click at [1071, 201] on div at bounding box center [1073, 205] width 19 height 19
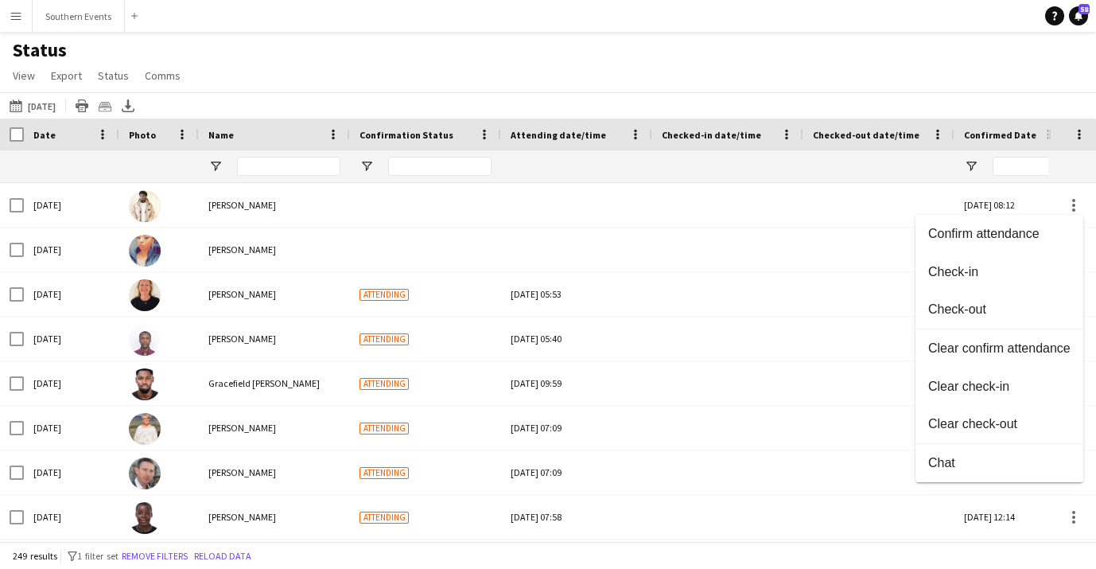
click at [471, 195] on div at bounding box center [548, 284] width 1096 height 569
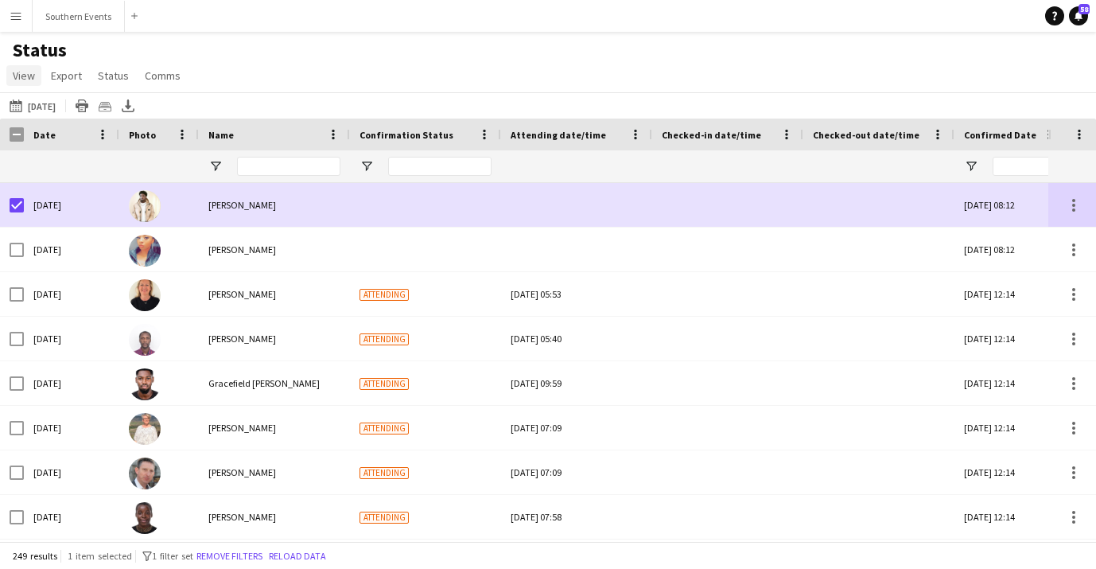
click at [29, 77] on span "View" at bounding box center [24, 75] width 22 height 14
